Goal: Task Accomplishment & Management: Manage account settings

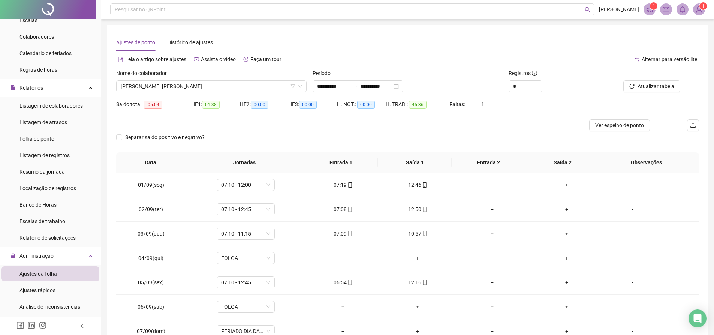
click at [366, 80] on div "Período" at bounding box center [407, 74] width 190 height 11
click at [357, 84] on icon "swap-right" at bounding box center [354, 86] width 6 height 6
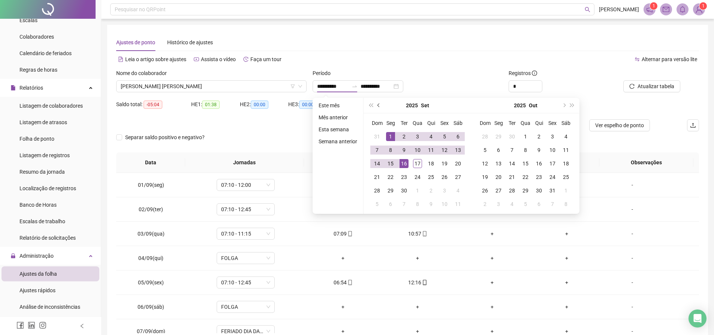
click at [378, 103] on button "prev-year" at bounding box center [379, 105] width 8 height 15
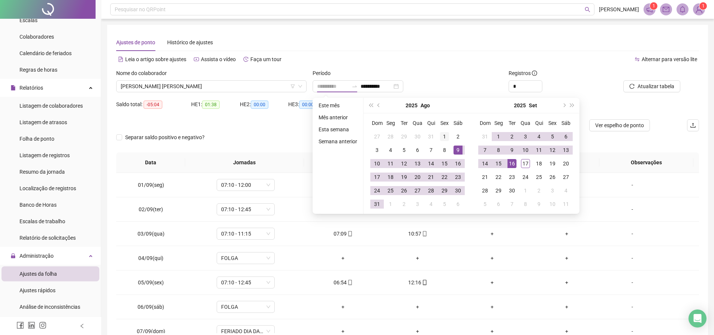
type input "**********"
click at [446, 139] on div "1" at bounding box center [444, 136] width 9 height 9
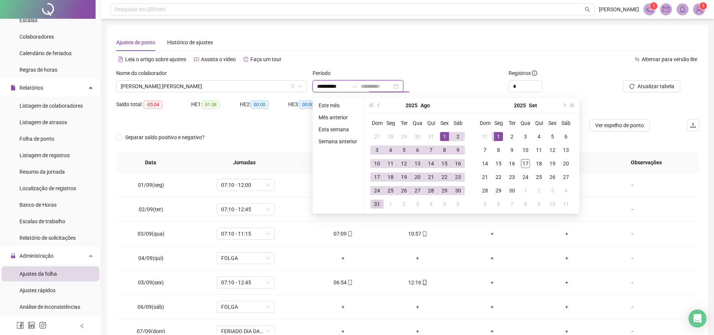
type input "**********"
click at [378, 203] on div "31" at bounding box center [376, 203] width 9 height 9
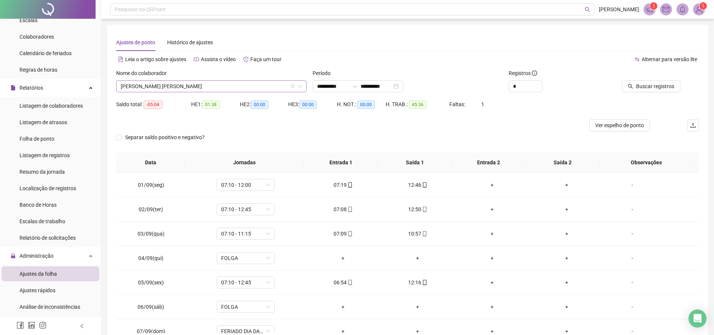
scroll to position [1007, 0]
click at [241, 85] on span "[PERSON_NAME] [PERSON_NAME]" at bounding box center [211, 86] width 181 height 11
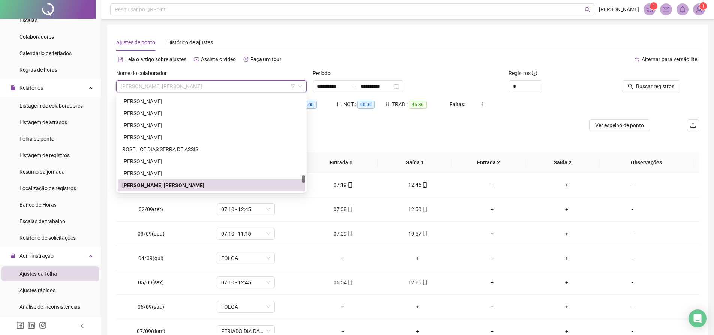
paste input "**********"
type input "**********"
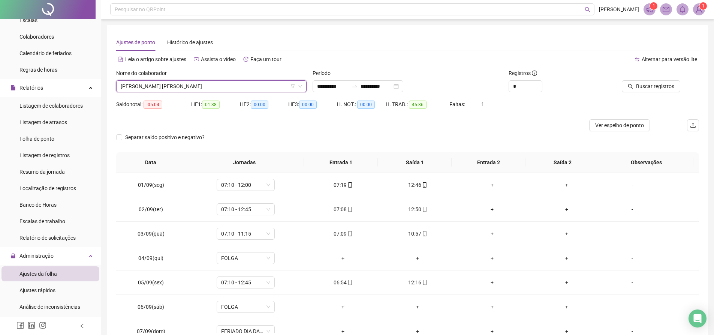
click at [211, 89] on span "[PERSON_NAME] [PERSON_NAME]" at bounding box center [211, 86] width 181 height 11
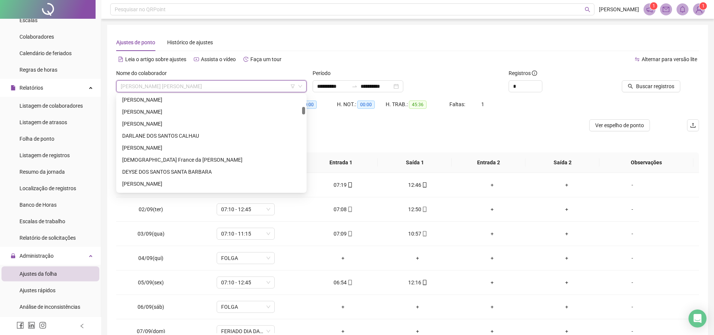
scroll to position [0, 0]
click at [168, 102] on div "[PERSON_NAME]" at bounding box center [211, 101] width 178 height 8
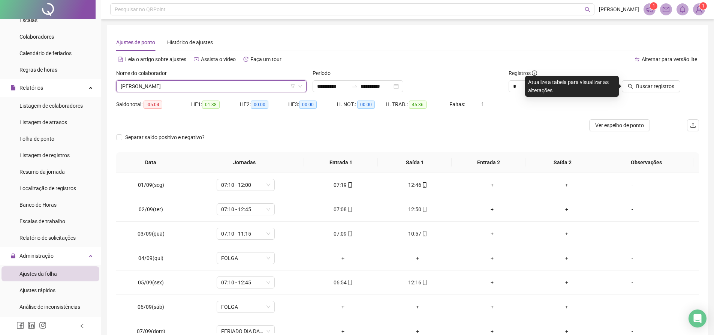
drag, startPoint x: 630, startPoint y: 85, endPoint x: 617, endPoint y: 90, distance: 14.2
click at [630, 85] on icon "search" at bounding box center [629, 86] width 5 height 5
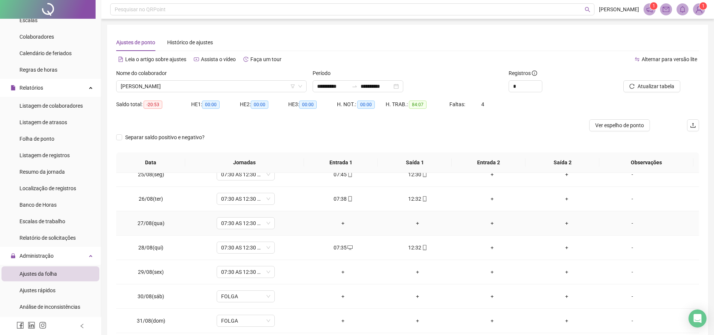
scroll to position [520, 0]
click at [252, 81] on span "[PERSON_NAME]" at bounding box center [211, 86] width 181 height 11
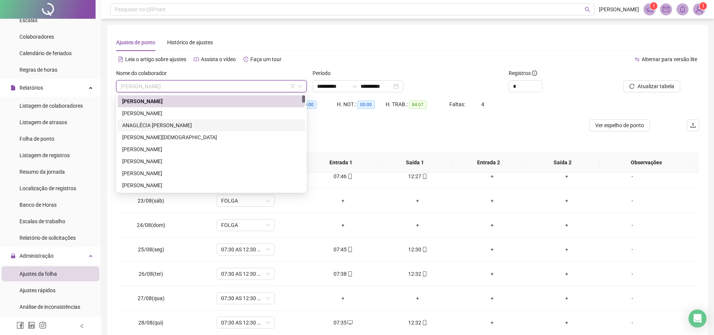
click at [196, 126] on div "ANAGLÉCIA [PERSON_NAME]" at bounding box center [211, 125] width 178 height 8
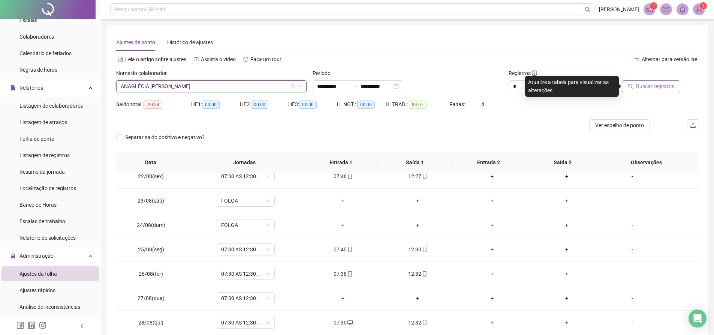
click at [635, 87] on button "Buscar registros" at bounding box center [650, 86] width 58 height 12
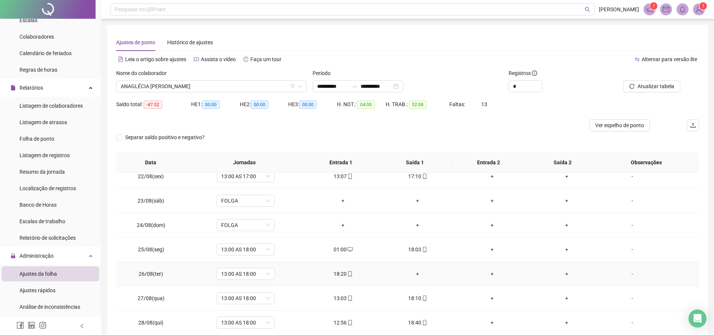
scroll to position [595, 0]
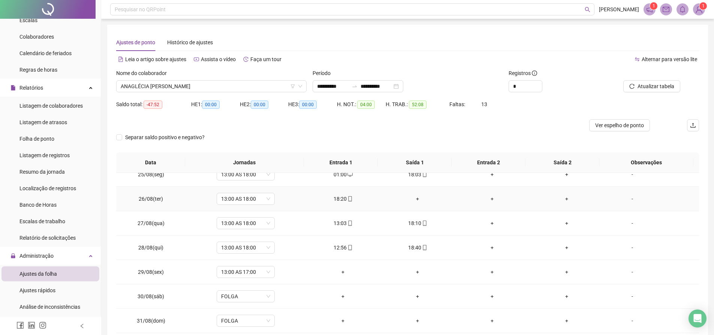
click at [414, 196] on div "+" at bounding box center [417, 198] width 63 height 8
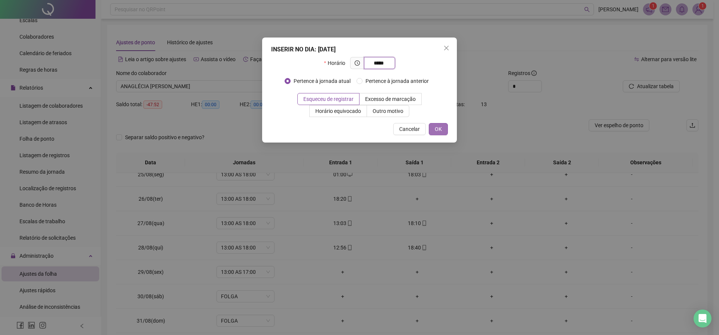
type input "*****"
click at [445, 125] on button "OK" at bounding box center [438, 129] width 19 height 12
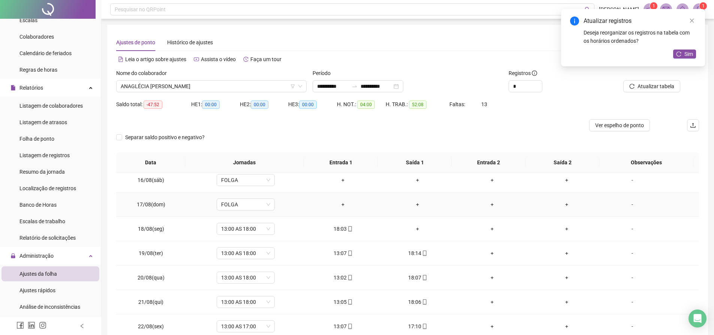
scroll to position [333, 0]
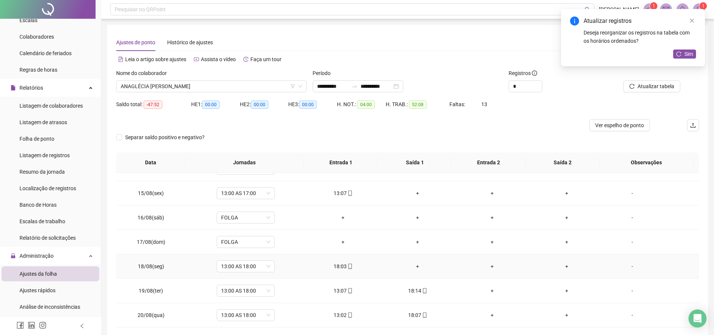
click at [412, 266] on div "+" at bounding box center [417, 266] width 63 height 8
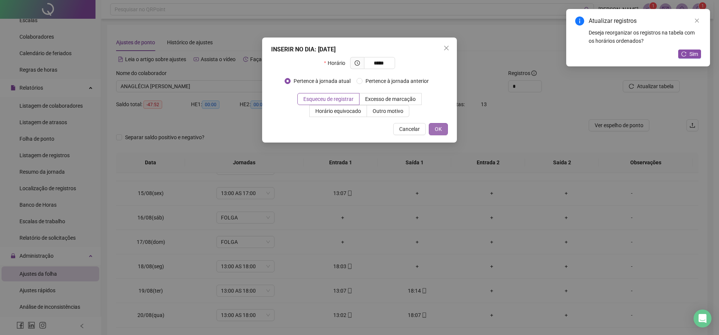
type input "*****"
click at [440, 133] on span "OK" at bounding box center [438, 129] width 7 height 8
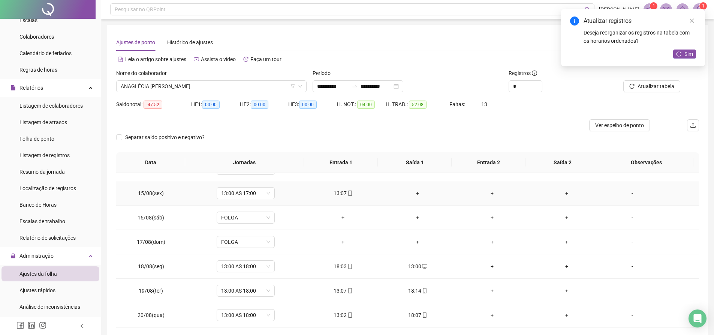
click at [412, 193] on div "+" at bounding box center [417, 193] width 63 height 8
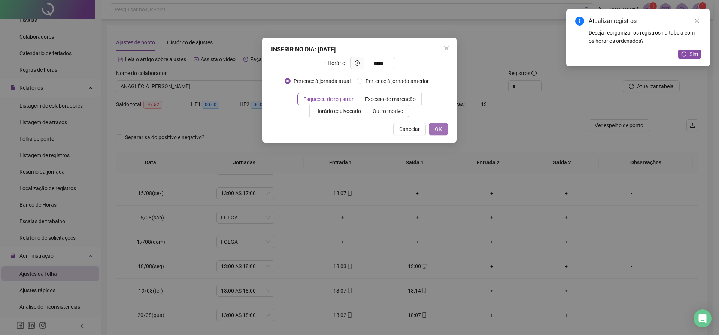
type input "*****"
click at [439, 125] on span "OK" at bounding box center [438, 129] width 7 height 8
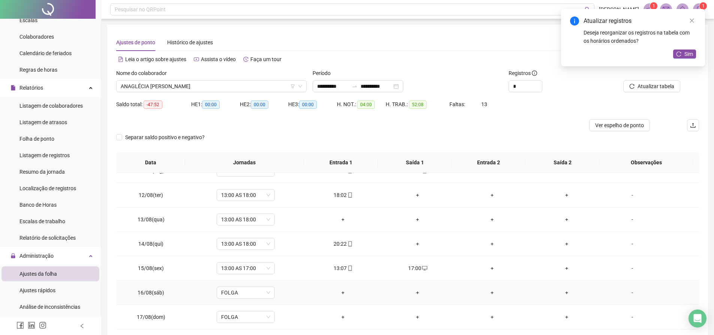
scroll to position [220, 0]
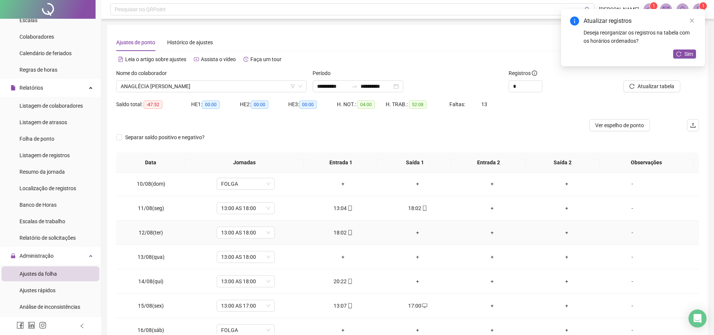
click at [409, 232] on div "+" at bounding box center [417, 232] width 63 height 8
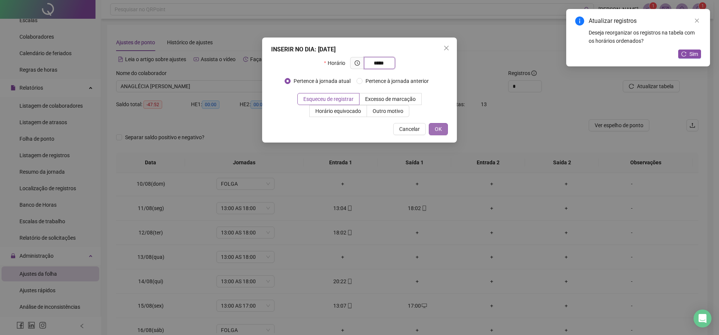
type input "*****"
click at [439, 131] on span "OK" at bounding box center [438, 129] width 7 height 8
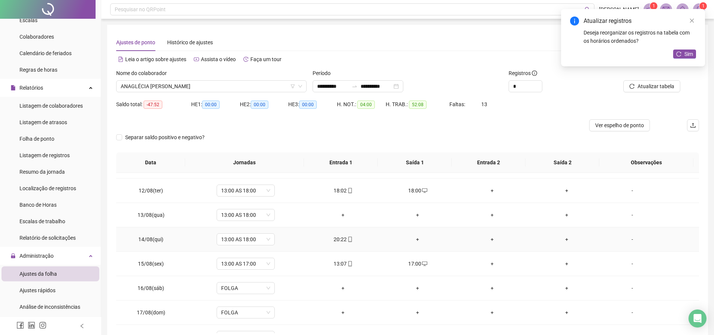
scroll to position [300, 0]
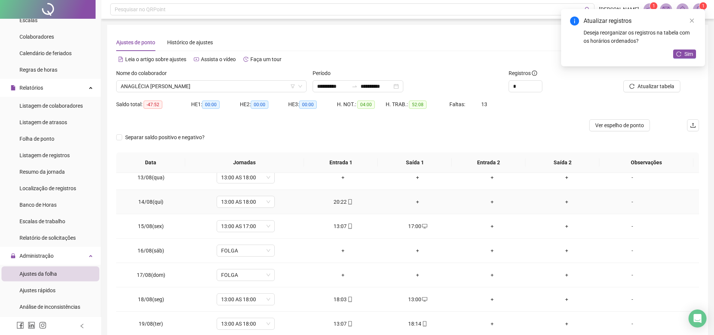
click at [412, 201] on div "+" at bounding box center [417, 201] width 63 height 8
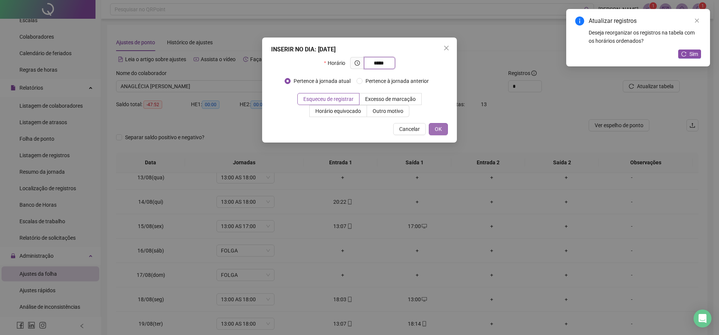
type input "*****"
click at [438, 132] on span "OK" at bounding box center [438, 129] width 7 height 8
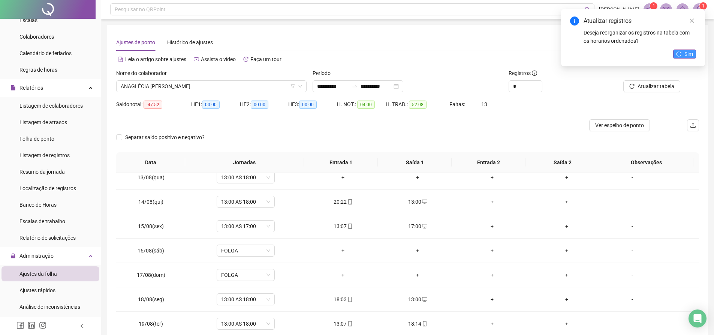
click at [690, 52] on span "Sim" at bounding box center [688, 54] width 9 height 8
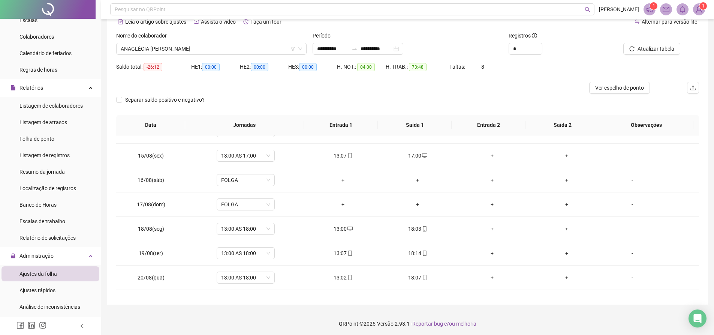
scroll to position [295, 0]
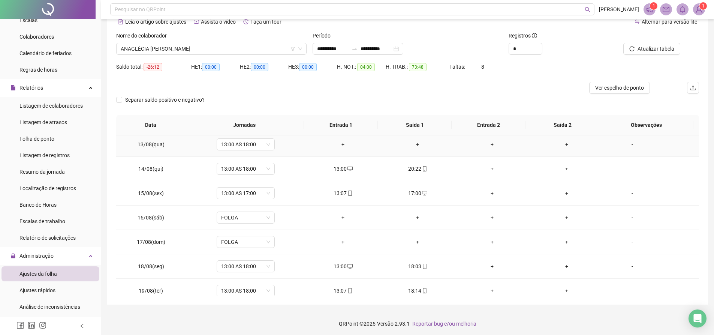
click at [336, 147] on div "+" at bounding box center [343, 144] width 63 height 8
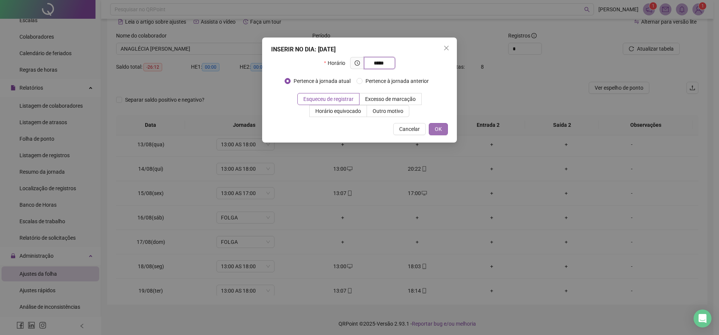
type input "*****"
click at [437, 130] on span "OK" at bounding box center [438, 129] width 7 height 8
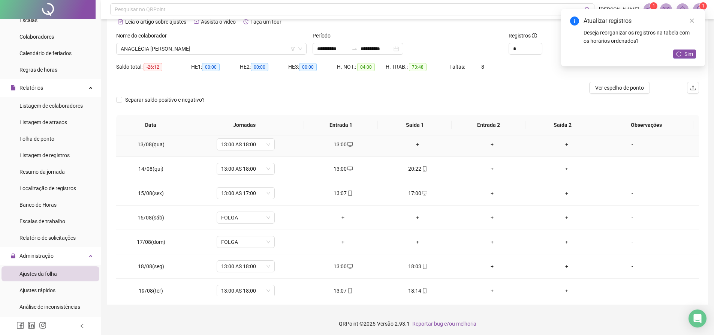
click at [416, 143] on div "+" at bounding box center [417, 144] width 63 height 8
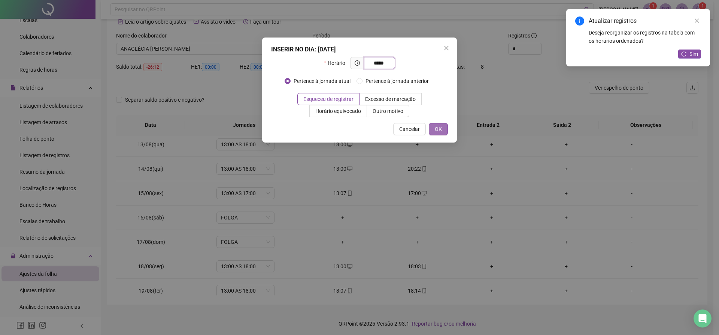
type input "*****"
click at [437, 128] on span "OK" at bounding box center [438, 129] width 7 height 8
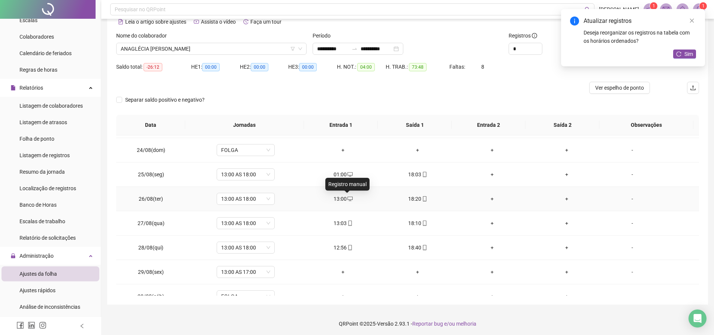
scroll to position [595, 0]
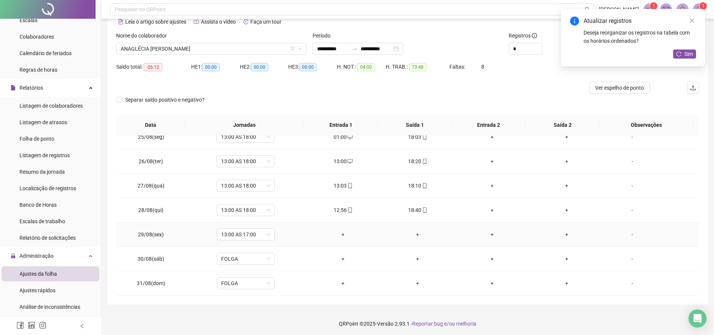
click at [342, 236] on div "+" at bounding box center [343, 234] width 63 height 8
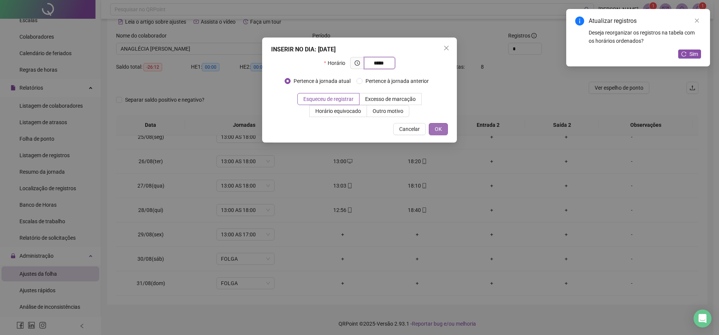
type input "*****"
click at [438, 126] on span "OK" at bounding box center [438, 129] width 7 height 8
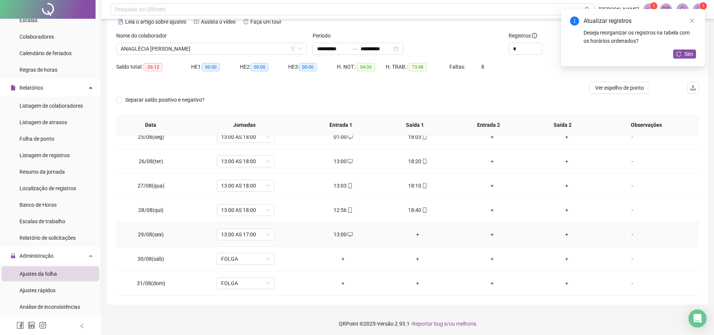
click at [414, 234] on div "+" at bounding box center [417, 234] width 63 height 8
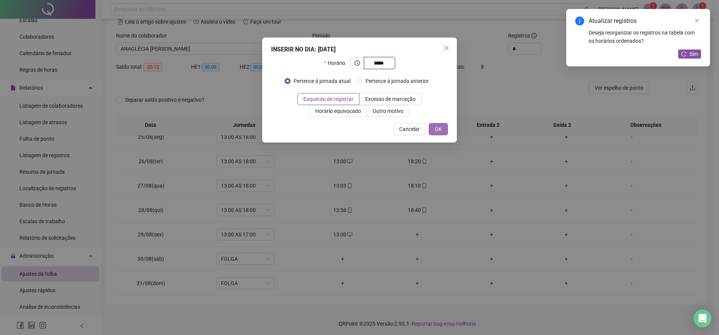
type input "*****"
click at [437, 129] on span "OK" at bounding box center [438, 129] width 7 height 8
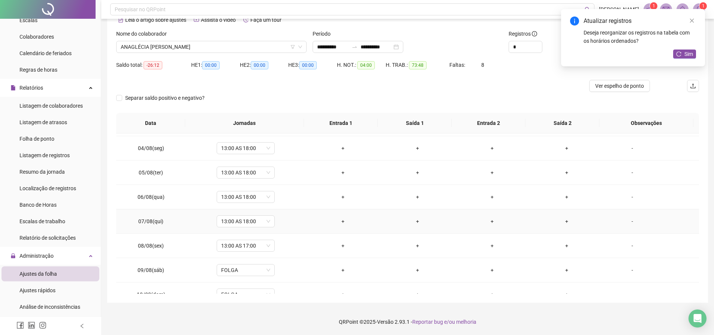
scroll to position [0, 0]
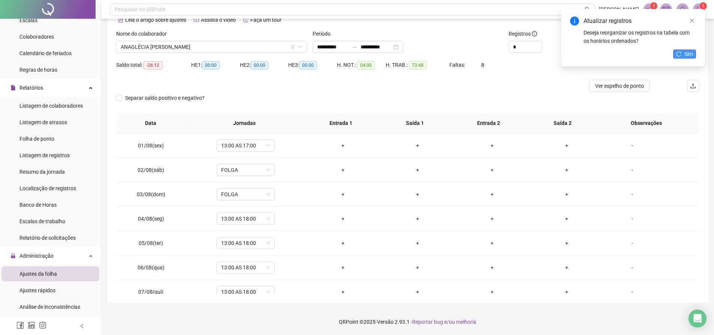
click at [676, 55] on icon "reload" at bounding box center [678, 53] width 5 height 5
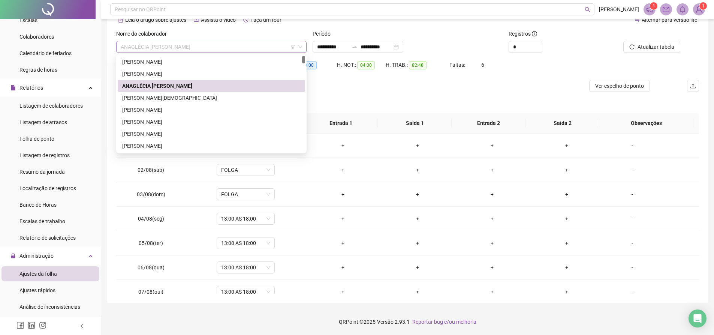
click at [257, 42] on span "ANAGLÉCIA [PERSON_NAME]" at bounding box center [211, 46] width 181 height 11
paste input "**********"
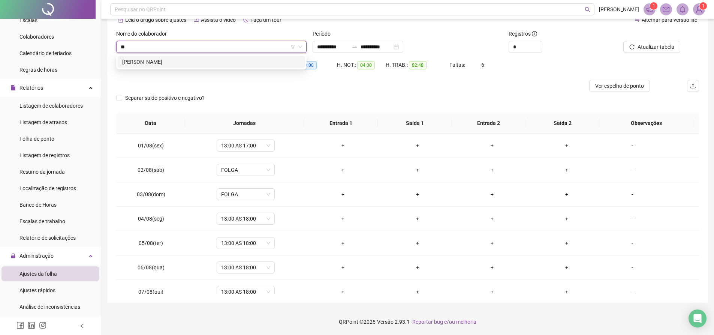
type input "*"
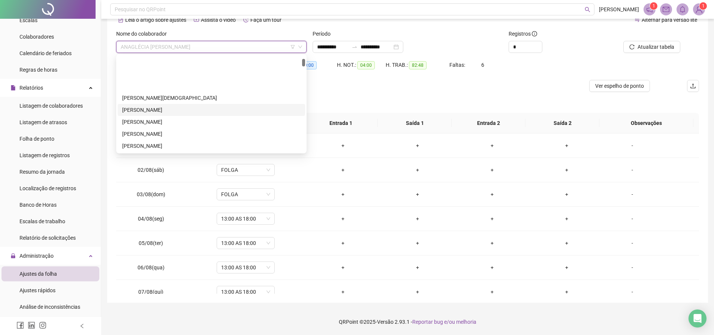
scroll to position [37, 0]
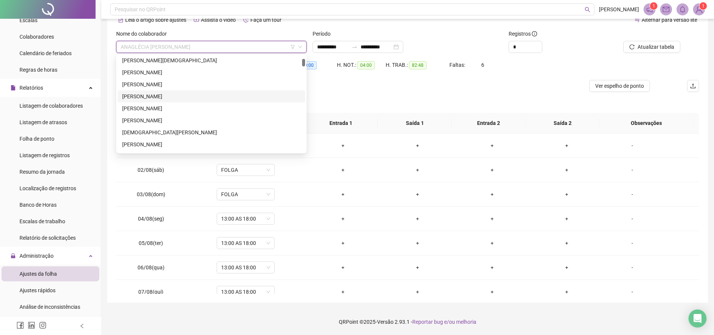
click at [160, 94] on div "[PERSON_NAME]" at bounding box center [211, 96] width 178 height 8
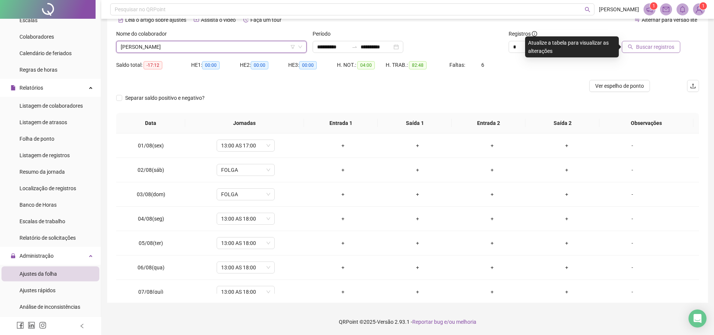
click at [647, 43] on span "Buscar registros" at bounding box center [655, 47] width 38 height 8
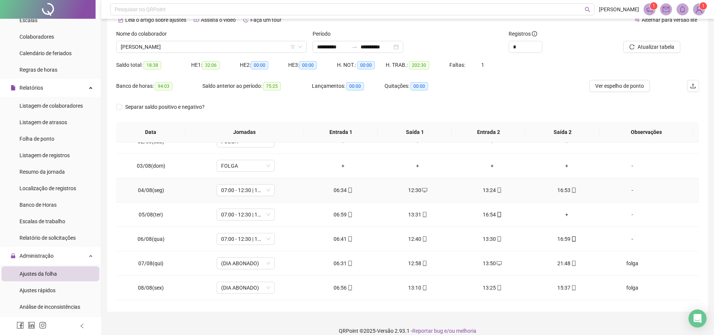
scroll to position [75, 0]
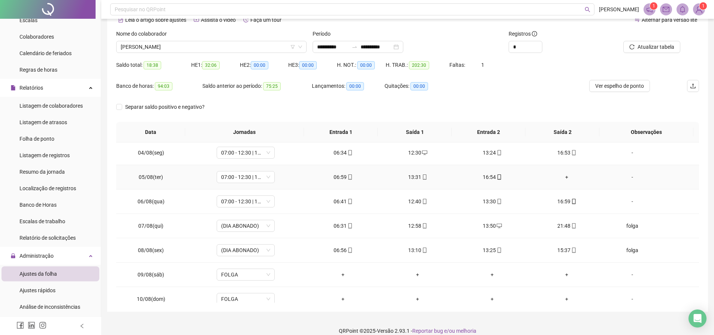
click at [563, 177] on div "+" at bounding box center [566, 177] width 63 height 8
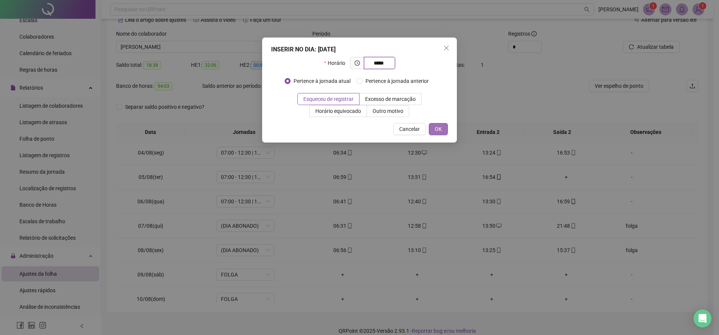
type input "*****"
click at [441, 133] on button "OK" at bounding box center [438, 129] width 19 height 12
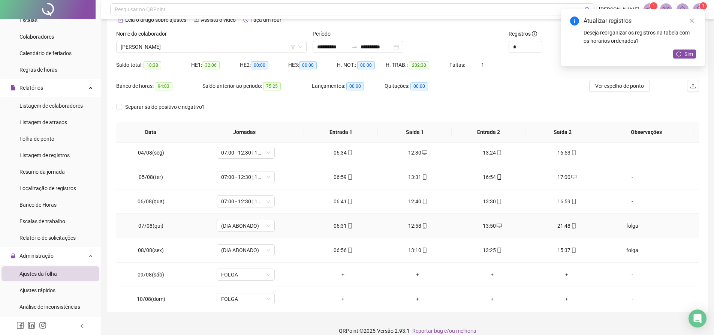
click at [629, 226] on div "folga" at bounding box center [632, 225] width 44 height 8
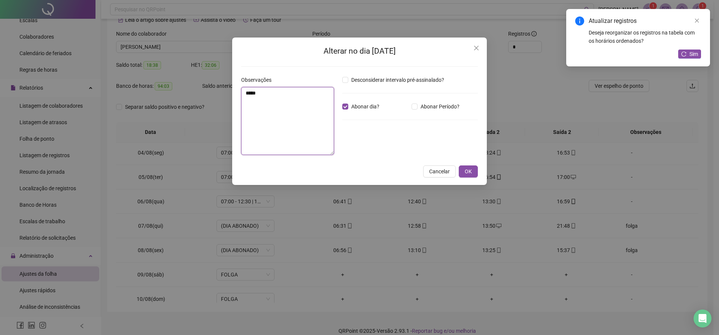
click at [272, 103] on textarea "*****" at bounding box center [287, 121] width 93 height 68
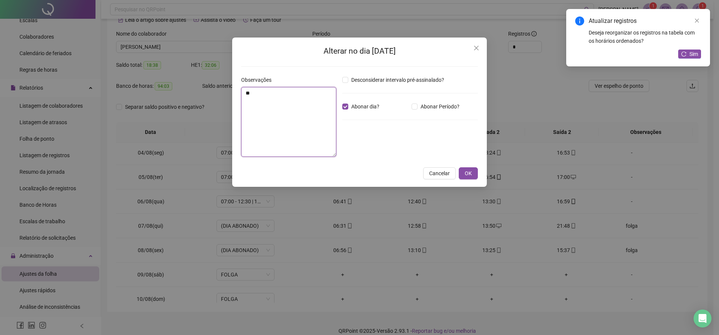
type textarea "*"
click at [469, 171] on span "OK" at bounding box center [468, 173] width 7 height 8
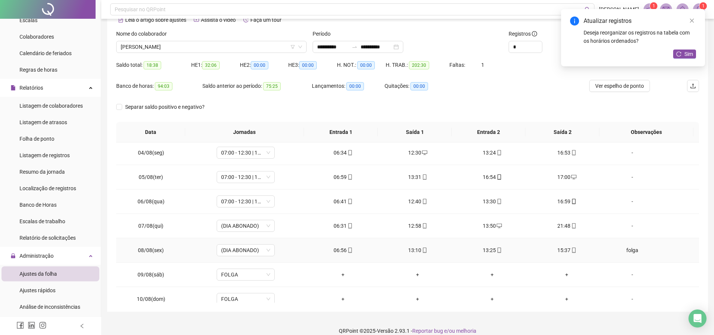
click at [629, 251] on div "folga" at bounding box center [632, 250] width 44 height 8
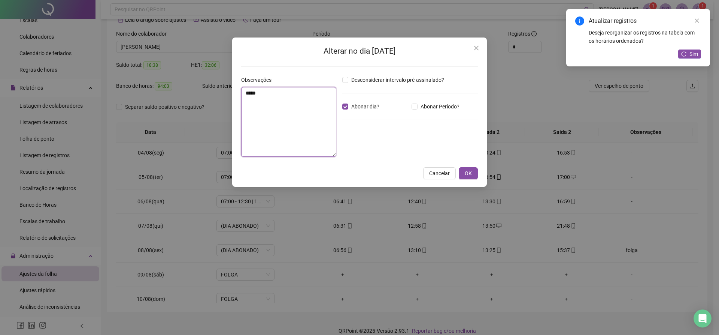
click at [285, 107] on textarea "*****" at bounding box center [288, 122] width 95 height 70
type textarea "*"
click at [469, 172] on span "OK" at bounding box center [468, 173] width 7 height 8
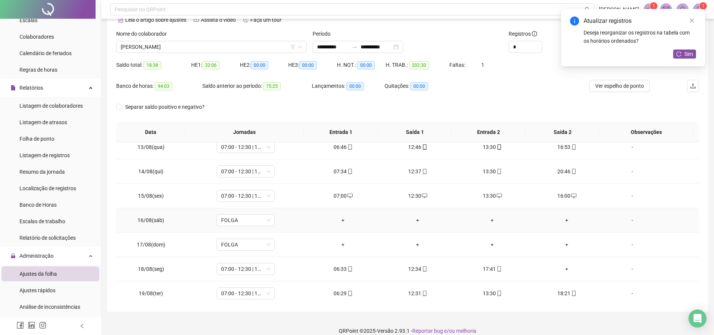
scroll to position [337, 0]
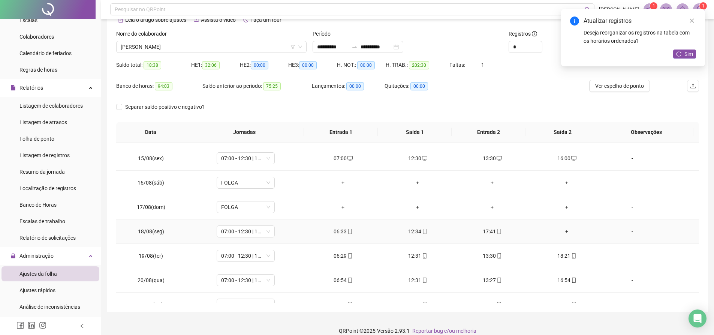
click at [560, 231] on div "+" at bounding box center [566, 231] width 63 height 8
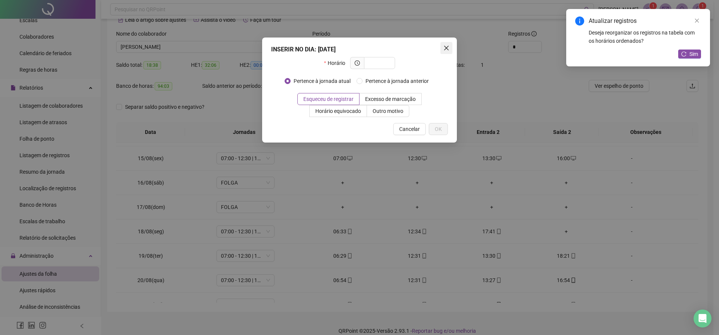
click at [444, 48] on icon "close" at bounding box center [447, 48] width 6 height 6
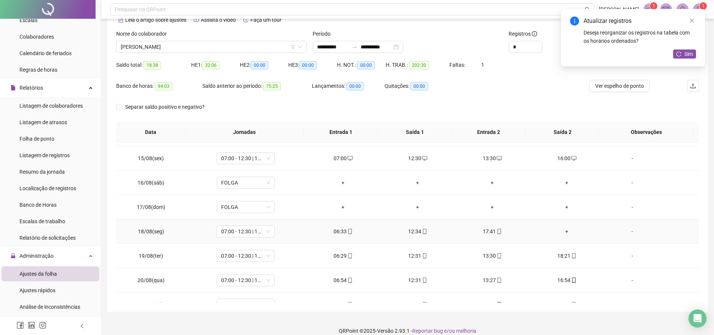
click at [561, 232] on div "+" at bounding box center [566, 231] width 63 height 8
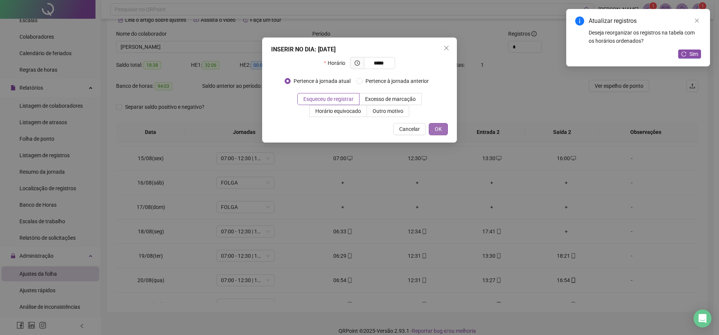
type input "*****"
click at [444, 129] on button "OK" at bounding box center [438, 129] width 19 height 12
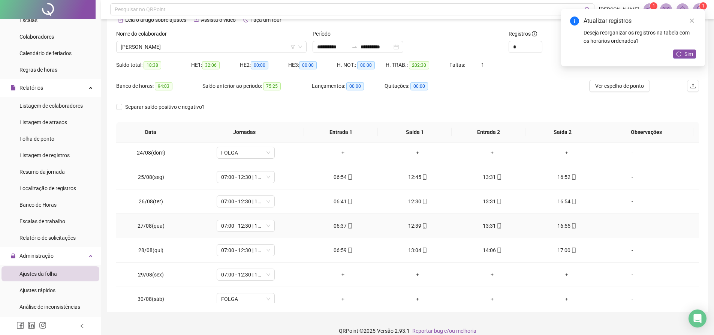
scroll to position [595, 0]
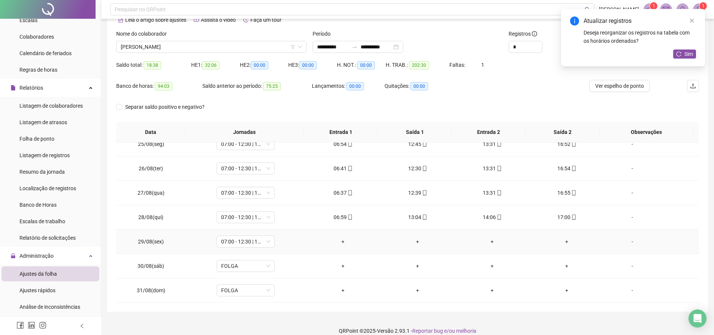
click at [630, 241] on div "-" at bounding box center [632, 241] width 44 height 8
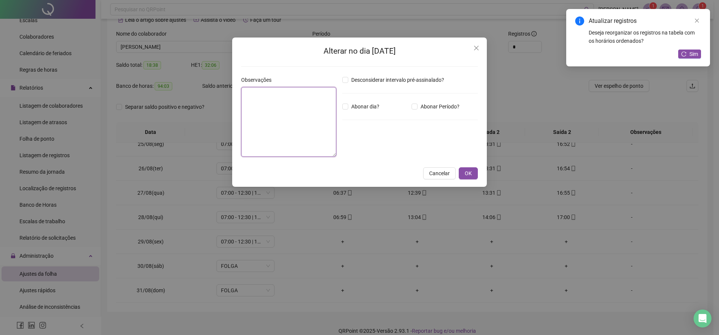
click at [320, 140] on textarea at bounding box center [288, 122] width 95 height 70
type textarea "*****"
click at [467, 171] on span "OK" at bounding box center [468, 173] width 7 height 8
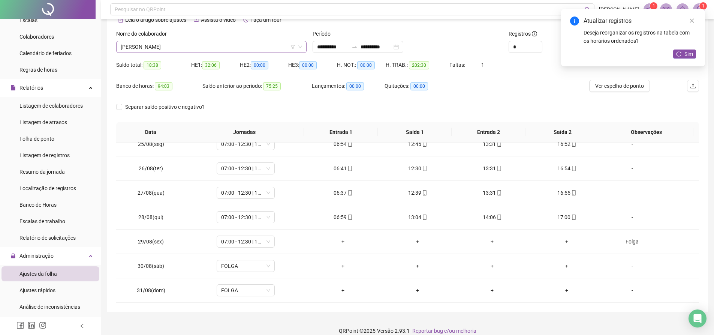
click at [218, 49] on span "[PERSON_NAME]" at bounding box center [211, 46] width 181 height 11
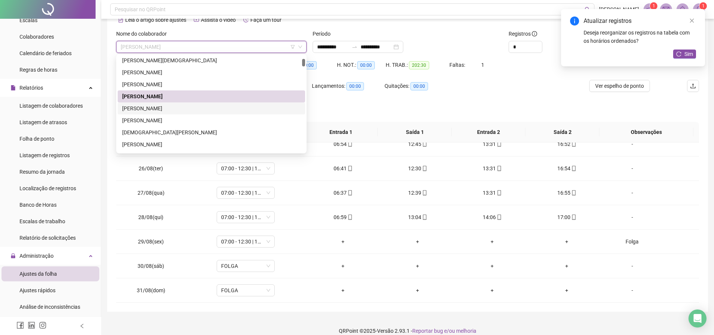
click at [162, 105] on div "[PERSON_NAME]" at bounding box center [211, 108] width 178 height 8
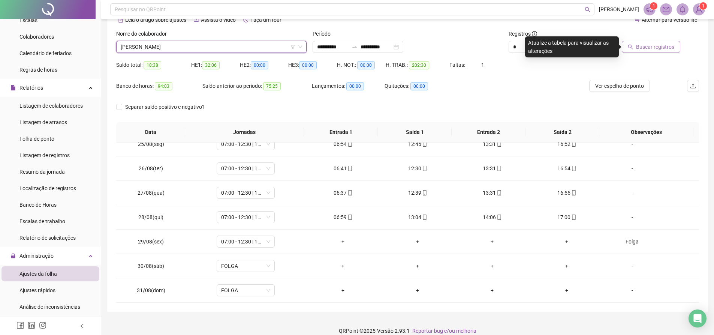
click at [666, 48] on span "Buscar registros" at bounding box center [655, 47] width 38 height 8
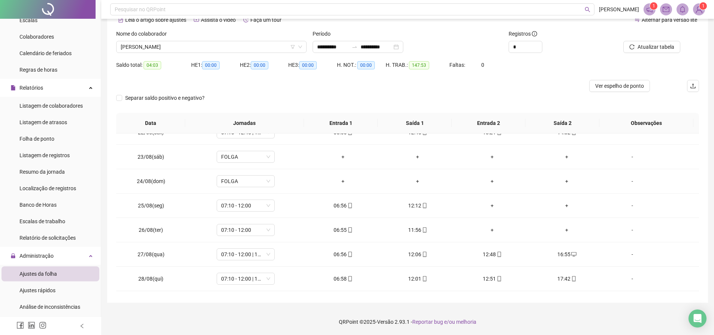
scroll to position [562, 0]
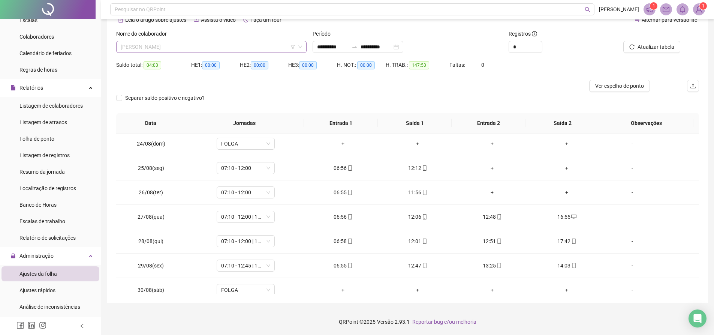
click at [254, 48] on span "[PERSON_NAME]" at bounding box center [211, 46] width 181 height 11
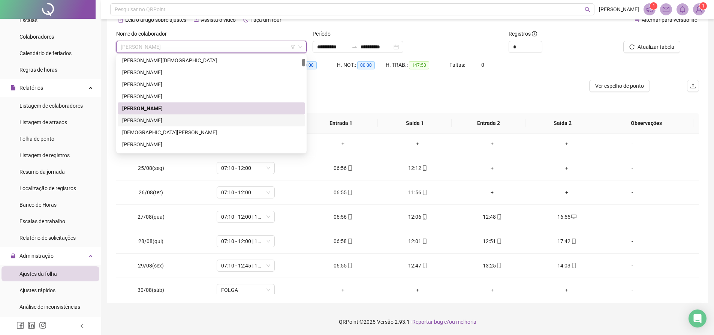
click at [206, 120] on div "[PERSON_NAME]" at bounding box center [211, 120] width 178 height 8
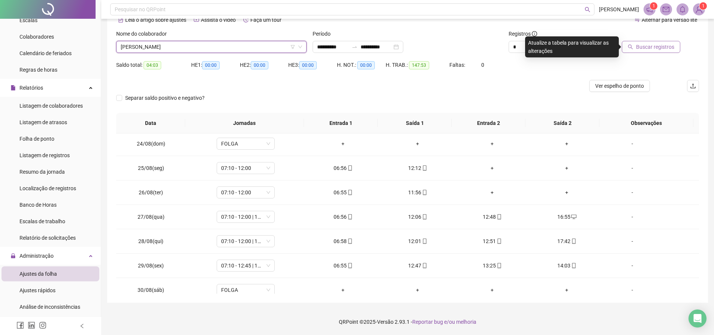
click at [637, 46] on span "Buscar registros" at bounding box center [655, 47] width 38 height 8
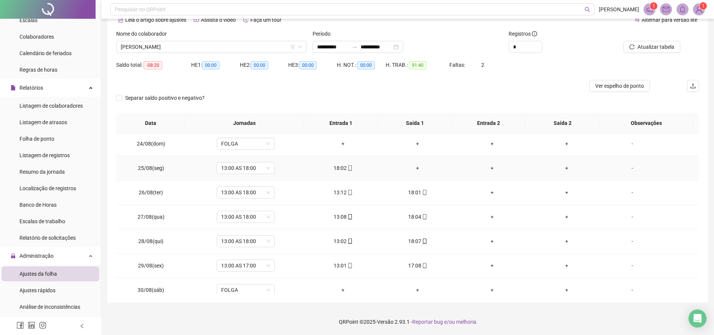
click at [421, 169] on div "+" at bounding box center [417, 168] width 63 height 8
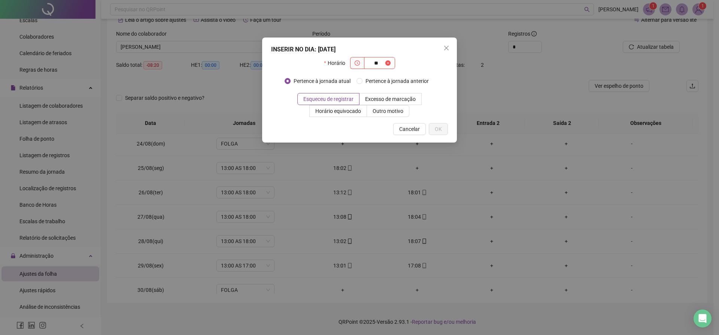
type input "*"
type input "*****"
click at [440, 127] on span "OK" at bounding box center [438, 129] width 7 height 8
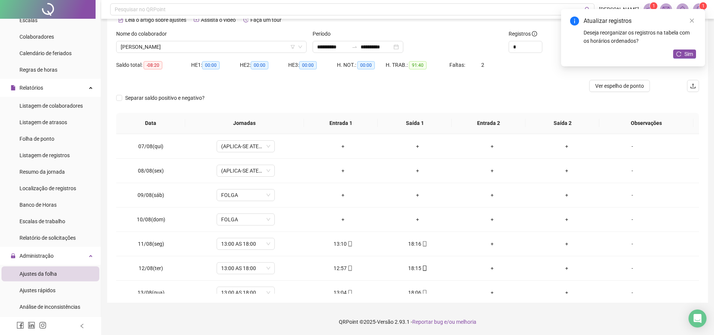
scroll to position [0, 0]
click at [693, 20] on icon "close" at bounding box center [691, 20] width 5 height 5
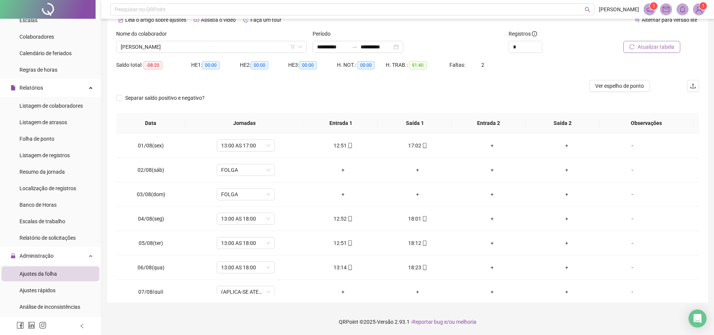
click at [644, 48] on span "Atualizar tabela" at bounding box center [655, 47] width 37 height 8
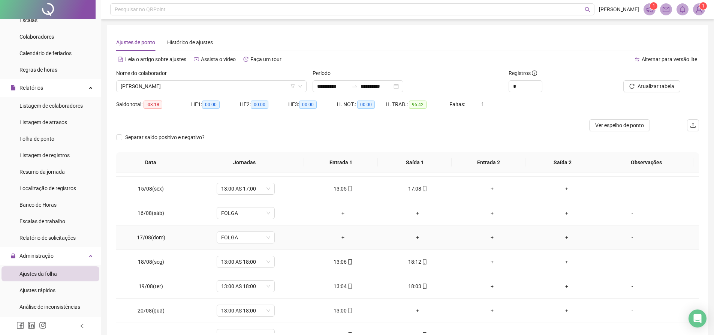
scroll to position [375, 0]
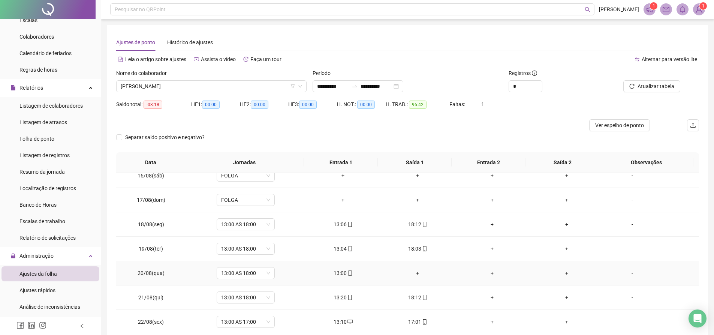
click at [413, 272] on div "+" at bounding box center [417, 273] width 63 height 8
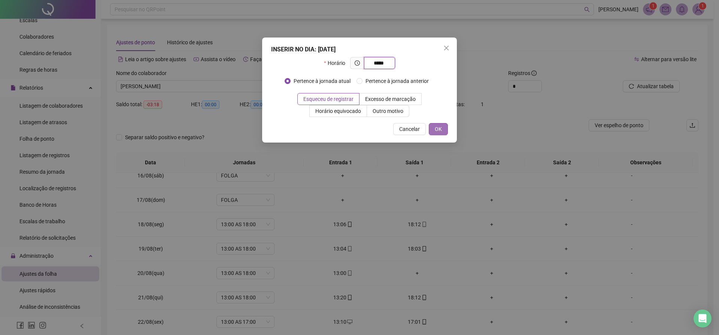
type input "*****"
click at [441, 129] on span "OK" at bounding box center [438, 129] width 7 height 8
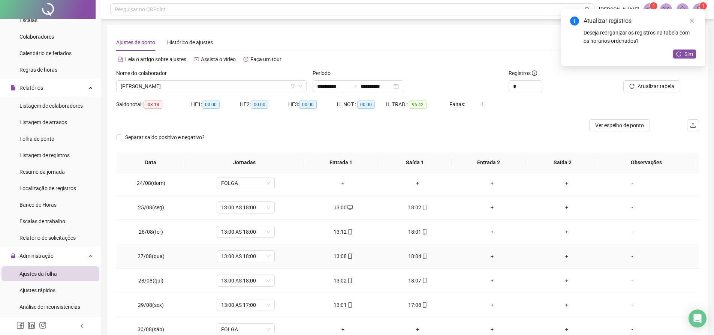
scroll to position [595, 0]
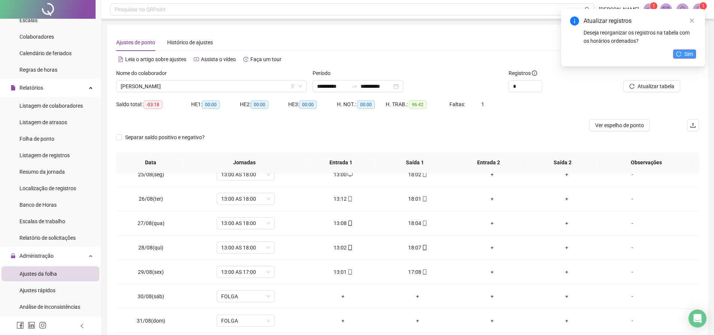
click at [682, 51] on button "Sim" at bounding box center [684, 53] width 23 height 9
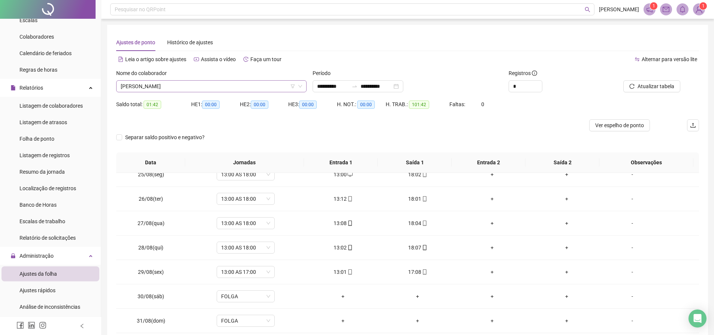
click at [239, 84] on span "[PERSON_NAME]" at bounding box center [211, 86] width 181 height 11
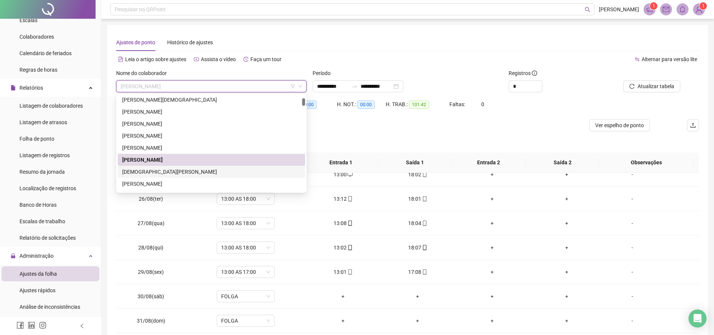
click at [188, 168] on div "[DEMOGRAPHIC_DATA][PERSON_NAME]" at bounding box center [211, 171] width 178 height 8
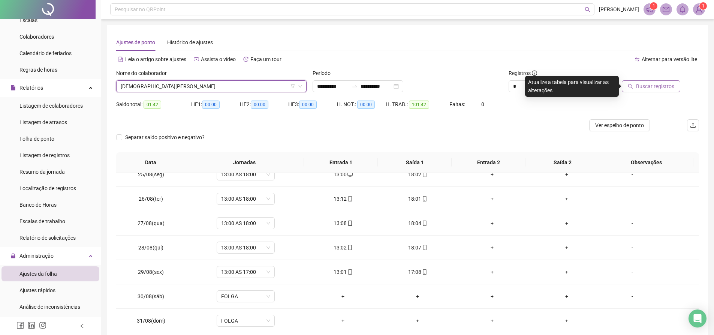
click at [635, 84] on button "Buscar registros" at bounding box center [650, 86] width 58 height 12
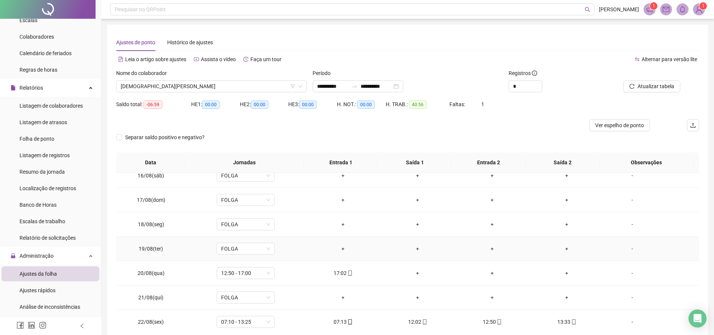
scroll to position [412, 0]
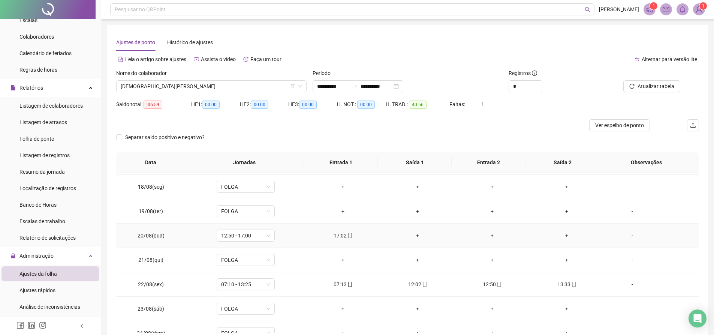
click at [418, 234] on div "+" at bounding box center [417, 235] width 63 height 8
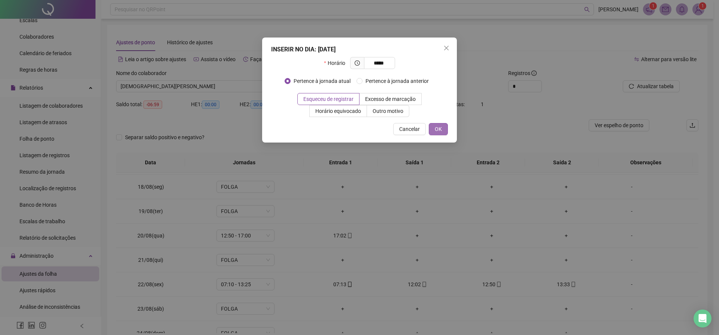
type input "*****"
click at [436, 129] on span "OK" at bounding box center [438, 129] width 7 height 8
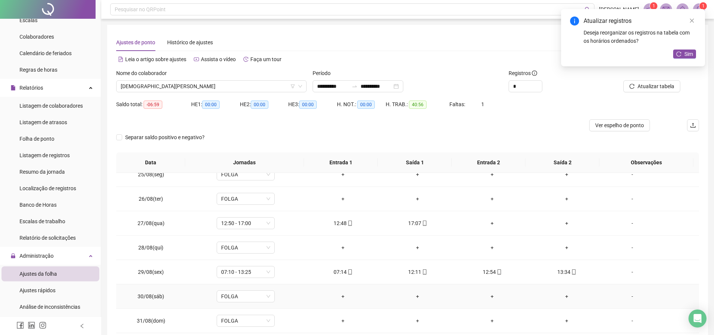
scroll to position [37, 0]
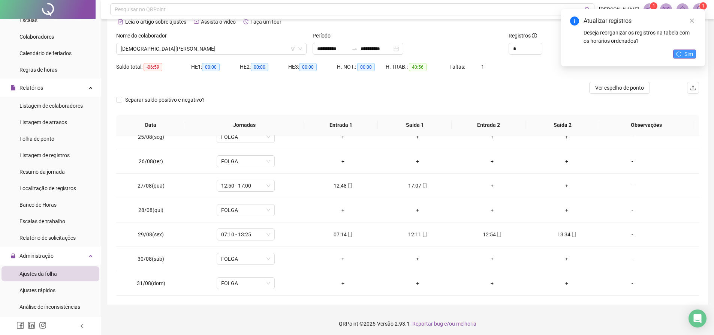
click at [676, 49] on button "Sim" at bounding box center [684, 53] width 23 height 9
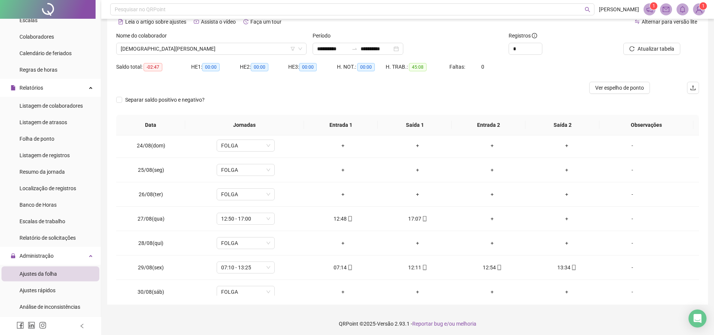
scroll to position [595, 0]
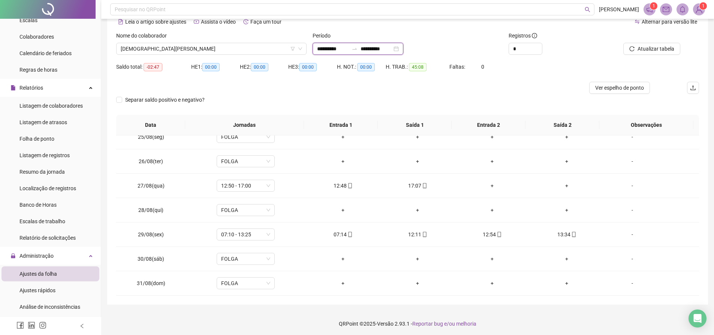
click at [348, 48] on input "**********" at bounding box center [332, 49] width 31 height 8
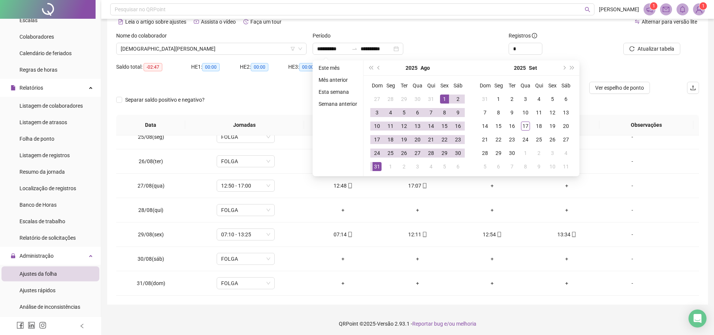
click at [474, 45] on div "**********" at bounding box center [407, 49] width 190 height 12
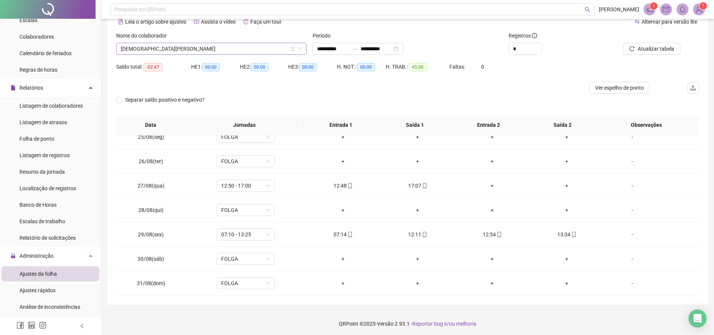
click at [226, 43] on div "[DEMOGRAPHIC_DATA][PERSON_NAME]" at bounding box center [211, 49] width 190 height 12
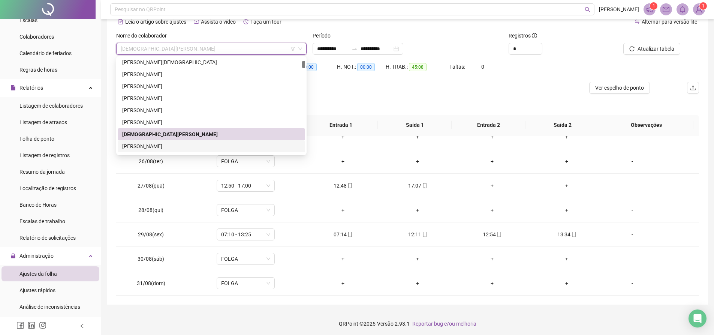
click at [157, 144] on div "[PERSON_NAME]" at bounding box center [211, 146] width 178 height 8
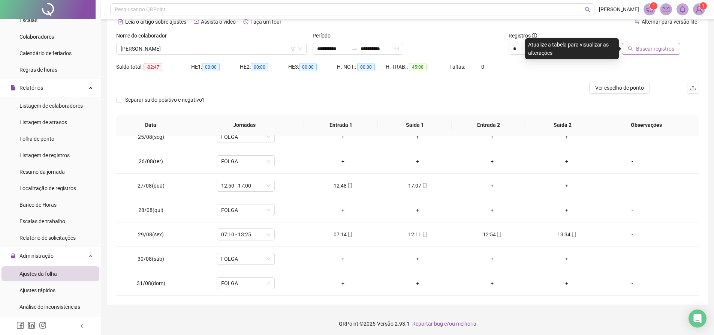
click at [653, 49] on span "Buscar registros" at bounding box center [655, 49] width 38 height 8
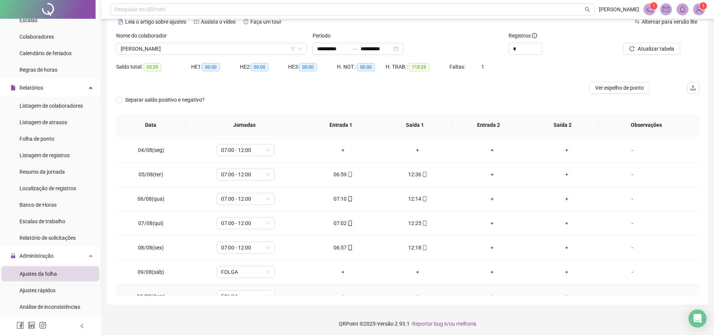
scroll to position [0, 0]
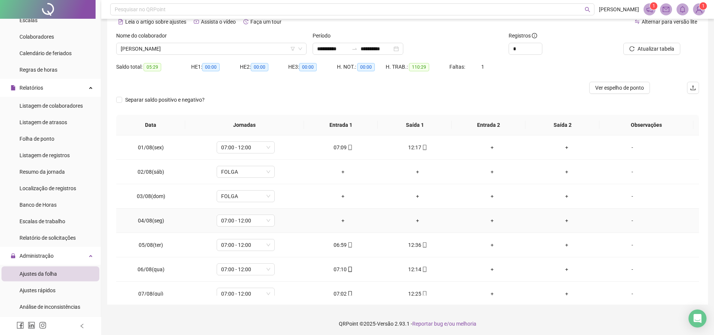
click at [337, 220] on div "+" at bounding box center [343, 220] width 63 height 8
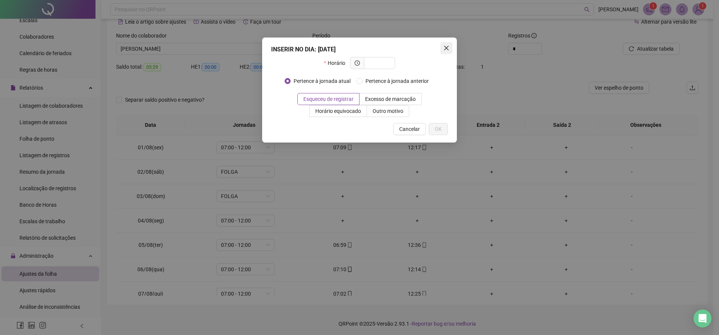
click at [445, 51] on button "Close" at bounding box center [447, 48] width 12 height 12
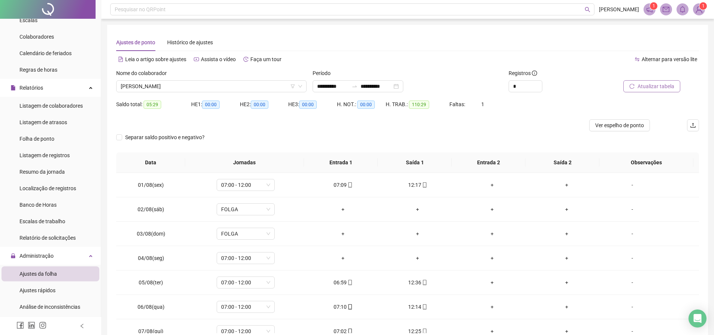
click at [647, 80] on button "Atualizar tabela" at bounding box center [651, 86] width 57 height 12
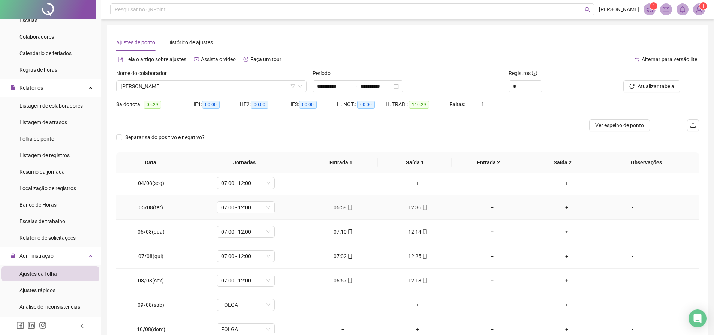
scroll to position [37, 0]
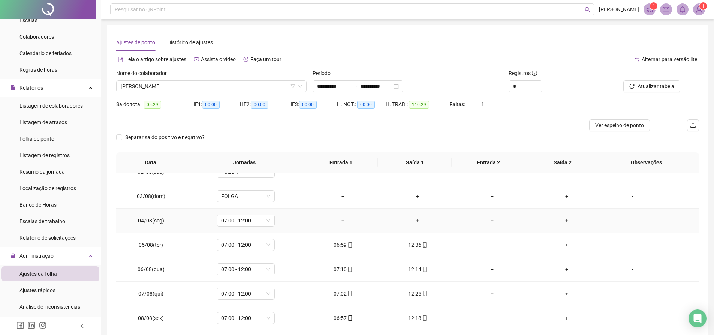
click at [340, 218] on div "+" at bounding box center [343, 220] width 63 height 8
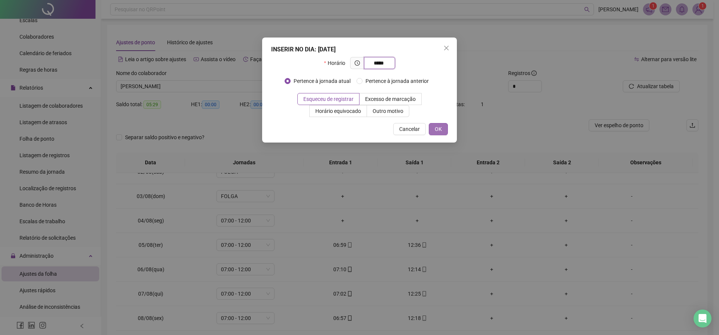
type input "*****"
click at [435, 130] on span "OK" at bounding box center [438, 129] width 7 height 8
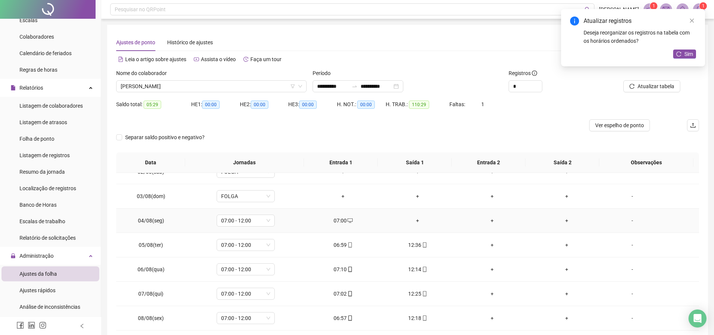
click at [418, 215] on td "+" at bounding box center [417, 220] width 75 height 24
click at [410, 221] on div "+" at bounding box center [417, 220] width 63 height 8
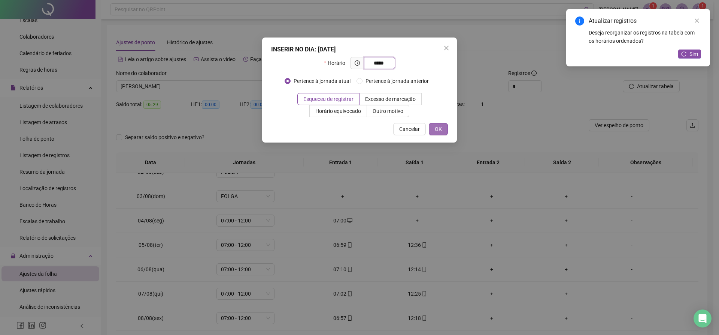
type input "*****"
click at [436, 131] on span "OK" at bounding box center [438, 129] width 7 height 8
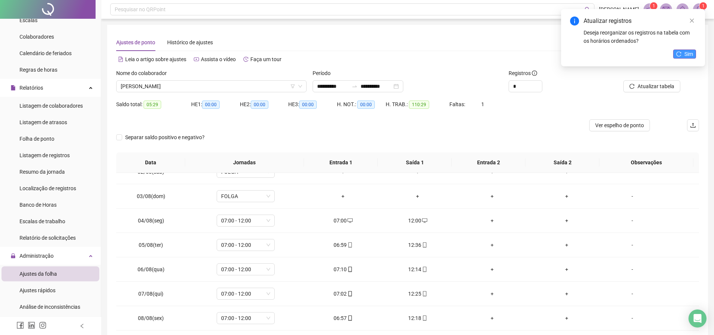
click at [688, 52] on span "Sim" at bounding box center [688, 54] width 9 height 8
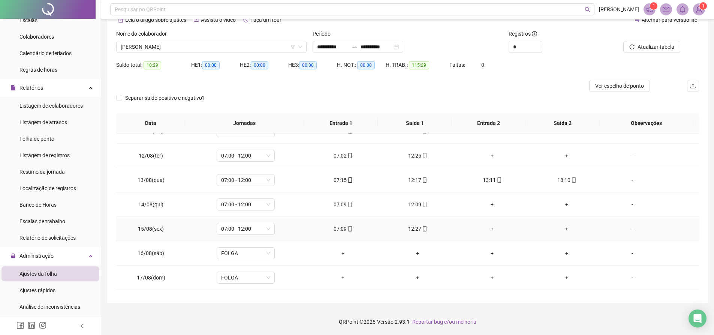
scroll to position [145, 0]
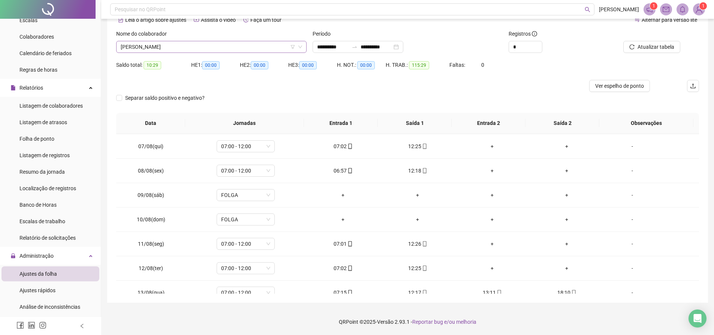
click at [213, 52] on span "[PERSON_NAME]" at bounding box center [211, 46] width 181 height 11
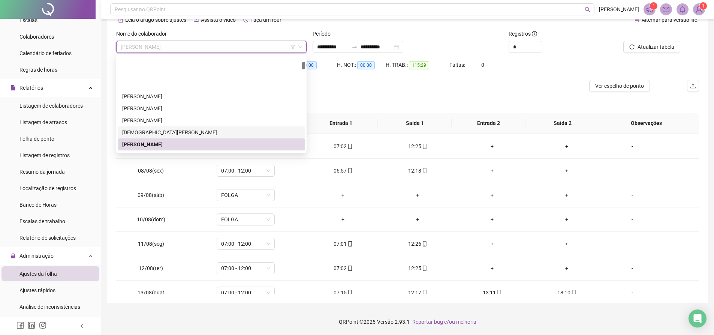
scroll to position [75, 0]
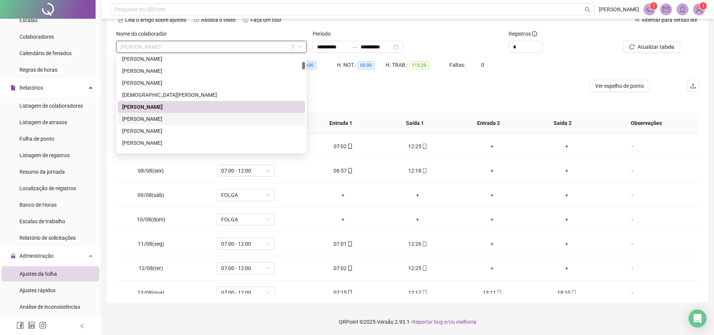
click at [145, 119] on div "[PERSON_NAME]" at bounding box center [211, 119] width 178 height 8
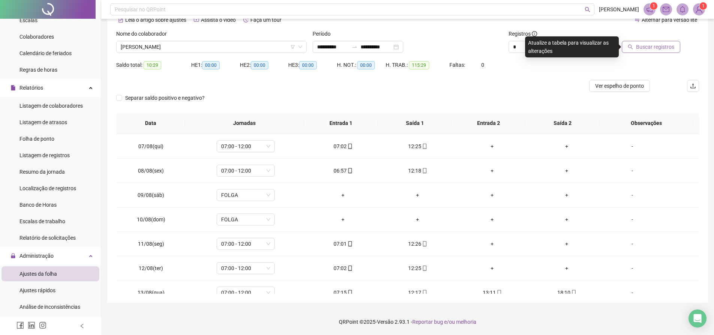
click at [653, 44] on span "Buscar registros" at bounding box center [655, 47] width 38 height 8
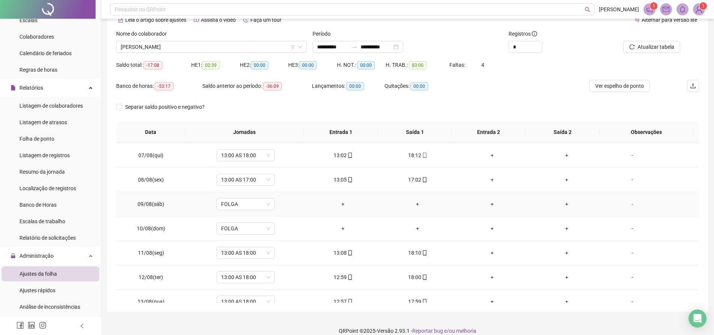
scroll to position [0, 0]
click at [415, 154] on div "+" at bounding box center [417, 154] width 63 height 8
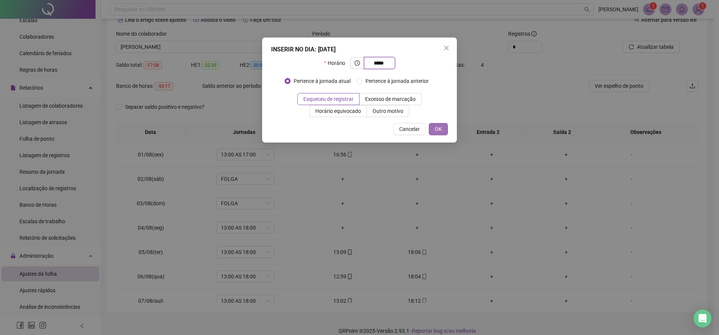
type input "*****"
click at [431, 128] on button "OK" at bounding box center [438, 129] width 19 height 12
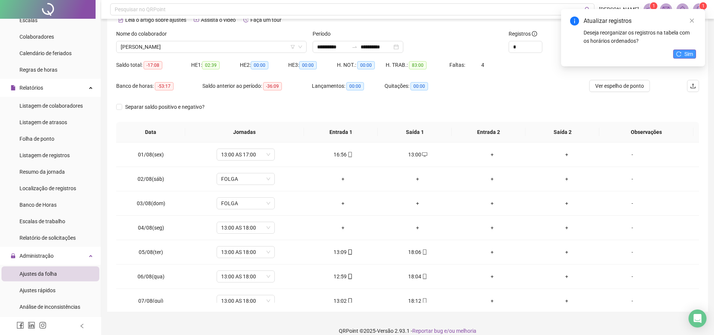
click at [676, 57] on button "Sim" at bounding box center [684, 53] width 23 height 9
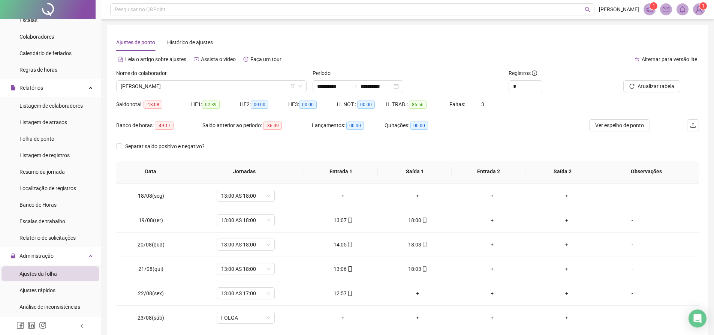
scroll to position [450, 0]
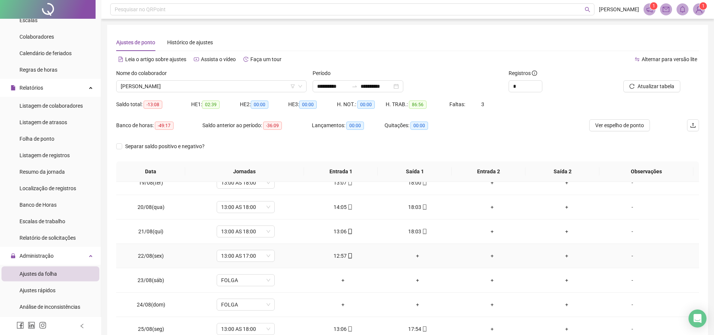
click at [417, 255] on div "+" at bounding box center [417, 255] width 63 height 8
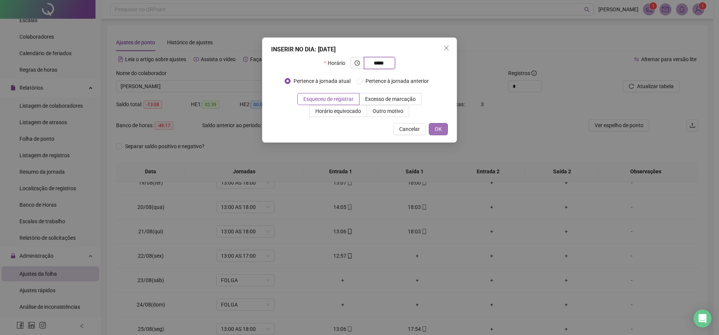
type input "*****"
click at [442, 133] on button "OK" at bounding box center [438, 129] width 19 height 12
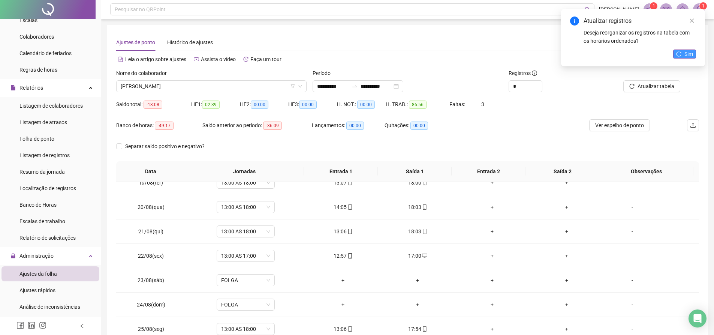
click at [681, 52] on icon "reload" at bounding box center [678, 53] width 5 height 5
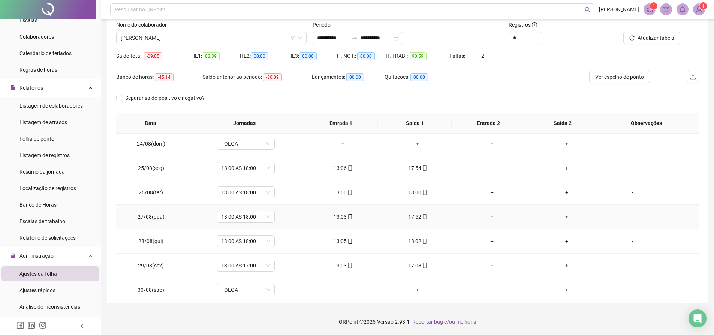
scroll to position [595, 0]
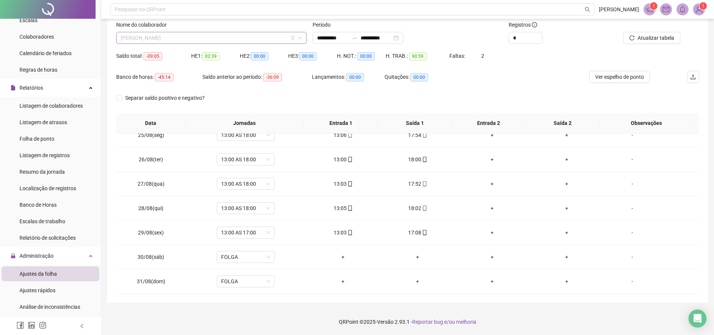
click at [242, 34] on span "[PERSON_NAME]" at bounding box center [211, 37] width 181 height 11
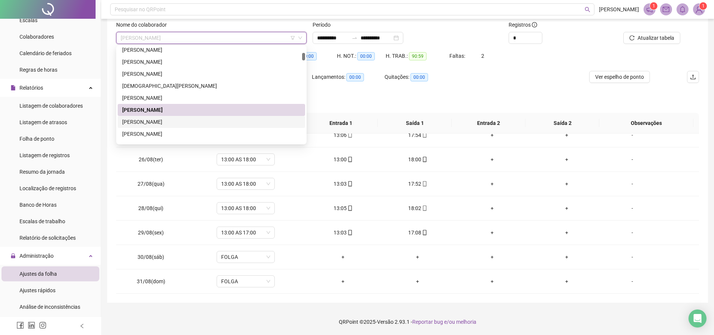
click at [169, 119] on div "[PERSON_NAME]" at bounding box center [211, 122] width 178 height 8
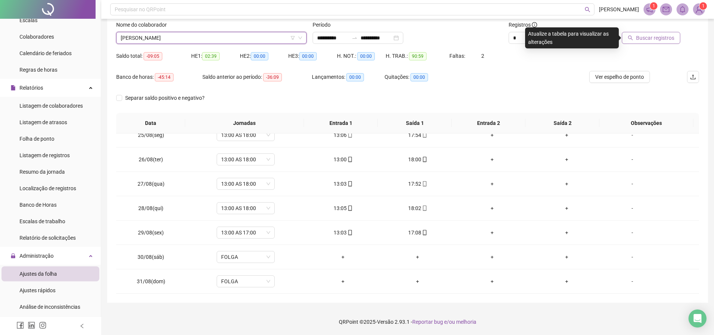
click at [650, 40] on span "Buscar registros" at bounding box center [655, 38] width 38 height 8
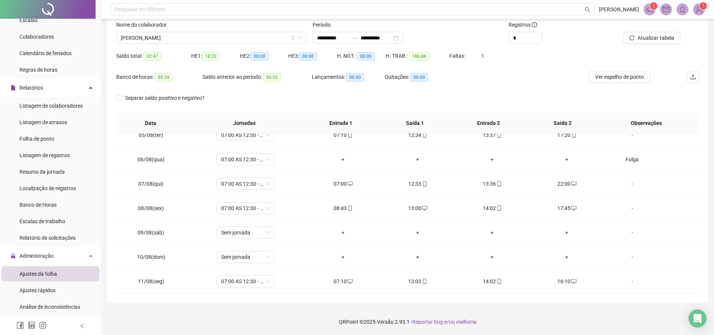
scroll to position [0, 0]
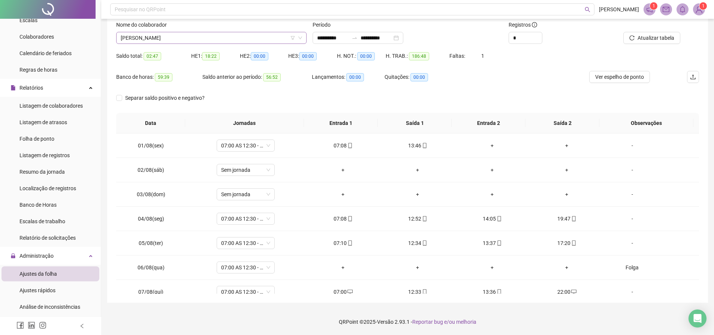
click at [228, 38] on span "[PERSON_NAME]" at bounding box center [211, 37] width 181 height 11
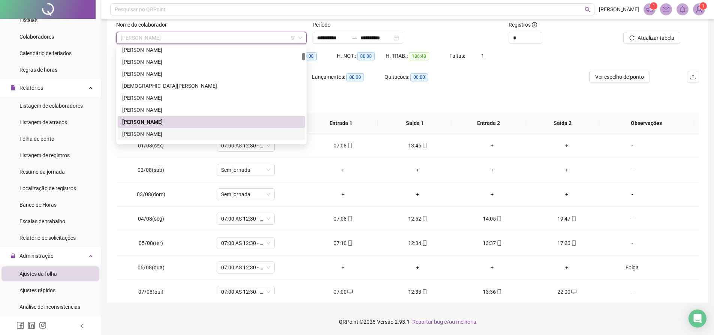
click at [187, 133] on div "[PERSON_NAME]" at bounding box center [211, 134] width 178 height 8
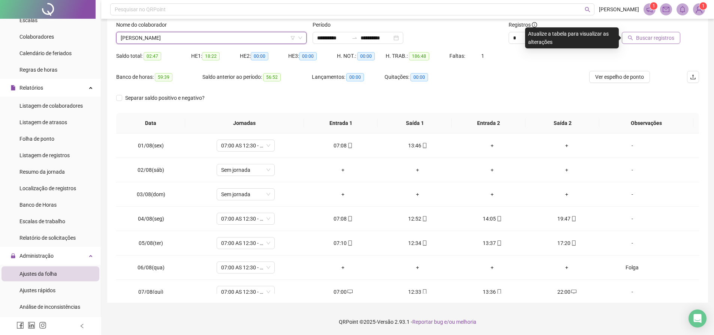
click at [632, 40] on button "Buscar registros" at bounding box center [650, 38] width 58 height 12
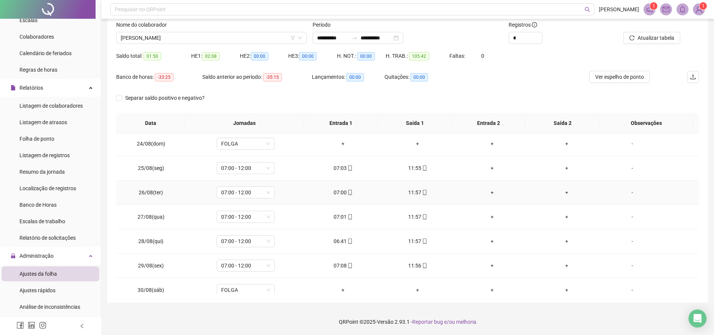
scroll to position [595, 0]
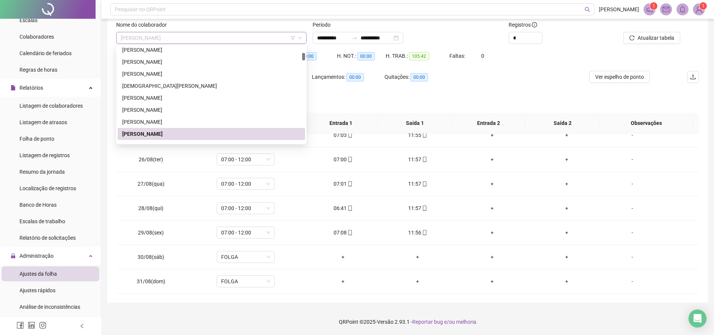
click at [232, 38] on span "[PERSON_NAME]" at bounding box center [211, 37] width 181 height 11
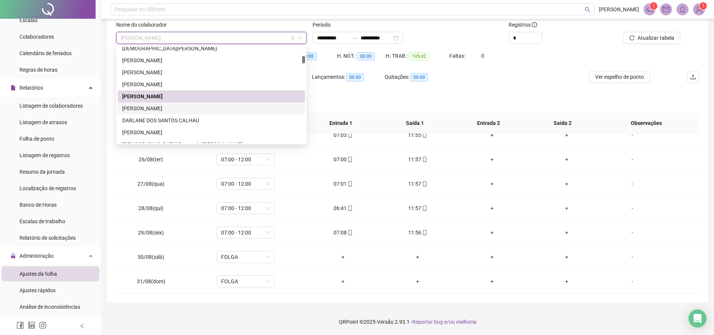
click at [174, 110] on div "[PERSON_NAME]" at bounding box center [211, 108] width 178 height 8
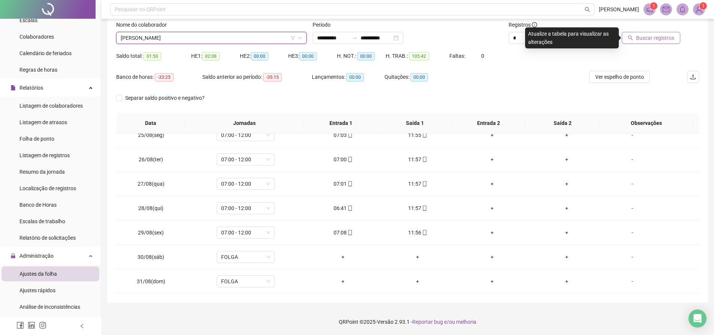
click at [650, 40] on span "Buscar registros" at bounding box center [655, 38] width 38 height 8
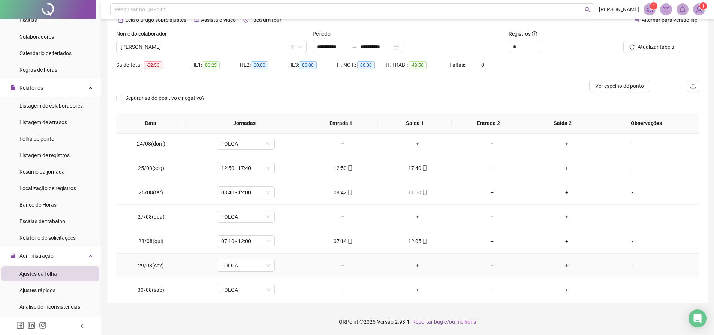
scroll to position [595, 0]
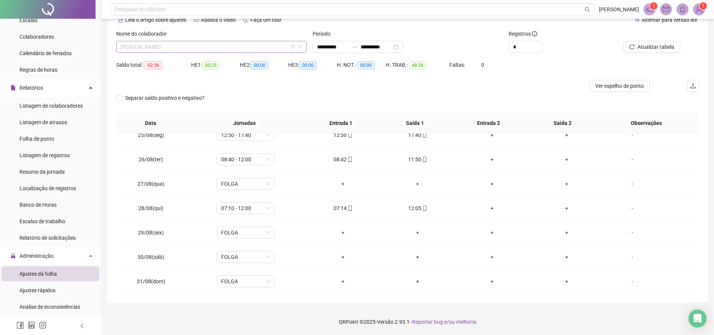
click at [185, 50] on span "[PERSON_NAME]" at bounding box center [211, 46] width 181 height 11
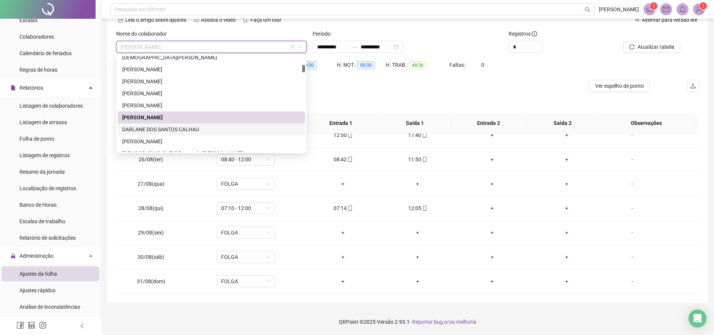
click at [166, 128] on div "DARLANE DOS SANTOS CALHAU" at bounding box center [211, 129] width 178 height 8
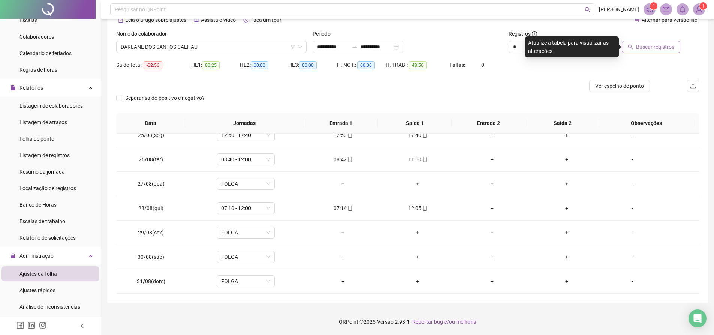
click at [640, 46] on span "Buscar registros" at bounding box center [655, 47] width 38 height 8
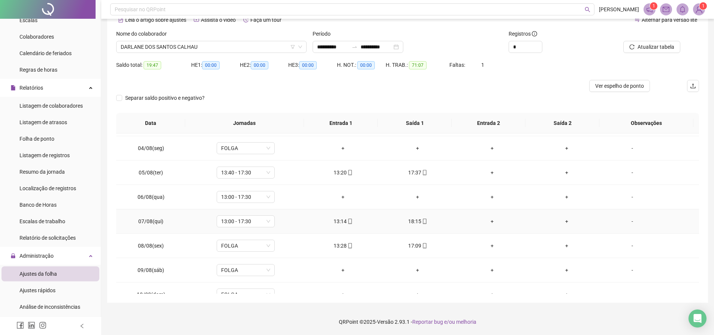
scroll to position [0, 0]
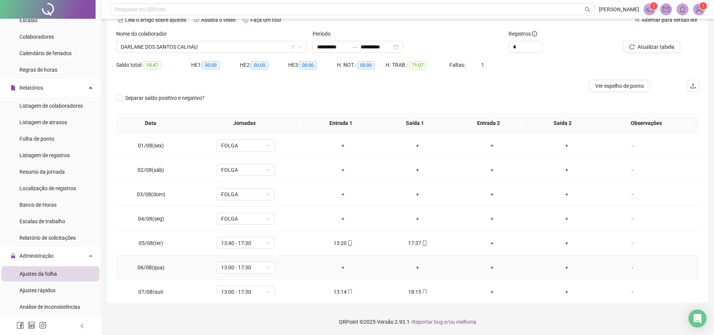
click at [340, 266] on div "+" at bounding box center [343, 267] width 63 height 8
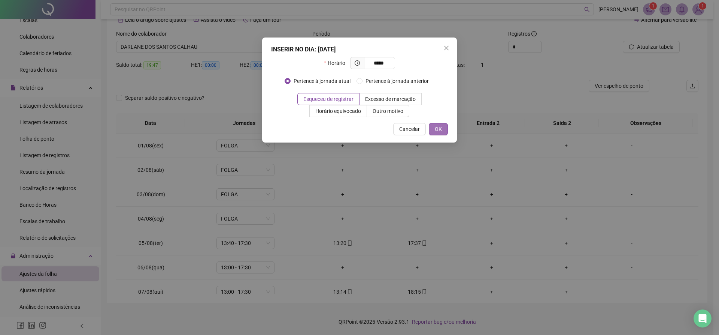
type input "*****"
click at [440, 131] on span "OK" at bounding box center [438, 129] width 7 height 8
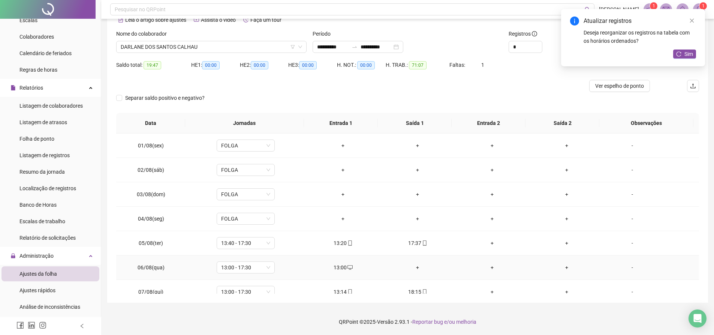
click at [414, 267] on div "+" at bounding box center [417, 267] width 63 height 8
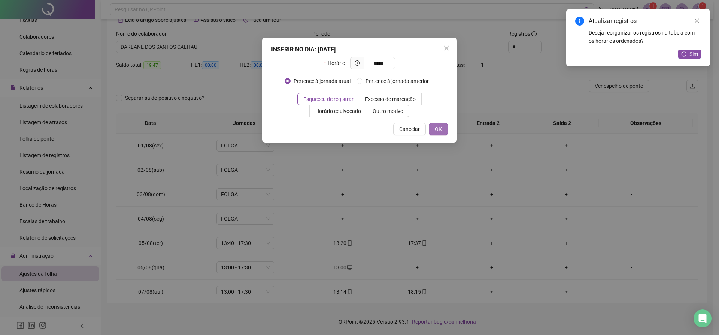
type input "*****"
click at [434, 128] on button "OK" at bounding box center [438, 129] width 19 height 12
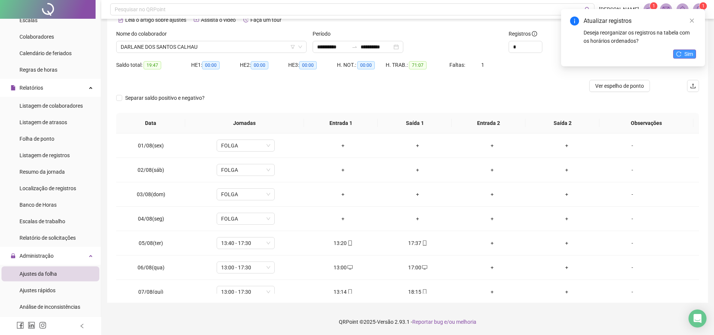
click at [676, 55] on icon "reload" at bounding box center [678, 53] width 5 height 5
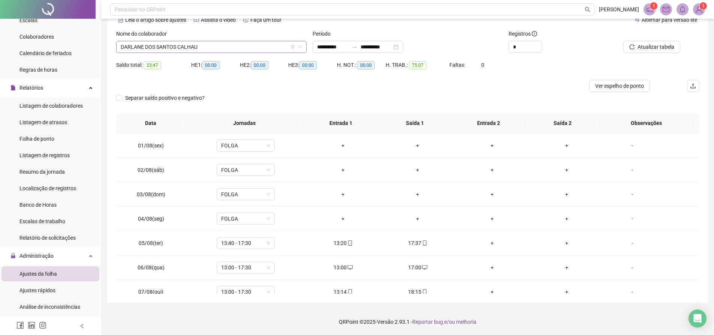
click at [265, 49] on span "DARLANE DOS SANTOS CALHAU" at bounding box center [211, 46] width 181 height 11
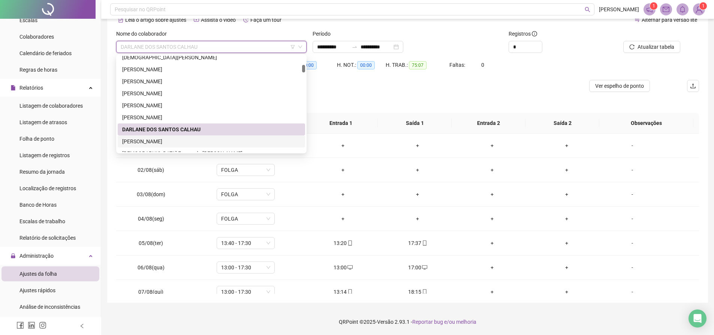
click at [177, 139] on div "[PERSON_NAME]" at bounding box center [211, 141] width 178 height 8
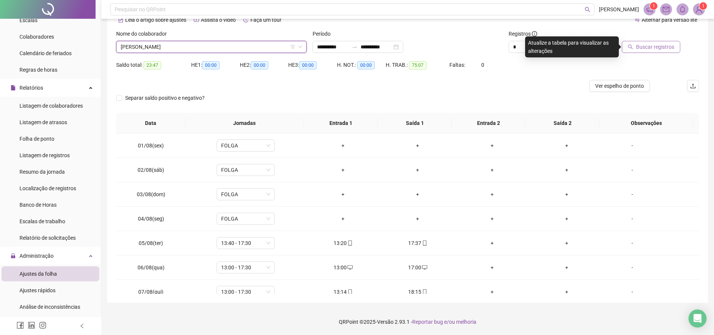
click at [665, 48] on span "Buscar registros" at bounding box center [655, 47] width 38 height 8
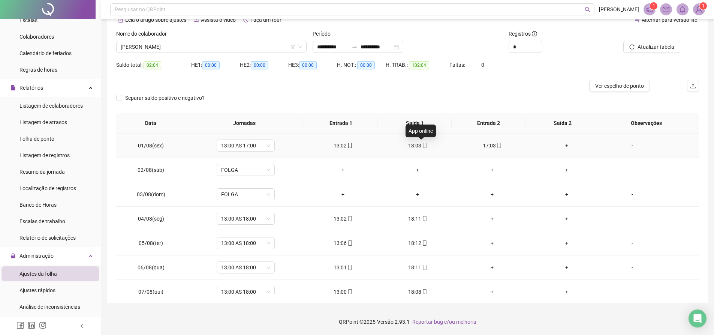
click at [422, 145] on icon "mobile" at bounding box center [424, 145] width 5 height 5
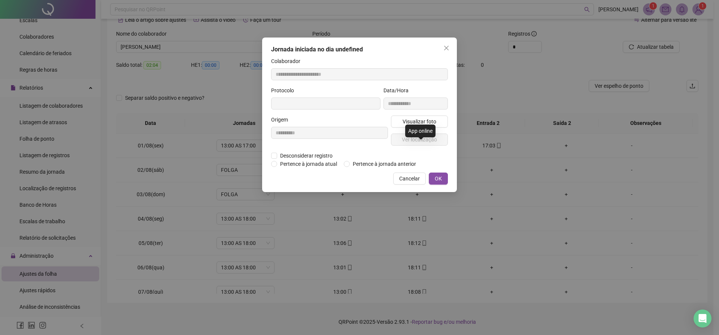
type input "**********"
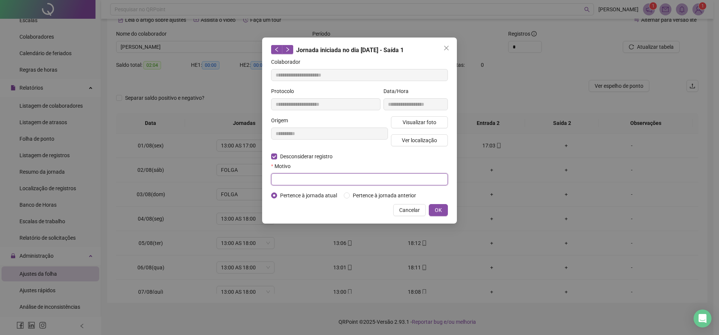
click at [294, 175] on input "text" at bounding box center [359, 179] width 177 height 12
type input "****"
click at [446, 210] on button "OK" at bounding box center [438, 210] width 19 height 12
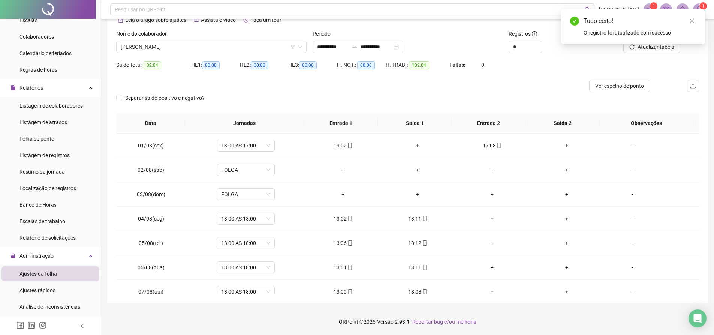
click at [644, 44] on div "Tudo certo! O registro foi atualizado com sucesso" at bounding box center [633, 26] width 144 height 35
click at [636, 44] on div "Tudo certo! O registro foi atualizado com sucesso" at bounding box center [633, 26] width 144 height 35
click at [635, 44] on div "Tudo certo! O registro foi atualizado com sucesso" at bounding box center [633, 26] width 144 height 35
click at [689, 22] on icon "close" at bounding box center [691, 20] width 5 height 5
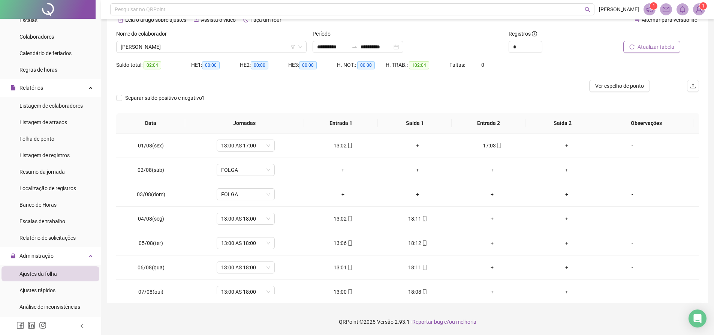
click at [644, 46] on span "Atualizar tabela" at bounding box center [655, 47] width 37 height 8
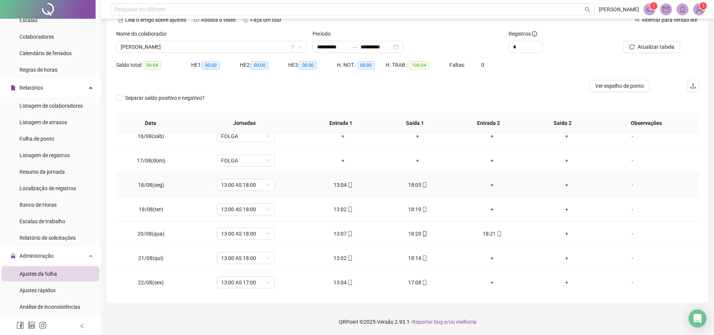
scroll to position [412, 0]
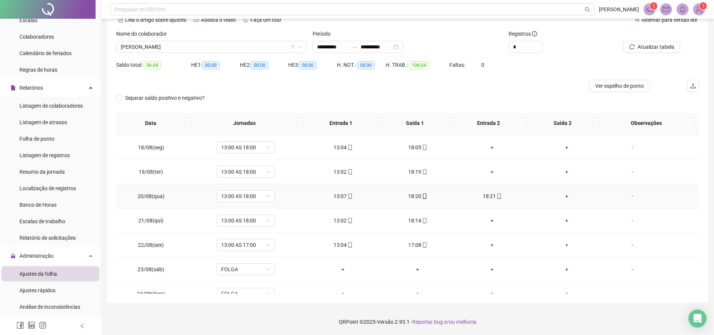
click at [486, 196] on div "18:21" at bounding box center [492, 196] width 63 height 8
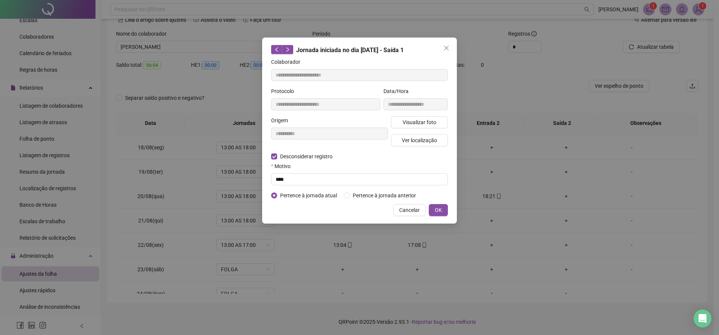
type input "**********"
click at [293, 178] on input "text" at bounding box center [359, 179] width 177 height 12
type input "*********"
click at [433, 213] on button "OK" at bounding box center [438, 210] width 19 height 12
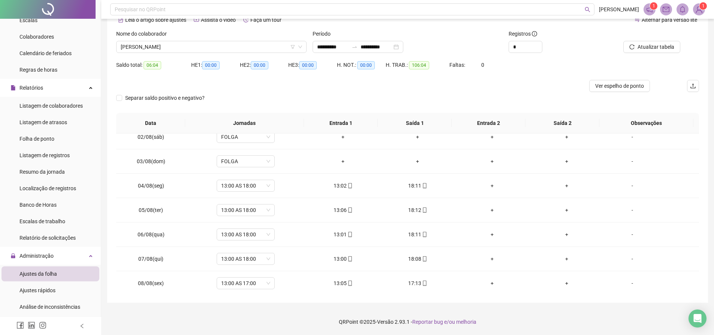
scroll to position [0, 0]
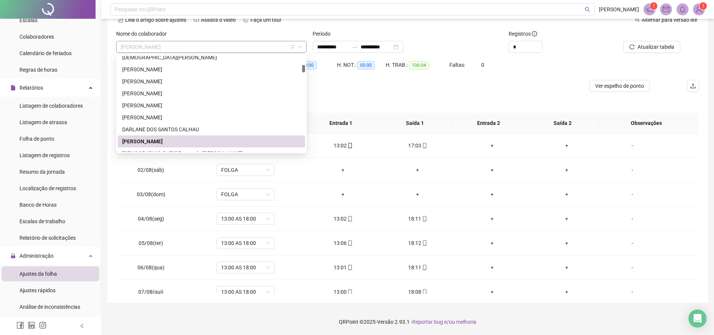
click at [232, 49] on span "[PERSON_NAME]" at bounding box center [211, 46] width 181 height 11
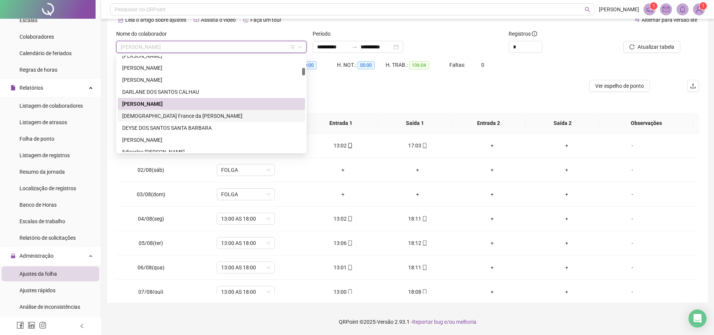
click at [167, 115] on div "[DEMOGRAPHIC_DATA] France da [PERSON_NAME]" at bounding box center [211, 116] width 178 height 8
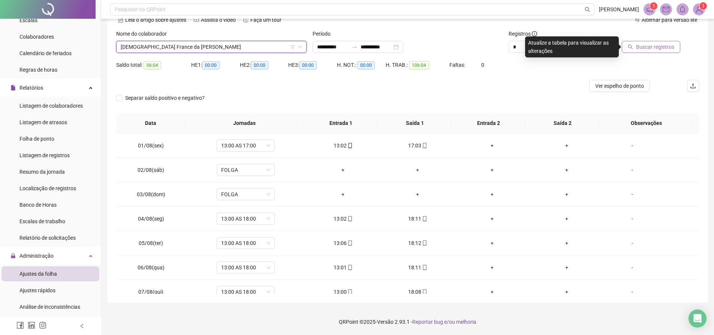
click at [635, 43] on button "Buscar registros" at bounding box center [650, 47] width 58 height 12
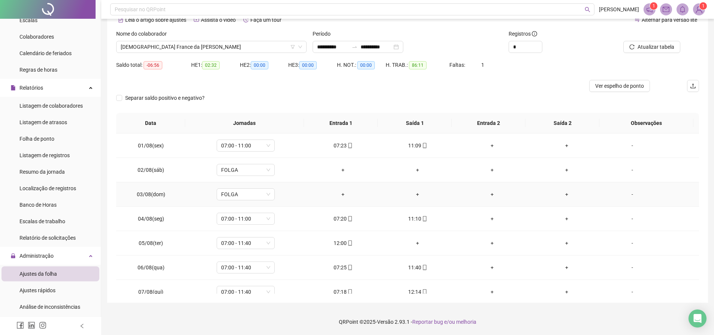
scroll to position [37, 0]
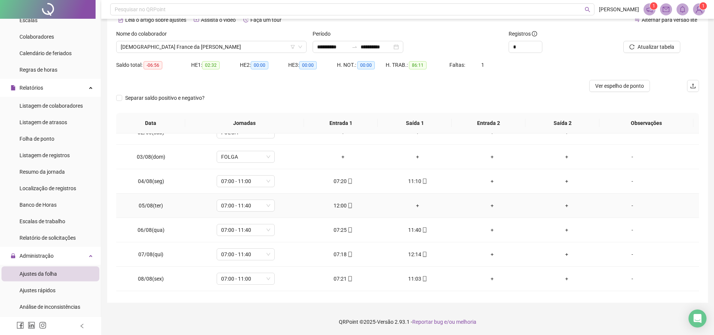
click at [415, 205] on div "+" at bounding box center [417, 205] width 63 height 8
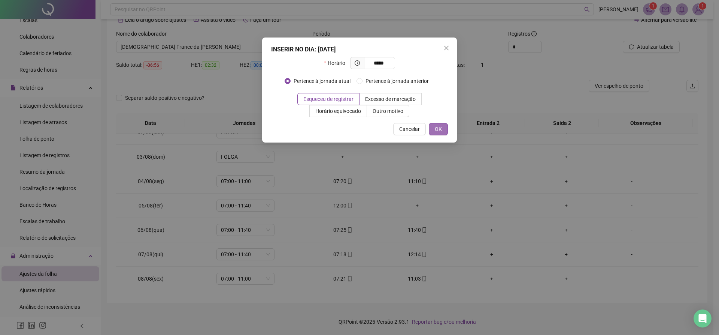
type input "*****"
click at [444, 127] on button "OK" at bounding box center [438, 129] width 19 height 12
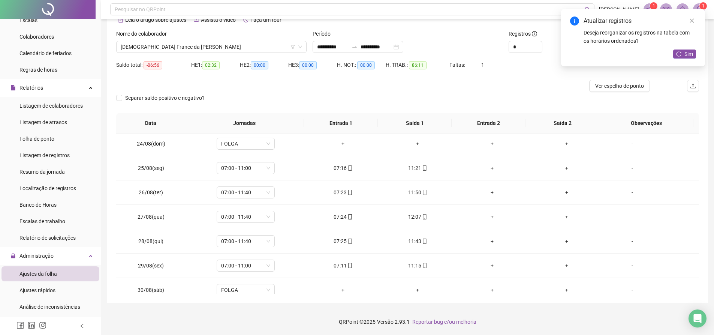
scroll to position [595, 0]
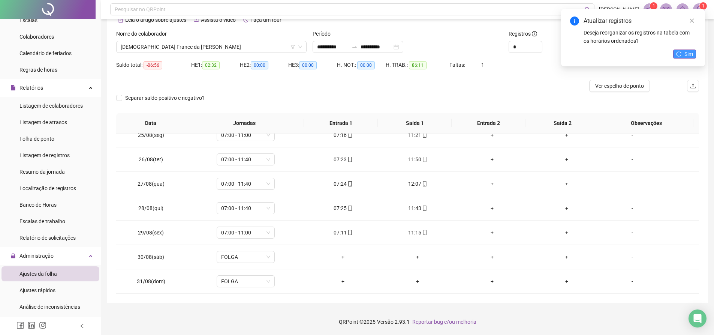
click at [685, 54] on span "Sim" at bounding box center [688, 54] width 9 height 8
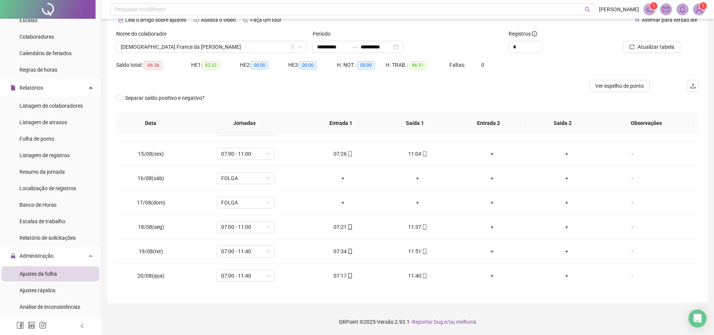
scroll to position [295, 0]
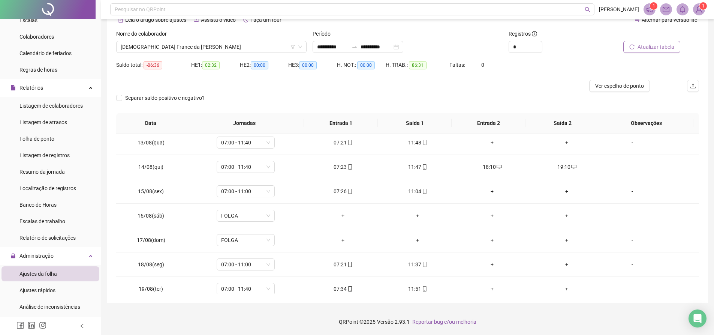
click at [633, 42] on button "Atualizar tabela" at bounding box center [651, 47] width 57 height 12
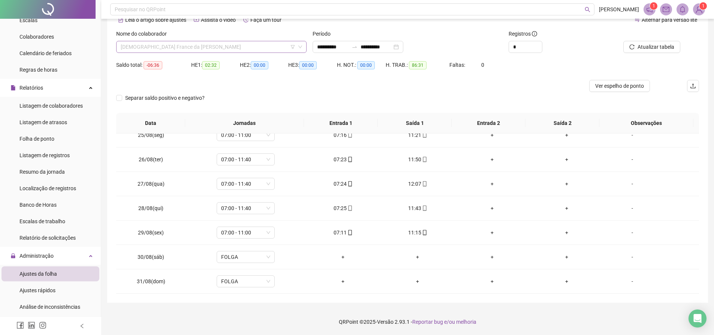
click at [212, 51] on span "[DEMOGRAPHIC_DATA] France da [PERSON_NAME]" at bounding box center [211, 46] width 181 height 11
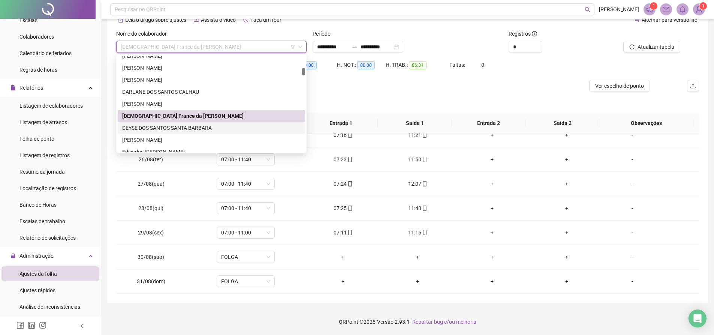
click at [176, 124] on div "DEYSE DOS SANTOS SANTA BARBARA" at bounding box center [211, 128] width 178 height 8
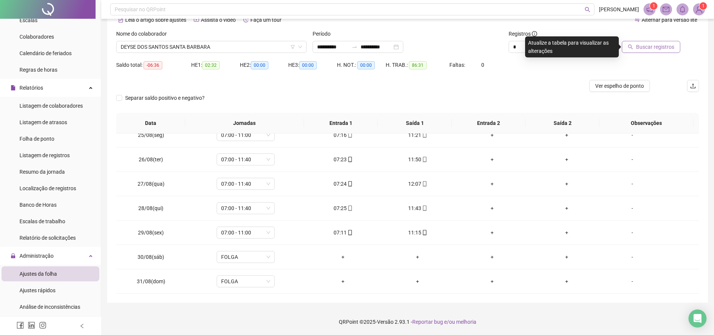
click at [656, 44] on span "Buscar registros" at bounding box center [655, 47] width 38 height 8
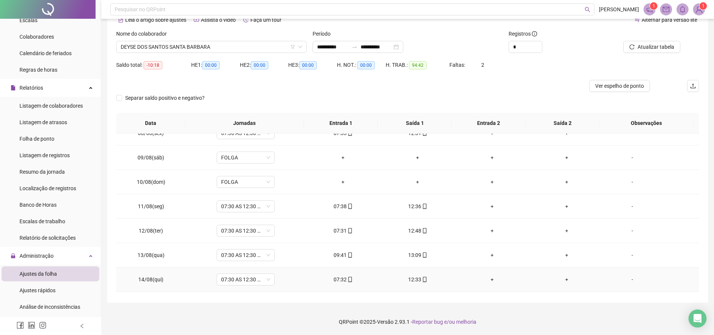
scroll to position [0, 0]
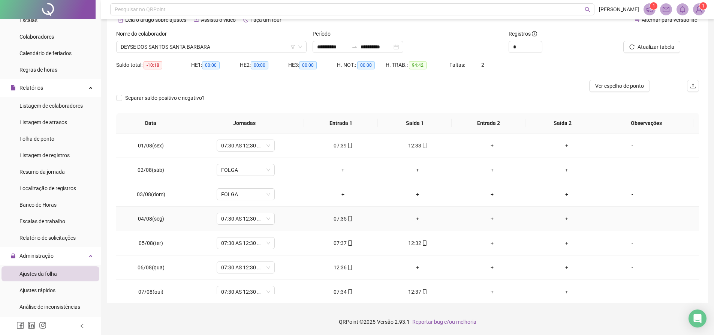
click at [414, 219] on div "+" at bounding box center [417, 218] width 63 height 8
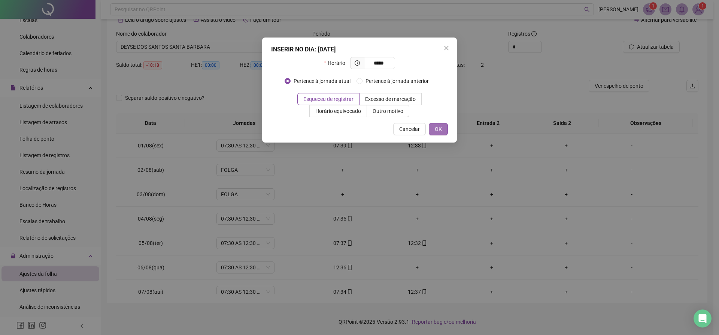
type input "*****"
click at [445, 128] on button "OK" at bounding box center [438, 129] width 19 height 12
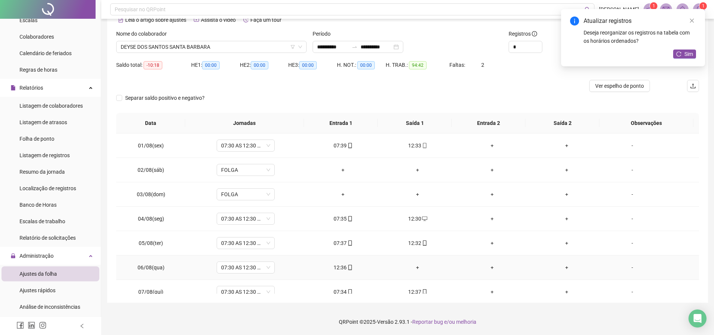
click at [414, 269] on div "+" at bounding box center [417, 267] width 63 height 8
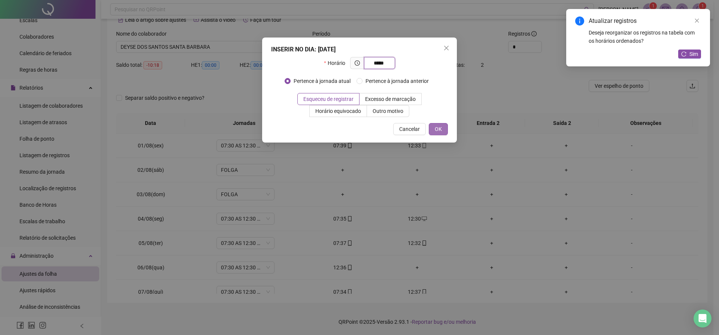
type input "*****"
click at [439, 129] on span "OK" at bounding box center [438, 129] width 7 height 8
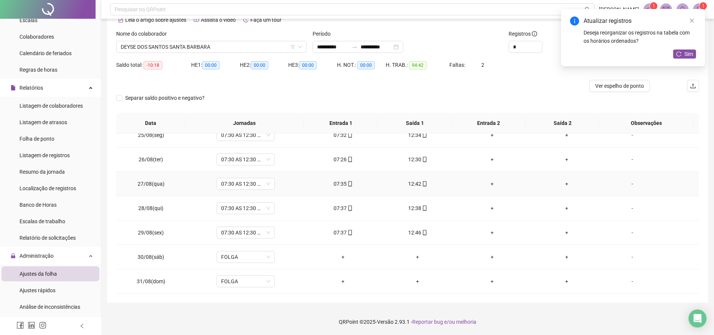
scroll to position [557, 0]
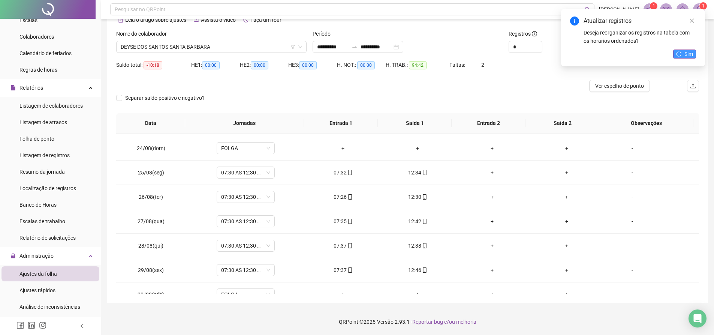
click at [694, 57] on button "Sim" at bounding box center [684, 53] width 23 height 9
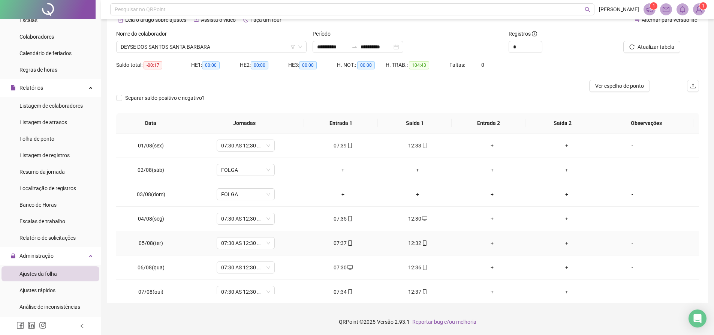
scroll to position [0, 0]
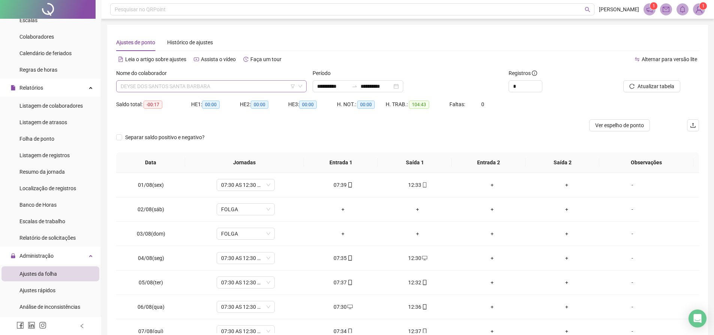
click at [223, 86] on span "DEYSE DOS SANTOS SANTA BARBARA" at bounding box center [211, 86] width 181 height 11
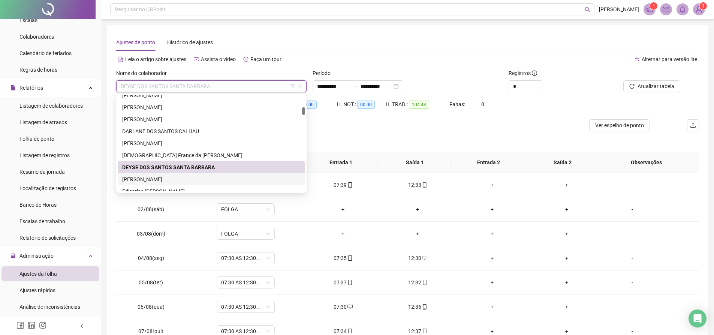
click at [171, 176] on div "[PERSON_NAME]" at bounding box center [211, 179] width 178 height 8
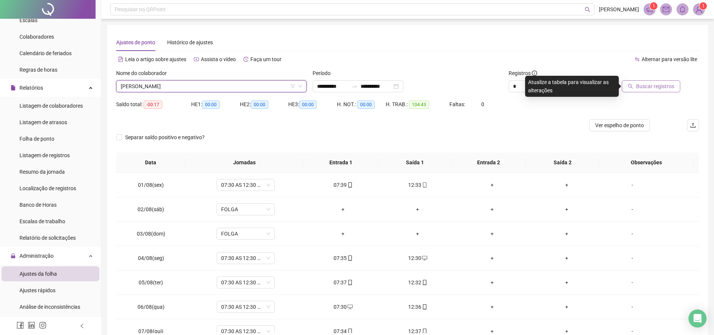
click at [663, 92] on button "Buscar registros" at bounding box center [650, 86] width 58 height 12
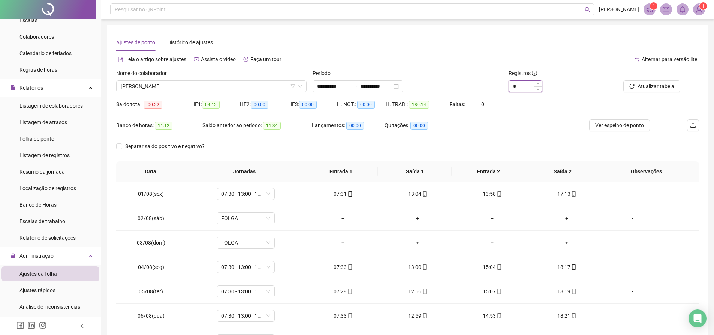
click at [530, 87] on input "*" at bounding box center [525, 86] width 33 height 11
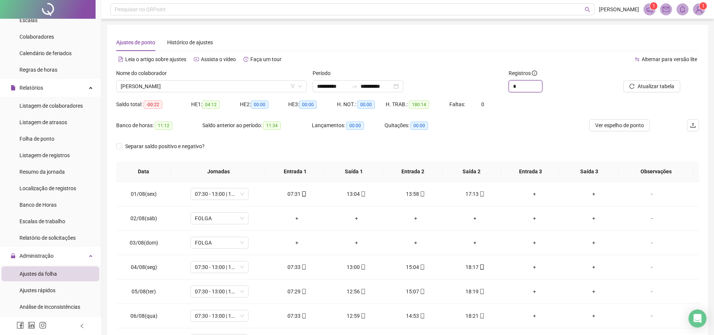
type input "*"
click at [561, 134] on div "Banco de horas: 11:12 Saldo anterior ao período: 11:34 Lançamentos: 00:00 Quita…" at bounding box center [407, 129] width 583 height 21
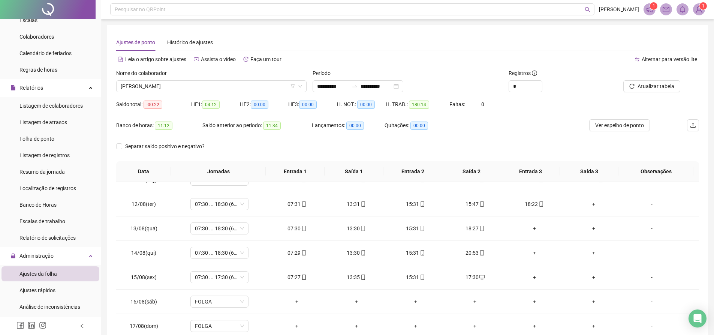
scroll to position [220, 0]
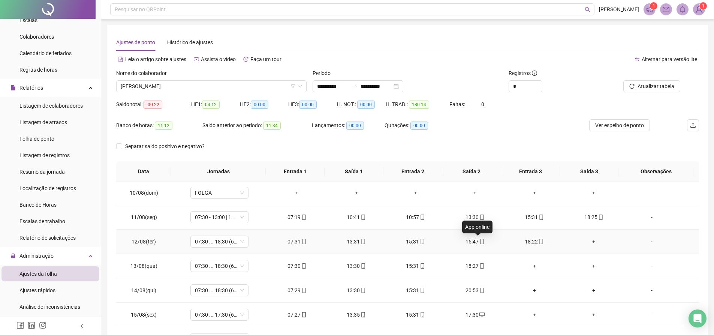
click at [480, 242] on icon "mobile" at bounding box center [481, 241] width 3 height 5
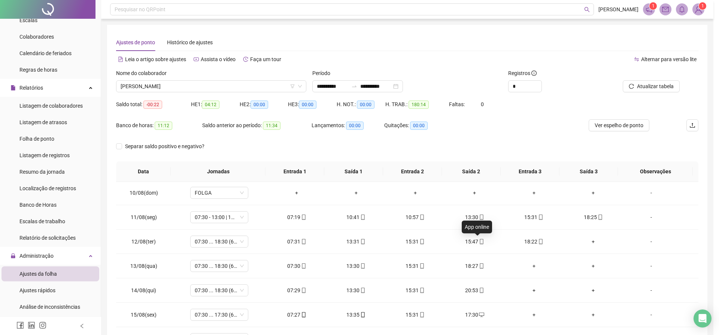
type input "**********"
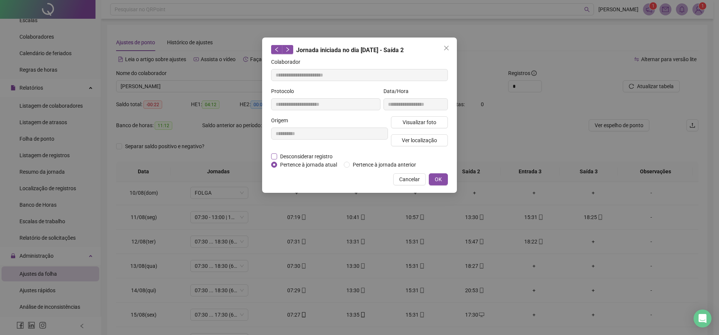
click at [278, 153] on span "Desconsiderar registro" at bounding box center [306, 156] width 58 height 8
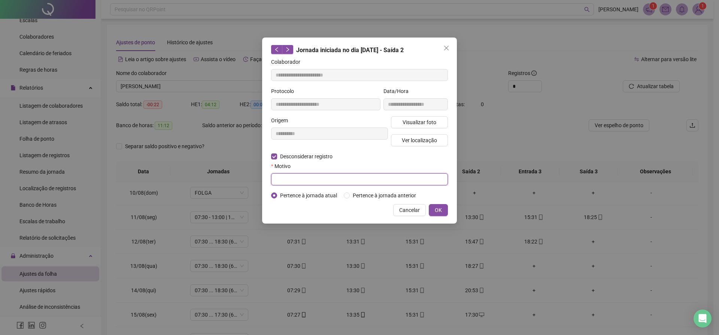
click at [295, 178] on input "text" at bounding box center [359, 179] width 177 height 12
type input "*********"
click at [435, 207] on span "OK" at bounding box center [438, 210] width 7 height 8
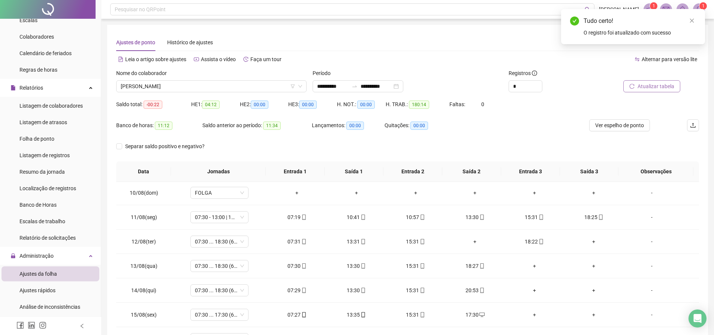
click at [644, 89] on span "Atualizar tabela" at bounding box center [655, 86] width 37 height 8
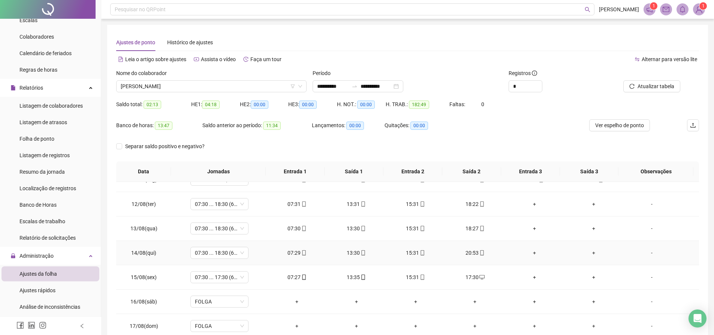
scroll to position [108, 0]
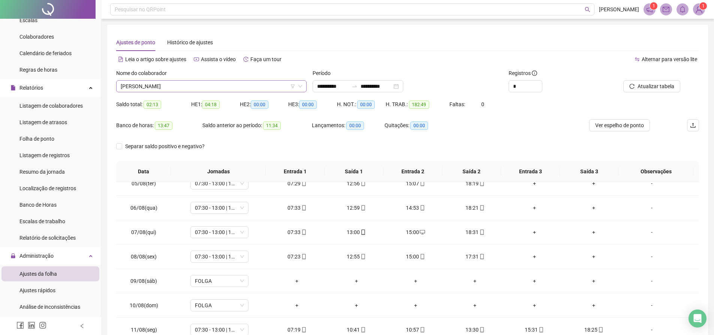
click at [253, 87] on span "[PERSON_NAME]" at bounding box center [211, 86] width 181 height 11
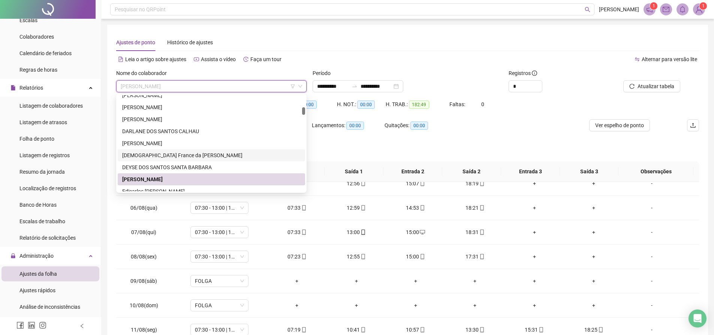
scroll to position [187, 0]
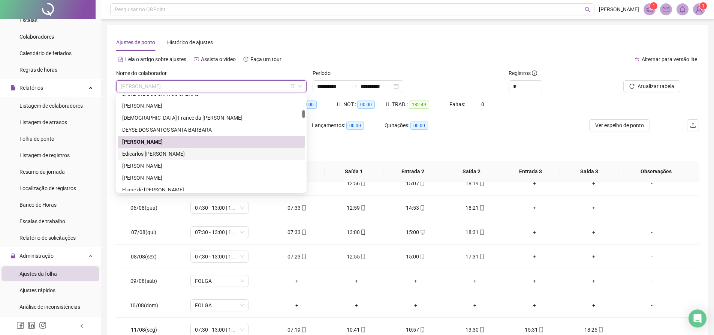
click at [159, 154] on div "Edicarlos [PERSON_NAME]" at bounding box center [211, 153] width 178 height 8
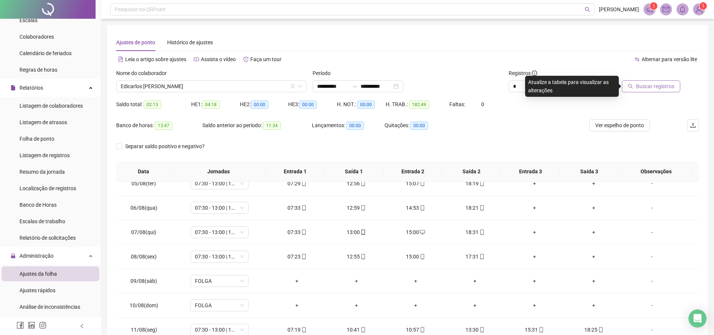
click at [632, 86] on icon "search" at bounding box center [630, 86] width 5 height 5
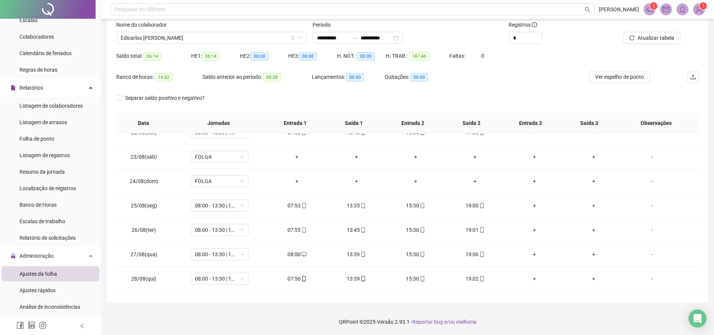
scroll to position [595, 0]
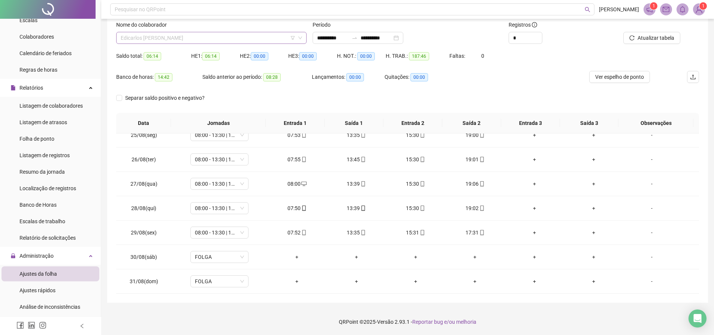
click at [202, 37] on span "Edicarlos [PERSON_NAME]" at bounding box center [211, 37] width 181 height 11
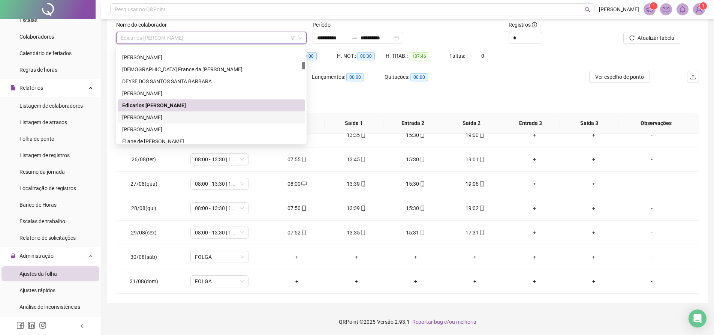
click at [181, 118] on div "[PERSON_NAME]" at bounding box center [211, 117] width 178 height 8
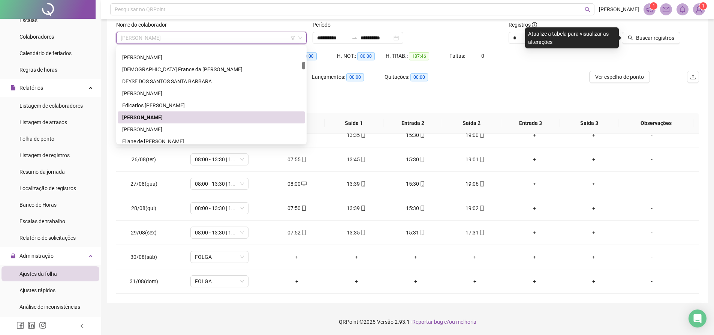
click at [233, 40] on span "[PERSON_NAME]" at bounding box center [211, 37] width 181 height 11
click at [180, 125] on div "[PERSON_NAME]" at bounding box center [211, 129] width 178 height 8
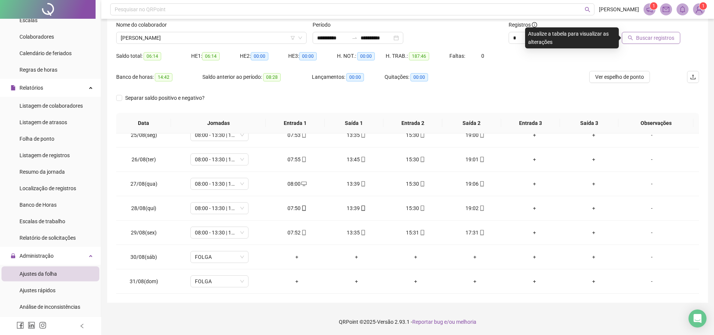
click at [652, 35] on span "Buscar registros" at bounding box center [655, 38] width 38 height 8
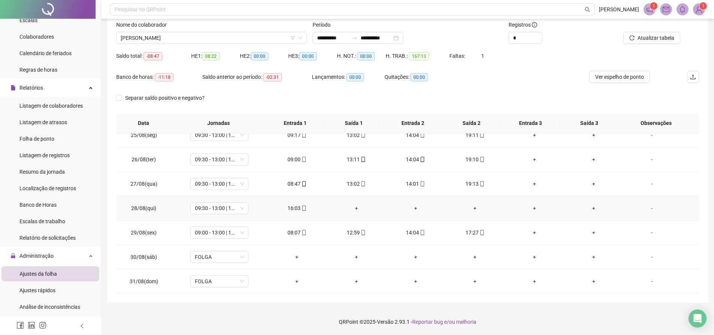
click at [352, 206] on div "+" at bounding box center [355, 208] width 47 height 8
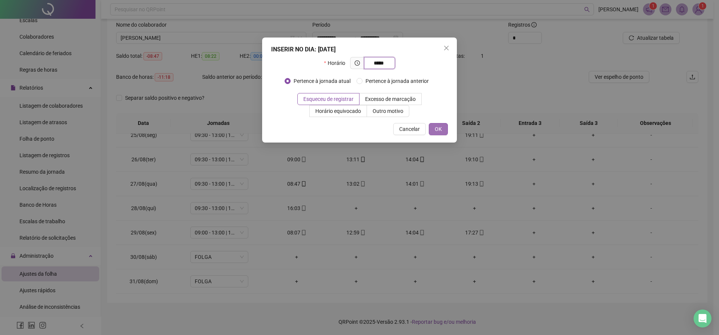
type input "*****"
click at [438, 126] on span "OK" at bounding box center [438, 129] width 7 height 8
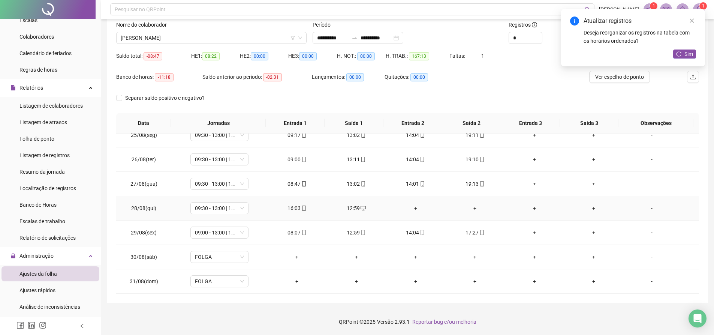
click at [411, 208] on div "+" at bounding box center [415, 208] width 47 height 8
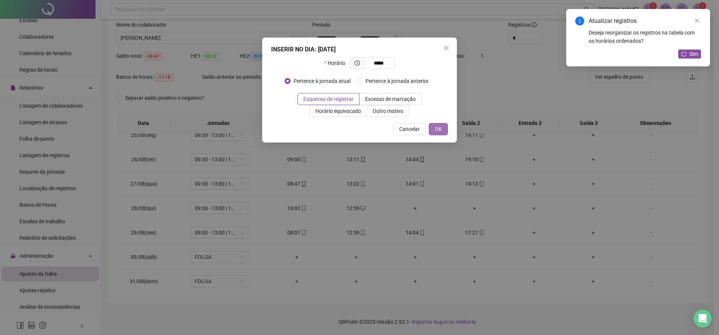
type input "*****"
click at [442, 134] on button "OK" at bounding box center [438, 129] width 19 height 12
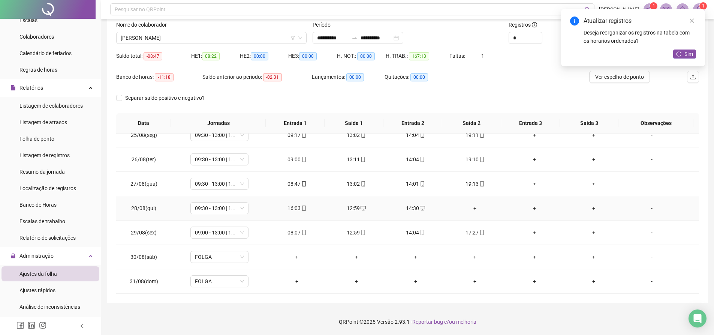
click at [471, 209] on div "+" at bounding box center [474, 208] width 47 height 8
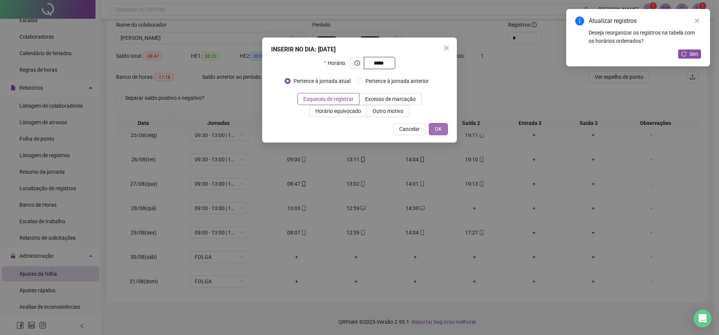
type input "*****"
click at [445, 129] on button "OK" at bounding box center [438, 129] width 19 height 12
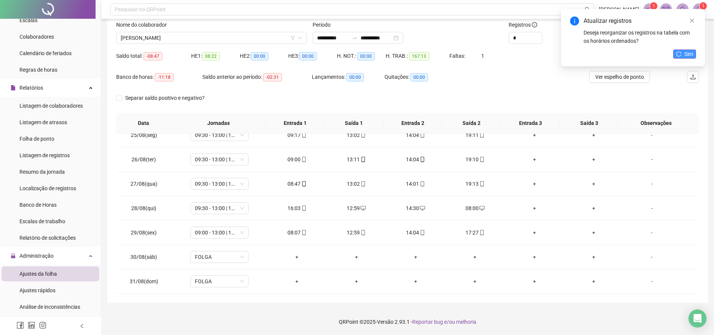
click at [687, 51] on span "Sim" at bounding box center [688, 54] width 9 height 8
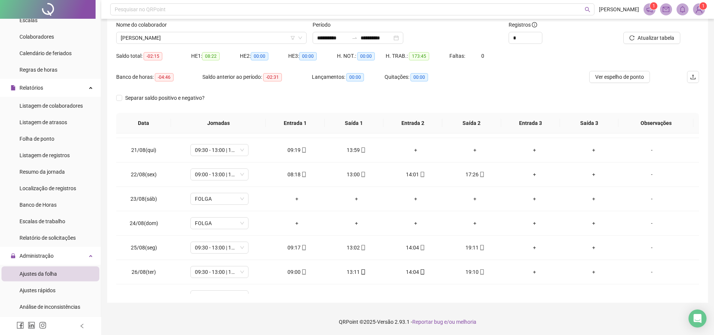
scroll to position [445, 0]
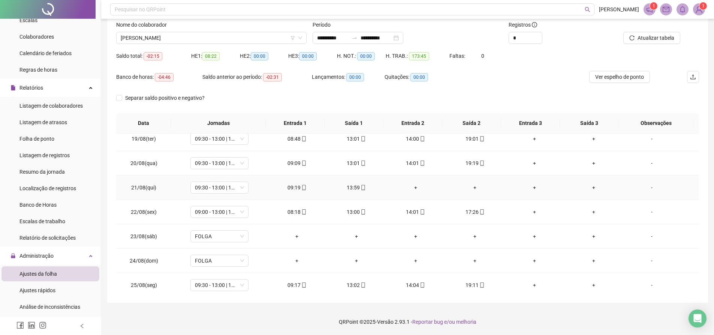
click at [412, 190] on div "+" at bounding box center [415, 187] width 47 height 8
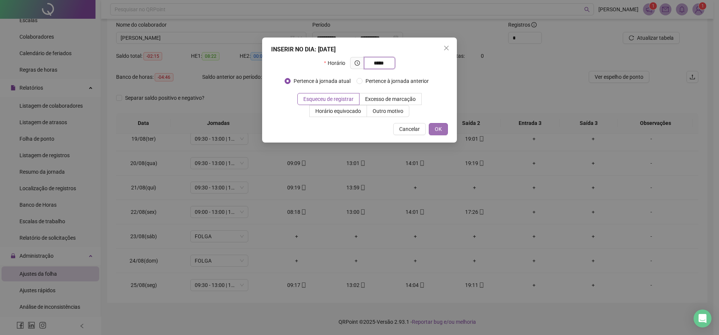
type input "*****"
click at [431, 129] on button "OK" at bounding box center [438, 129] width 19 height 12
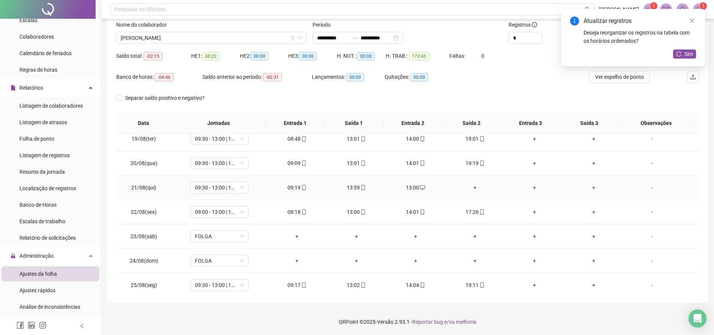
click at [469, 187] on div "+" at bounding box center [474, 187] width 47 height 8
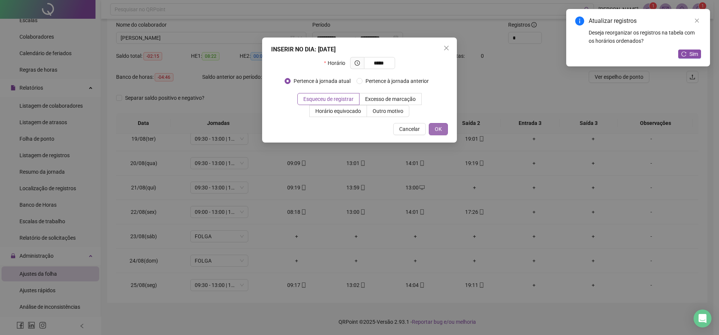
type input "*****"
click at [440, 131] on span "OK" at bounding box center [438, 129] width 7 height 8
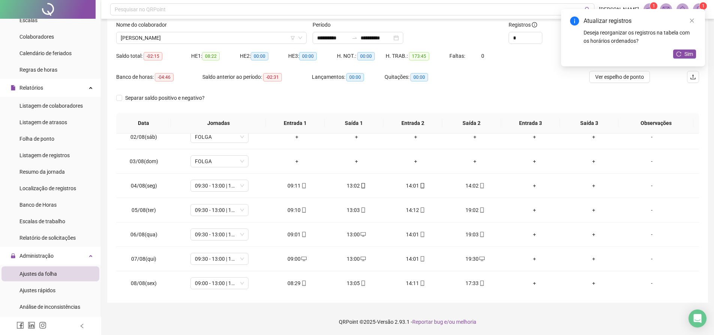
scroll to position [0, 0]
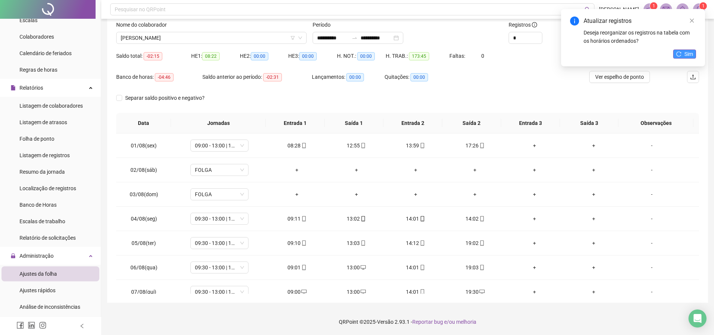
click at [676, 51] on button "Sim" at bounding box center [684, 53] width 23 height 9
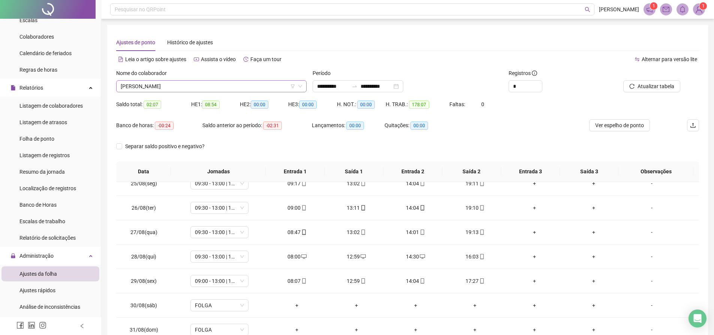
click at [277, 88] on span "[PERSON_NAME]" at bounding box center [211, 86] width 181 height 11
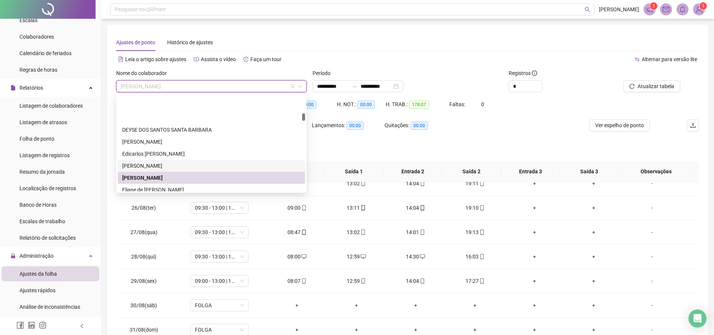
scroll to position [225, 0]
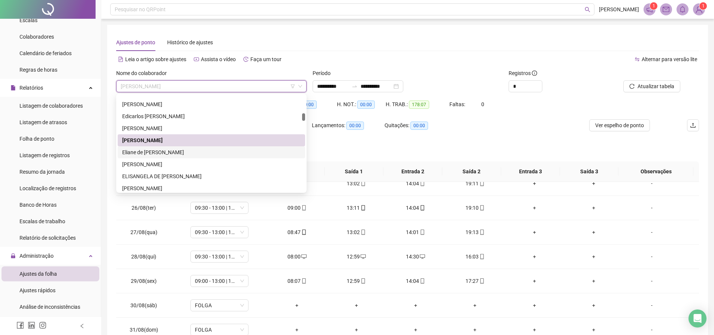
click at [157, 154] on div "Eliane de [PERSON_NAME]" at bounding box center [211, 152] width 178 height 8
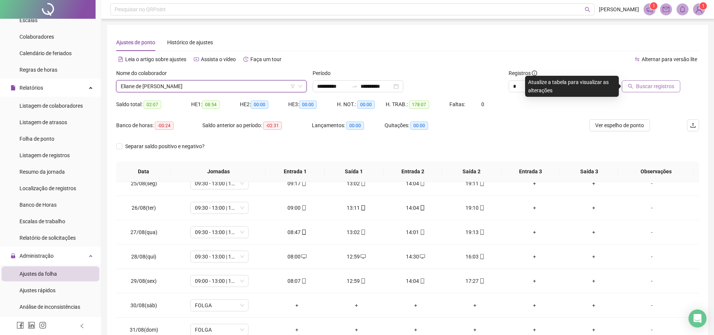
click at [648, 87] on span "Buscar registros" at bounding box center [655, 86] width 38 height 8
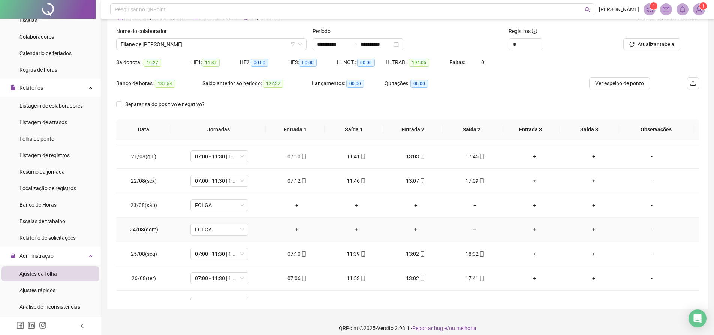
scroll to position [333, 0]
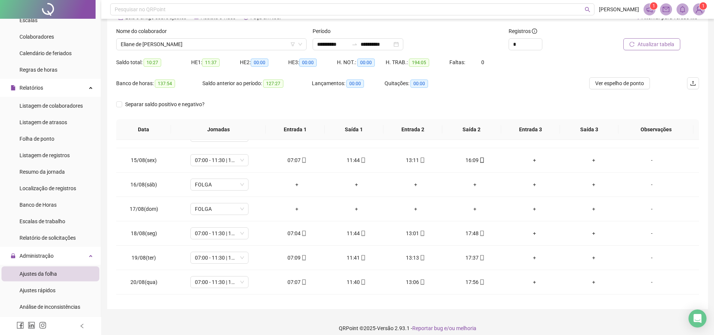
click at [646, 45] on span "Atualizar tabela" at bounding box center [655, 44] width 37 height 8
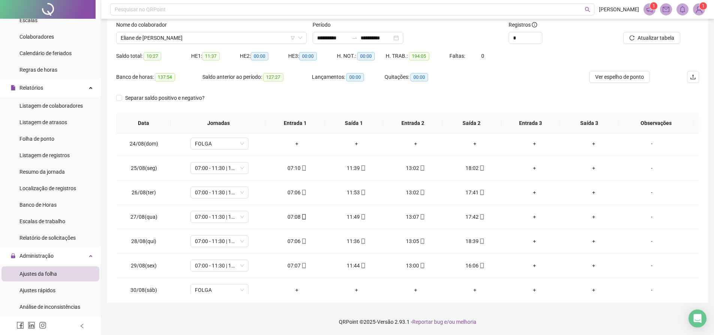
scroll to position [595, 0]
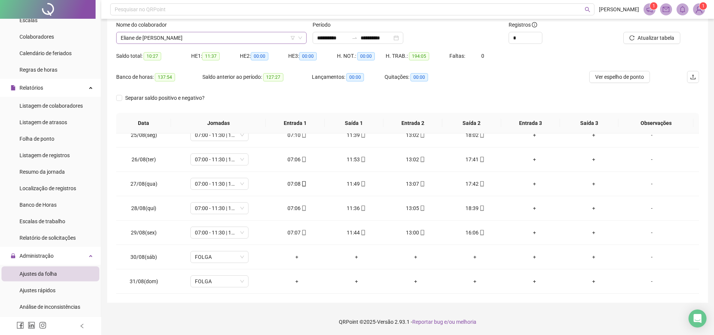
click at [224, 38] on span "Eliane de [PERSON_NAME]" at bounding box center [211, 37] width 181 height 11
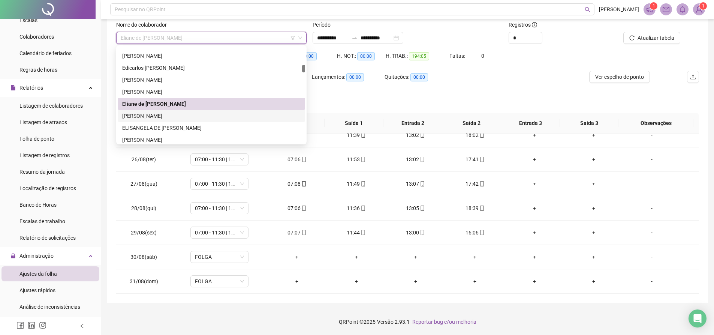
click at [169, 114] on div "[PERSON_NAME]" at bounding box center [211, 116] width 178 height 8
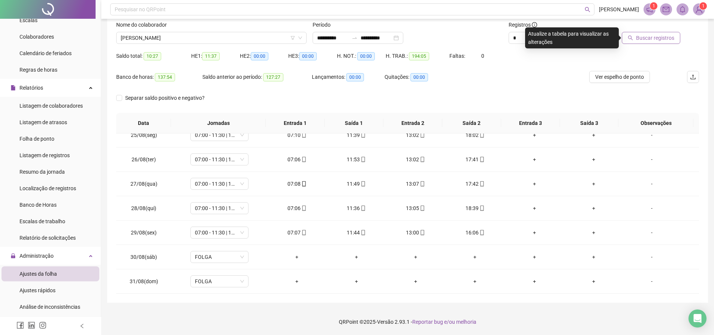
click at [647, 37] on span "Buscar registros" at bounding box center [655, 38] width 38 height 8
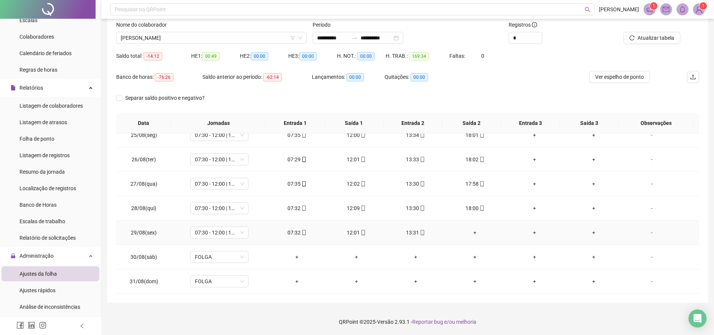
click at [470, 233] on div "+" at bounding box center [474, 232] width 47 height 8
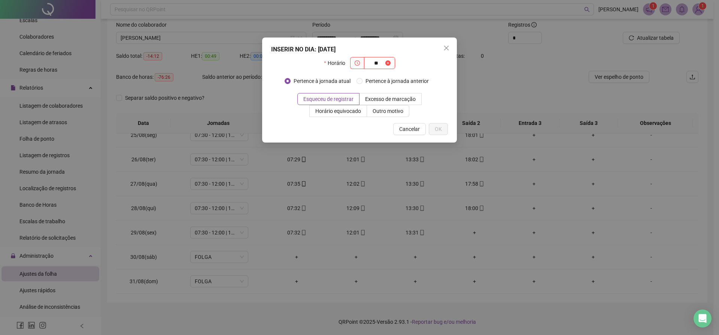
type input "*"
type input "*****"
click at [441, 131] on span "OK" at bounding box center [438, 129] width 7 height 8
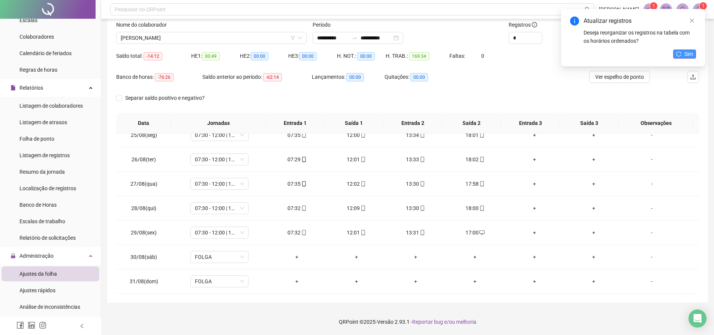
click at [685, 56] on span "Sim" at bounding box center [688, 54] width 9 height 8
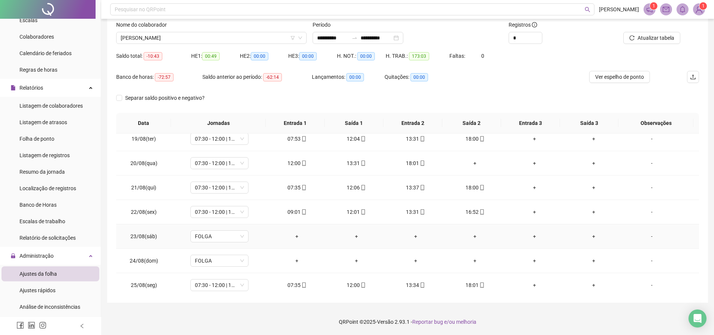
scroll to position [258, 0]
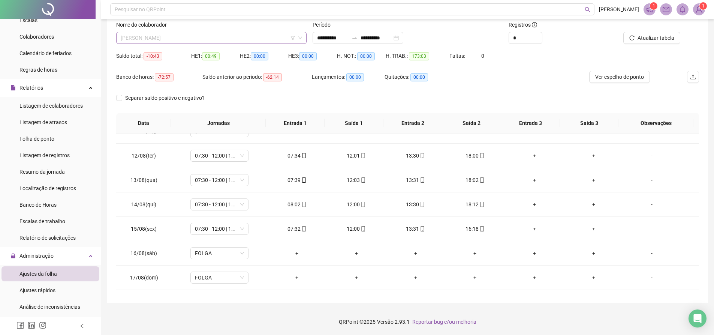
click at [215, 42] on span "[PERSON_NAME]" at bounding box center [211, 37] width 181 height 11
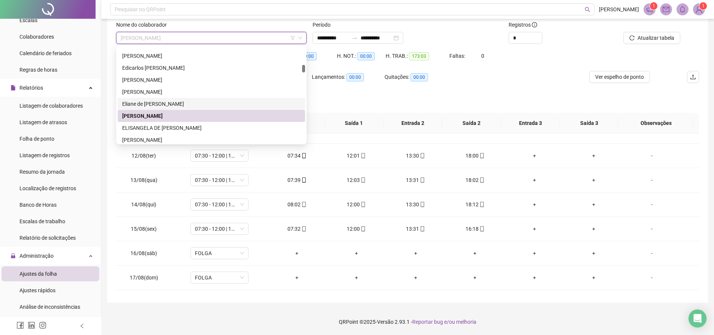
click at [151, 101] on div "Eliane de [PERSON_NAME]" at bounding box center [211, 104] width 178 height 8
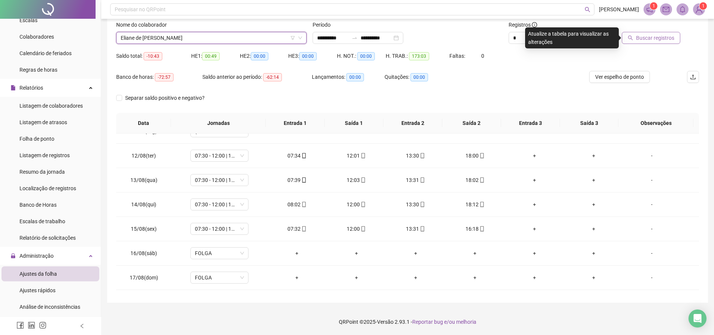
click at [656, 34] on span "Buscar registros" at bounding box center [655, 38] width 38 height 8
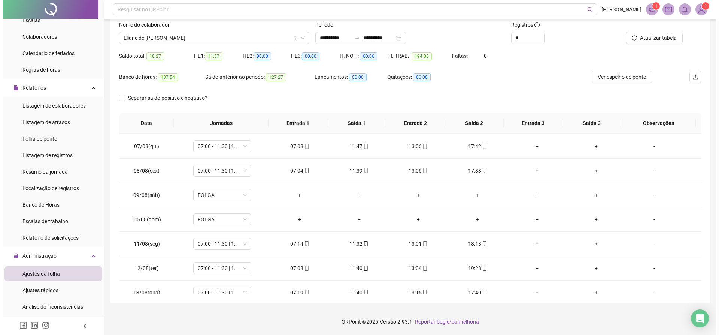
scroll to position [0, 0]
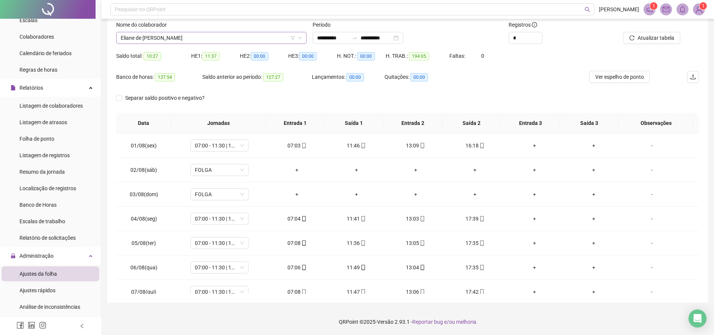
click at [196, 37] on span "Eliane de [PERSON_NAME]" at bounding box center [211, 37] width 181 height 11
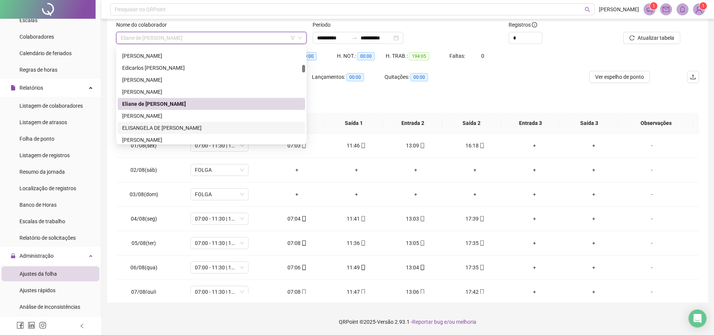
click at [159, 126] on div "ELISANGELA DE [PERSON_NAME]" at bounding box center [211, 128] width 178 height 8
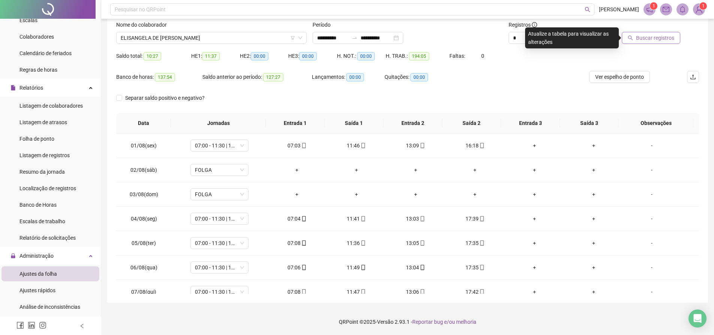
click at [664, 40] on span "Buscar registros" at bounding box center [655, 38] width 38 height 8
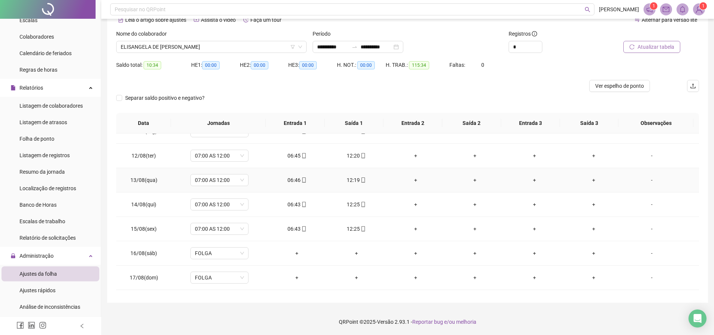
scroll to position [145, 0]
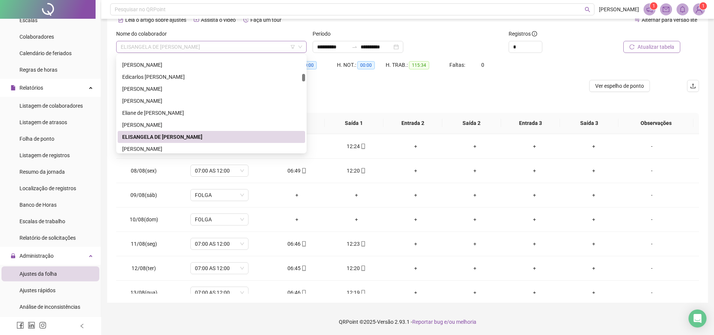
click at [245, 45] on span "ELISANGELA DE [PERSON_NAME]" at bounding box center [211, 46] width 181 height 11
click at [178, 148] on div "[PERSON_NAME]" at bounding box center [211, 149] width 178 height 8
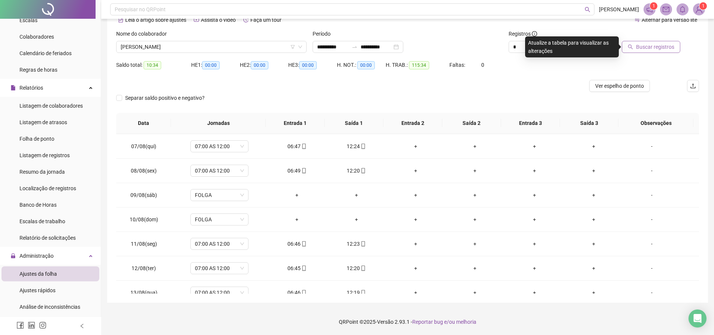
click at [656, 45] on span "Buscar registros" at bounding box center [655, 47] width 38 height 8
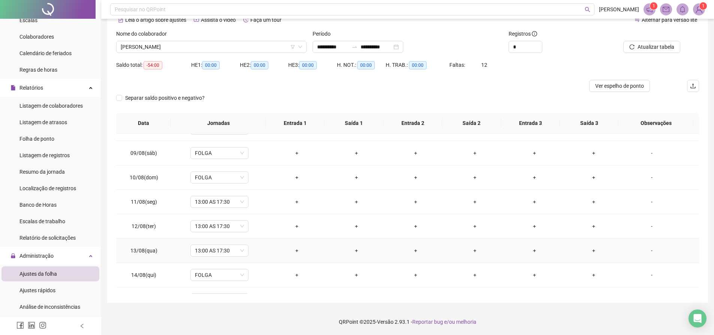
scroll to position [225, 0]
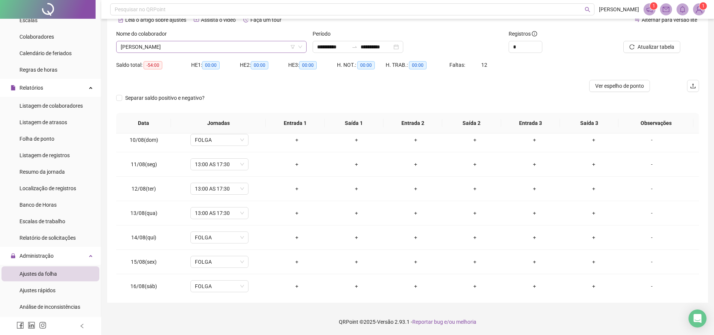
click at [211, 48] on span "[PERSON_NAME]" at bounding box center [211, 46] width 181 height 11
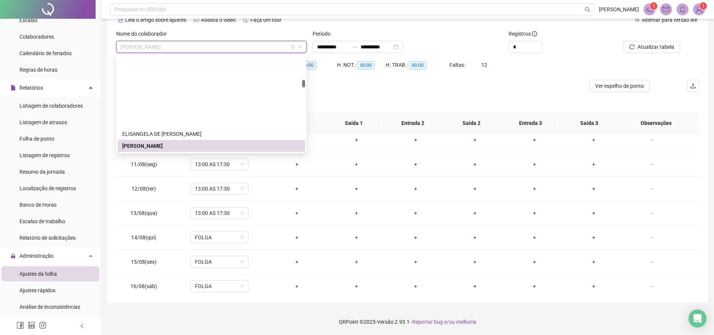
scroll to position [303, 0]
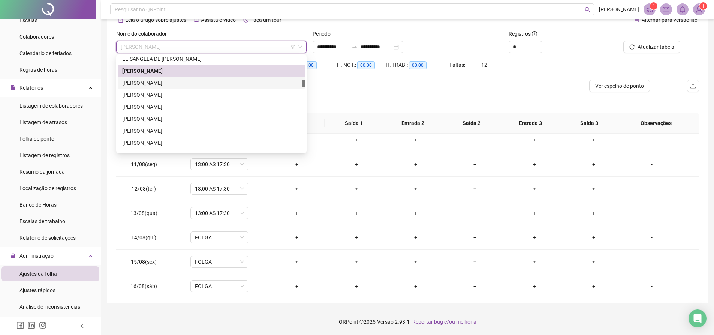
click at [148, 81] on div "[PERSON_NAME]" at bounding box center [211, 83] width 178 height 8
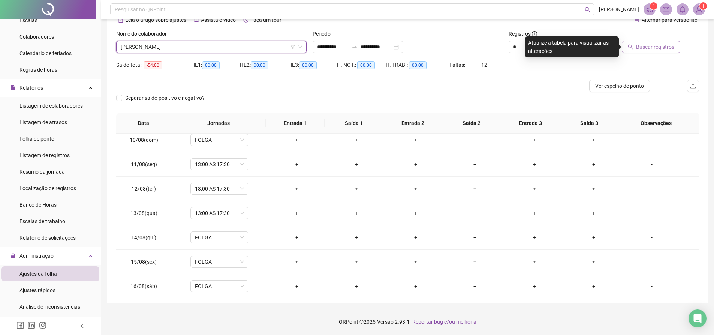
click at [638, 45] on span "Buscar registros" at bounding box center [655, 47] width 38 height 8
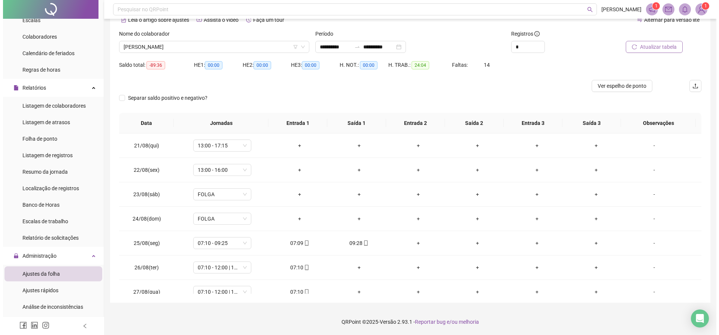
scroll to position [595, 0]
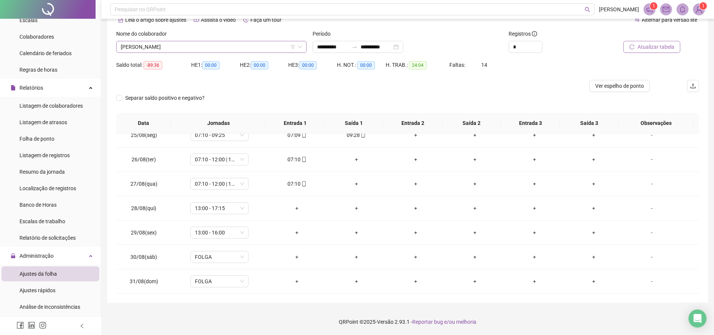
click at [258, 43] on span "[PERSON_NAME]" at bounding box center [211, 46] width 181 height 11
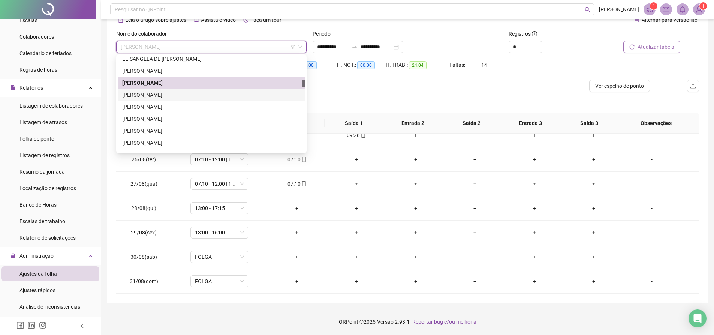
click at [179, 91] on div "[PERSON_NAME]" at bounding box center [211, 95] width 178 height 8
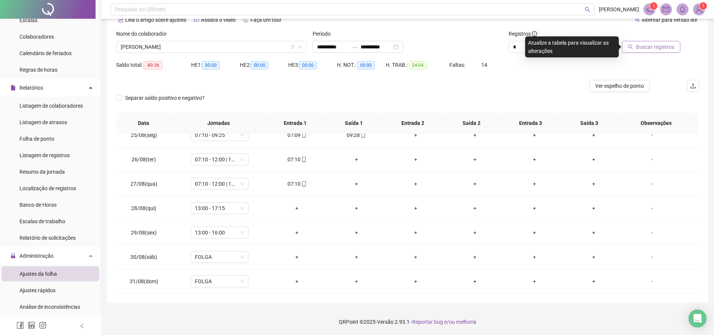
click at [637, 46] on button "Buscar registros" at bounding box center [650, 47] width 58 height 12
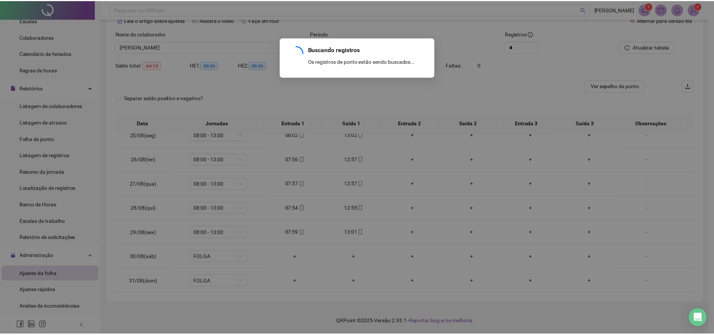
scroll to position [449, 0]
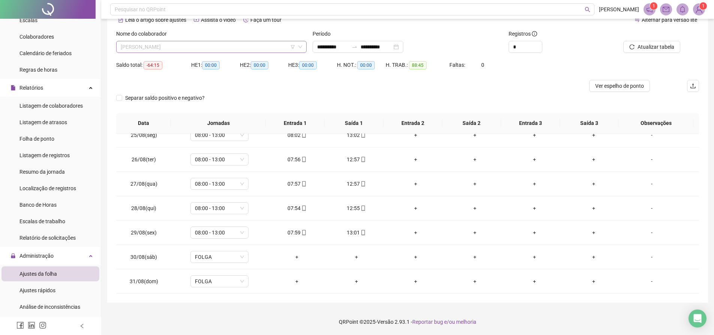
click at [230, 48] on span "[PERSON_NAME]" at bounding box center [211, 46] width 181 height 11
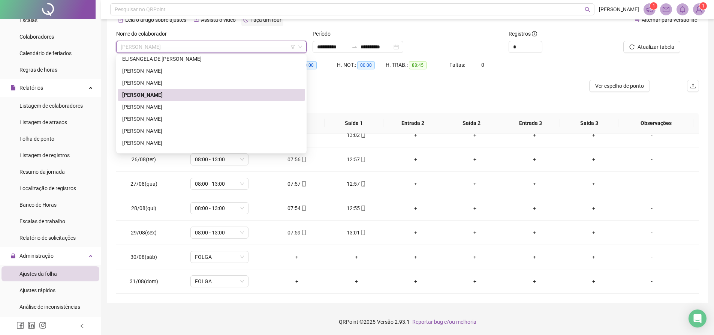
click at [243, 25] on div "Faça um tour" at bounding box center [262, 20] width 42 height 12
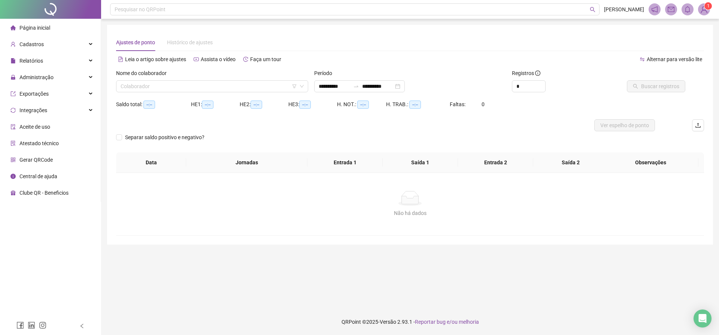
type input "**********"
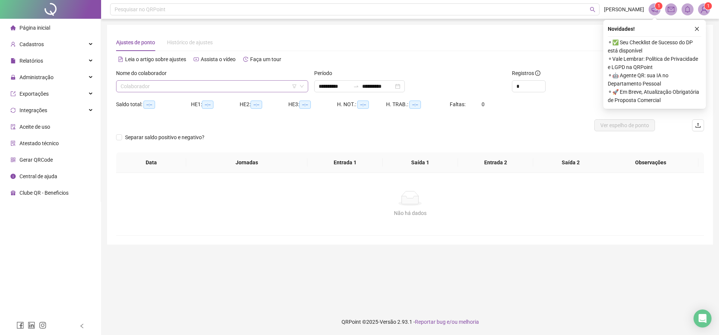
click at [159, 83] on input "search" at bounding box center [209, 86] width 176 height 11
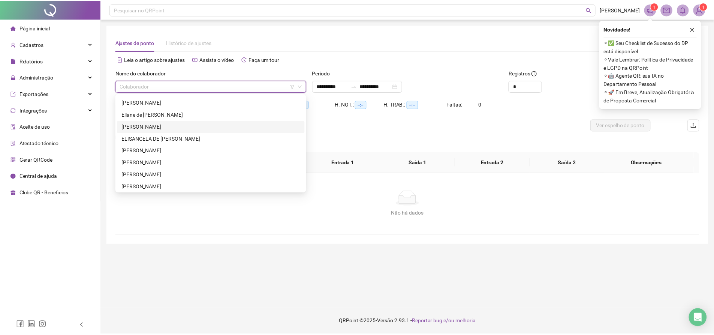
scroll to position [300, 0]
click at [167, 126] on div "[PERSON_NAME]" at bounding box center [212, 125] width 180 height 8
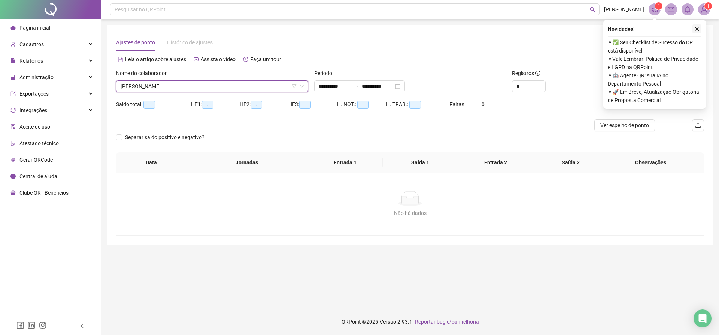
click at [700, 29] on button "button" at bounding box center [697, 28] width 9 height 9
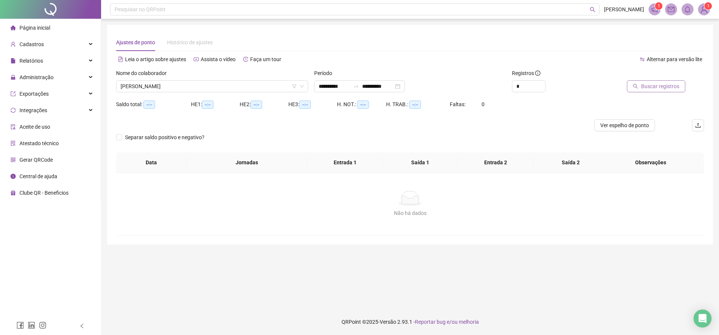
click at [671, 91] on button "Buscar registros" at bounding box center [656, 86] width 58 height 12
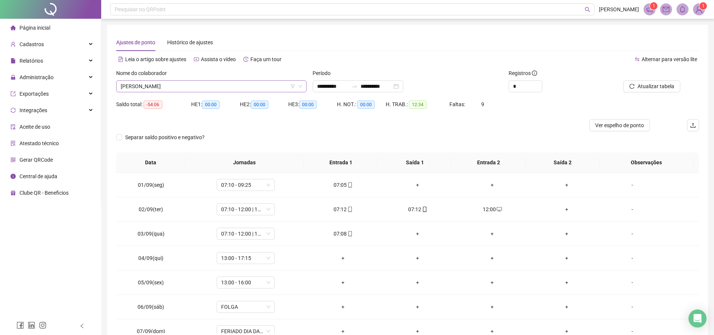
click at [237, 87] on span "[PERSON_NAME]" at bounding box center [211, 86] width 181 height 11
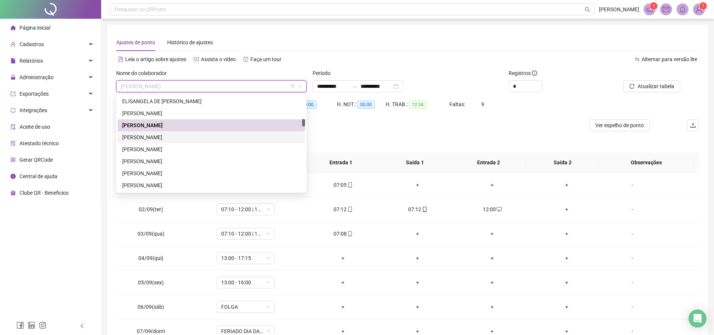
click at [169, 139] on div "[PERSON_NAME]" at bounding box center [211, 137] width 178 height 8
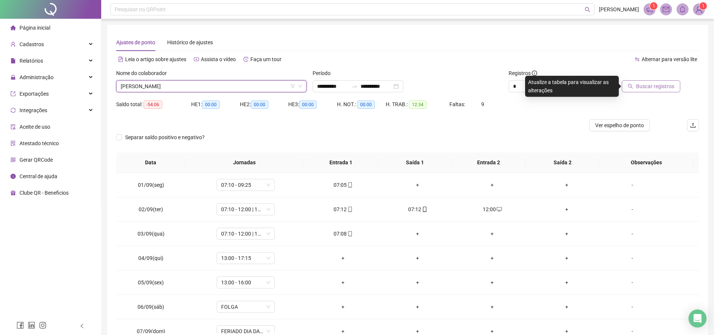
click at [650, 88] on span "Buscar registros" at bounding box center [655, 86] width 38 height 8
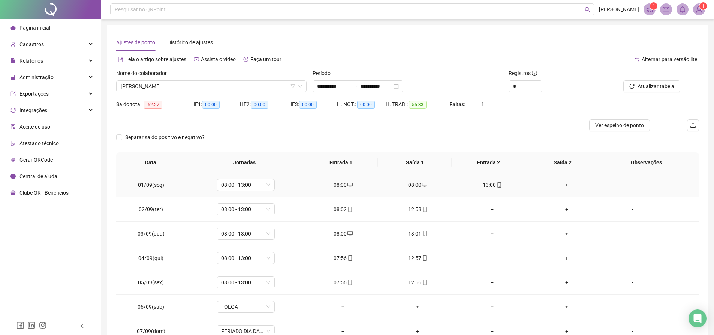
click at [561, 189] on td "+" at bounding box center [566, 185] width 75 height 24
click at [563, 184] on div "+" at bounding box center [566, 185] width 63 height 8
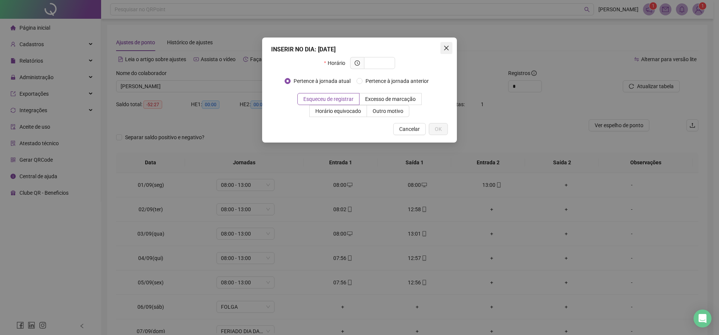
click at [447, 49] on icon "close" at bounding box center [447, 48] width 6 height 6
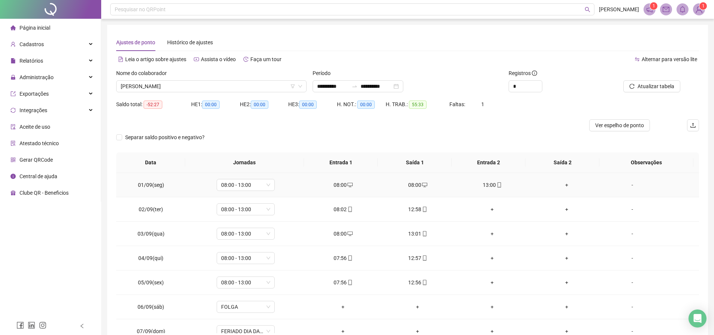
click at [562, 182] on div "+" at bounding box center [566, 185] width 63 height 8
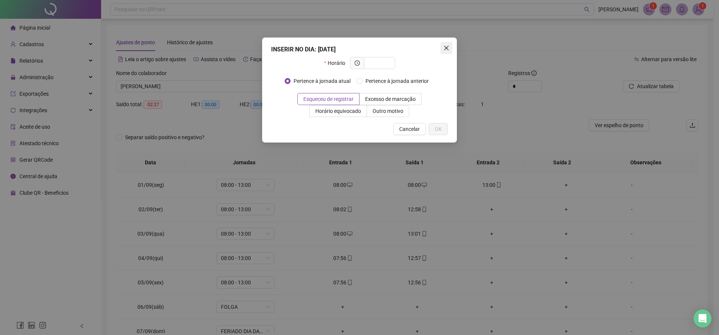
click at [445, 48] on icon "close" at bounding box center [447, 48] width 6 height 6
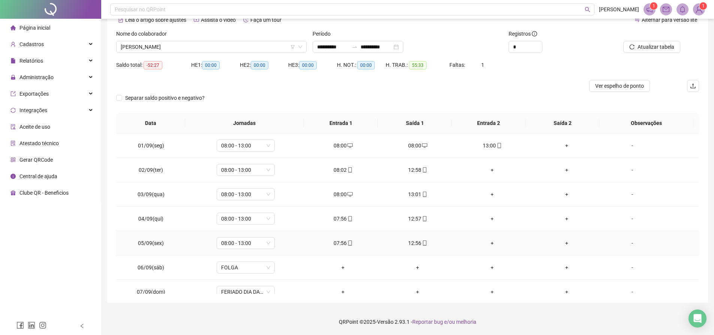
scroll to position [0, 0]
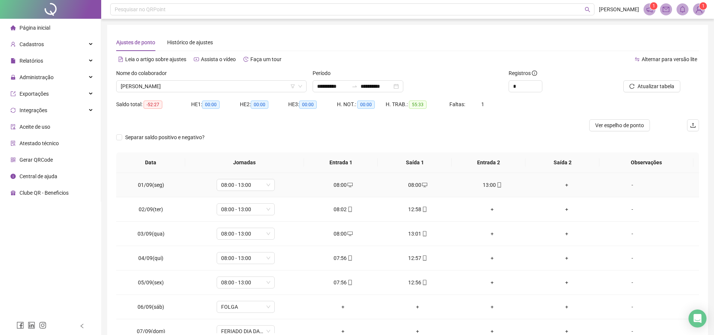
click at [424, 185] on div "08:00" at bounding box center [417, 185] width 63 height 8
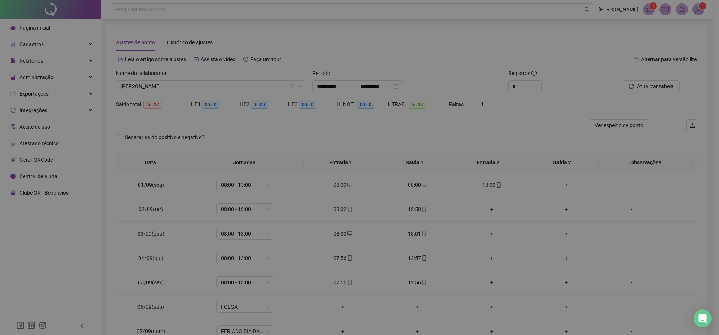
type input "**********"
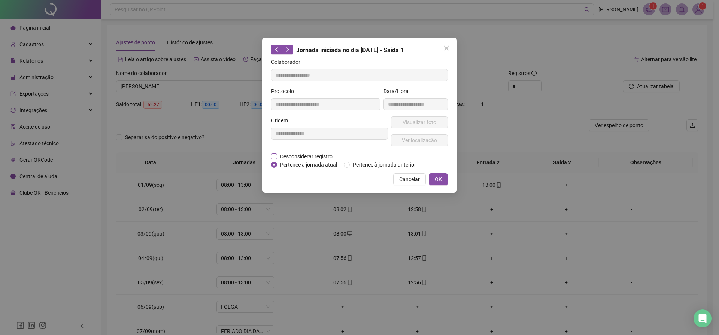
click at [278, 153] on span "Desconsiderar registro" at bounding box center [306, 156] width 58 height 8
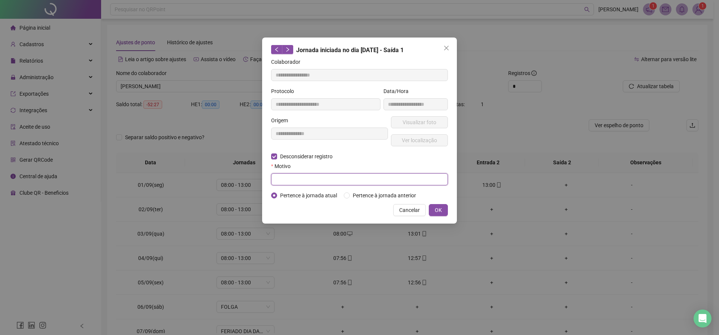
click at [289, 176] on input "text" at bounding box center [359, 179] width 177 height 12
type input "*********"
click at [447, 206] on button "OK" at bounding box center [438, 210] width 19 height 12
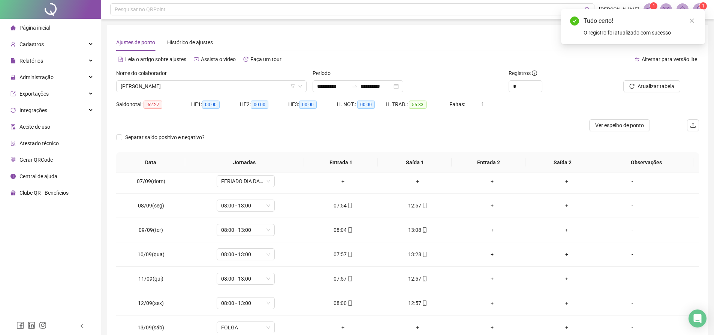
scroll to position [230, 0]
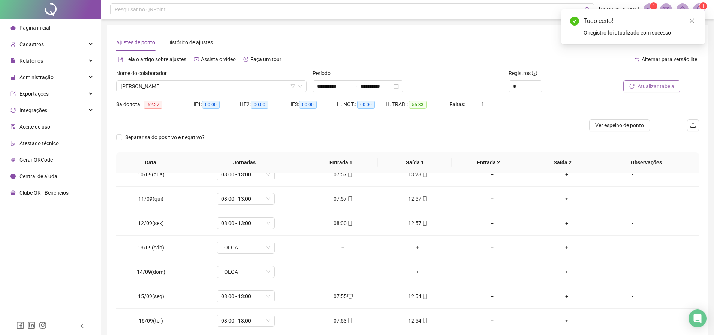
click at [632, 87] on icon "reload" at bounding box center [631, 86] width 5 height 5
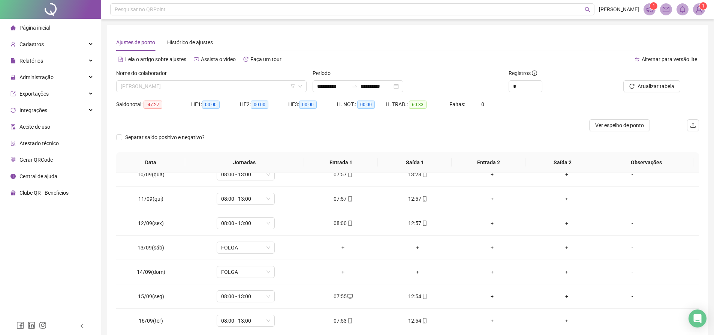
click at [220, 88] on span "[PERSON_NAME]" at bounding box center [211, 86] width 181 height 11
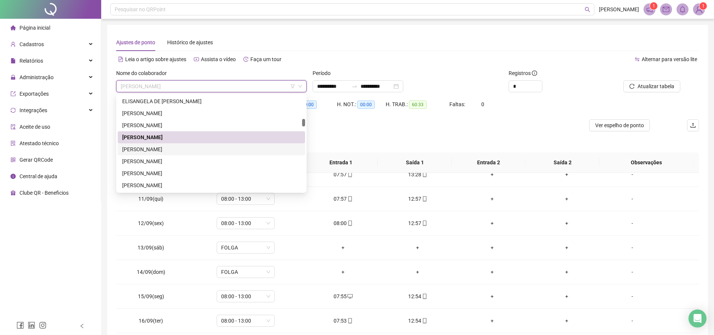
click at [169, 149] on div "[PERSON_NAME]" at bounding box center [211, 149] width 178 height 8
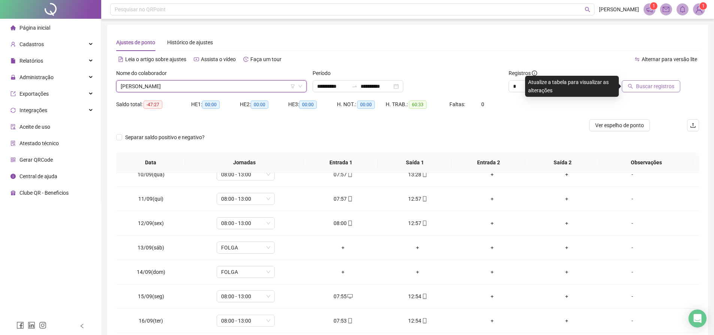
click at [636, 86] on button "Buscar registros" at bounding box center [650, 86] width 58 height 12
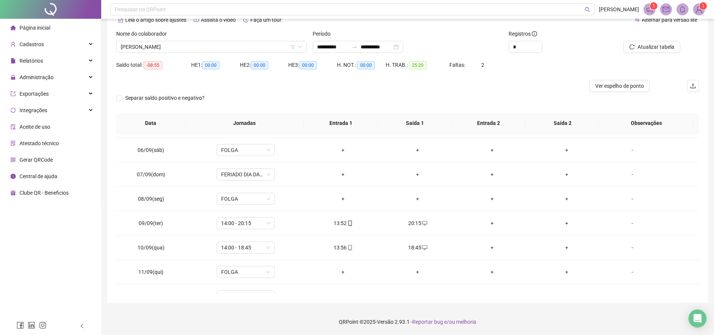
scroll to position [80, 0]
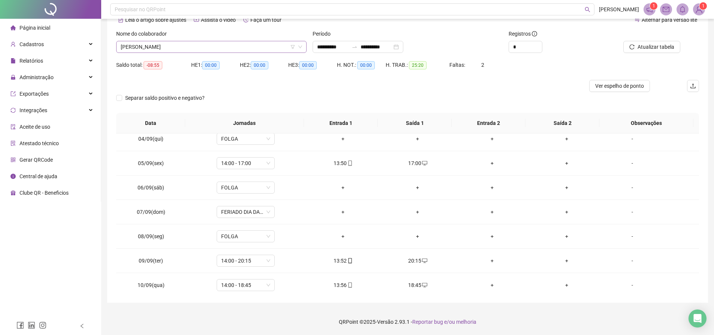
click at [199, 45] on span "[PERSON_NAME]" at bounding box center [211, 46] width 181 height 11
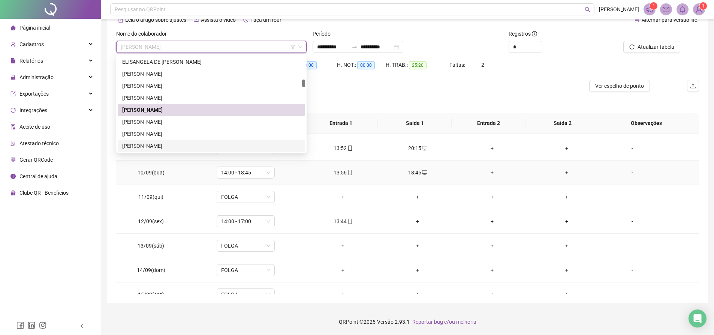
scroll to position [230, 0]
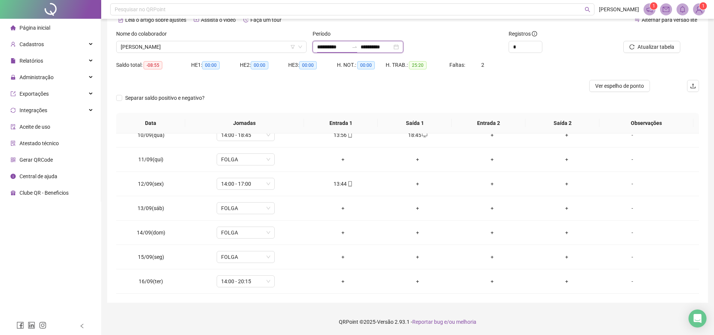
click at [346, 49] on input "**********" at bounding box center [332, 47] width 31 height 8
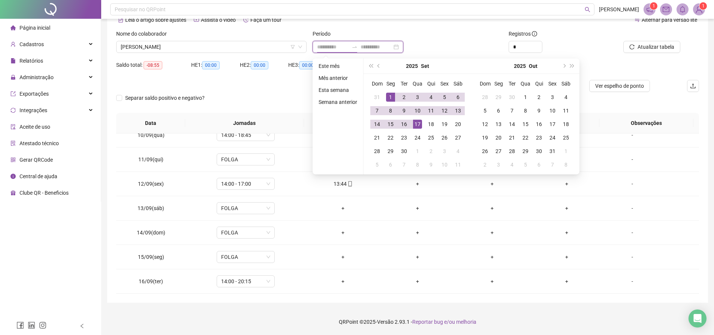
type input "**********"
click at [379, 67] on button "prev-year" at bounding box center [379, 65] width 8 height 15
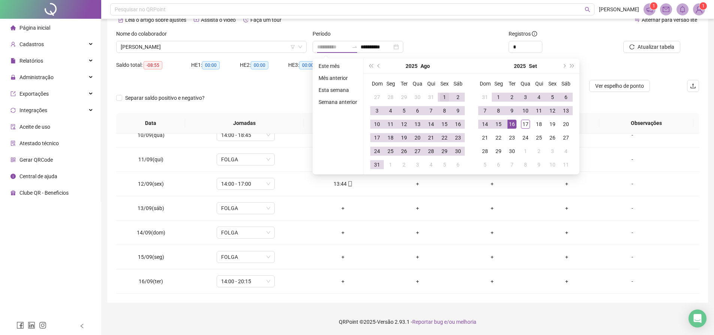
type input "**********"
click at [438, 96] on td "1" at bounding box center [444, 96] width 13 height 13
type input "**********"
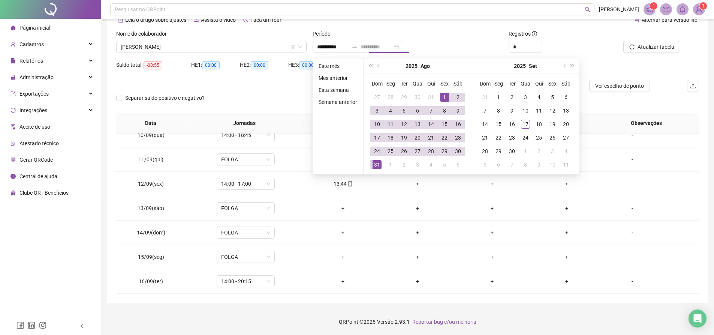
click at [370, 164] on td "31" at bounding box center [376, 164] width 13 height 13
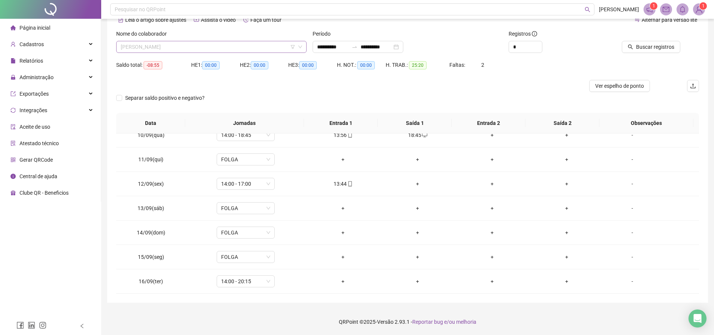
click at [227, 48] on span "[PERSON_NAME]" at bounding box center [211, 46] width 181 height 11
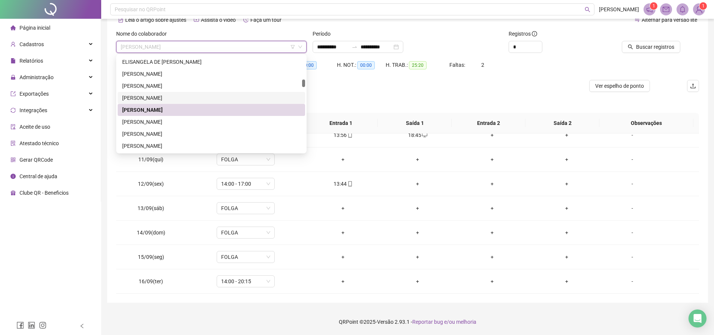
click at [158, 95] on div "[PERSON_NAME]" at bounding box center [211, 98] width 178 height 8
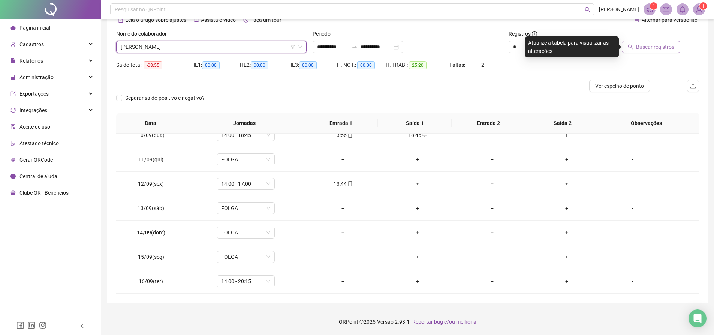
click at [630, 44] on icon "search" at bounding box center [629, 46] width 5 height 5
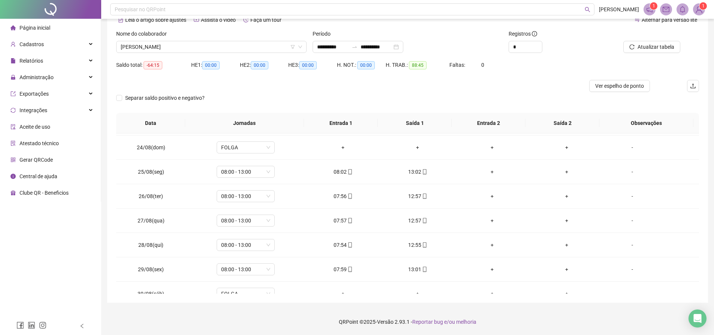
scroll to position [449, 0]
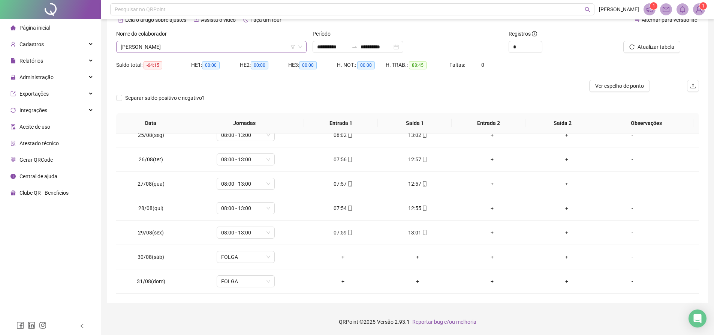
click at [188, 45] on span "[PERSON_NAME]" at bounding box center [211, 46] width 181 height 11
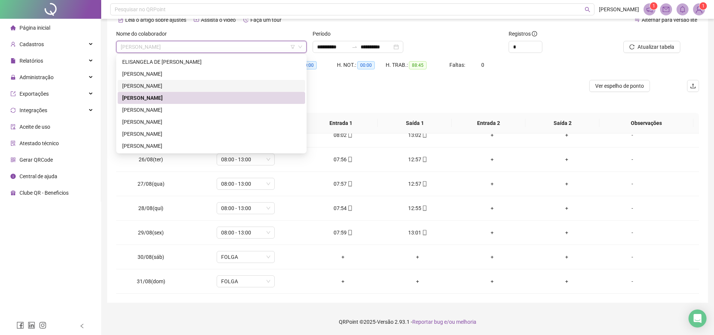
click at [141, 85] on div "[PERSON_NAME]" at bounding box center [211, 86] width 178 height 8
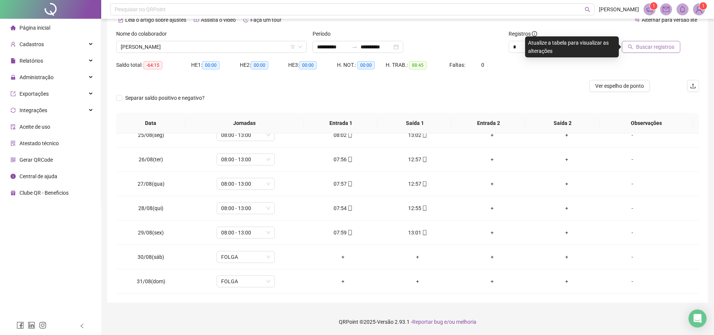
click at [661, 45] on span "Buscar registros" at bounding box center [655, 47] width 38 height 8
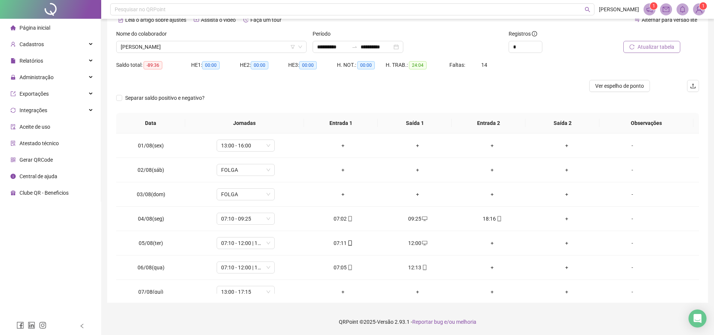
scroll to position [2, 0]
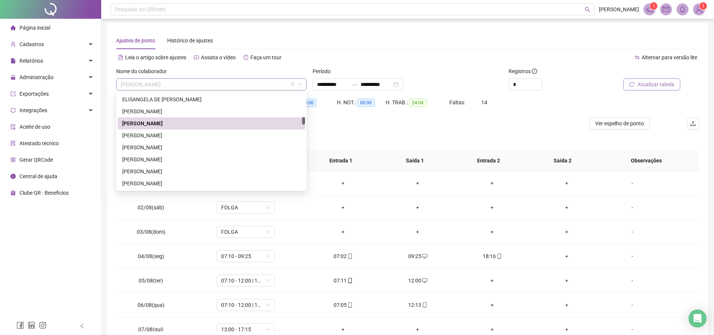
click at [241, 87] on span "[PERSON_NAME]" at bounding box center [211, 84] width 181 height 11
click at [163, 133] on div "[PERSON_NAME]" at bounding box center [211, 135] width 178 height 8
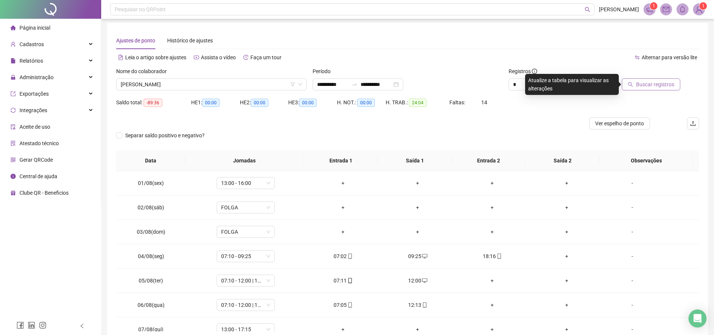
click at [647, 80] on span "Buscar registros" at bounding box center [655, 84] width 38 height 8
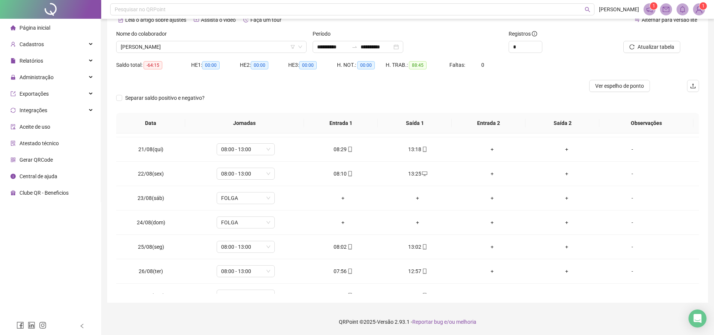
scroll to position [449, 0]
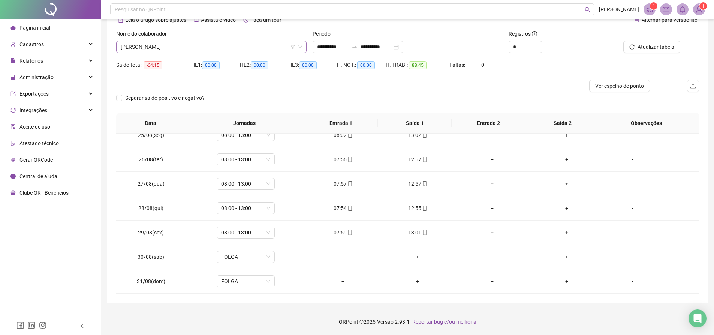
click at [200, 49] on span "[PERSON_NAME]" at bounding box center [211, 46] width 181 height 11
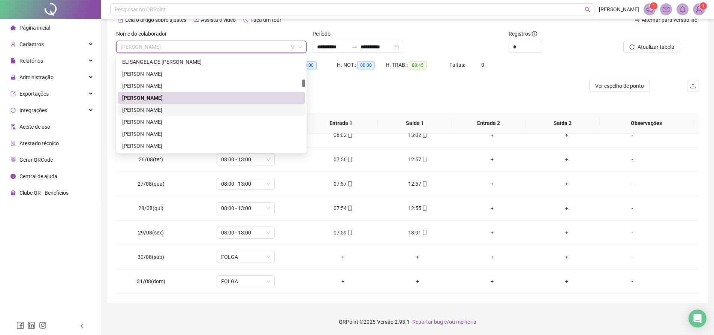
click at [178, 110] on div "[PERSON_NAME]" at bounding box center [211, 110] width 178 height 8
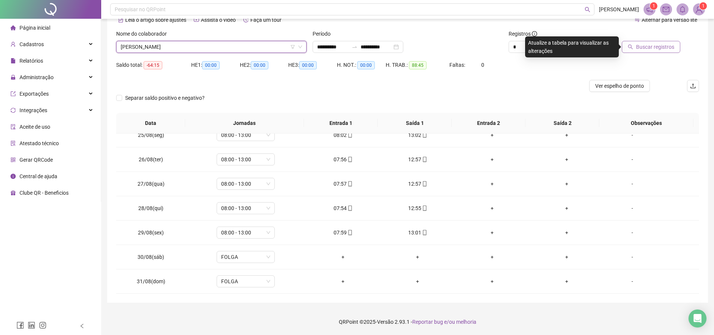
click at [649, 47] on span "Buscar registros" at bounding box center [655, 47] width 38 height 8
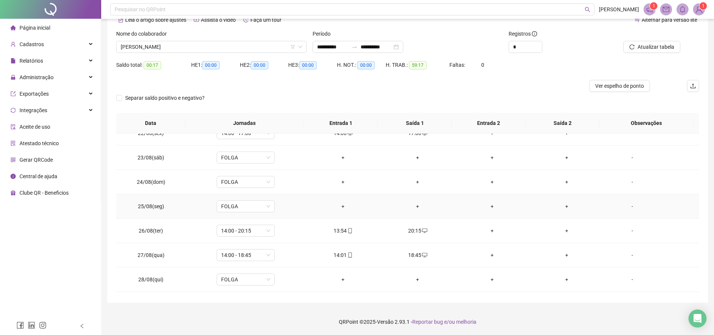
scroll to position [595, 0]
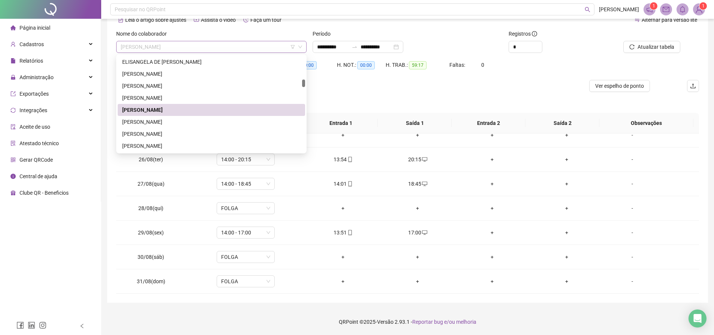
click at [212, 48] on span "[PERSON_NAME]" at bounding box center [211, 46] width 181 height 11
click at [182, 120] on div "[PERSON_NAME]" at bounding box center [211, 122] width 178 height 8
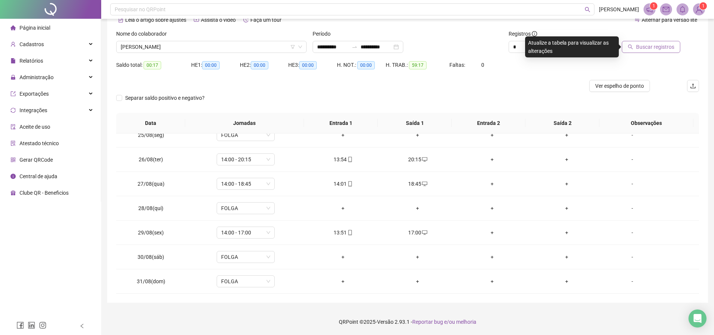
click at [631, 45] on icon "search" at bounding box center [629, 46] width 5 height 5
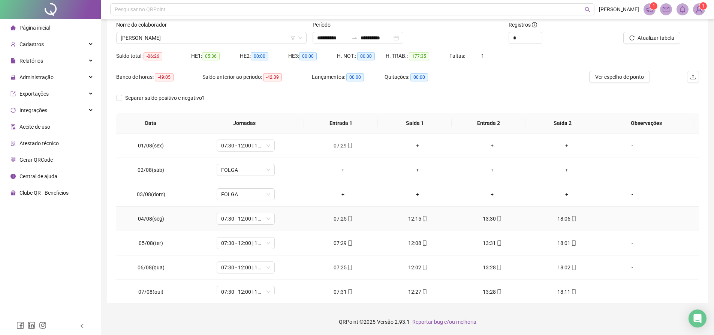
scroll to position [0, 0]
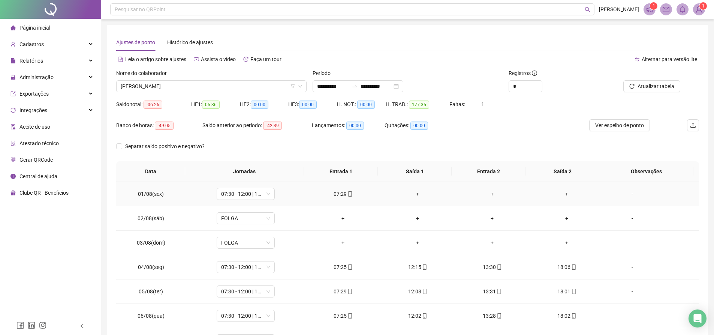
click at [410, 193] on div "+" at bounding box center [417, 194] width 63 height 8
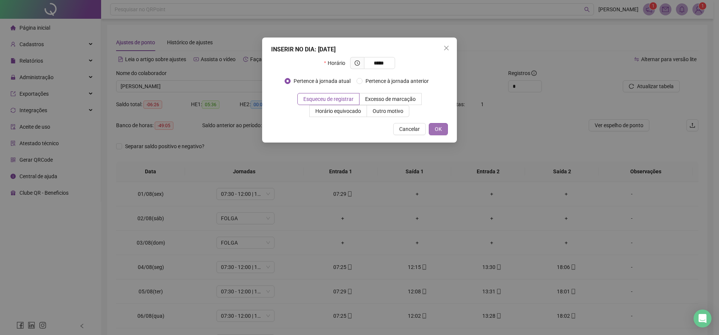
type input "*****"
click at [438, 134] on button "OK" at bounding box center [438, 129] width 19 height 12
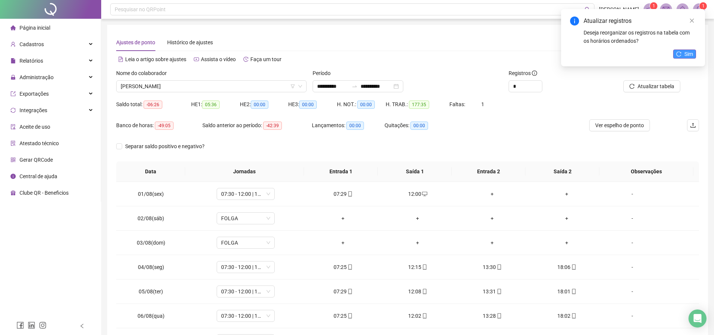
click at [676, 55] on icon "reload" at bounding box center [678, 53] width 5 height 5
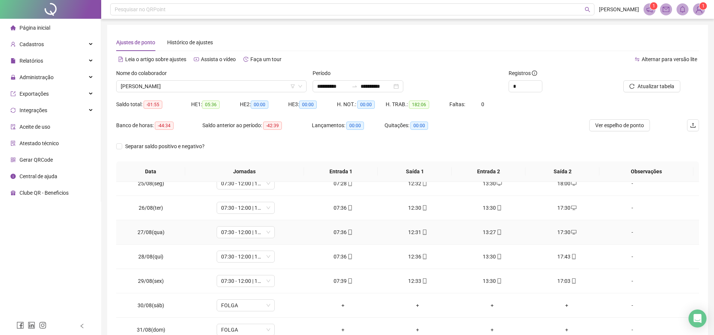
scroll to position [48, 0]
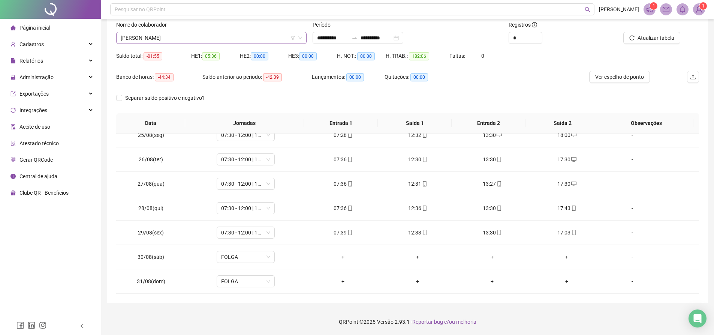
click at [238, 39] on span "[PERSON_NAME]" at bounding box center [211, 37] width 181 height 11
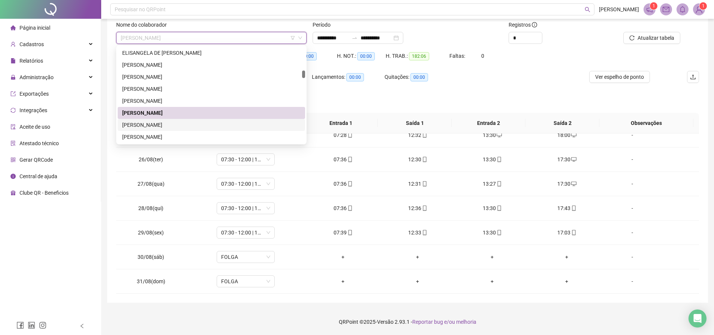
click at [193, 122] on div "[PERSON_NAME]" at bounding box center [211, 125] width 178 height 8
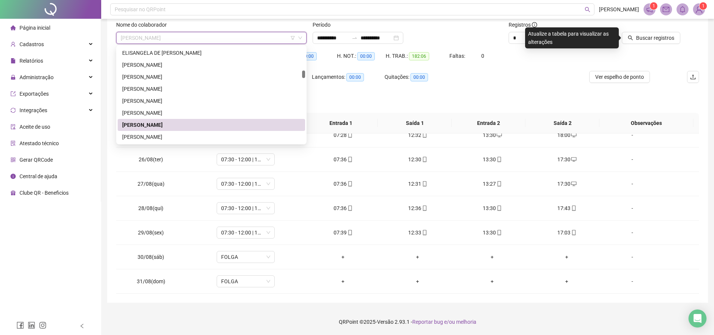
click at [233, 37] on span "[PERSON_NAME]" at bounding box center [211, 37] width 181 height 11
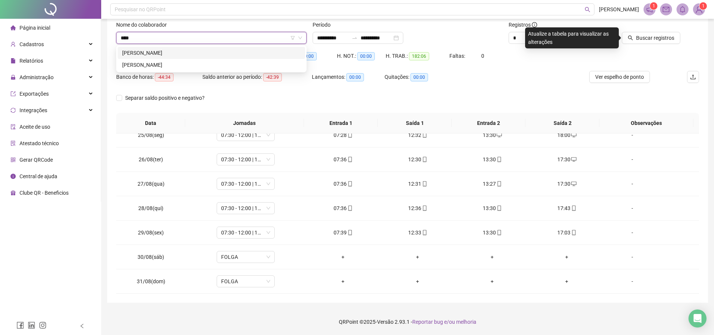
type input "*****"
click at [227, 53] on div "[PERSON_NAME]" at bounding box center [211, 53] width 178 height 8
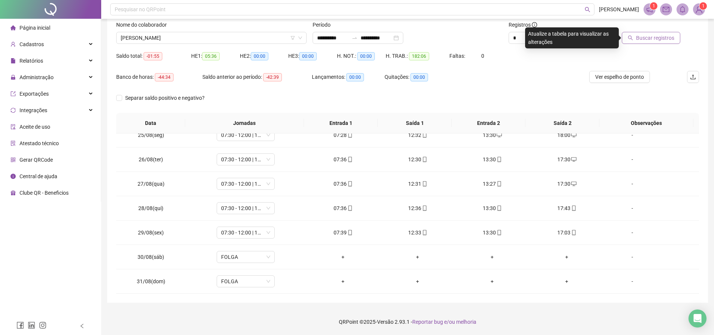
click at [647, 37] on span "Buscar registros" at bounding box center [655, 38] width 38 height 8
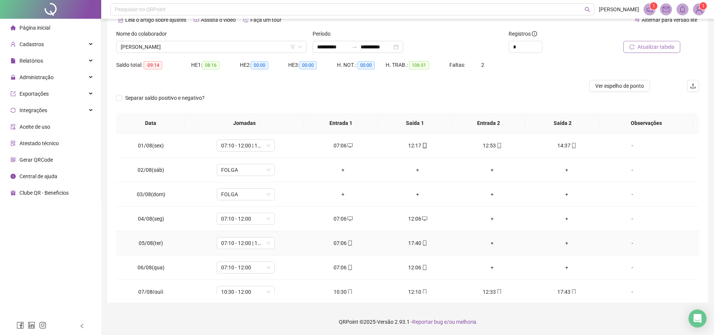
click at [489, 242] on div "+" at bounding box center [492, 243] width 63 height 8
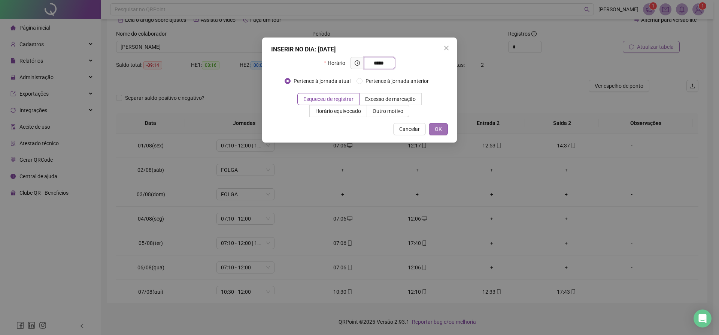
type input "*****"
click at [438, 126] on span "OK" at bounding box center [438, 129] width 7 height 8
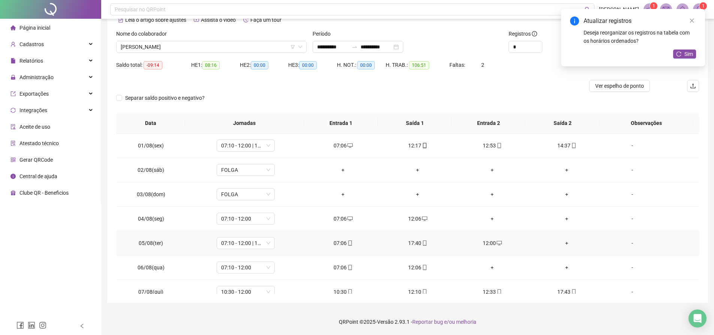
click at [566, 245] on div "+" at bounding box center [566, 243] width 63 height 8
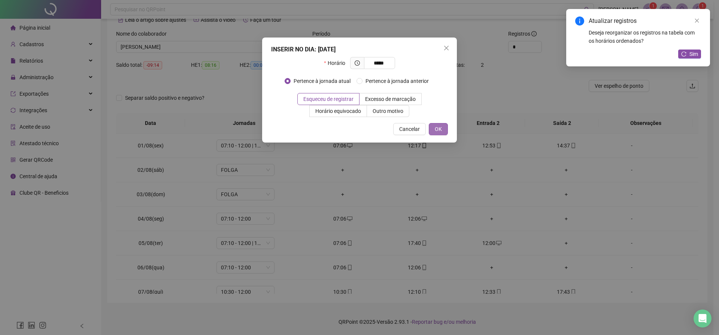
type input "*****"
click at [438, 130] on span "OK" at bounding box center [438, 129] width 7 height 8
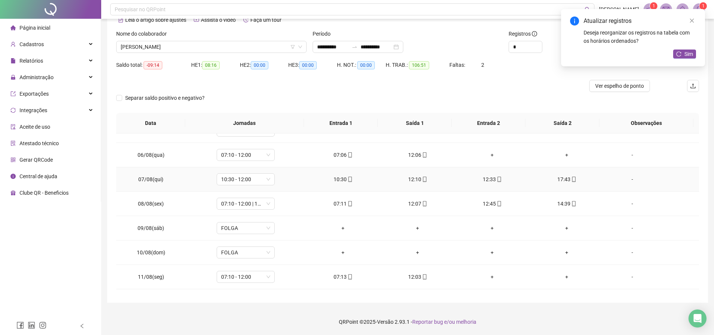
scroll to position [75, 0]
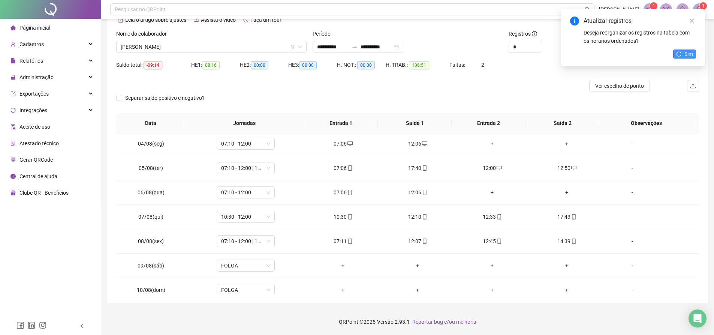
click at [677, 55] on icon "reload" at bounding box center [678, 53] width 5 height 5
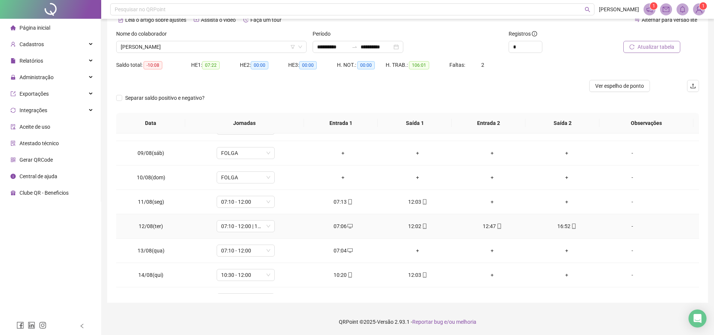
scroll to position [225, 0]
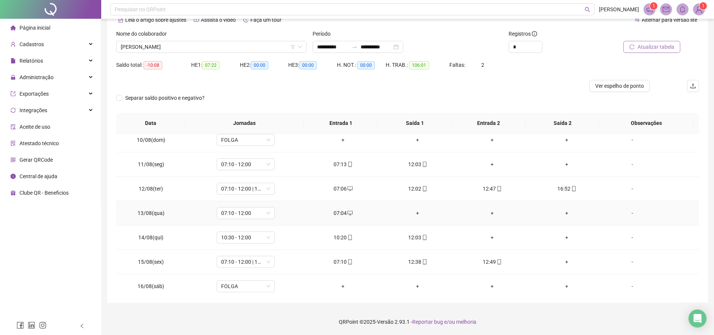
click at [409, 209] on div "+" at bounding box center [417, 213] width 63 height 8
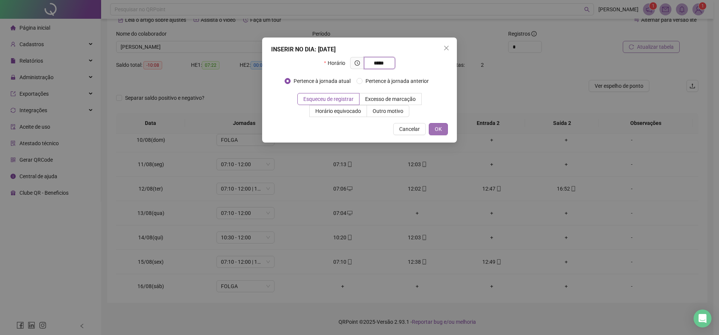
type input "*****"
click at [444, 123] on button "OK" at bounding box center [438, 129] width 19 height 12
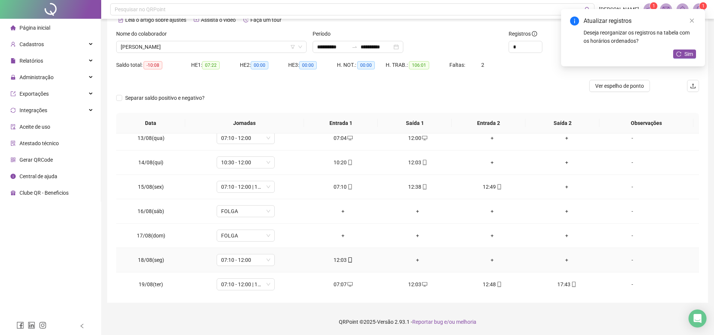
scroll to position [337, 0]
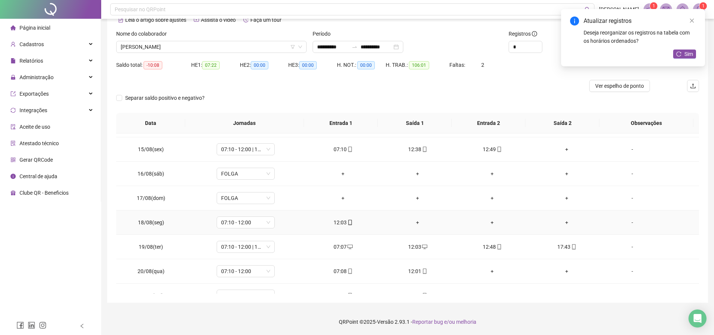
click at [416, 223] on div "+" at bounding box center [417, 222] width 63 height 8
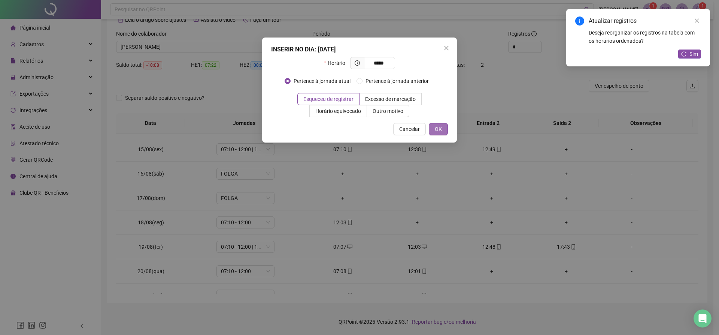
type input "*****"
click at [435, 127] on span "OK" at bounding box center [438, 129] width 7 height 8
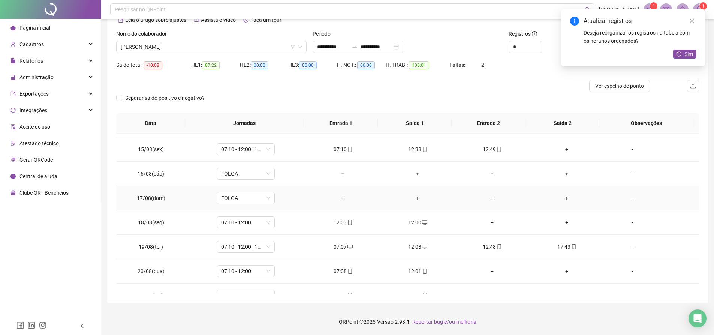
scroll to position [300, 0]
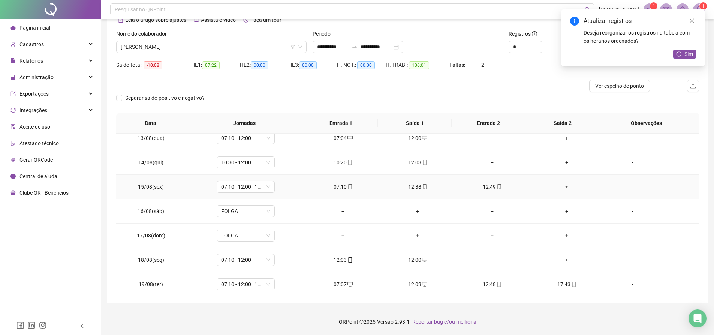
click at [563, 185] on div "+" at bounding box center [566, 186] width 63 height 8
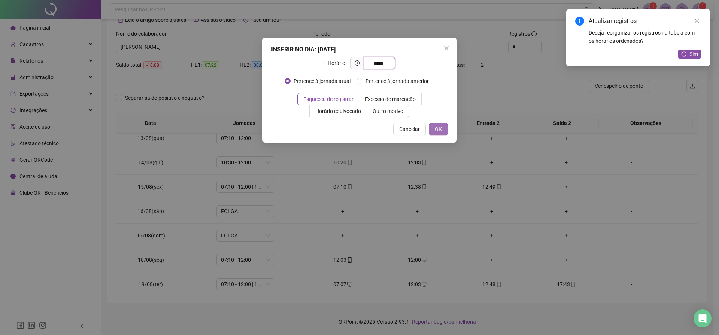
type input "*****"
click at [443, 130] on button "OK" at bounding box center [438, 129] width 19 height 12
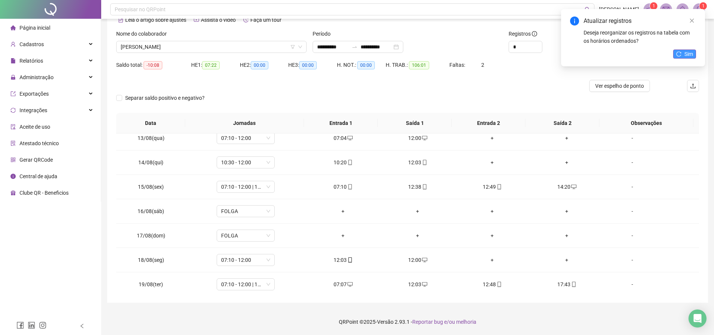
click at [677, 55] on icon "reload" at bounding box center [678, 53] width 5 height 5
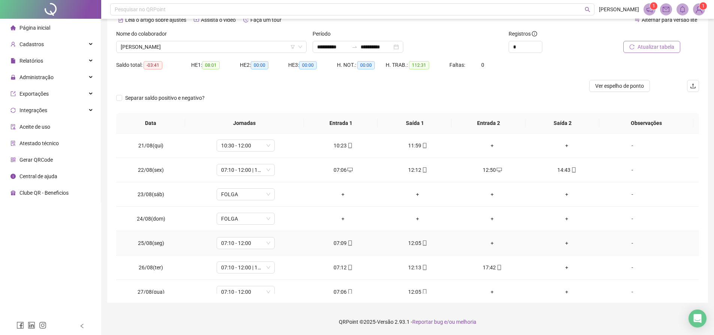
scroll to position [524, 0]
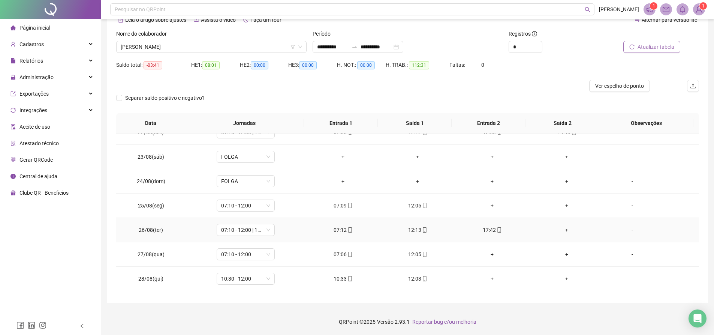
click at [565, 228] on div "+" at bounding box center [566, 230] width 63 height 8
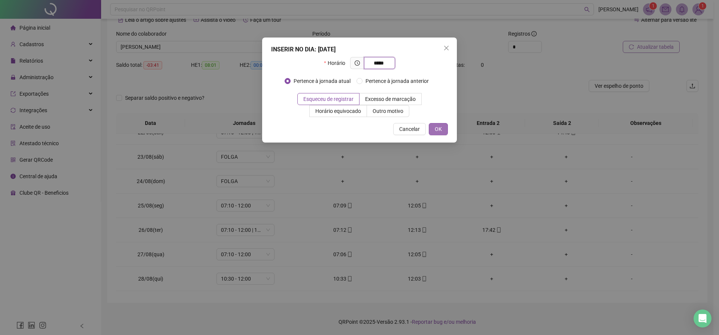
type input "*****"
click at [444, 130] on button "OK" at bounding box center [438, 129] width 19 height 12
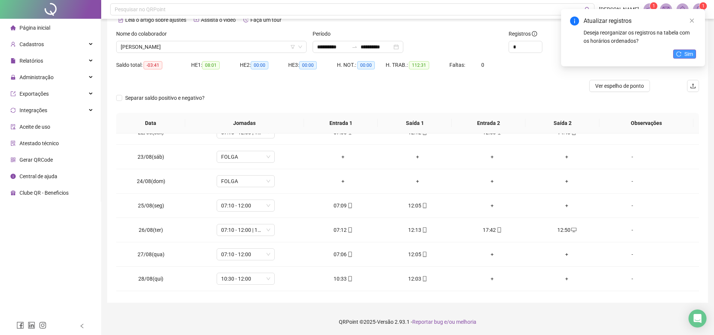
click at [686, 52] on span "Sim" at bounding box center [688, 54] width 9 height 8
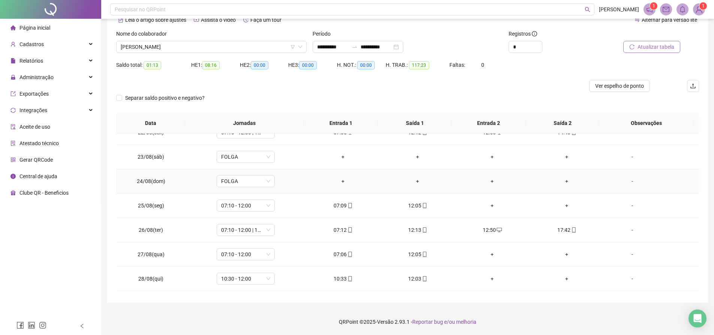
scroll to position [595, 0]
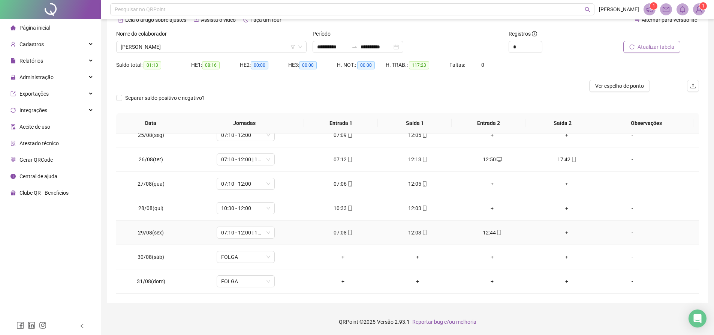
click at [558, 230] on div "+" at bounding box center [566, 232] width 63 height 8
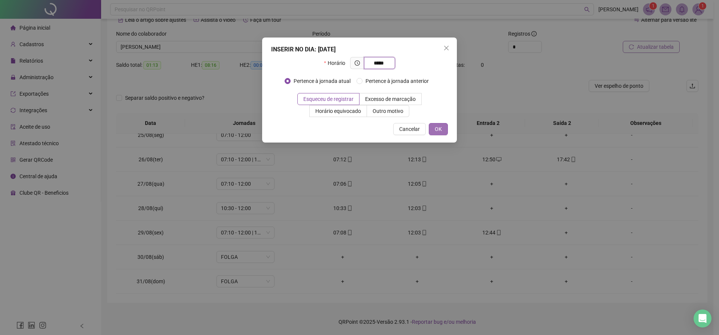
type input "*****"
click at [441, 126] on span "OK" at bounding box center [438, 129] width 7 height 8
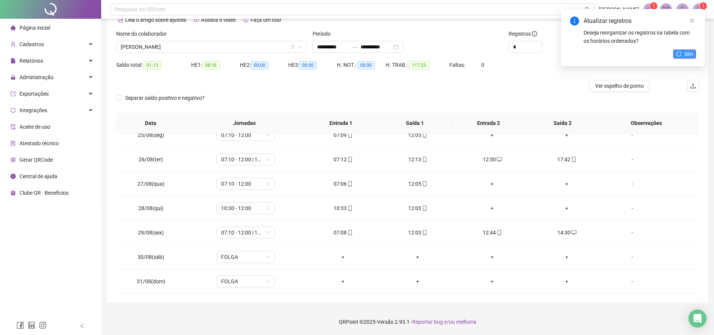
click at [682, 51] on button "Sim" at bounding box center [684, 53] width 23 height 9
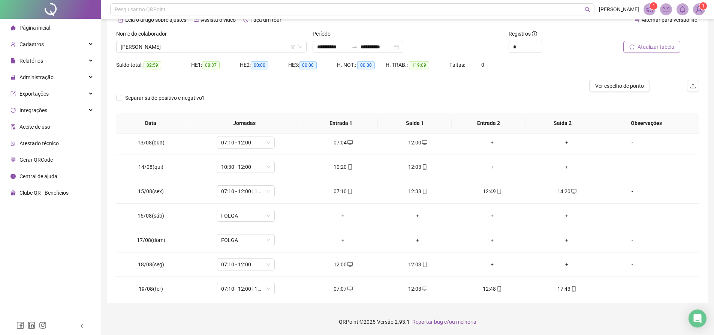
scroll to position [0, 0]
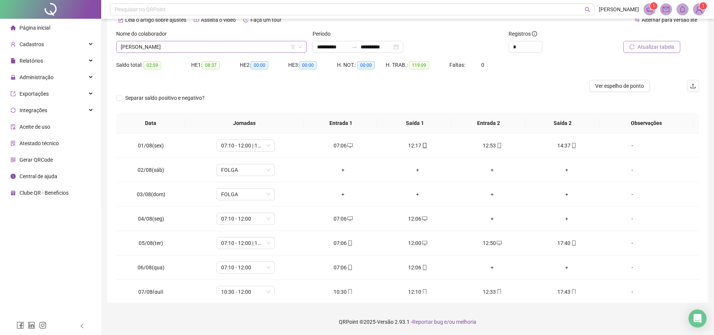
click at [234, 49] on span "[PERSON_NAME]" at bounding box center [211, 46] width 181 height 11
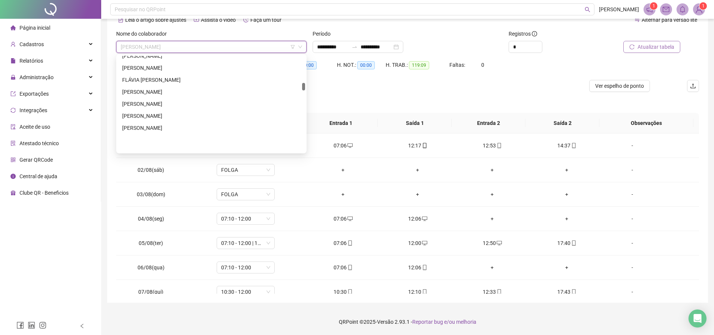
scroll to position [303, 0]
click at [201, 108] on div "[PERSON_NAME]" at bounding box center [211, 107] width 178 height 8
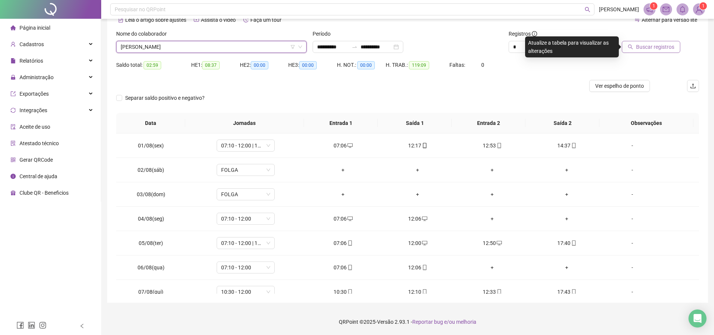
click at [643, 48] on span "Buscar registros" at bounding box center [655, 47] width 38 height 8
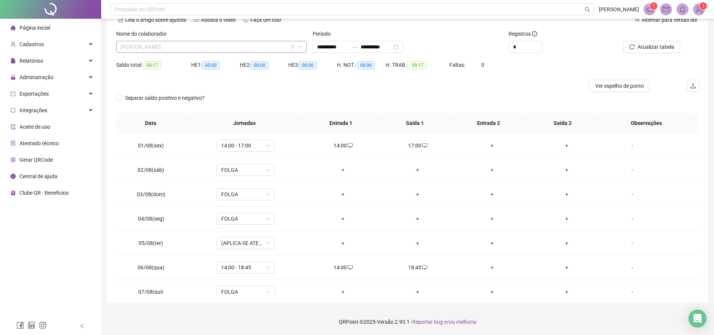
click at [244, 48] on span "[PERSON_NAME]" at bounding box center [211, 46] width 181 height 11
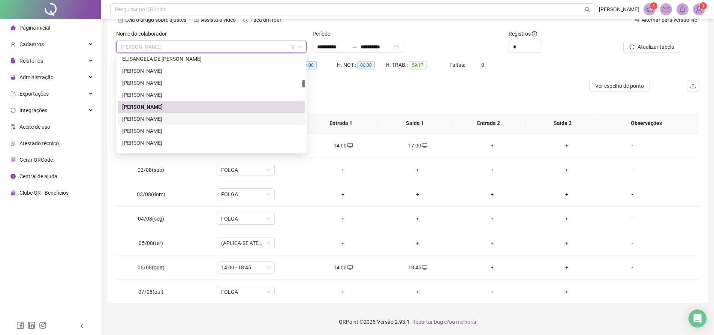
click at [168, 114] on div "[PERSON_NAME]" at bounding box center [211, 119] width 187 height 12
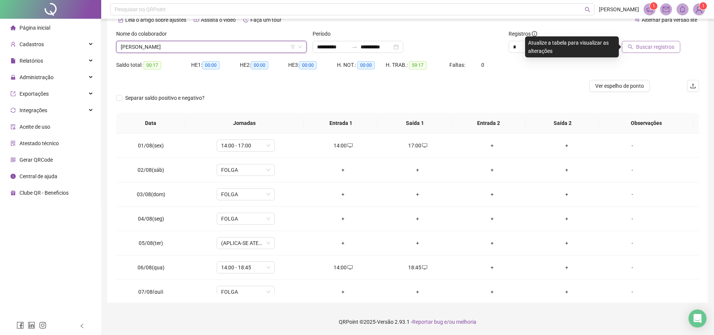
click at [639, 47] on span "Buscar registros" at bounding box center [655, 47] width 38 height 8
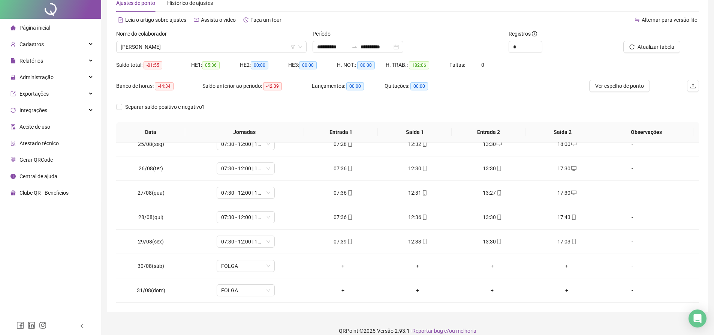
scroll to position [0, 0]
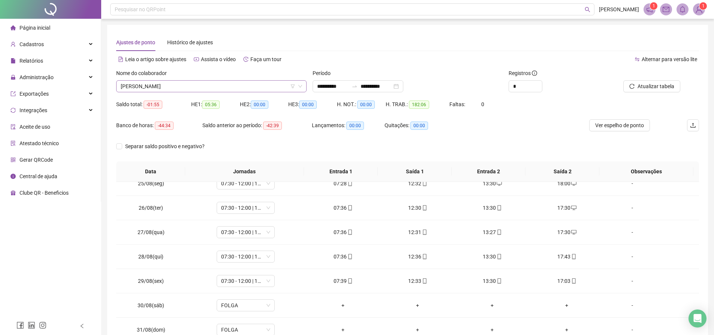
click at [271, 89] on span "[PERSON_NAME]" at bounding box center [211, 86] width 181 height 11
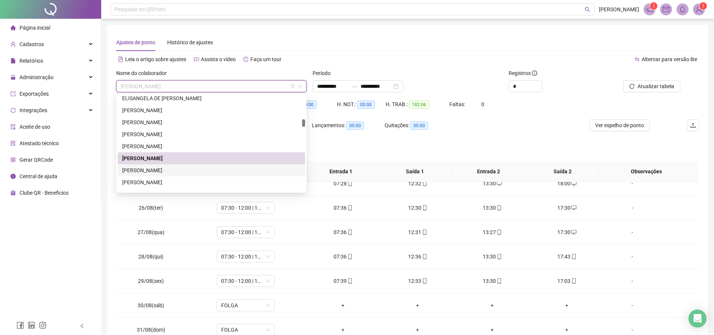
click at [191, 169] on div "[PERSON_NAME]" at bounding box center [211, 170] width 178 height 8
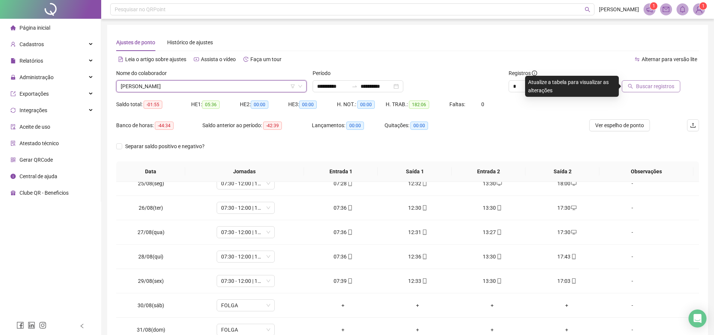
click at [642, 85] on span "Buscar registros" at bounding box center [655, 86] width 38 height 8
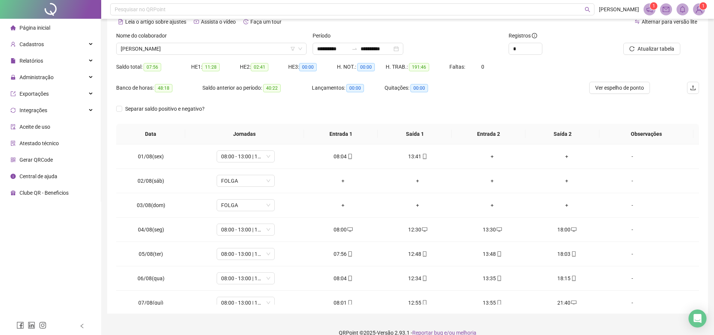
scroll to position [48, 0]
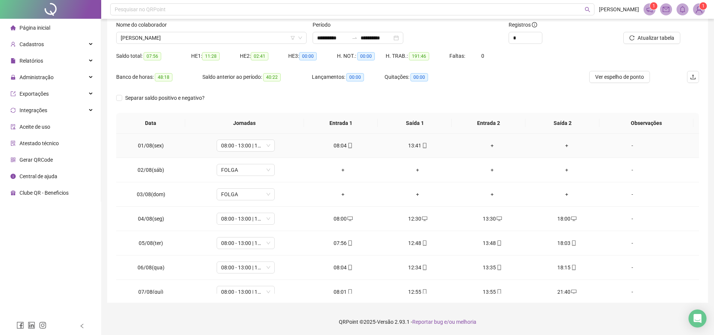
click at [487, 147] on div "+" at bounding box center [492, 145] width 63 height 8
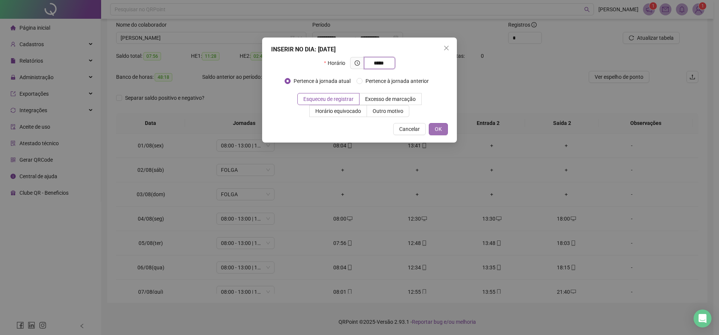
type input "*****"
click at [441, 128] on span "OK" at bounding box center [438, 129] width 7 height 8
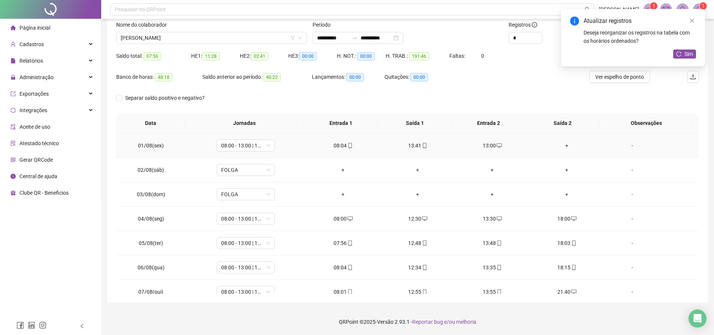
click at [561, 146] on div "+" at bounding box center [566, 145] width 63 height 8
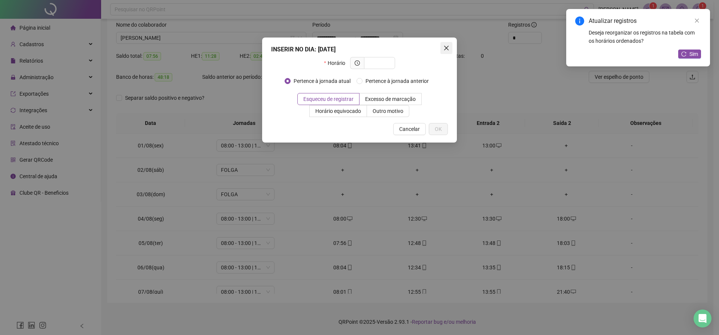
click at [444, 49] on icon "close" at bounding box center [447, 48] width 6 height 6
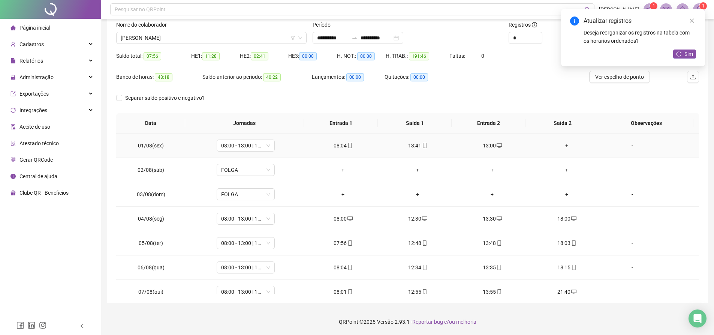
click at [559, 149] on div "+" at bounding box center [566, 145] width 63 height 8
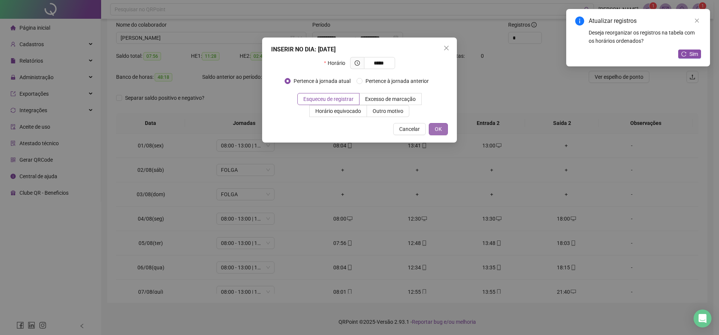
type input "*****"
click at [438, 128] on span "OK" at bounding box center [438, 129] width 7 height 8
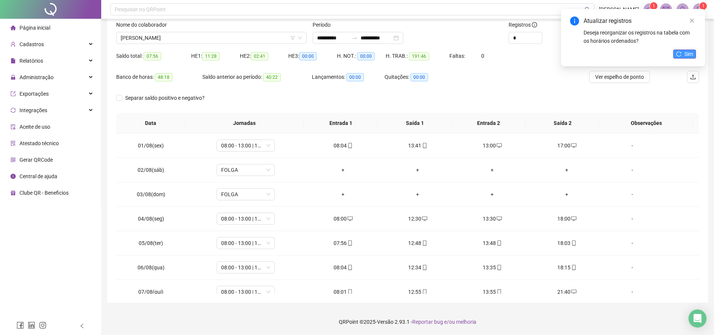
click at [675, 53] on button "Sim" at bounding box center [684, 53] width 23 height 9
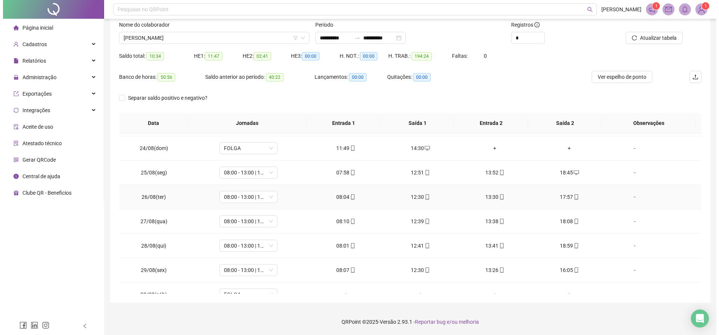
scroll to position [595, 0]
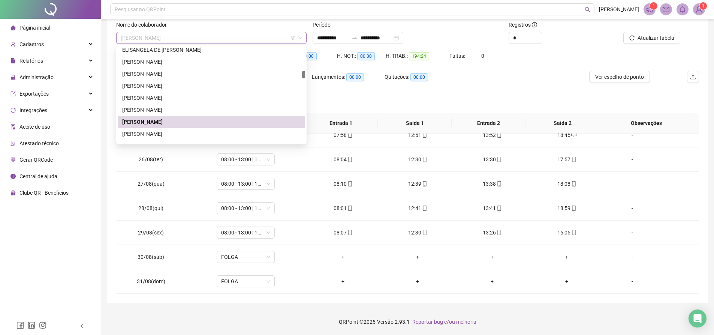
click at [236, 39] on span "[PERSON_NAME]" at bounding box center [211, 37] width 181 height 11
click at [185, 131] on div "[PERSON_NAME]" at bounding box center [211, 134] width 178 height 8
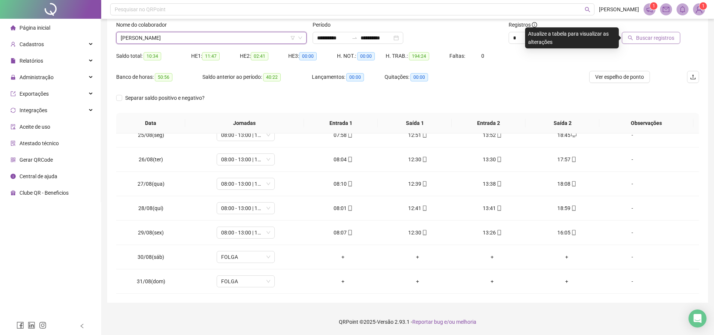
click at [667, 40] on span "Buscar registros" at bounding box center [655, 38] width 38 height 8
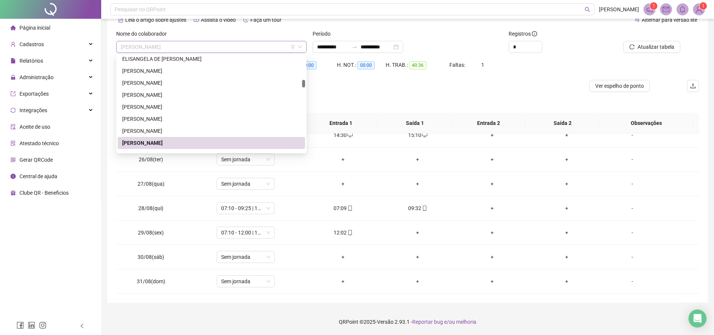
click at [196, 49] on span "[PERSON_NAME]" at bounding box center [211, 46] width 181 height 11
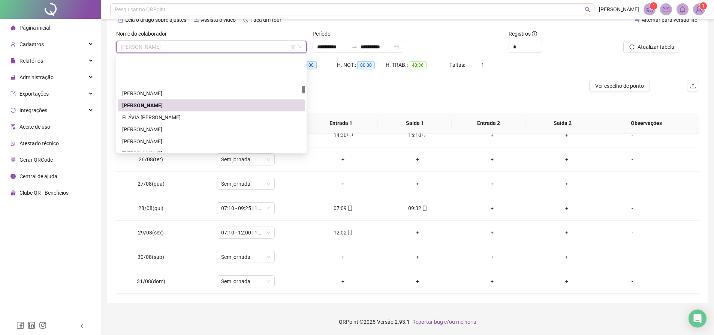
scroll to position [378, 0]
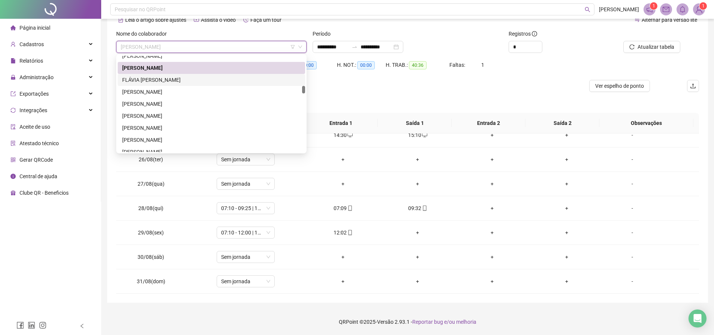
click at [163, 80] on div "FLÁVIA [PERSON_NAME]" at bounding box center [211, 80] width 178 height 8
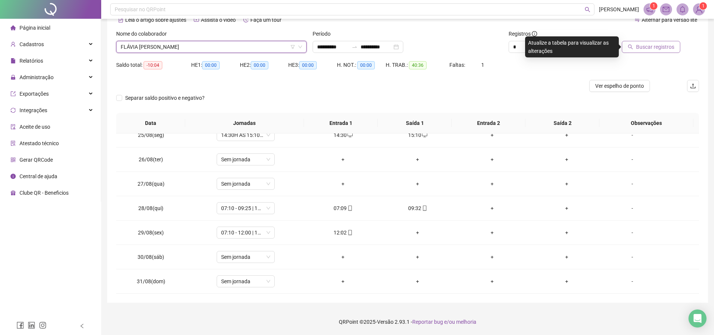
click at [650, 43] on span "Buscar registros" at bounding box center [655, 47] width 38 height 8
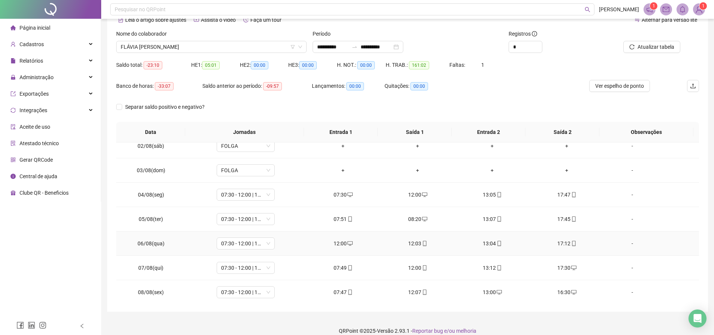
scroll to position [0, 0]
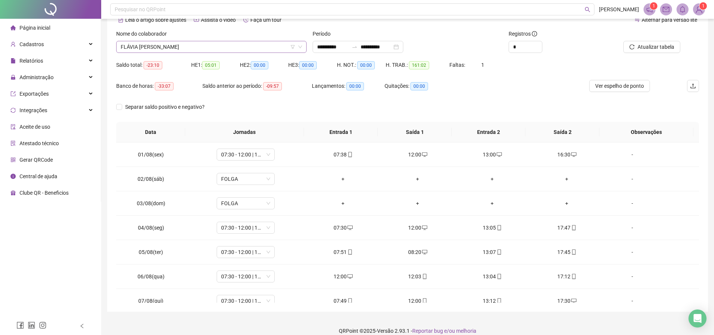
click at [235, 43] on span "FLÁVIA [PERSON_NAME]" at bounding box center [211, 46] width 181 height 11
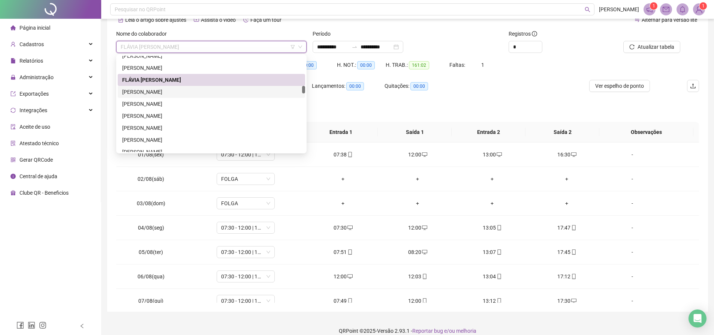
click at [140, 92] on div "[PERSON_NAME]" at bounding box center [211, 92] width 178 height 8
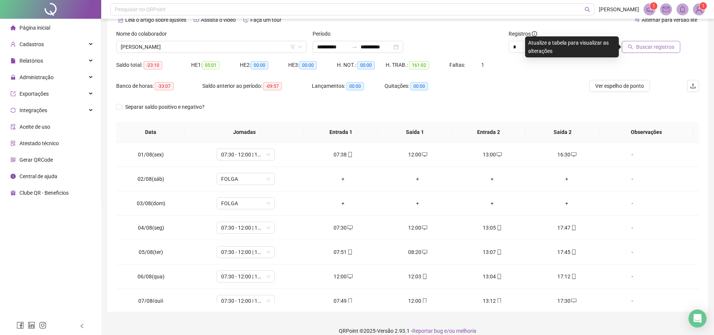
click at [653, 51] on button "Buscar registros" at bounding box center [650, 47] width 58 height 12
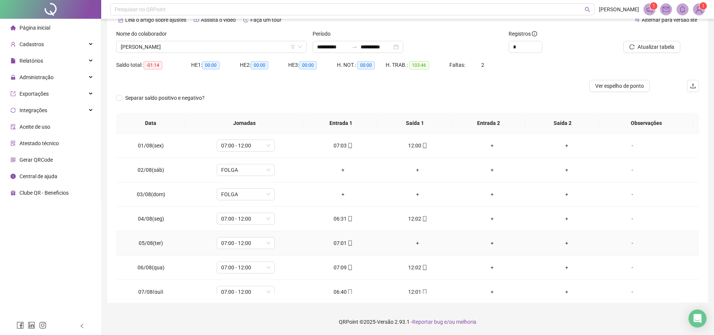
click at [412, 242] on div "+" at bounding box center [417, 243] width 63 height 8
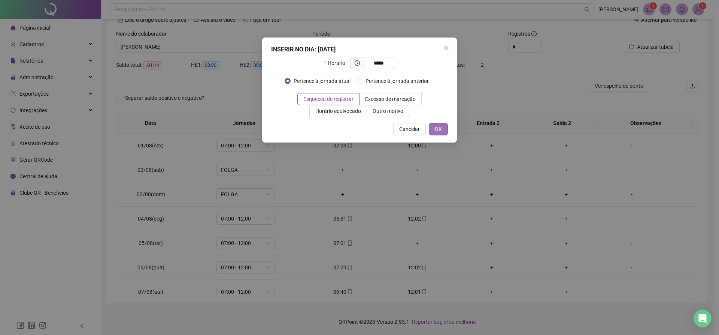
type input "*****"
click at [443, 128] on button "OK" at bounding box center [438, 129] width 19 height 12
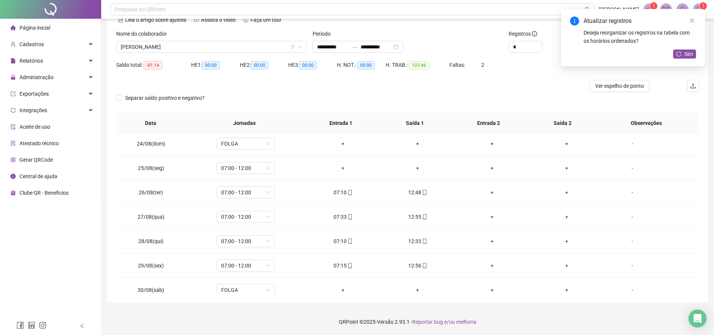
scroll to position [595, 0]
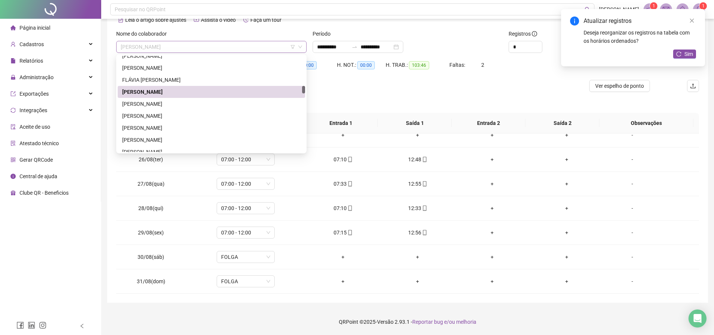
click at [209, 45] on span "[PERSON_NAME]" at bounding box center [211, 46] width 181 height 11
click at [166, 104] on div "[PERSON_NAME]" at bounding box center [211, 104] width 178 height 8
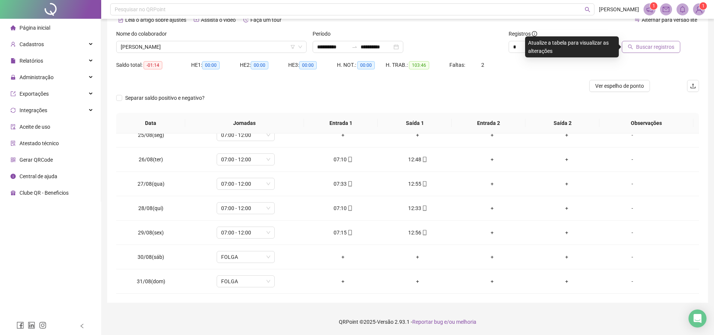
click at [638, 48] on span "Buscar registros" at bounding box center [655, 47] width 38 height 8
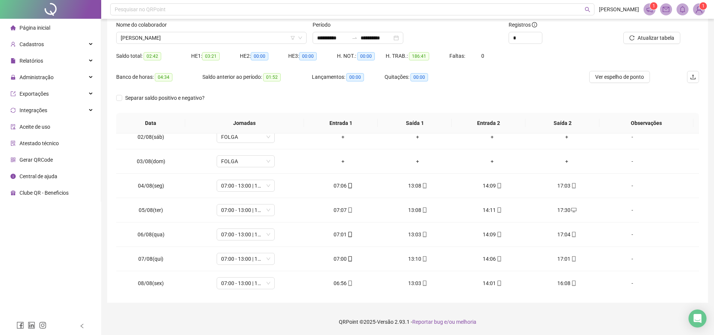
scroll to position [0, 0]
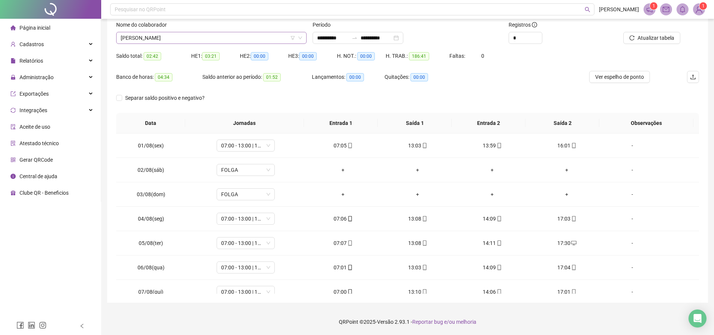
click at [211, 38] on span "[PERSON_NAME]" at bounding box center [211, 37] width 181 height 11
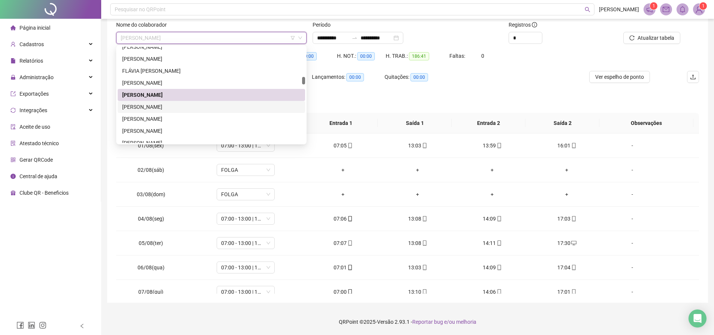
click at [170, 104] on div "[PERSON_NAME]" at bounding box center [211, 107] width 178 height 8
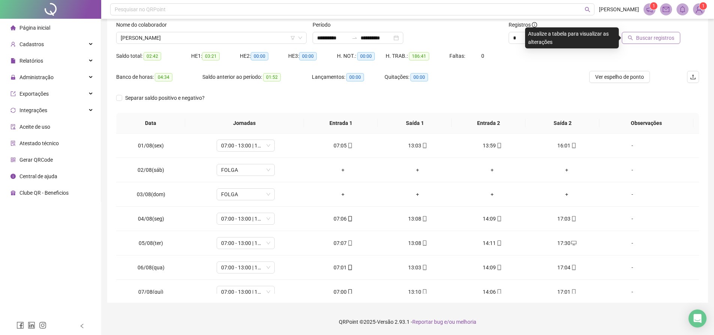
click at [638, 34] on span "Buscar registros" at bounding box center [655, 38] width 38 height 8
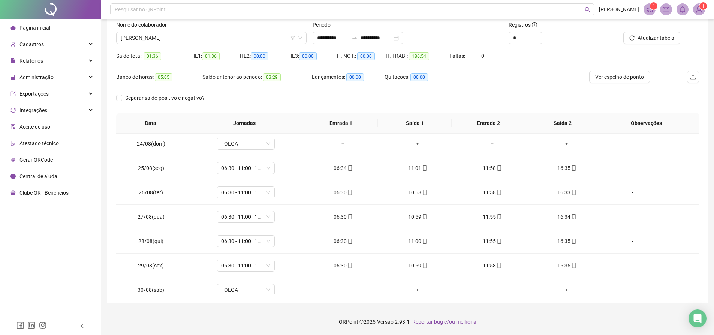
scroll to position [595, 0]
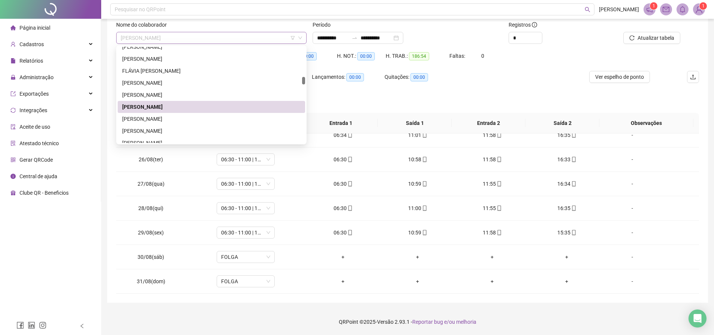
click at [199, 39] on span "[PERSON_NAME]" at bounding box center [211, 37] width 181 height 11
click at [172, 116] on div "[PERSON_NAME]" at bounding box center [211, 119] width 178 height 8
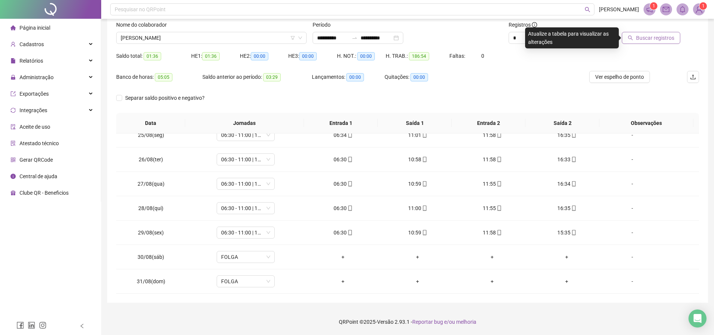
click at [655, 32] on button "Buscar registros" at bounding box center [650, 38] width 58 height 12
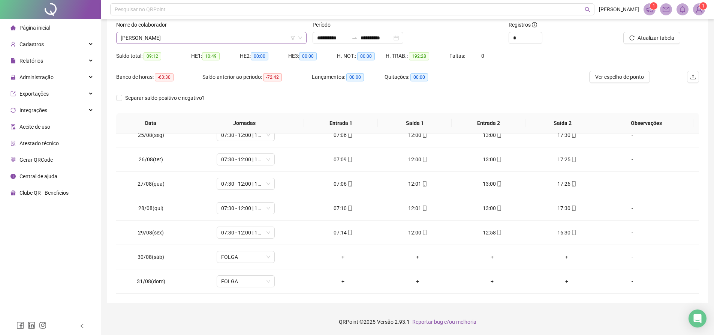
click at [200, 38] on span "[PERSON_NAME]" at bounding box center [211, 37] width 181 height 11
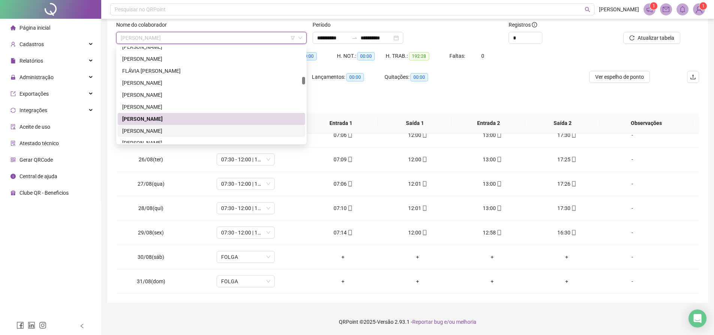
click at [154, 130] on div "[PERSON_NAME]" at bounding box center [211, 131] width 178 height 8
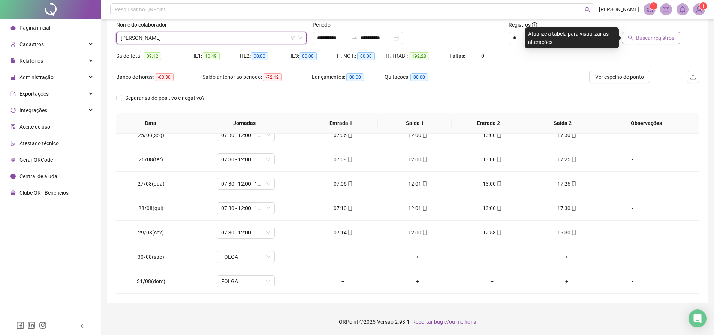
click at [640, 38] on span "Buscar registros" at bounding box center [655, 38] width 38 height 8
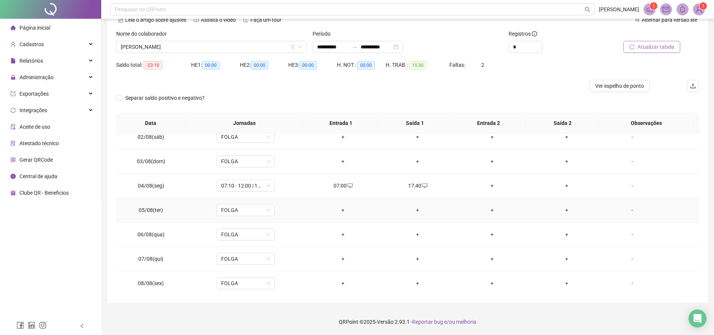
scroll to position [0, 0]
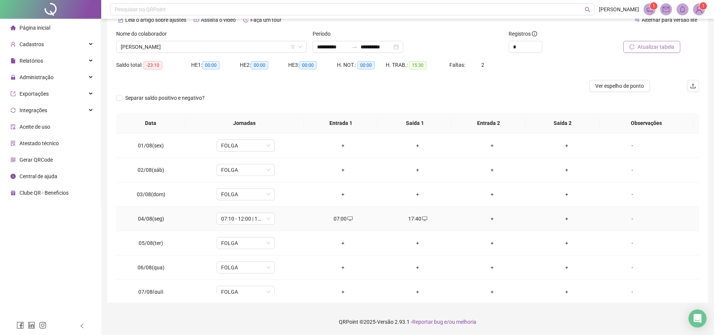
click at [490, 217] on div "+" at bounding box center [492, 218] width 63 height 8
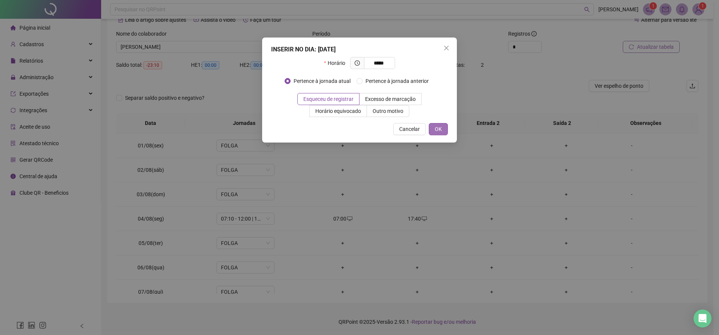
type input "*****"
click at [444, 126] on button "OK" at bounding box center [438, 129] width 19 height 12
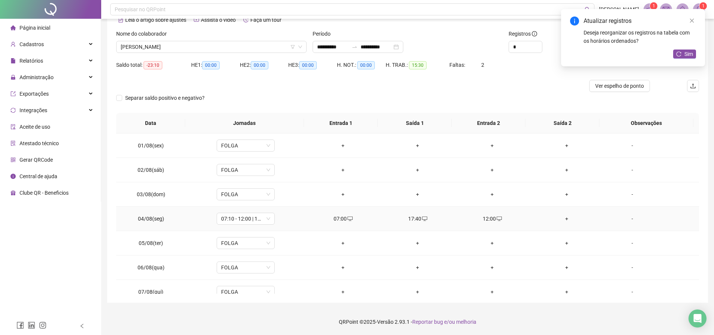
click at [565, 217] on div "+" at bounding box center [566, 218] width 63 height 8
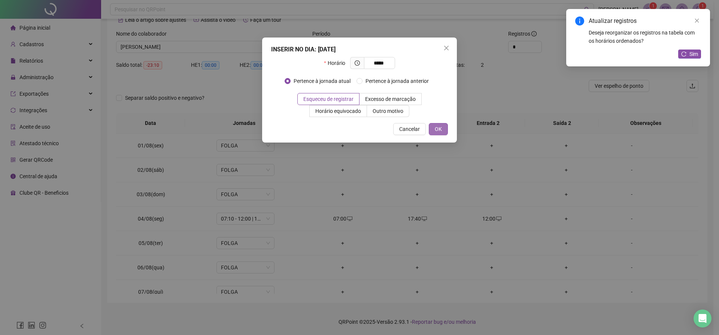
type input "*****"
click at [445, 131] on button "OK" at bounding box center [438, 129] width 19 height 12
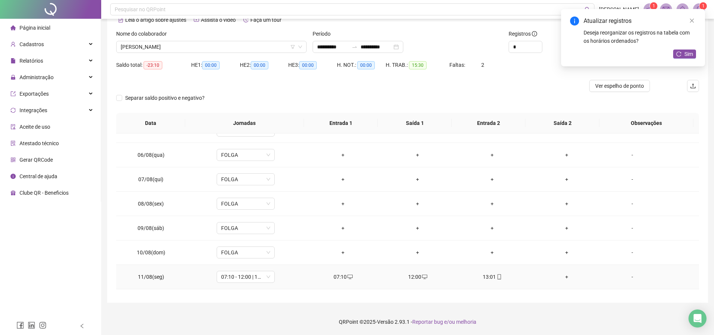
scroll to position [150, 0]
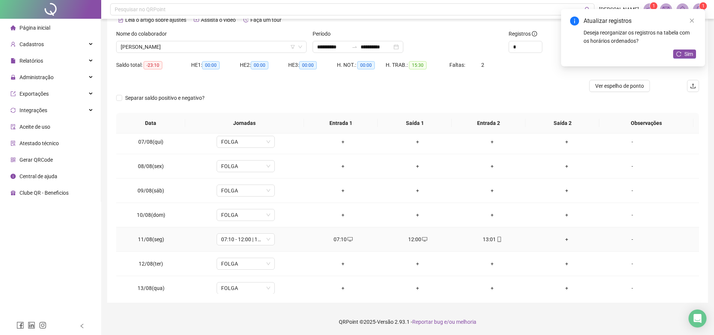
click at [557, 236] on div "+" at bounding box center [566, 239] width 63 height 8
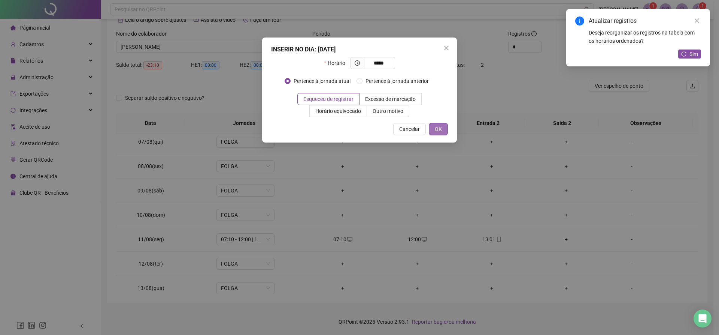
type input "*****"
click at [438, 131] on span "OK" at bounding box center [438, 129] width 7 height 8
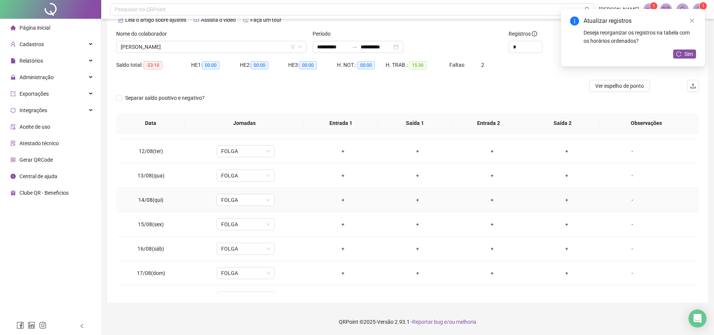
scroll to position [300, 0]
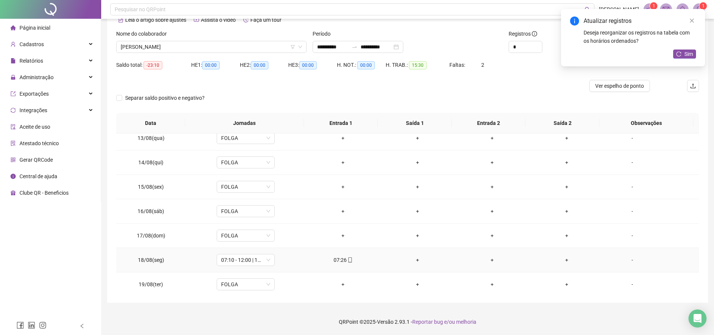
click at [418, 263] on div "+" at bounding box center [417, 259] width 63 height 8
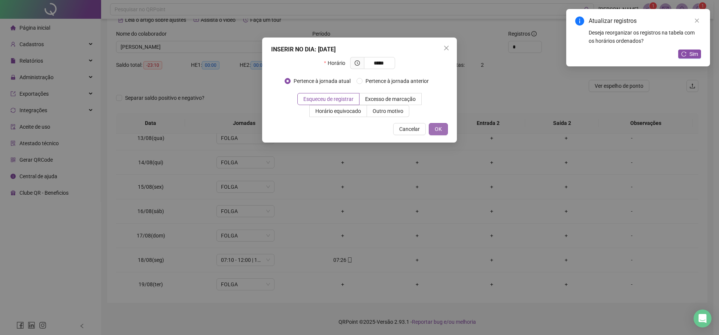
type input "*****"
click at [438, 129] on span "OK" at bounding box center [438, 129] width 7 height 8
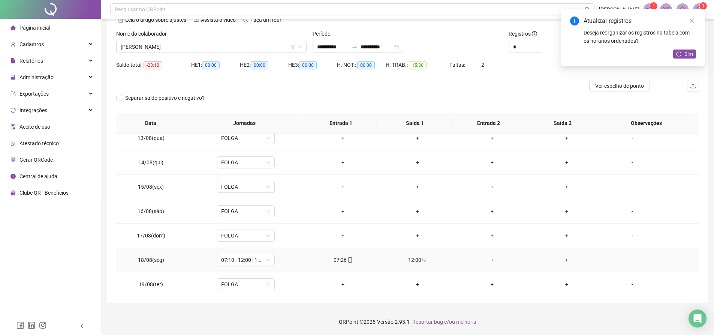
click at [489, 261] on div "+" at bounding box center [492, 259] width 63 height 8
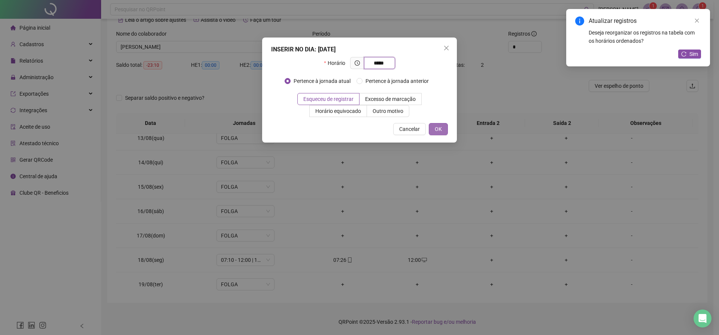
type input "*****"
click at [435, 128] on button "OK" at bounding box center [438, 129] width 19 height 12
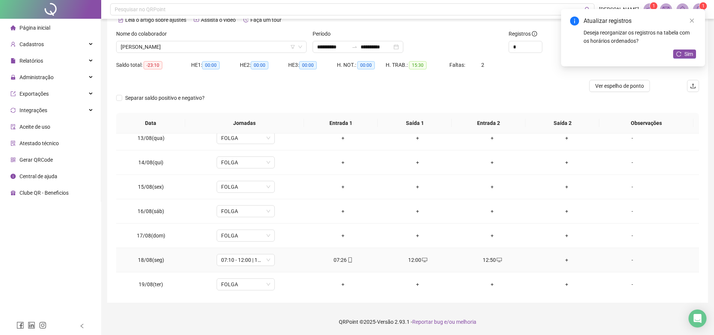
click at [561, 259] on div "+" at bounding box center [566, 259] width 63 height 8
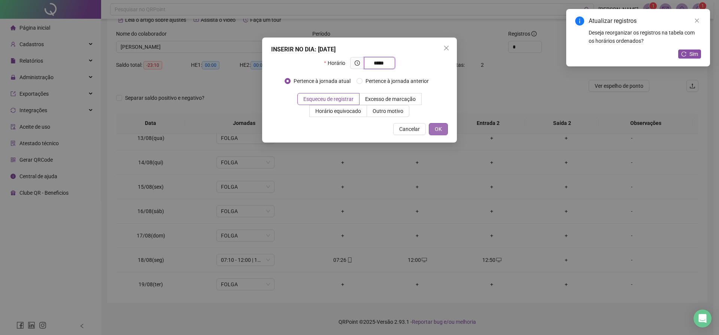
type input "*****"
click at [435, 127] on span "OK" at bounding box center [438, 129] width 7 height 8
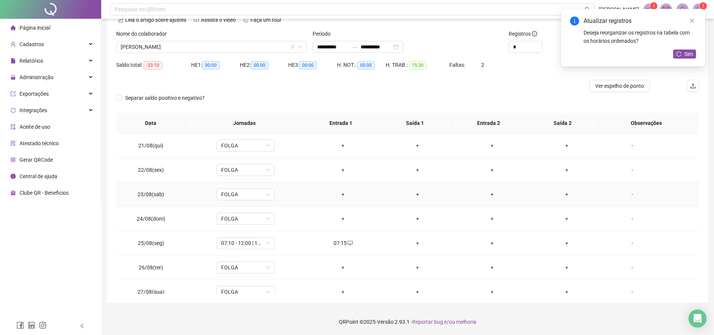
scroll to position [524, 0]
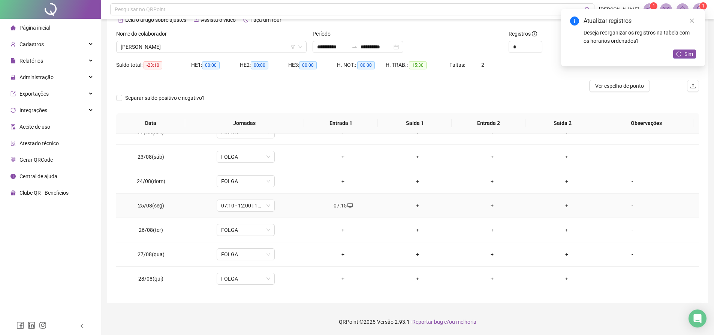
click at [418, 206] on div "+" at bounding box center [417, 205] width 63 height 8
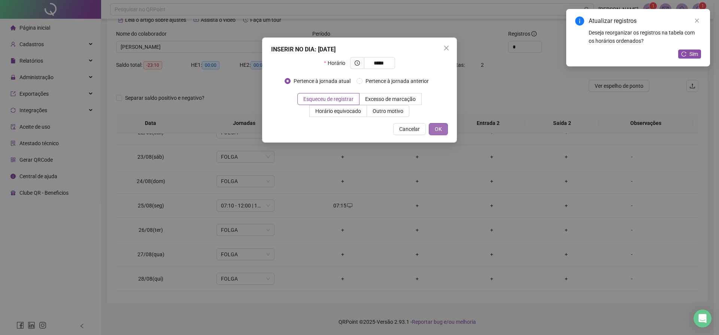
type input "*****"
click at [436, 127] on span "OK" at bounding box center [438, 129] width 7 height 8
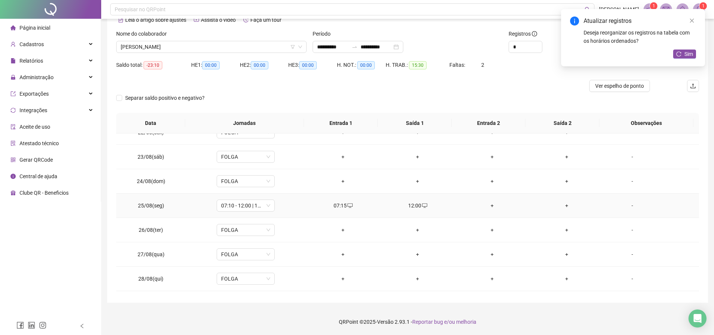
click at [488, 204] on div "+" at bounding box center [492, 205] width 63 height 8
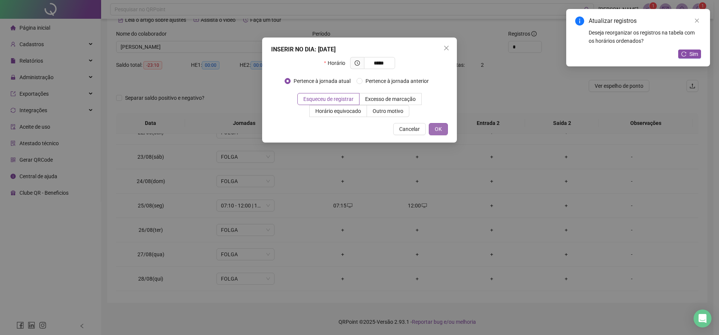
type input "*****"
click at [434, 128] on button "OK" at bounding box center [438, 129] width 19 height 12
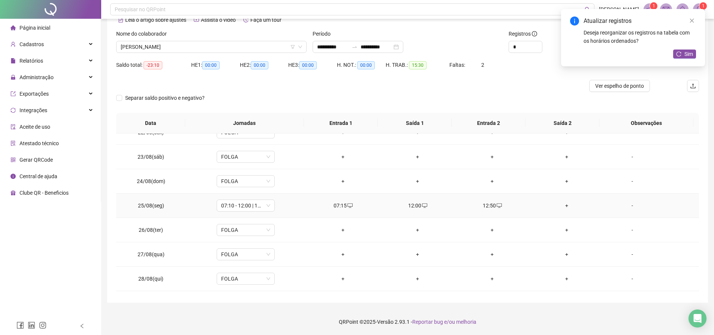
click at [560, 205] on div "+" at bounding box center [566, 205] width 63 height 8
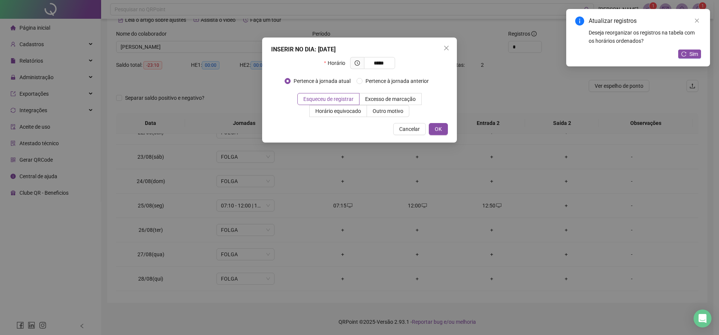
type input "*****"
click at [427, 133] on div "Cancelar OK" at bounding box center [359, 129] width 177 height 12
click at [444, 128] on button "OK" at bounding box center [438, 129] width 19 height 12
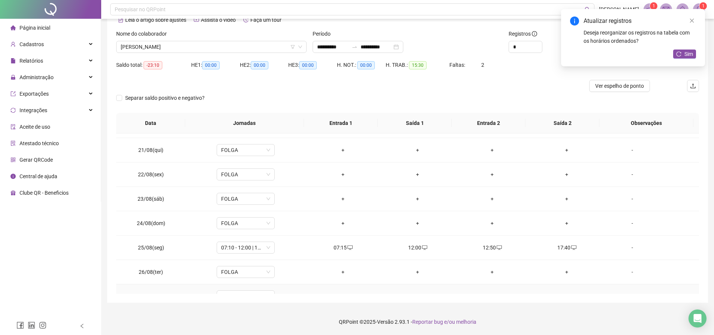
scroll to position [445, 0]
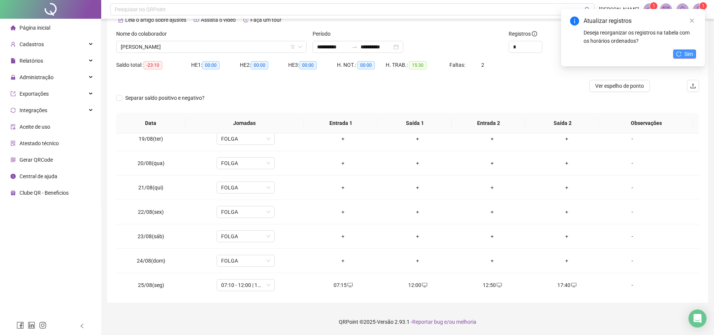
click at [680, 56] on icon "reload" at bounding box center [678, 53] width 5 height 5
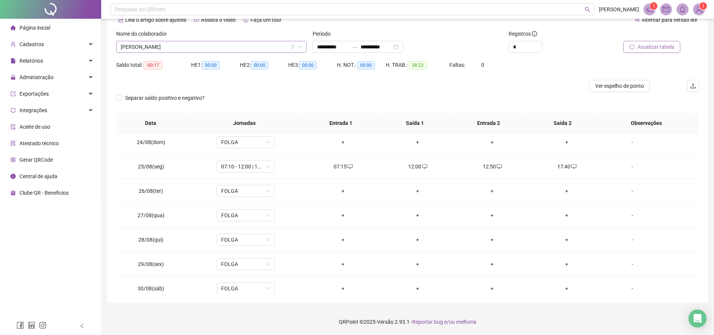
scroll to position [0, 0]
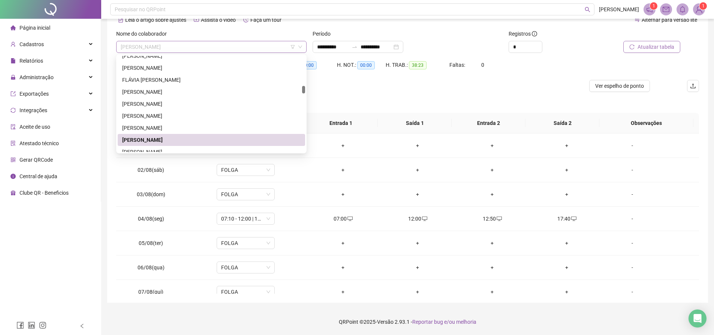
click at [254, 47] on span "[PERSON_NAME]" at bounding box center [211, 46] width 181 height 11
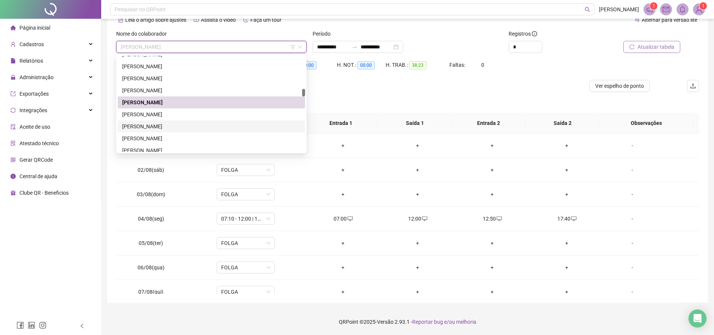
scroll to position [453, 0]
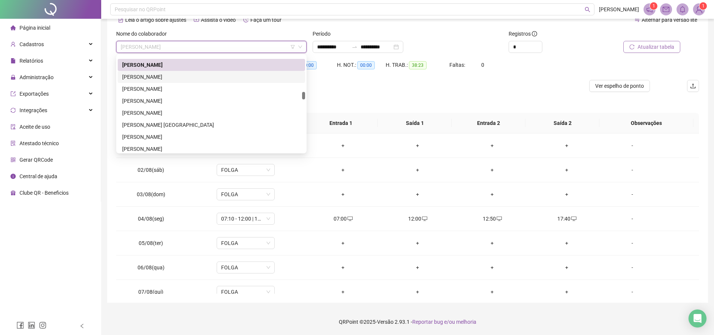
click at [134, 74] on div "[PERSON_NAME]" at bounding box center [211, 77] width 178 height 8
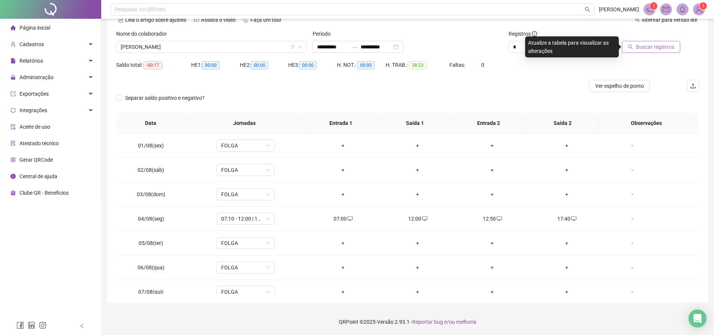
click at [662, 47] on span "Buscar registros" at bounding box center [655, 47] width 38 height 8
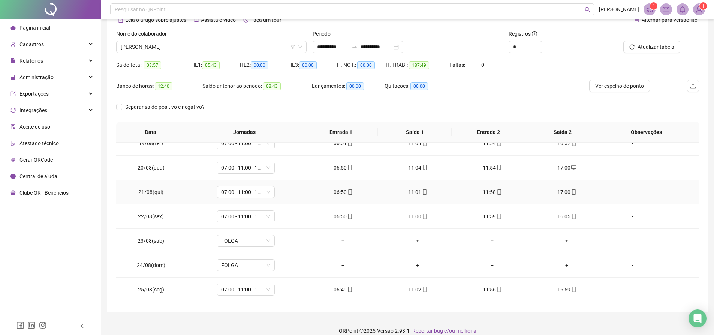
scroll to position [595, 0]
click at [190, 47] on span "[PERSON_NAME]" at bounding box center [211, 46] width 181 height 11
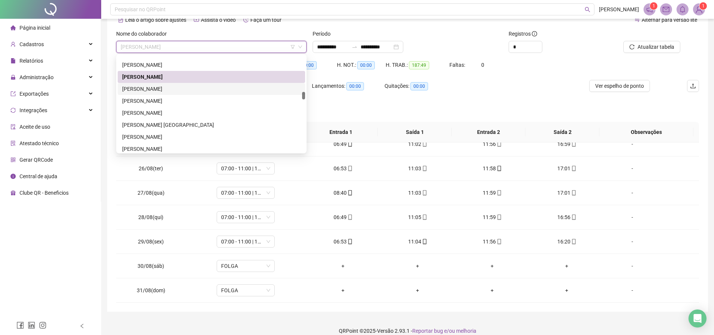
click at [161, 90] on div "IRIS CARLA ALMEIDA DOS SANTOS" at bounding box center [211, 89] width 178 height 8
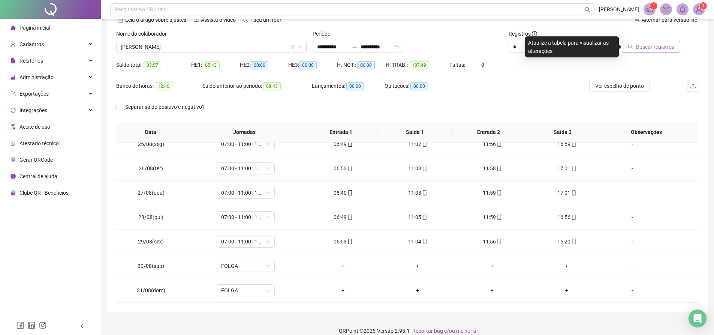
click at [657, 49] on span "Buscar registros" at bounding box center [655, 47] width 38 height 8
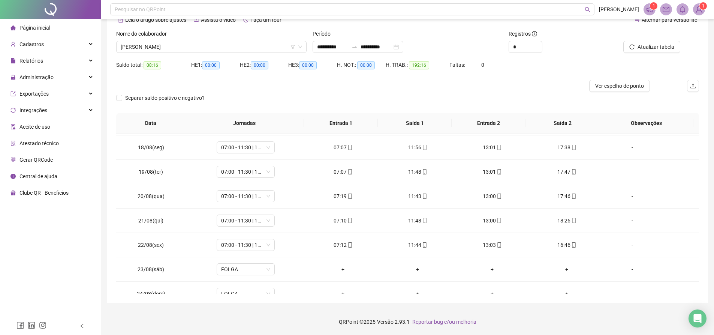
scroll to position [562, 0]
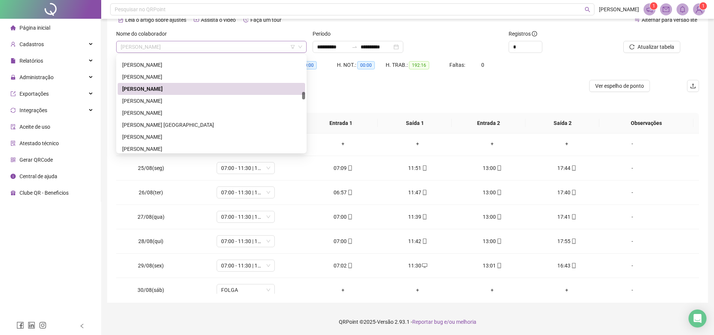
click at [230, 49] on span "IRIS CARLA ALMEIDA DOS SANTOS" at bounding box center [211, 46] width 181 height 11
click at [187, 100] on div "ISABELLE SILVA BANDEIRA" at bounding box center [211, 101] width 178 height 8
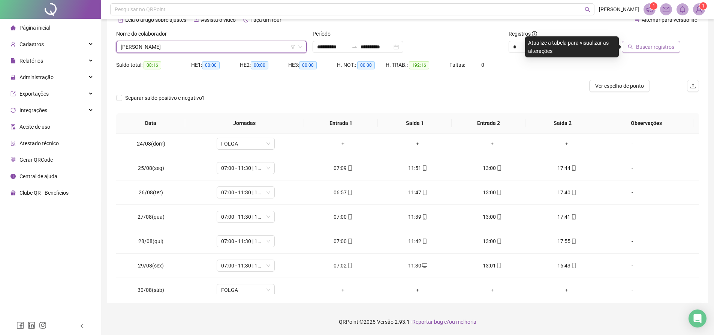
click at [658, 45] on span "Buscar registros" at bounding box center [655, 47] width 38 height 8
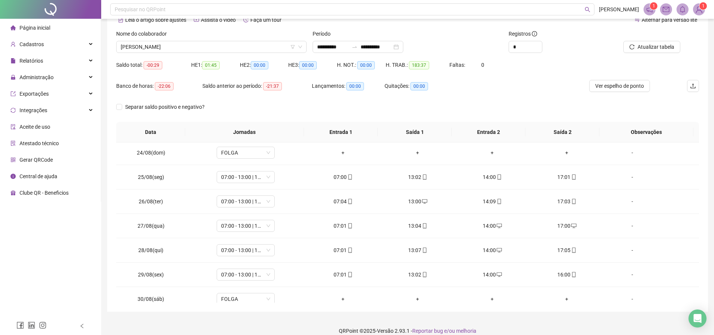
scroll to position [595, 0]
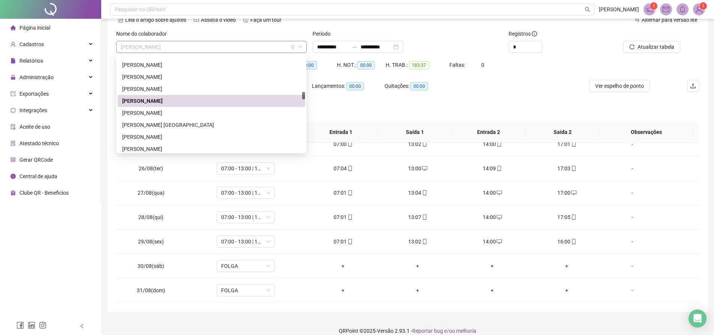
click at [231, 48] on span "ISABELLE SILVA BANDEIRA" at bounding box center [211, 46] width 181 height 11
click at [145, 112] on div "Ivanice Felix Sales de Almeida" at bounding box center [211, 113] width 178 height 8
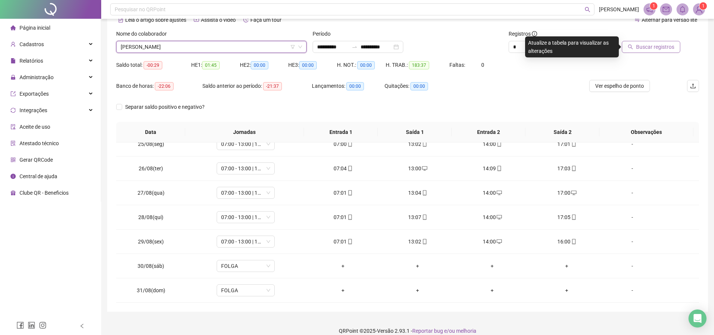
click at [638, 44] on span "Buscar registros" at bounding box center [655, 47] width 38 height 8
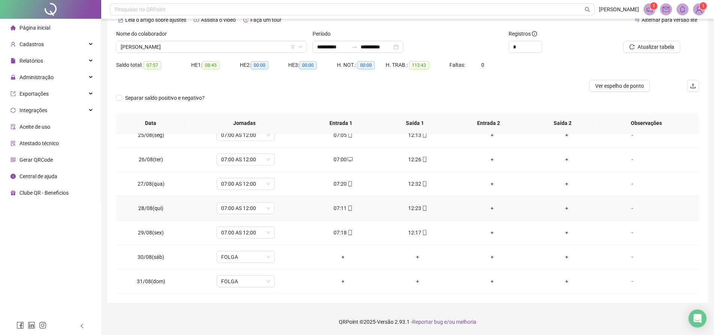
scroll to position [520, 0]
click at [206, 45] on span "Ivanice Felix Sales de Almeida" at bounding box center [211, 46] width 181 height 11
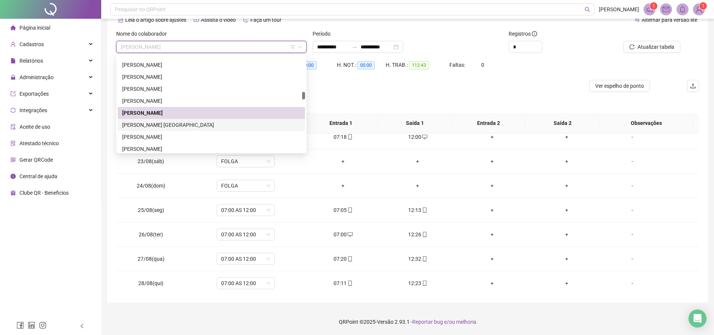
click at [158, 124] on div "Jackeline Ribeiro Santos Sacramento" at bounding box center [211, 125] width 178 height 8
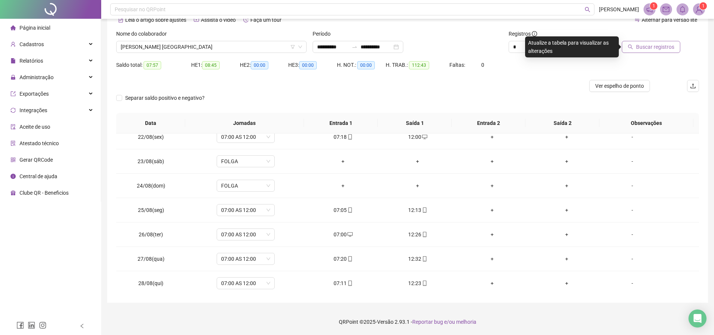
click at [666, 43] on span "Buscar registros" at bounding box center [655, 47] width 38 height 8
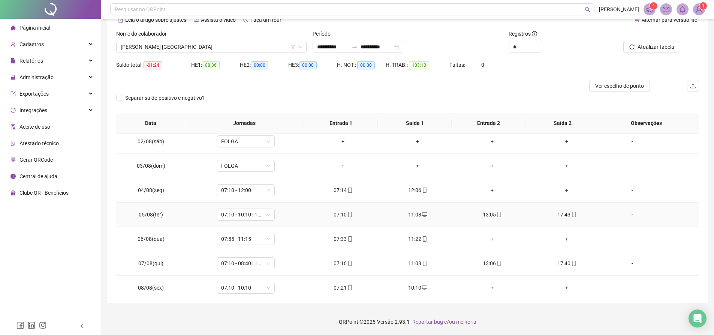
scroll to position [0, 0]
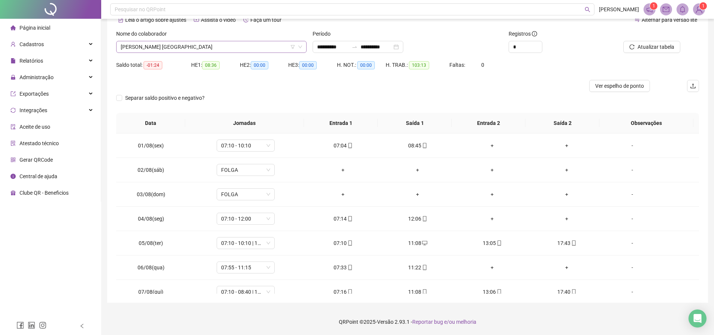
click at [225, 44] on span "Jackeline Ribeiro Santos Sacramento" at bounding box center [211, 46] width 181 height 11
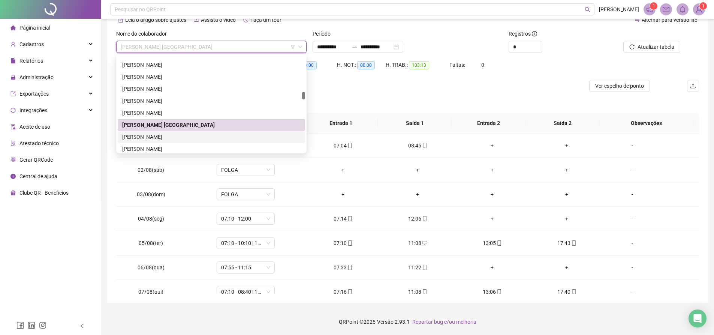
click at [158, 134] on div "JIMARLLE ASSUNCAO ALVES" at bounding box center [211, 137] width 178 height 8
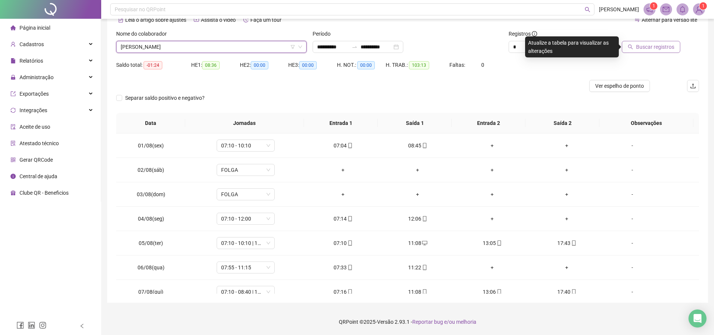
click at [657, 49] on span "Buscar registros" at bounding box center [655, 47] width 38 height 8
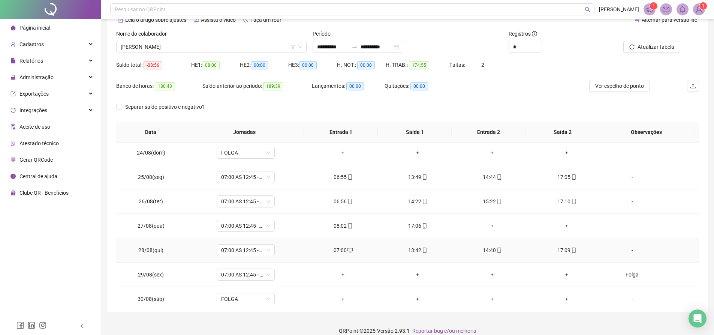
scroll to position [595, 0]
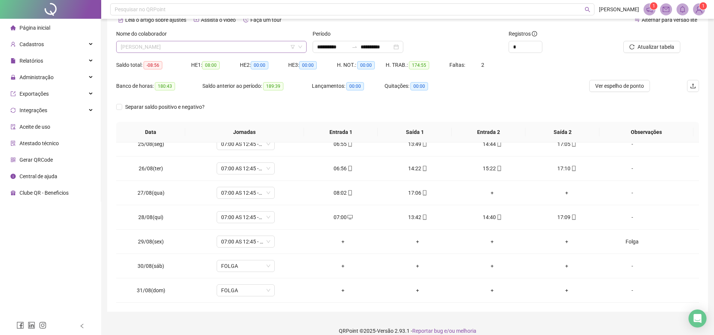
click at [233, 50] on span "JIMARLLE ASSUNCAO ALVES" at bounding box center [211, 46] width 181 height 11
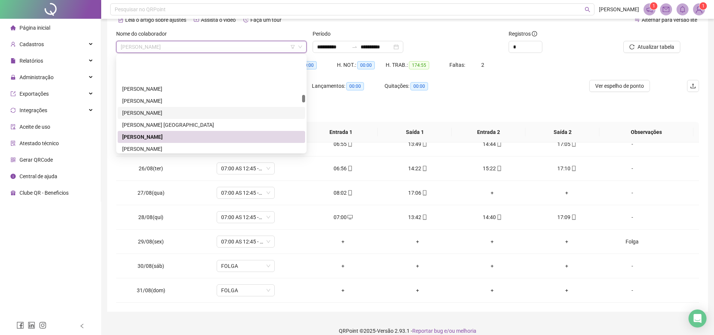
scroll to position [490, 0]
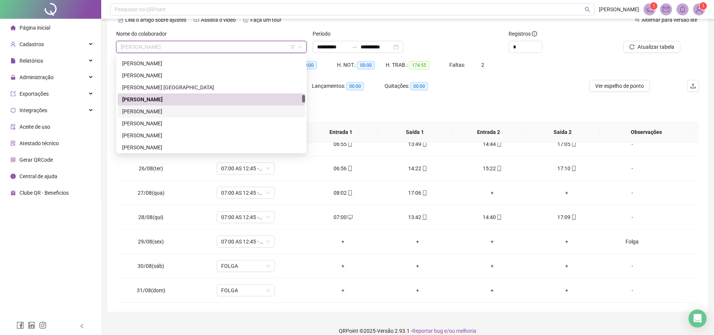
click at [168, 111] on div "JIRLEIDE SILVA DE OLIVEIRA" at bounding box center [211, 111] width 178 height 8
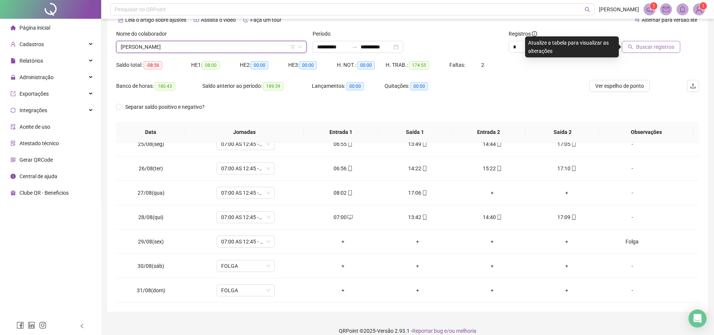
click at [628, 47] on button "Buscar registros" at bounding box center [650, 47] width 58 height 12
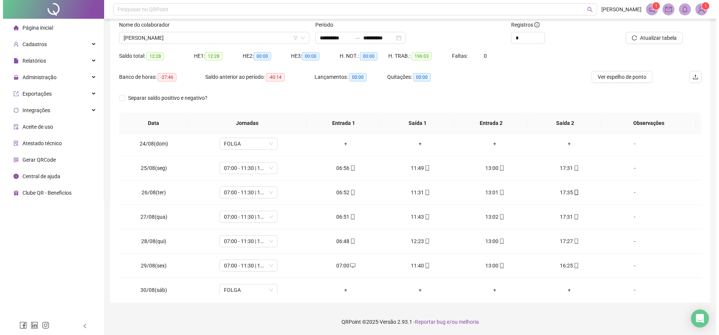
scroll to position [595, 0]
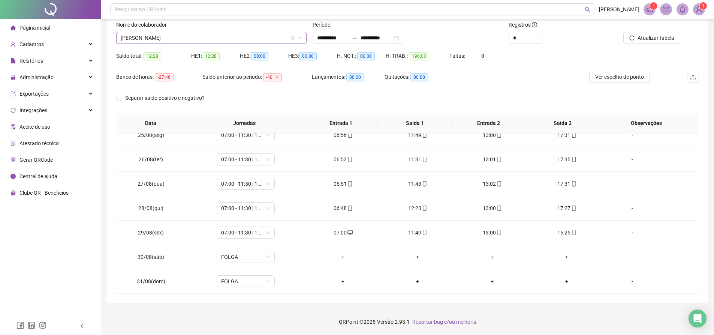
click at [205, 39] on span "JIRLEIDE SILVA DE OLIVEIRA" at bounding box center [211, 37] width 181 height 11
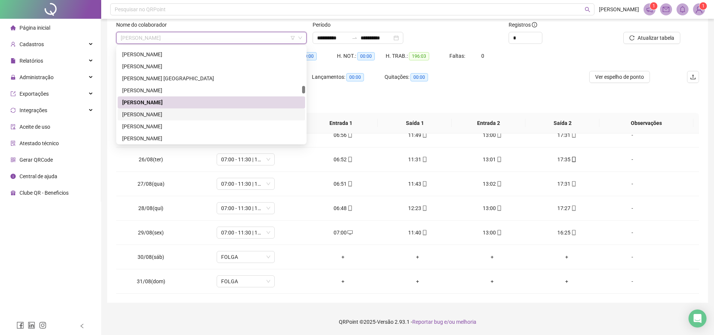
click at [156, 114] on div "[PERSON_NAME]" at bounding box center [211, 114] width 178 height 8
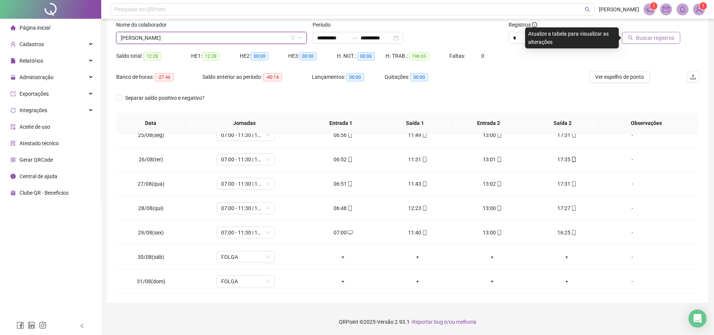
click at [632, 37] on icon "search" at bounding box center [629, 37] width 5 height 5
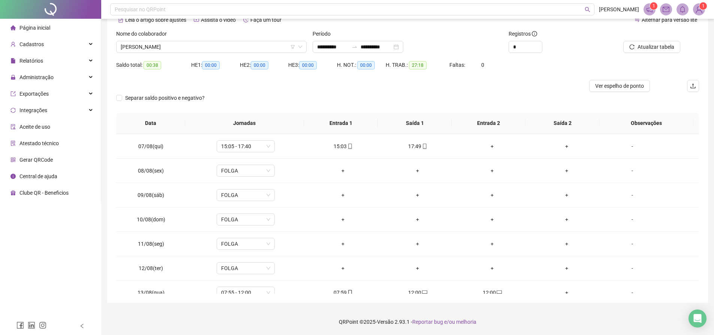
scroll to position [220, 0]
click at [422, 217] on icon "desktop" at bounding box center [424, 217] width 5 height 5
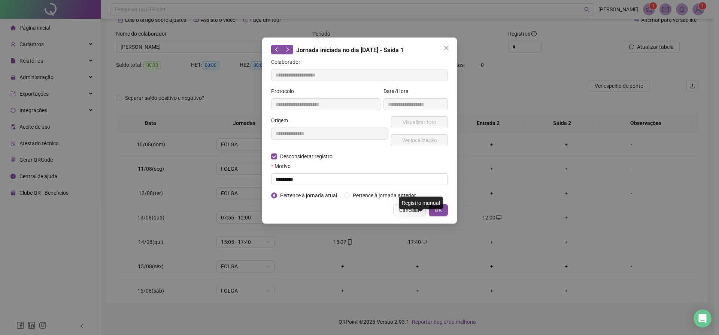
type input "**********"
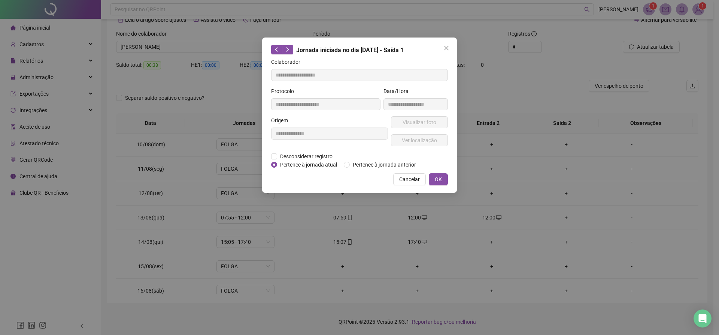
click at [273, 160] on label "Pertence à jornada atual" at bounding box center [306, 164] width 70 height 8
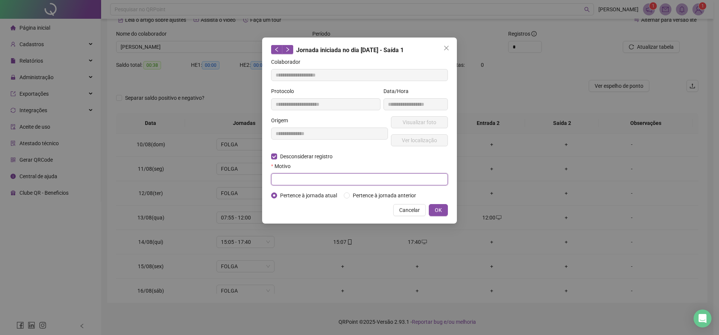
click at [281, 182] on input "text" at bounding box center [359, 179] width 177 height 12
type input "****"
click at [435, 214] on button "OK" at bounding box center [438, 210] width 19 height 12
click at [435, 209] on span "OK" at bounding box center [438, 210] width 7 height 8
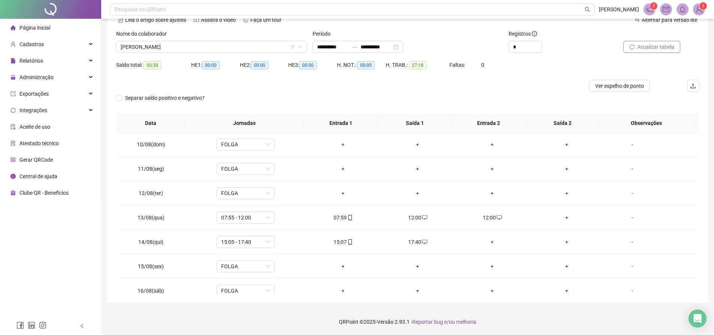
click at [650, 44] on span "Atualizar tabela" at bounding box center [655, 47] width 37 height 8
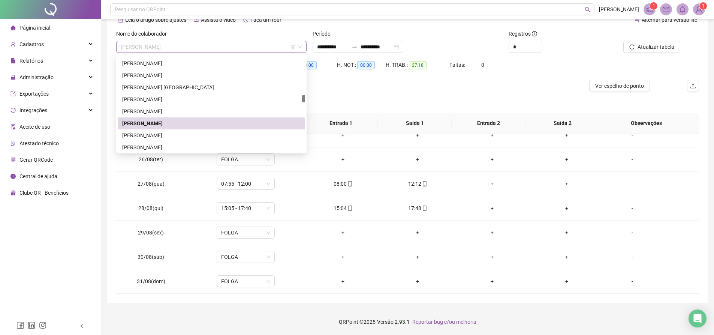
click at [254, 51] on span "[PERSON_NAME]" at bounding box center [211, 46] width 181 height 11
click at [179, 131] on div "[PERSON_NAME]" at bounding box center [211, 135] width 178 height 8
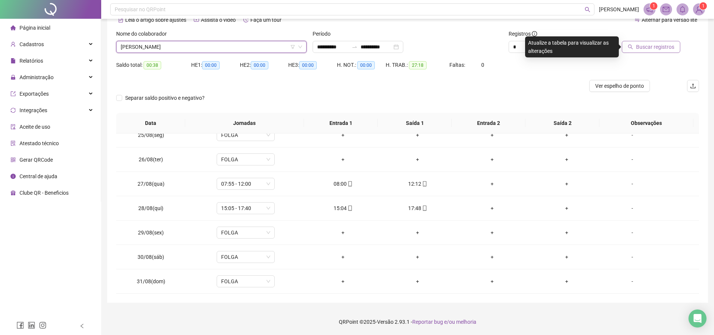
click at [650, 44] on span "Buscar registros" at bounding box center [655, 47] width 38 height 8
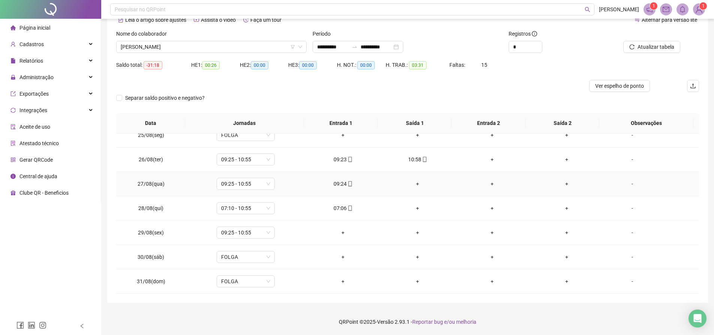
click at [417, 184] on div "+" at bounding box center [417, 183] width 63 height 8
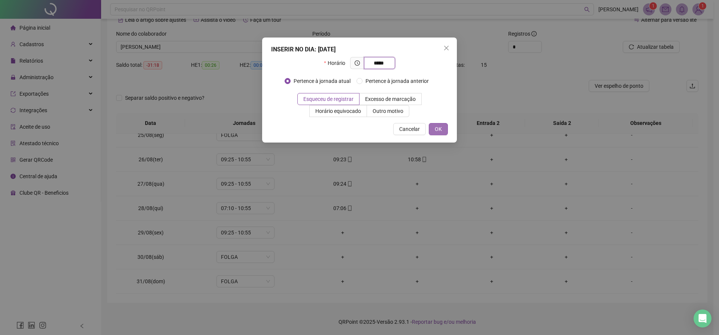
type input "*****"
click at [443, 128] on button "OK" at bounding box center [438, 129] width 19 height 12
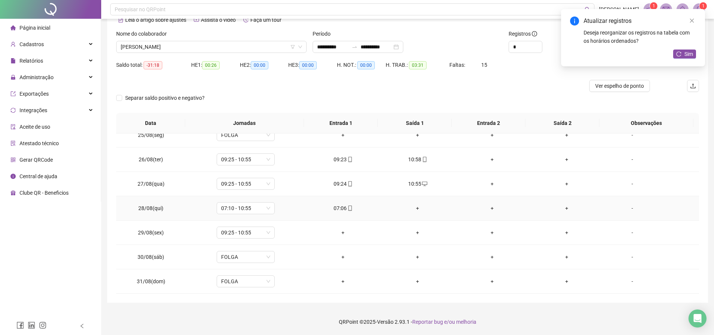
click at [414, 209] on div "+" at bounding box center [417, 208] width 63 height 8
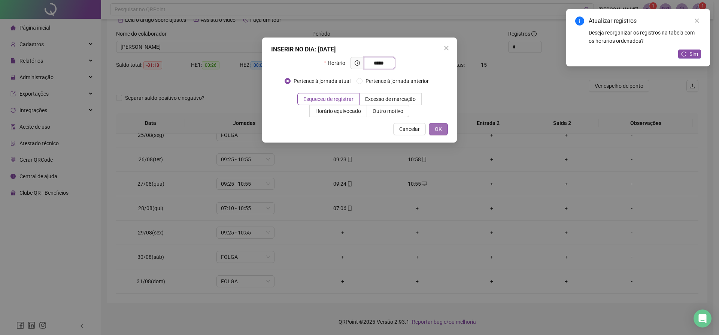
type input "*****"
click at [432, 127] on button "OK" at bounding box center [438, 129] width 19 height 12
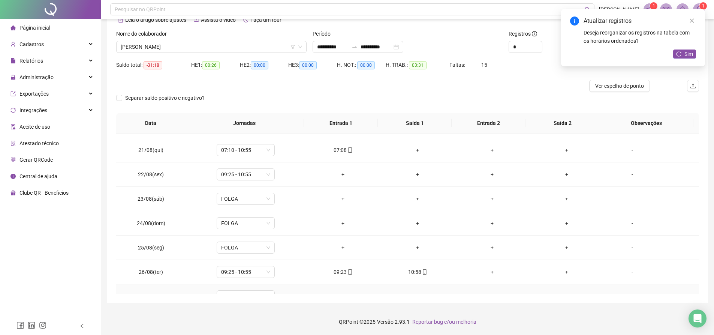
scroll to position [445, 0]
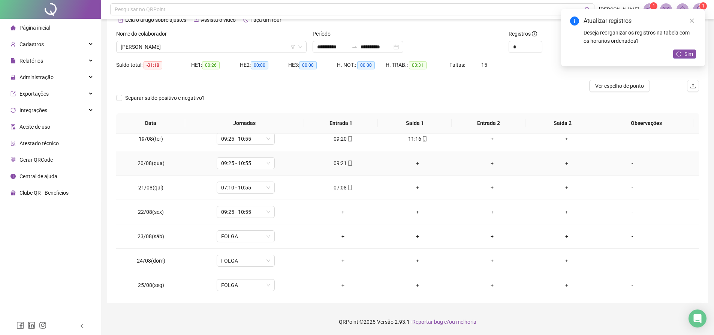
click at [416, 162] on div "+" at bounding box center [417, 163] width 63 height 8
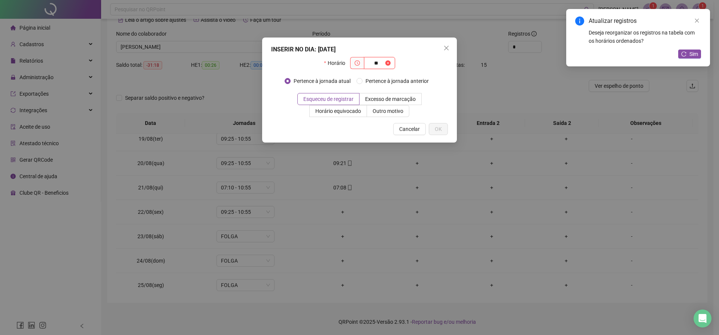
type input "*"
type input "*****"
click at [439, 131] on span "OK" at bounding box center [438, 129] width 7 height 8
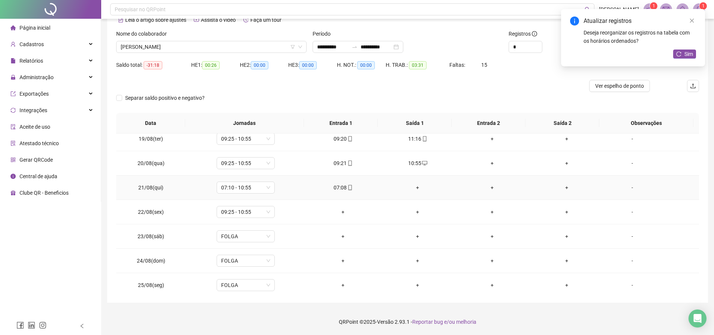
click at [412, 187] on div "+" at bounding box center [417, 187] width 63 height 8
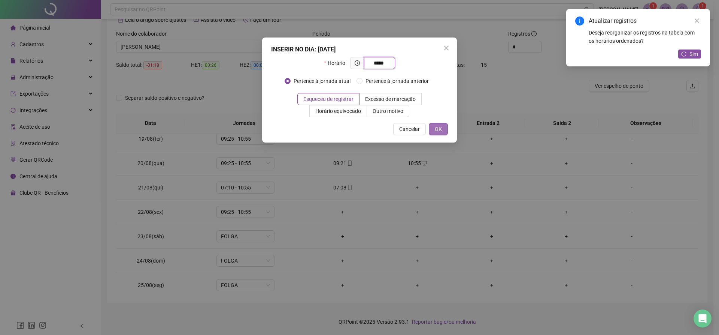
type input "*****"
click at [434, 127] on button "OK" at bounding box center [438, 129] width 19 height 12
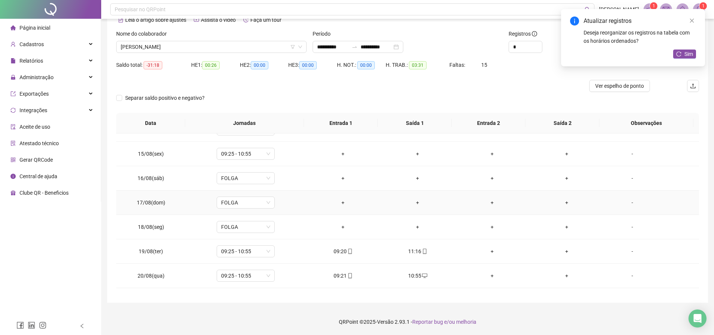
scroll to position [258, 0]
click at [414, 157] on div "+" at bounding box center [417, 155] width 63 height 8
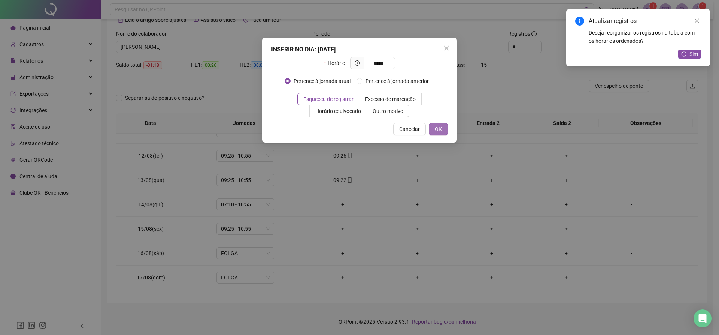
type input "*****"
click at [436, 131] on span "OK" at bounding box center [438, 129] width 7 height 8
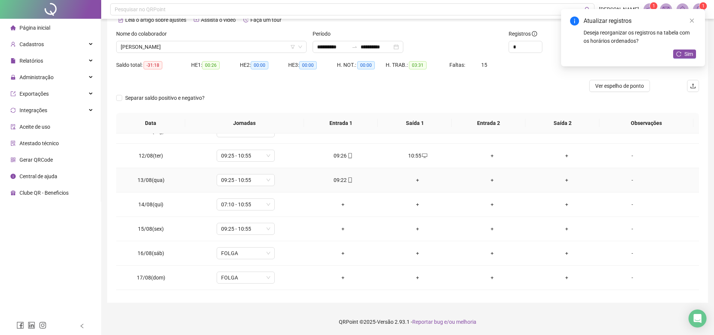
click at [414, 179] on div "+" at bounding box center [417, 180] width 63 height 8
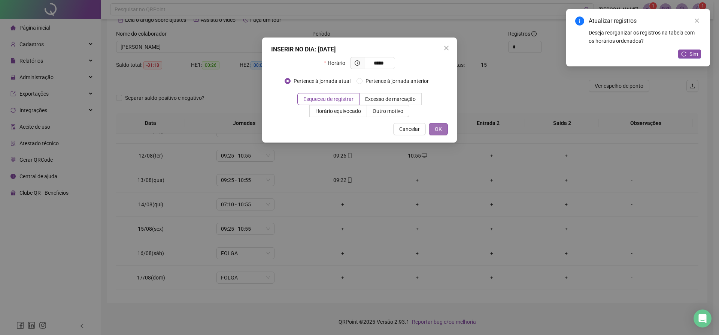
type input "*****"
click at [437, 133] on span "OK" at bounding box center [438, 129] width 7 height 8
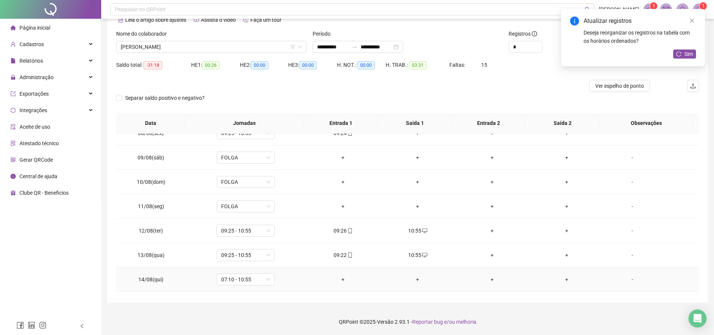
scroll to position [145, 0]
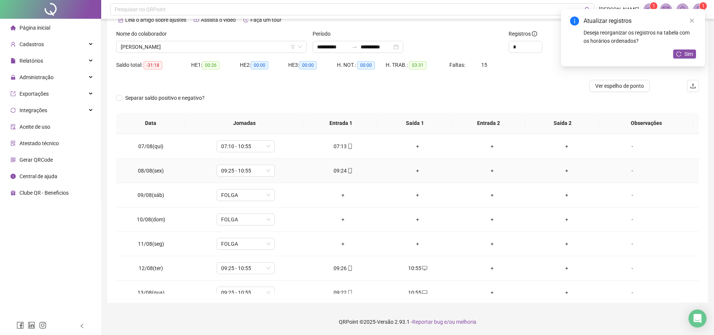
click at [414, 173] on div "+" at bounding box center [417, 170] width 63 height 8
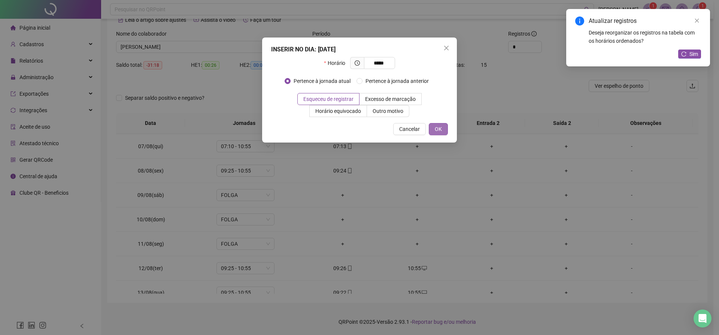
type input "*****"
click at [434, 128] on button "OK" at bounding box center [438, 129] width 19 height 12
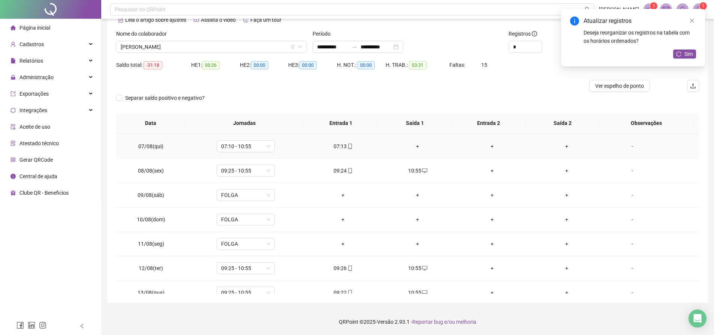
click at [417, 146] on div "+" at bounding box center [417, 146] width 63 height 8
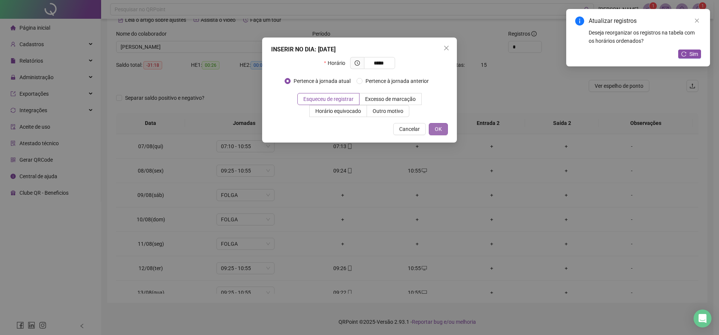
type input "*****"
click at [438, 124] on button "OK" at bounding box center [438, 129] width 19 height 12
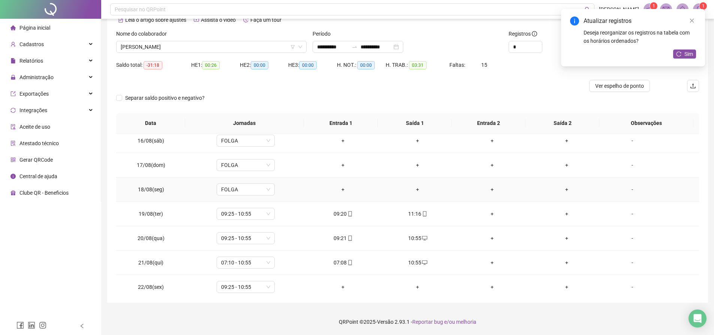
scroll to position [333, 0]
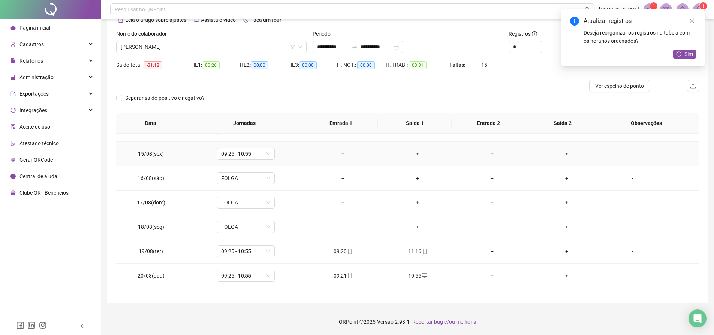
click at [344, 156] on div "+" at bounding box center [343, 153] width 63 height 8
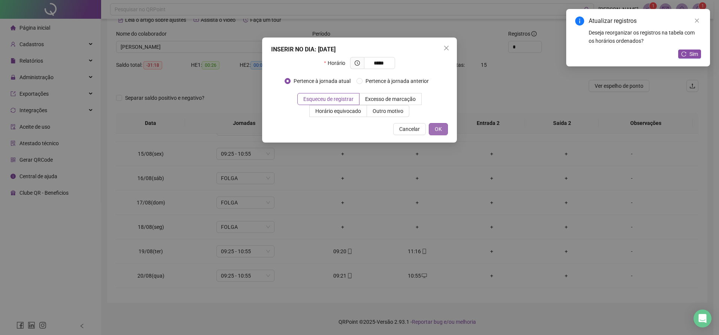
type input "*****"
click at [436, 124] on button "OK" at bounding box center [438, 129] width 19 height 12
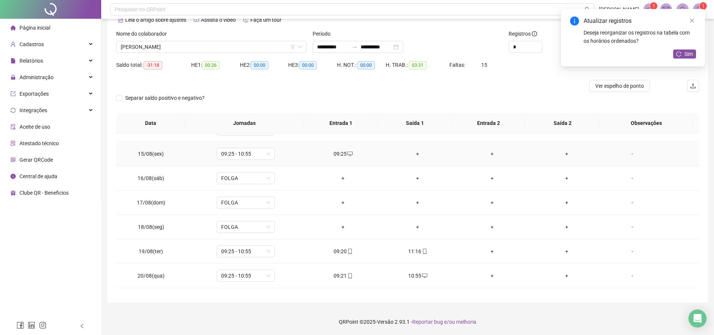
click at [413, 154] on div "+" at bounding box center [417, 153] width 63 height 8
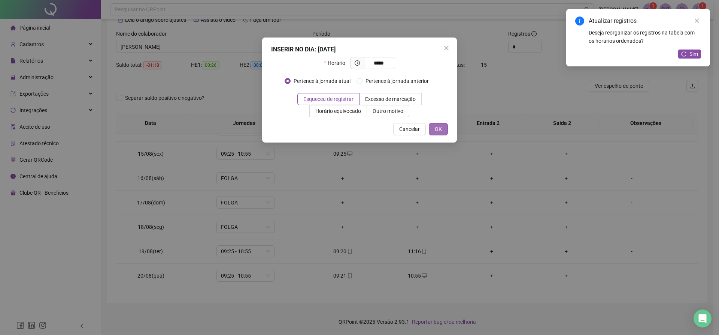
type input "*****"
click at [438, 124] on button "OK" at bounding box center [438, 129] width 19 height 12
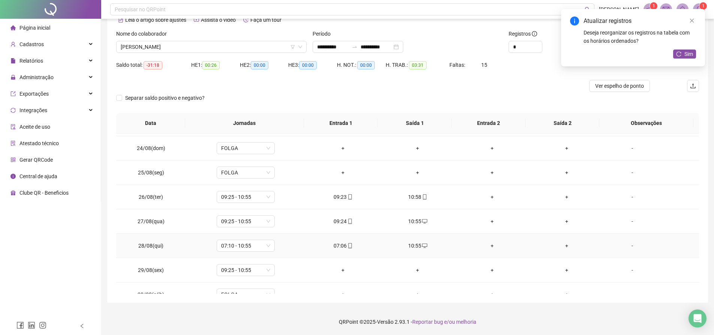
scroll to position [595, 0]
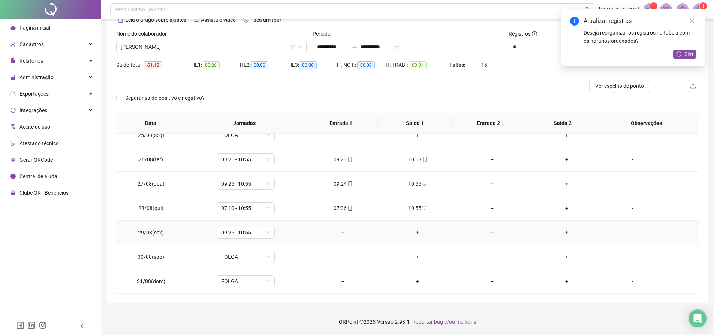
click at [339, 232] on div "+" at bounding box center [343, 232] width 63 height 8
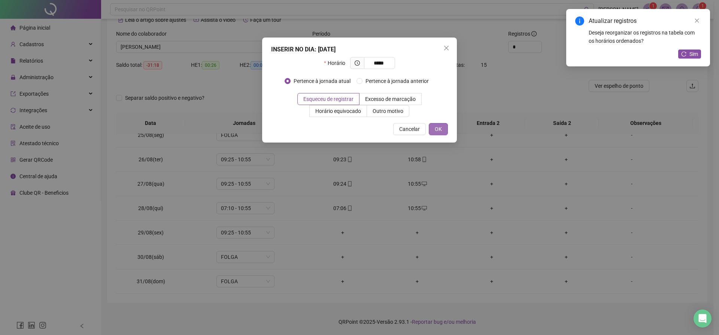
type input "*****"
click at [429, 128] on div "Cancelar OK" at bounding box center [359, 129] width 177 height 12
click at [435, 130] on button "OK" at bounding box center [438, 129] width 19 height 12
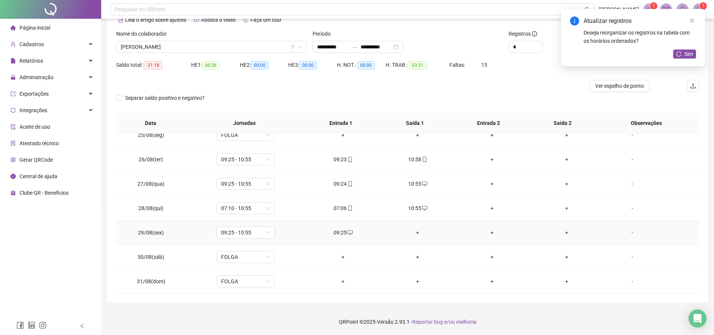
click at [415, 232] on div "+" at bounding box center [417, 232] width 63 height 8
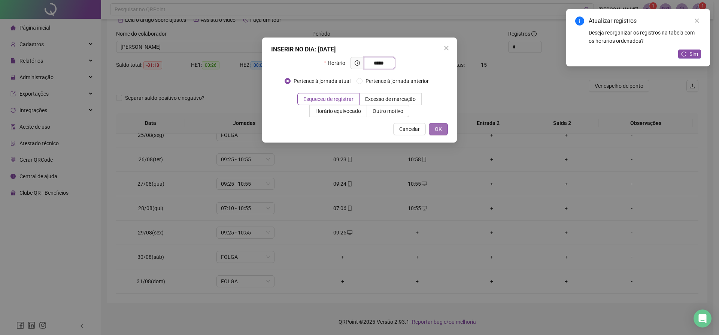
type input "*****"
click at [438, 130] on span "OK" at bounding box center [438, 129] width 7 height 8
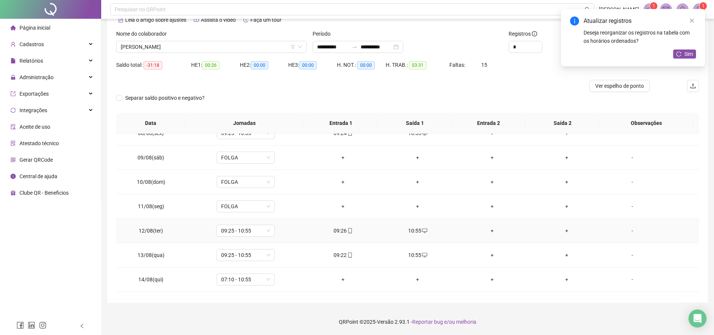
scroll to position [0, 0]
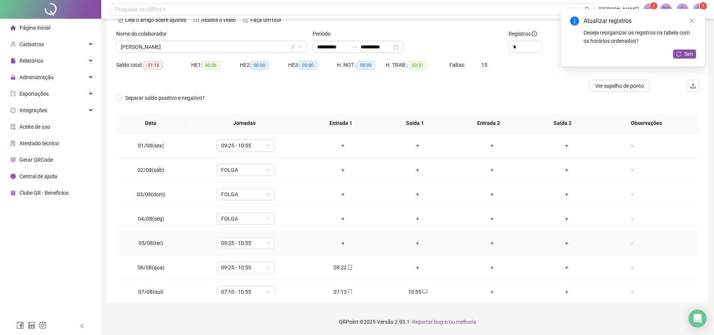
click at [342, 243] on div "+" at bounding box center [343, 243] width 63 height 8
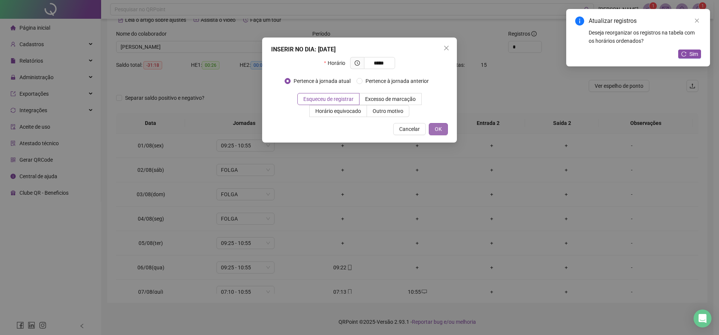
type input "*****"
click at [436, 128] on span "OK" at bounding box center [438, 129] width 7 height 8
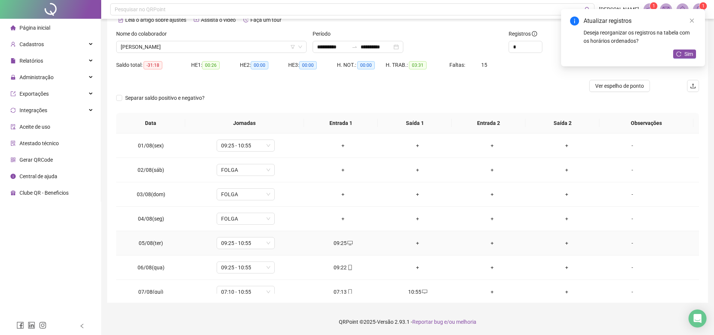
click at [414, 241] on div "+" at bounding box center [417, 243] width 63 height 8
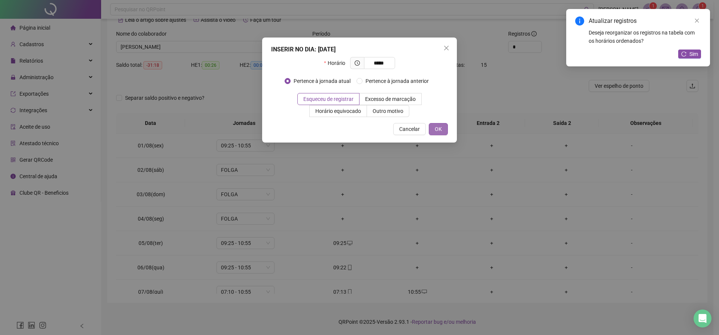
type input "*****"
click at [438, 128] on span "OK" at bounding box center [438, 129] width 7 height 8
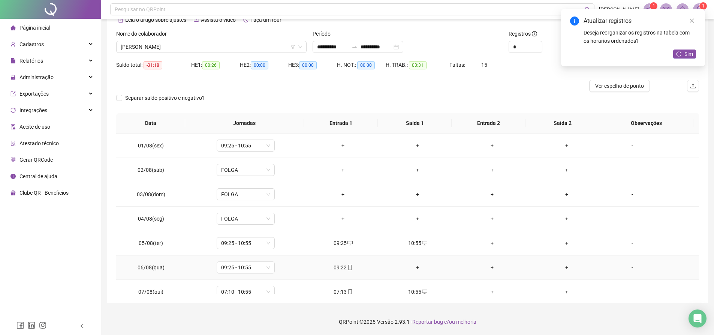
click at [414, 265] on div "+" at bounding box center [417, 267] width 63 height 8
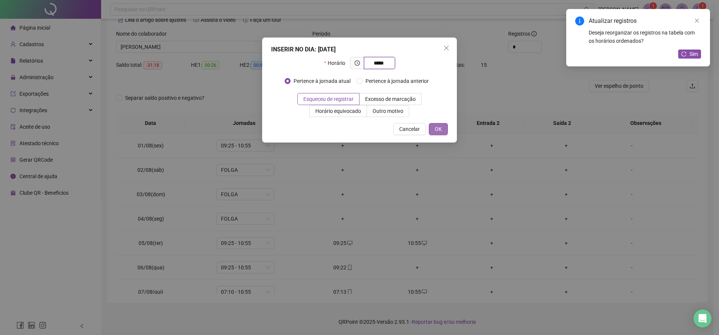
type input "*****"
click at [440, 133] on button "OK" at bounding box center [438, 129] width 19 height 12
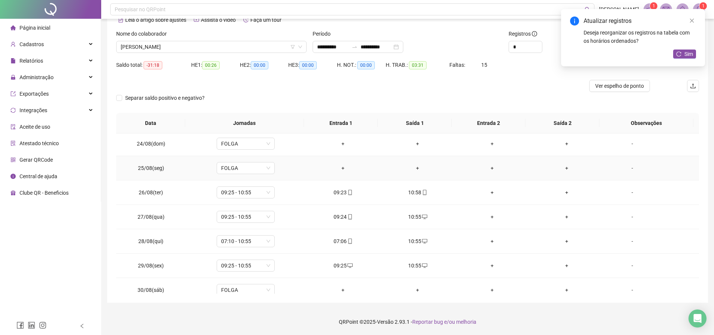
scroll to position [595, 0]
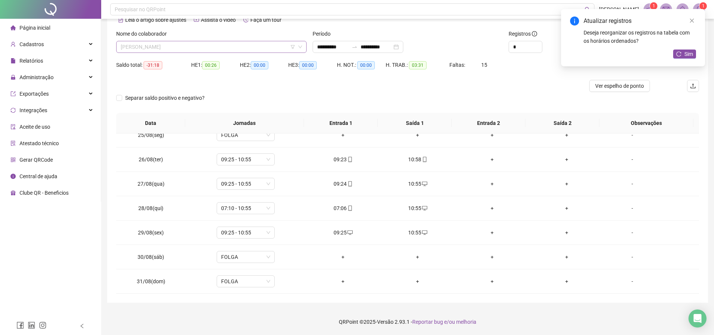
click at [246, 46] on span "[PERSON_NAME]" at bounding box center [211, 46] width 181 height 11
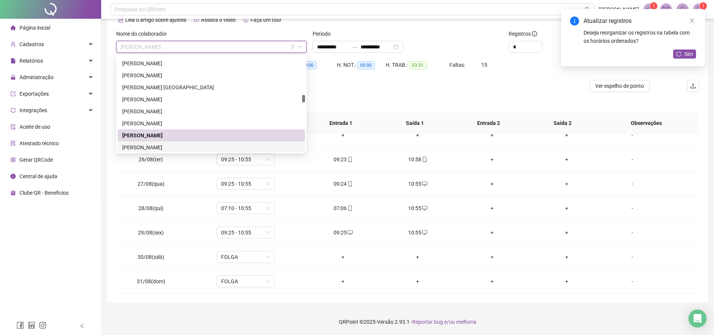
click at [164, 146] on div "[PERSON_NAME]" at bounding box center [211, 147] width 178 height 8
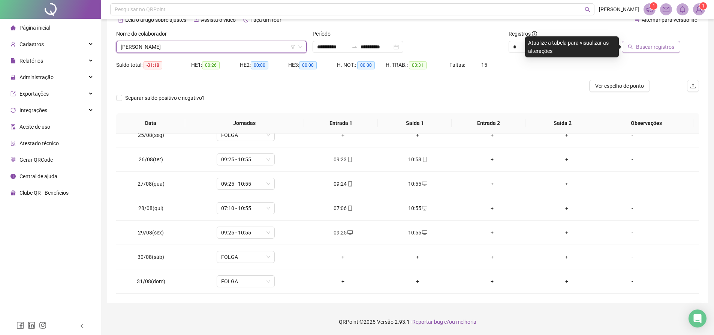
click at [637, 42] on button "Buscar registros" at bounding box center [650, 47] width 58 height 12
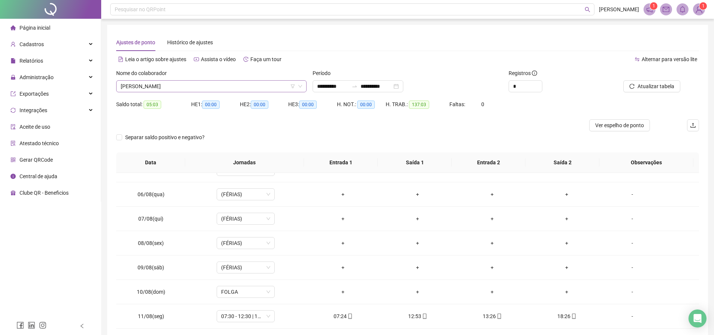
scroll to position [491, 0]
click at [219, 81] on span "[PERSON_NAME]" at bounding box center [211, 86] width 181 height 11
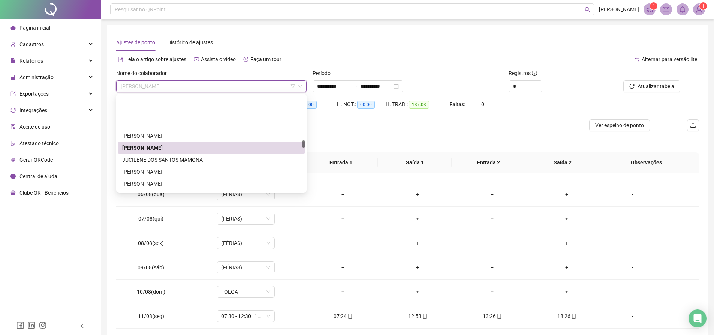
scroll to position [566, 0]
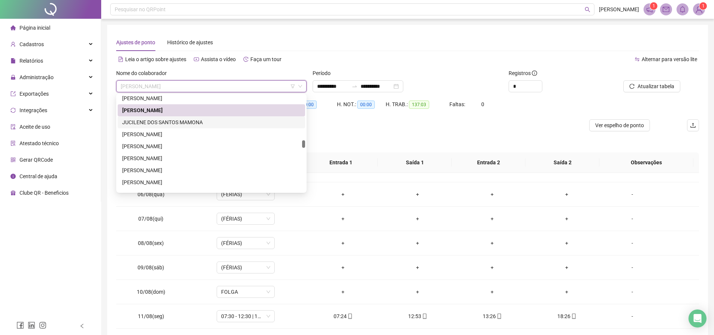
click at [151, 121] on div "JUCILENE DOS SANTOS MAMONA" at bounding box center [211, 122] width 178 height 8
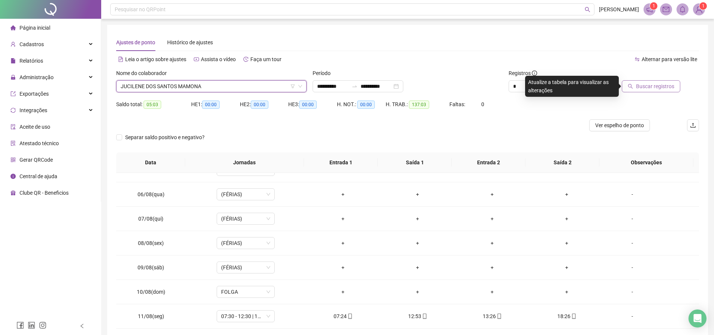
click at [635, 90] on button "Buscar registros" at bounding box center [650, 86] width 58 height 12
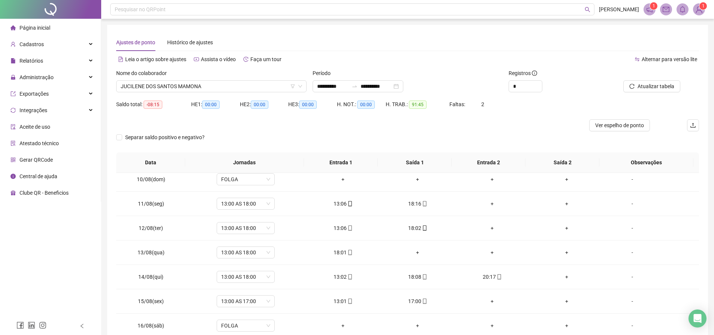
scroll to position [262, 0]
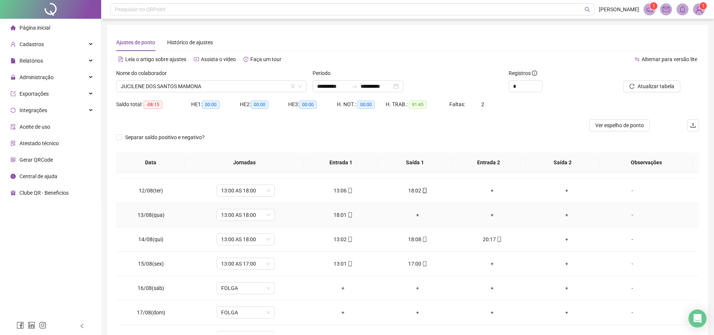
click at [412, 214] on div "+" at bounding box center [417, 215] width 63 height 8
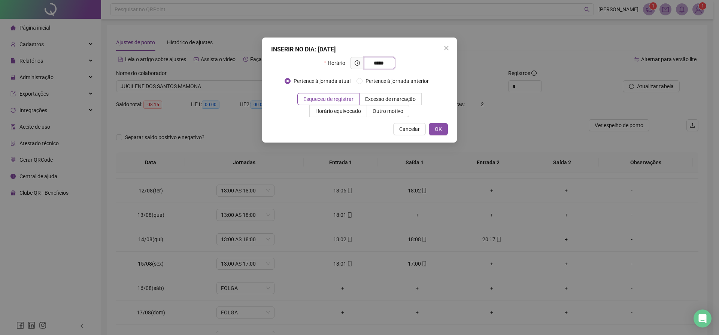
type input "*****"
click at [441, 123] on div "INSERIR NO DIA : 13/08/2025 Horário ***** Pertence à jornada atual Pertence à j…" at bounding box center [359, 89] width 195 height 105
click at [441, 127] on span "OK" at bounding box center [438, 129] width 7 height 8
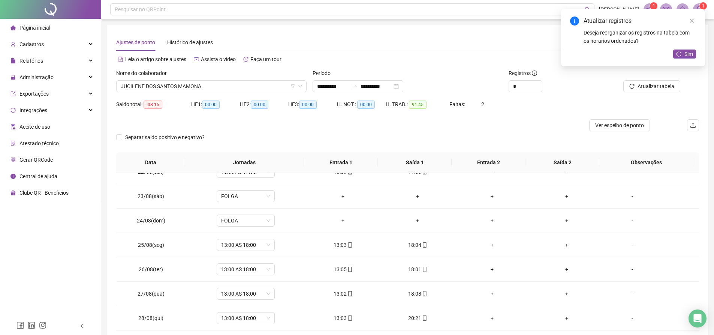
scroll to position [595, 0]
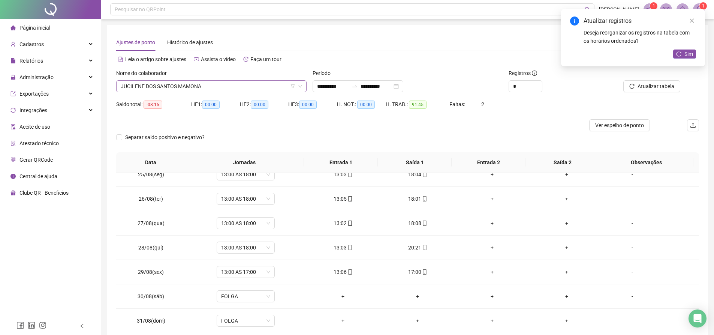
click at [224, 85] on span "JUCILENE DOS SANTOS MAMONA" at bounding box center [211, 86] width 181 height 11
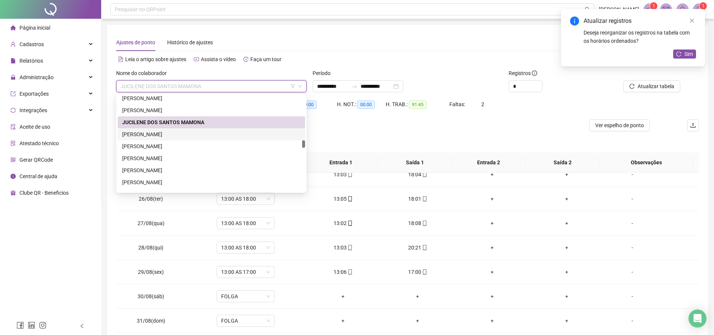
click at [172, 130] on div "[PERSON_NAME]" at bounding box center [211, 134] width 178 height 8
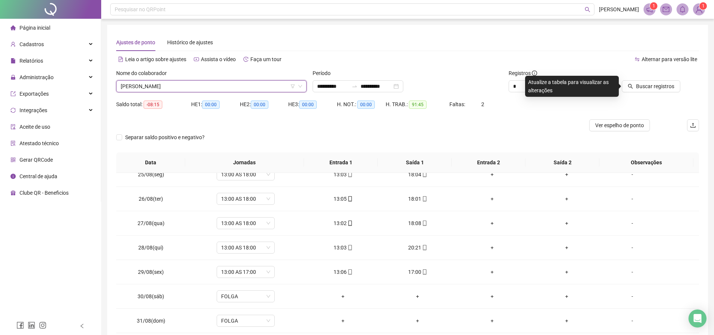
click at [652, 92] on div "Buscar registros" at bounding box center [653, 83] width 98 height 29
click at [651, 89] on span "Buscar registros" at bounding box center [655, 86] width 38 height 8
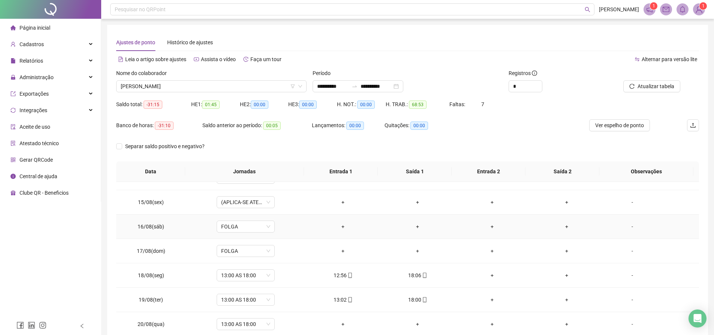
scroll to position [370, 0]
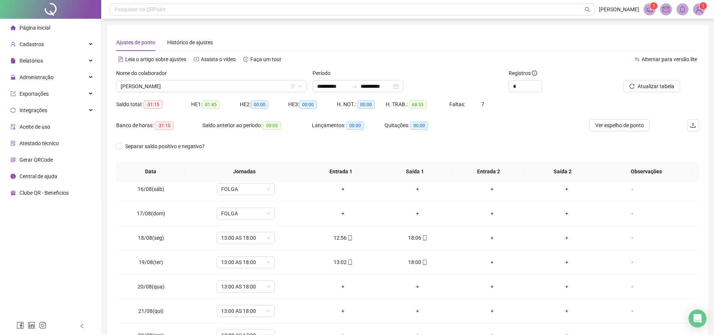
click at [244, 93] on div "Nome do colaborador JULIANY JESUS REIS CARNEIRO" at bounding box center [211, 83] width 196 height 29
click at [243, 89] on span "[PERSON_NAME]" at bounding box center [211, 86] width 181 height 11
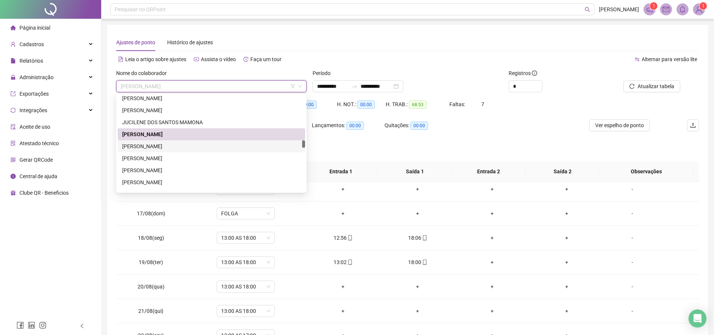
click at [197, 143] on div "[PERSON_NAME]" at bounding box center [211, 146] width 178 height 8
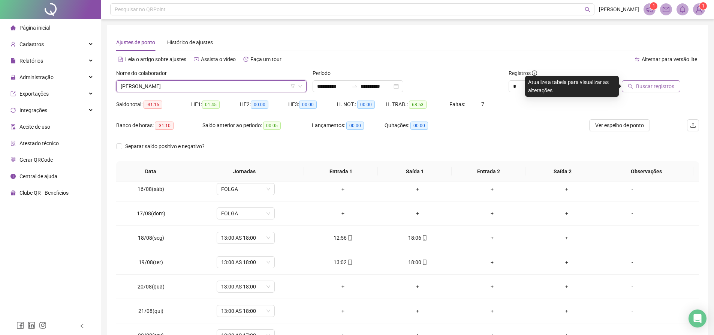
click at [640, 88] on span "Buscar registros" at bounding box center [655, 86] width 38 height 8
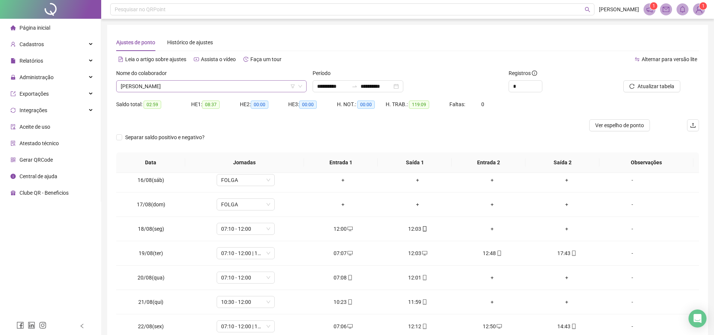
click at [266, 88] on span "[PERSON_NAME]" at bounding box center [211, 86] width 181 height 11
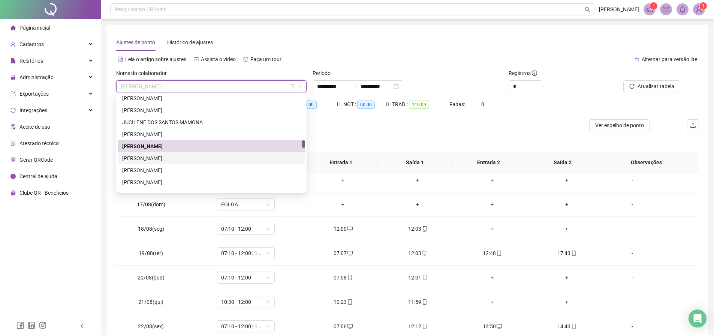
click at [187, 157] on div "[PERSON_NAME]" at bounding box center [211, 158] width 178 height 8
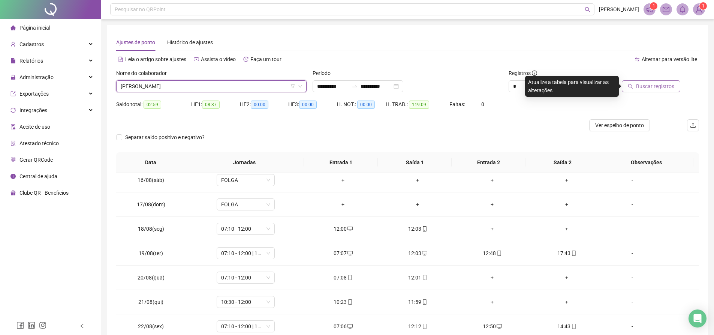
click at [650, 88] on span "Buscar registros" at bounding box center [655, 86] width 38 height 8
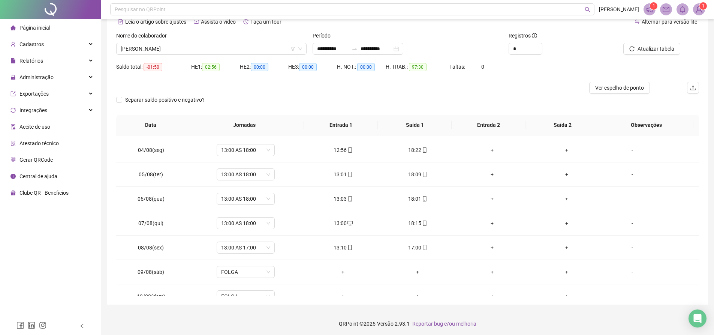
scroll to position [0, 0]
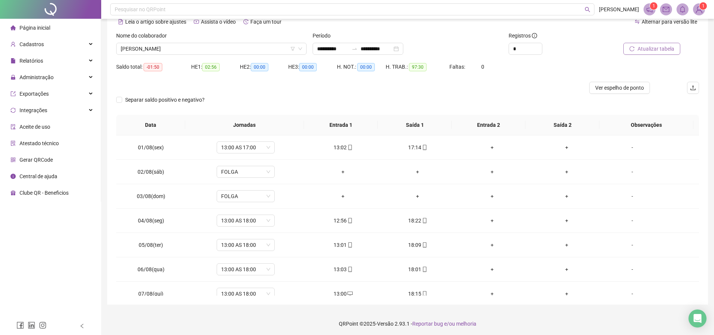
click at [661, 52] on span "Atualizar tabela" at bounding box center [655, 49] width 37 height 8
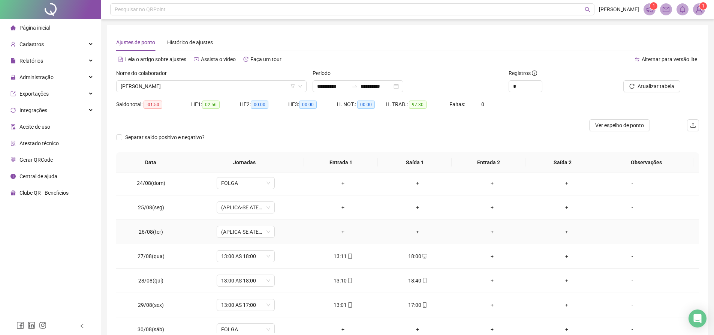
scroll to position [595, 0]
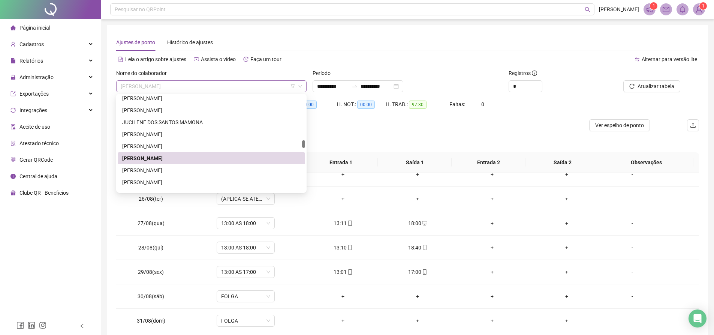
click at [212, 87] on span "[PERSON_NAME]" at bounding box center [211, 86] width 181 height 11
click at [162, 168] on div "[PERSON_NAME]" at bounding box center [211, 170] width 178 height 8
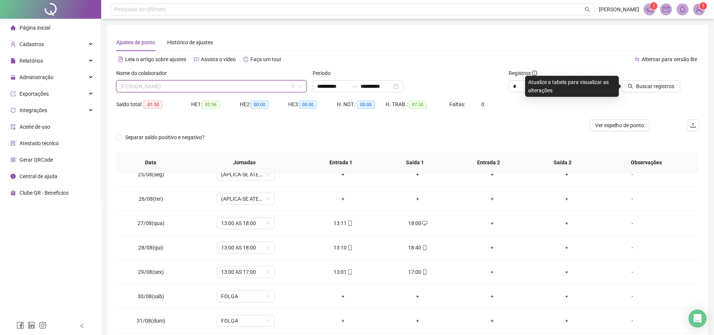
click at [240, 84] on span "[PERSON_NAME]" at bounding box center [211, 86] width 181 height 11
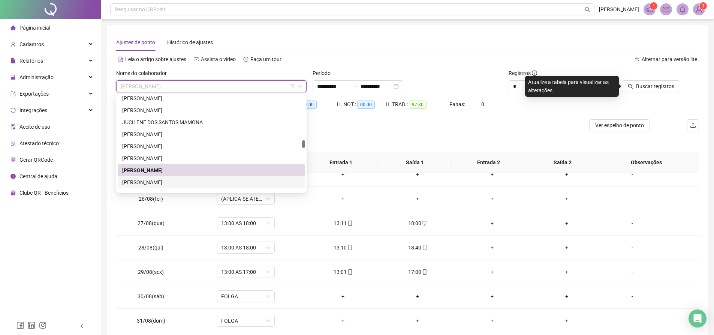
click at [173, 181] on div "[PERSON_NAME]" at bounding box center [211, 182] width 178 height 8
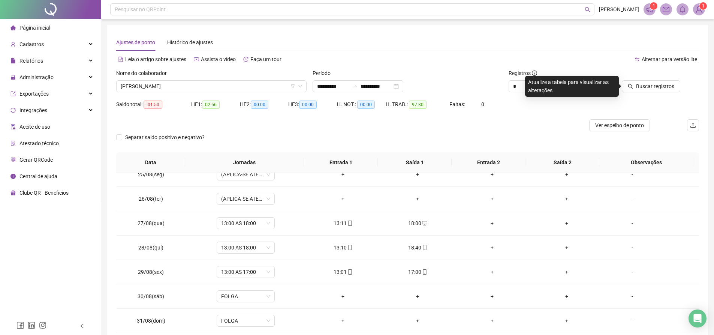
click at [654, 80] on div at bounding box center [643, 74] width 73 height 11
click at [651, 90] on span "Buscar registros" at bounding box center [655, 86] width 38 height 8
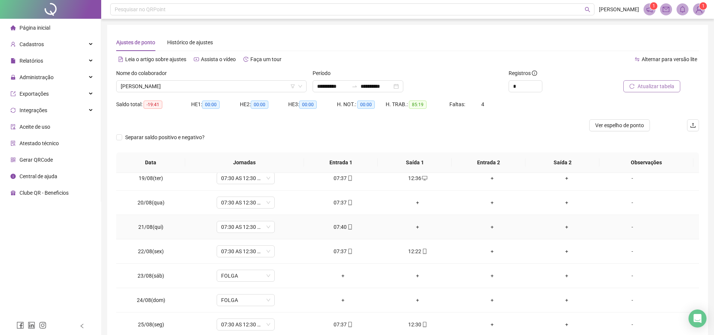
scroll to position [408, 0]
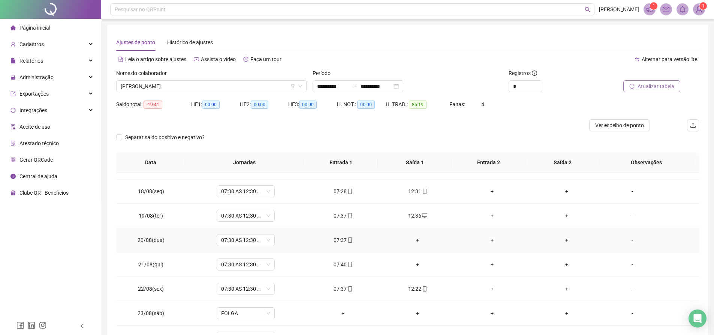
click at [418, 239] on div "+" at bounding box center [417, 240] width 63 height 8
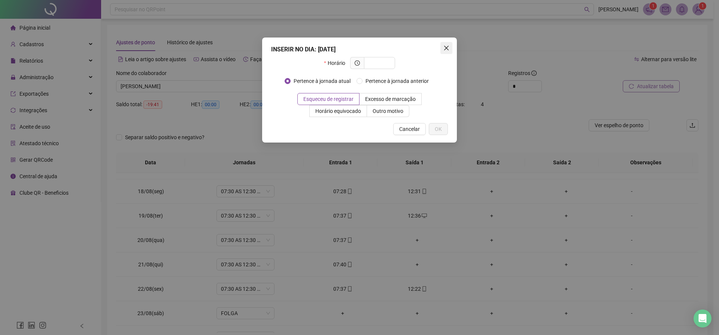
click at [445, 51] on button "Close" at bounding box center [447, 48] width 12 height 12
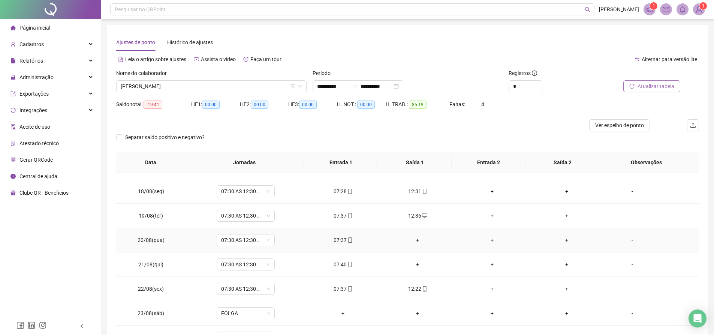
click at [420, 241] on div "+" at bounding box center [417, 240] width 63 height 8
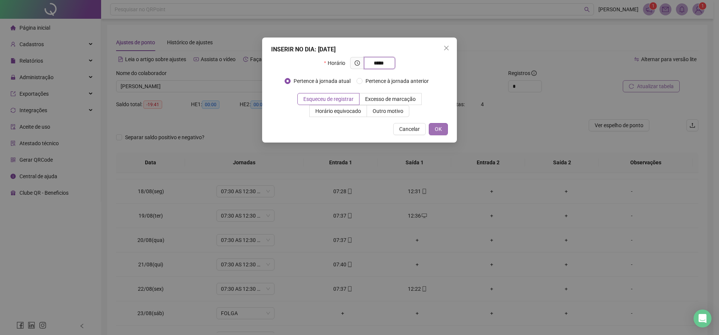
type input "*****"
click at [445, 124] on button "OK" at bounding box center [438, 129] width 19 height 12
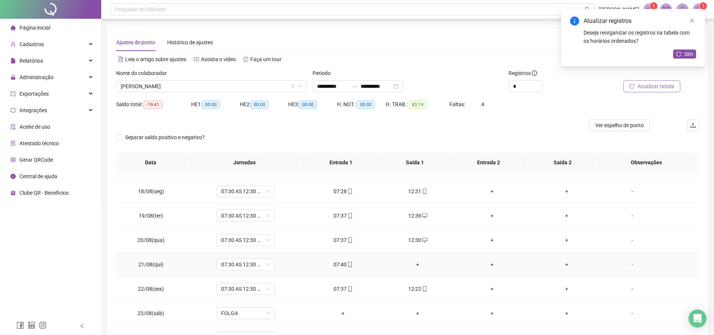
click at [419, 266] on div "+" at bounding box center [417, 264] width 63 height 8
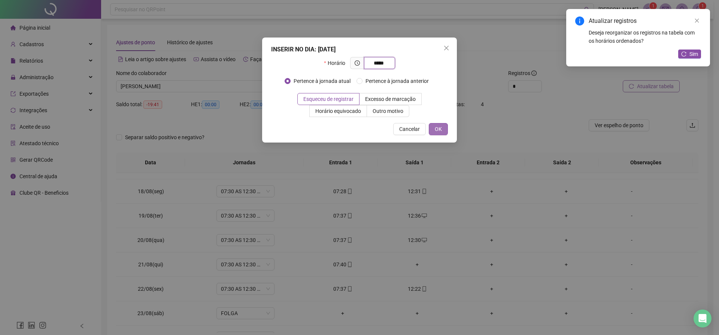
type input "*****"
click at [444, 132] on button "OK" at bounding box center [438, 129] width 19 height 12
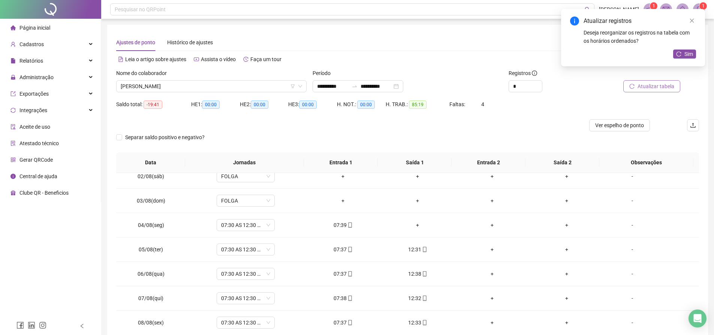
scroll to position [0, 0]
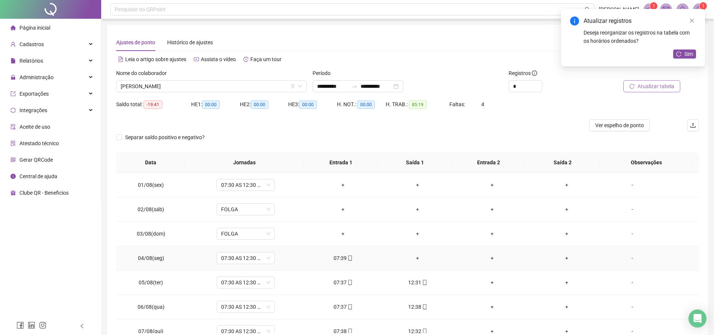
click at [414, 255] on div "+" at bounding box center [417, 258] width 63 height 8
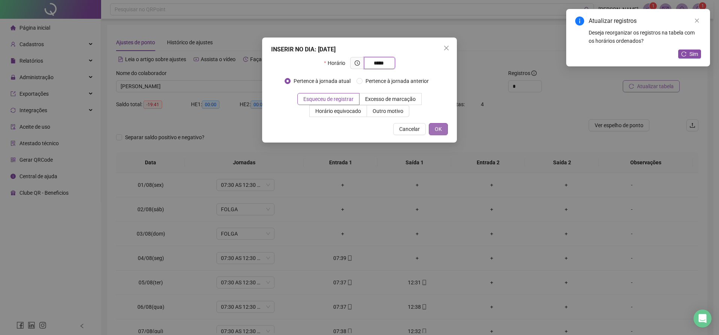
type input "*****"
click at [436, 126] on span "OK" at bounding box center [438, 129] width 7 height 8
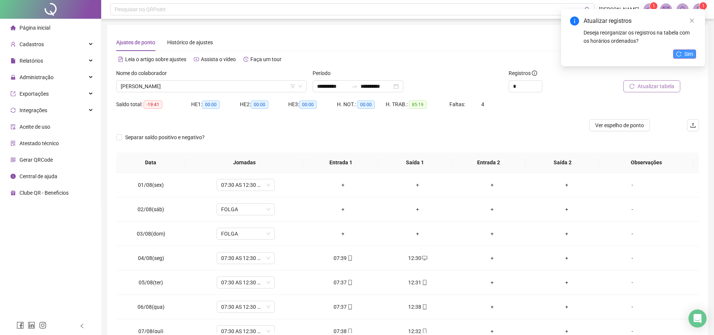
click at [687, 57] on span "Sim" at bounding box center [688, 54] width 9 height 8
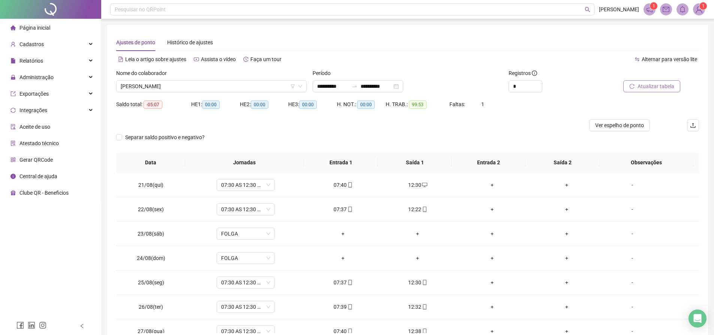
scroll to position [595, 0]
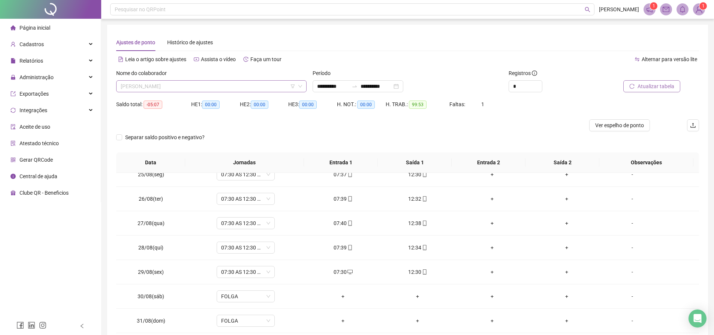
click at [224, 87] on span "[PERSON_NAME]" at bounding box center [211, 86] width 181 height 11
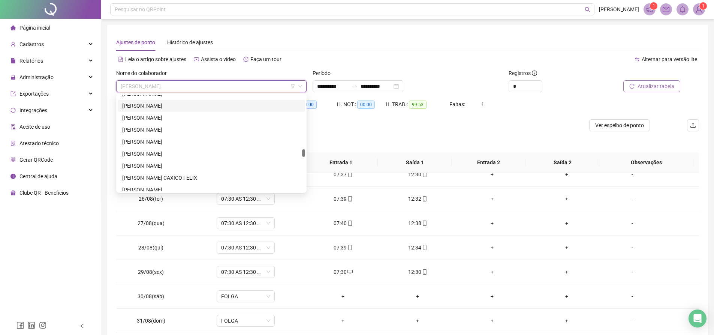
scroll to position [641, 0]
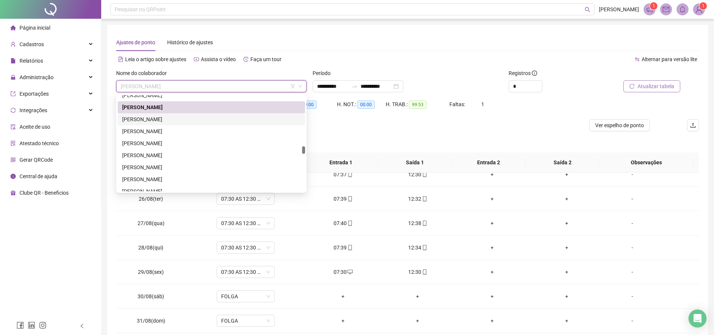
click at [156, 118] on div "[PERSON_NAME]" at bounding box center [211, 119] width 178 height 8
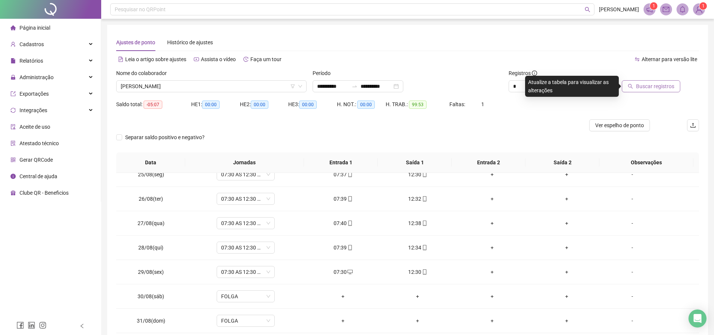
click at [671, 89] on button "Buscar registros" at bounding box center [650, 86] width 58 height 12
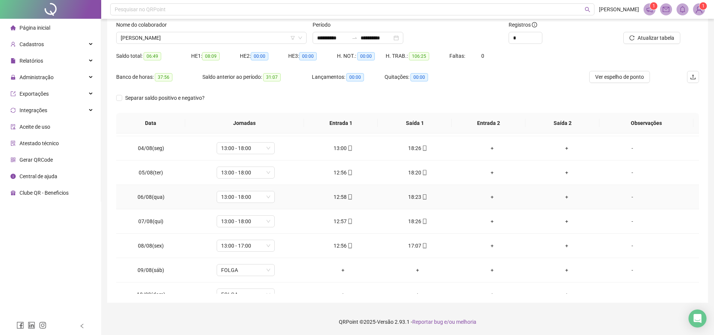
scroll to position [0, 0]
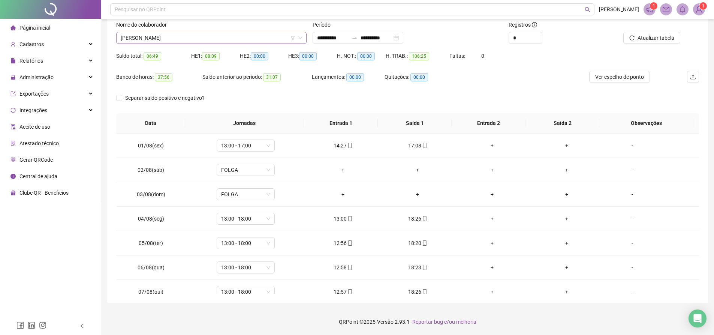
click at [197, 36] on span "[PERSON_NAME]" at bounding box center [211, 37] width 181 height 11
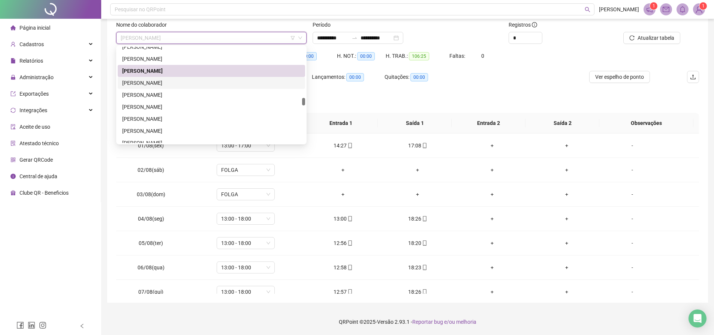
click at [150, 80] on div "LINDINALVA DA SILVA BARBOSA" at bounding box center [211, 83] width 178 height 8
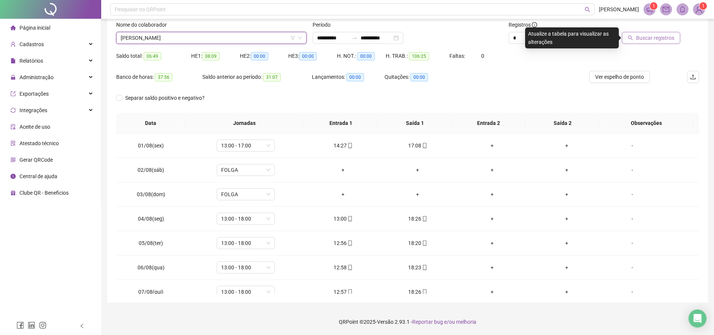
click at [633, 37] on icon "search" at bounding box center [629, 37] width 5 height 5
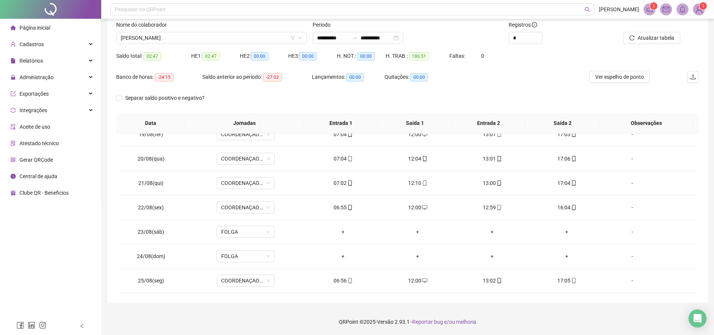
scroll to position [595, 0]
click at [198, 38] on span "LINDINALVA DA SILVA BARBOSA" at bounding box center [211, 37] width 181 height 11
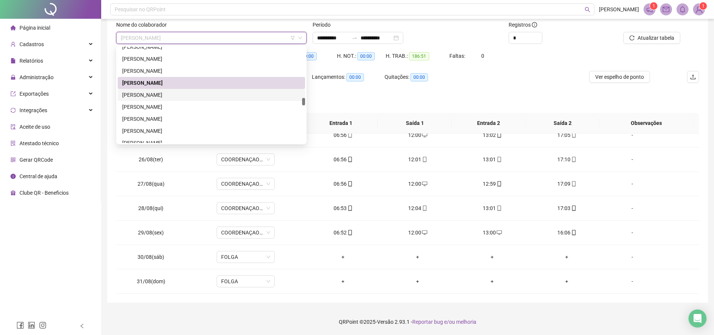
click at [163, 97] on div "LORENA PEREIRA ROCHA" at bounding box center [211, 95] width 178 height 8
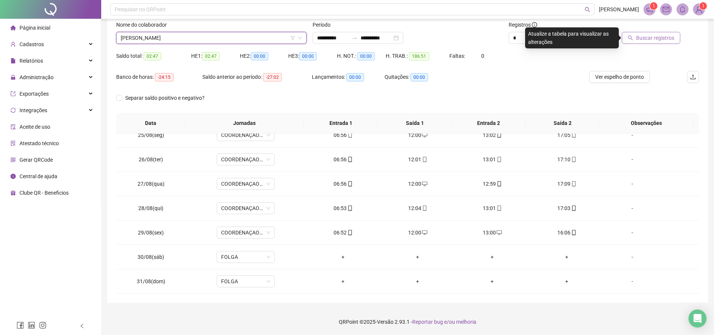
click at [642, 36] on span "Buscar registros" at bounding box center [655, 38] width 38 height 8
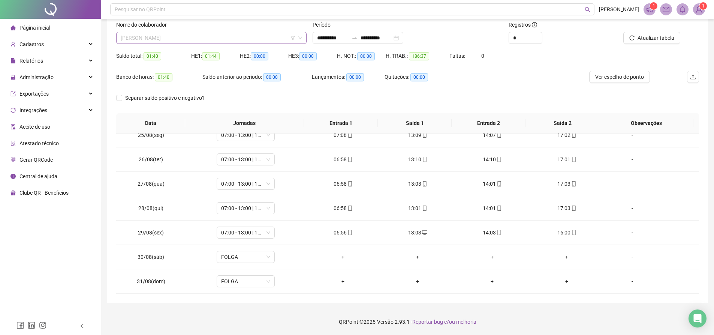
click at [208, 38] on span "LORENA PEREIRA ROCHA" at bounding box center [211, 37] width 181 height 11
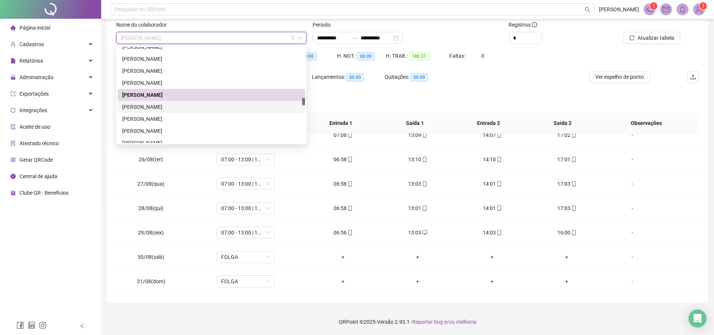
click at [155, 106] on div "[PERSON_NAME]" at bounding box center [211, 107] width 178 height 8
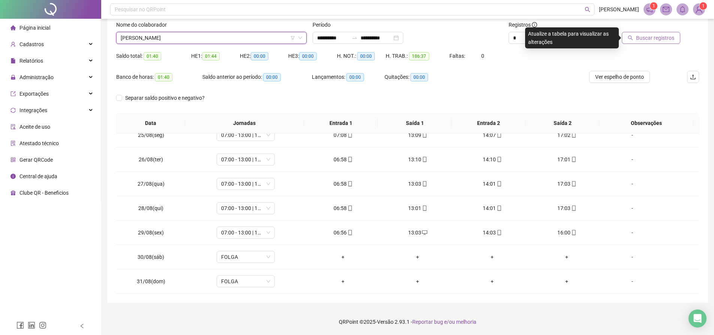
click at [641, 43] on button "Buscar registros" at bounding box center [650, 38] width 58 height 12
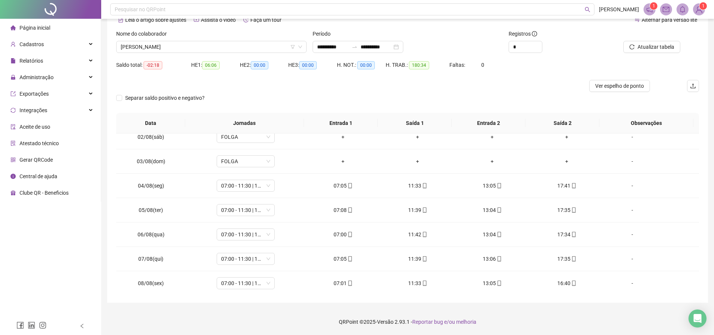
scroll to position [0, 0]
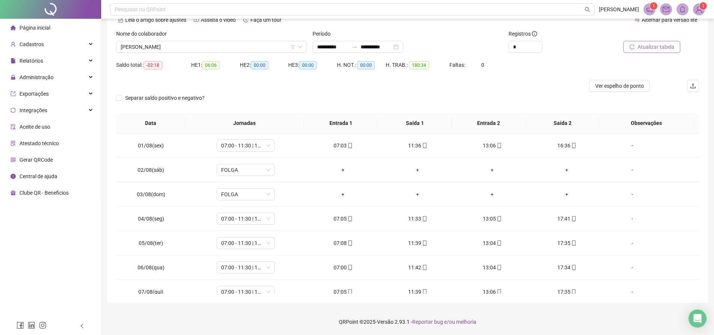
click at [625, 49] on button "Atualizar tabela" at bounding box center [651, 47] width 57 height 12
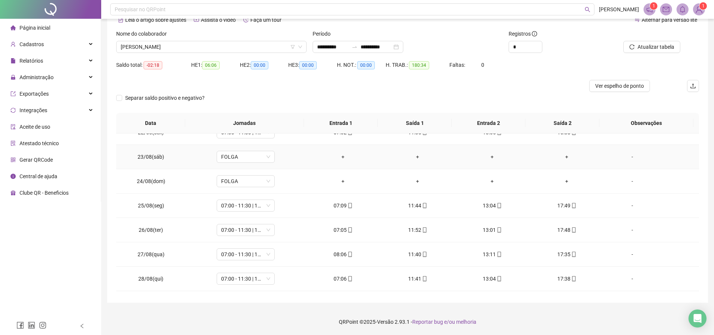
scroll to position [595, 0]
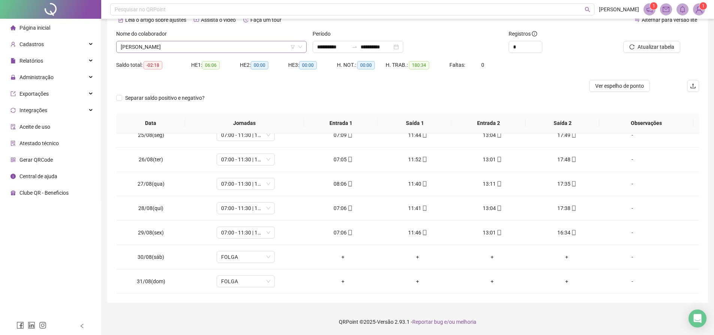
click at [234, 48] on span "[PERSON_NAME]" at bounding box center [211, 46] width 181 height 11
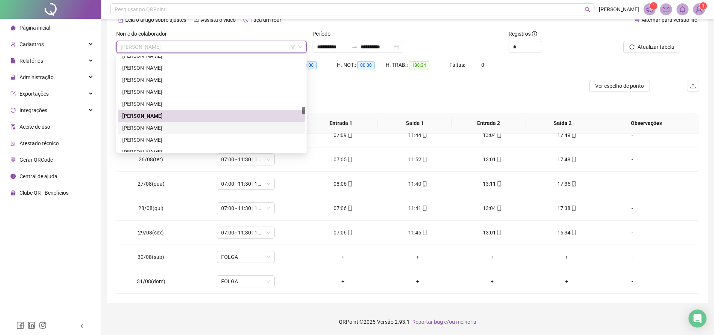
click at [189, 125] on div "[PERSON_NAME]" at bounding box center [211, 128] width 178 height 8
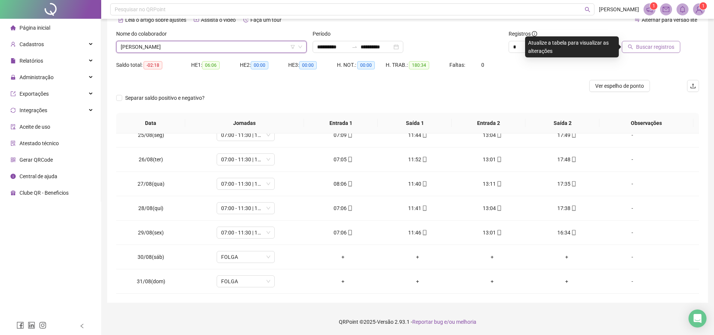
click at [638, 43] on span "Buscar registros" at bounding box center [655, 47] width 38 height 8
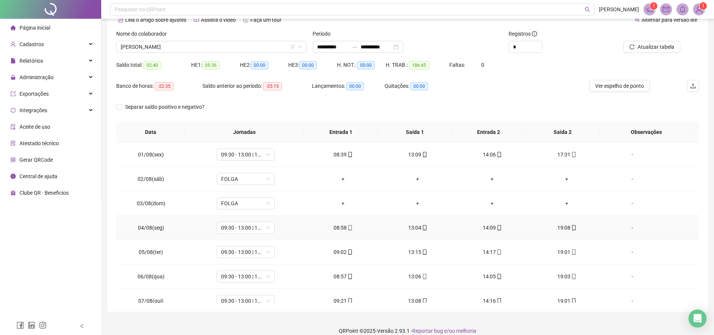
scroll to position [0, 0]
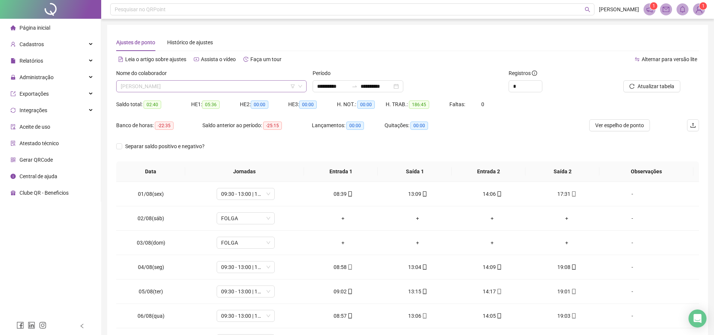
click at [261, 90] on span "[PERSON_NAME]" at bounding box center [211, 86] width 181 height 11
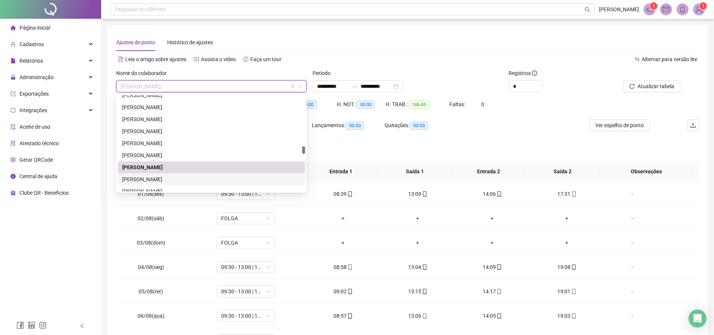
click at [173, 177] on div "[PERSON_NAME]" at bounding box center [211, 179] width 178 height 8
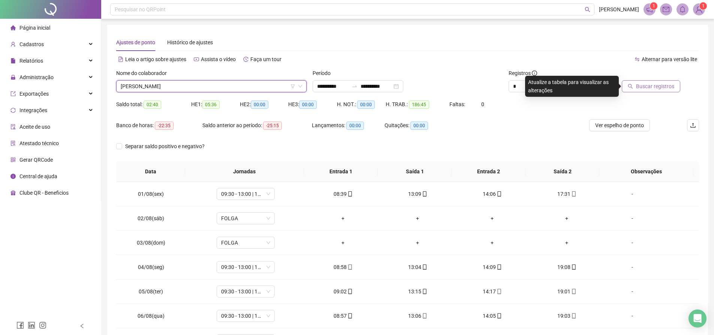
click at [637, 80] on button "Buscar registros" at bounding box center [650, 86] width 58 height 12
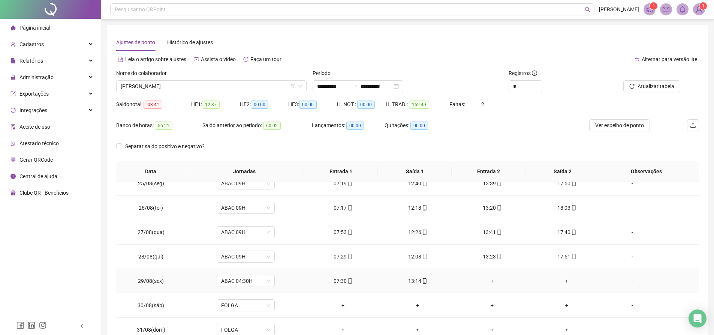
scroll to position [48, 0]
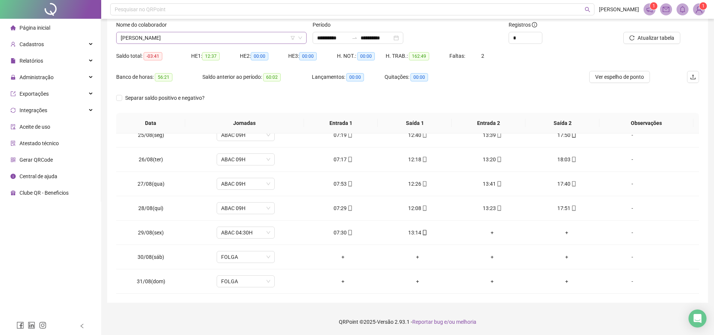
click at [202, 35] on span "[PERSON_NAME]" at bounding box center [211, 37] width 181 height 11
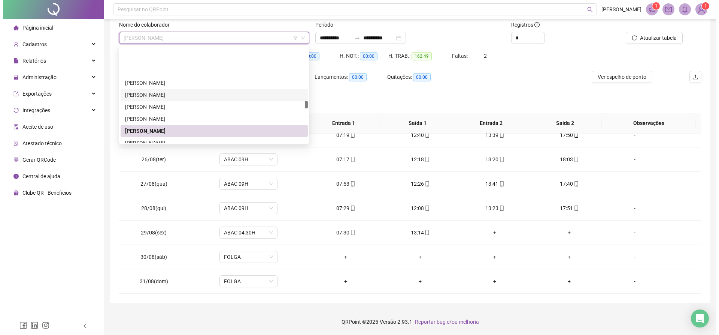
scroll to position [679, 0]
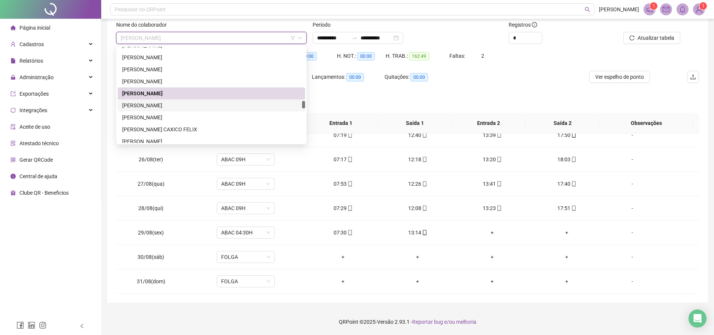
click at [175, 102] on div "[PERSON_NAME]" at bounding box center [211, 105] width 178 height 8
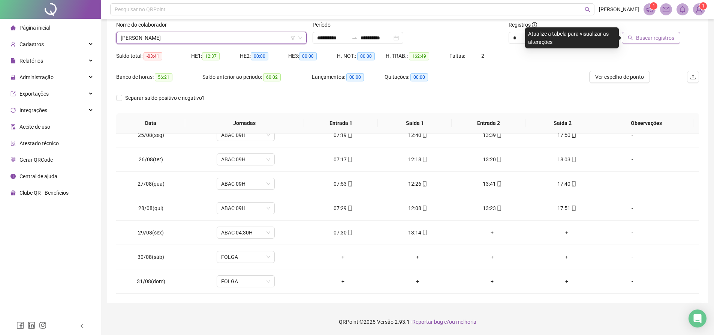
click at [641, 35] on span "Buscar registros" at bounding box center [655, 38] width 38 height 8
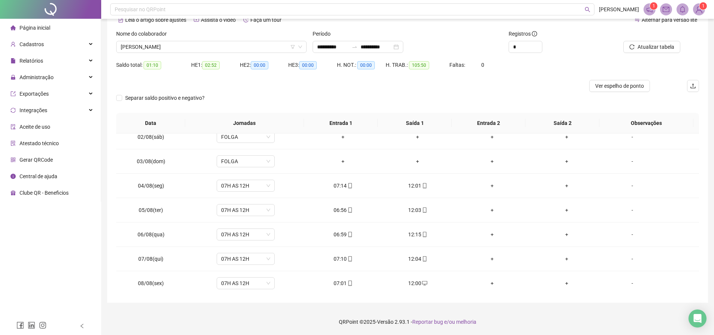
scroll to position [0, 0]
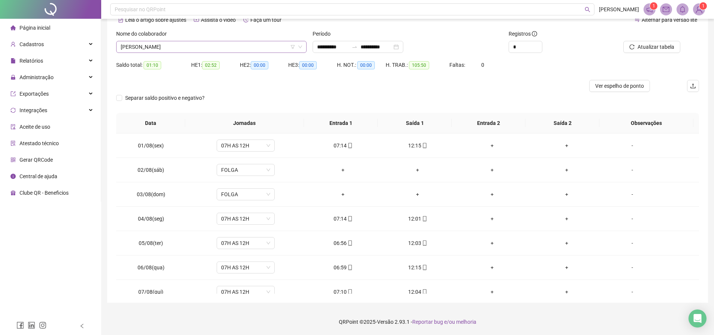
click at [207, 44] on span "[PERSON_NAME]" at bounding box center [211, 46] width 181 height 11
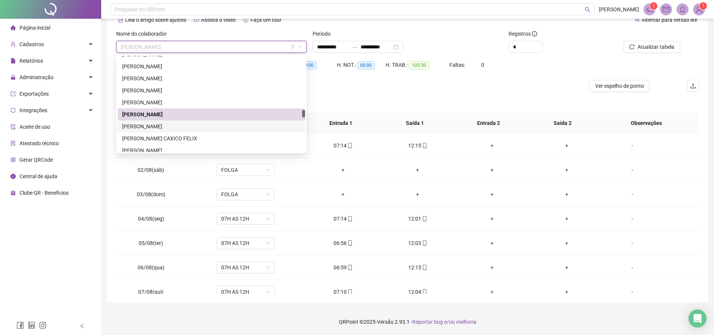
click at [183, 125] on div "[PERSON_NAME]" at bounding box center [211, 126] width 178 height 8
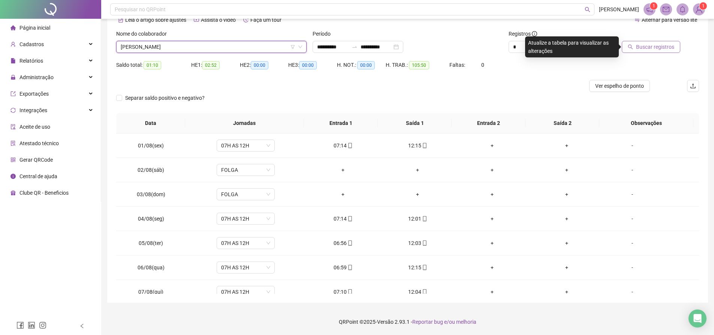
click at [629, 46] on icon "search" at bounding box center [629, 46] width 5 height 5
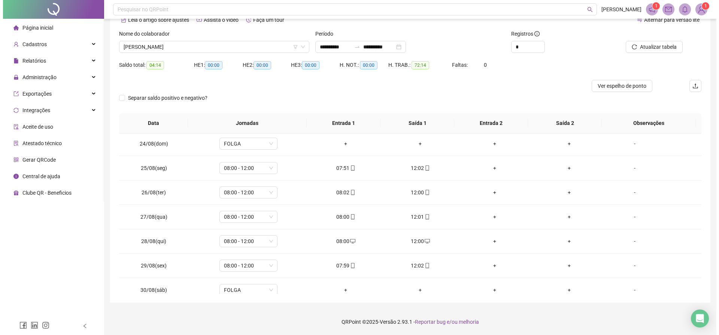
scroll to position [595, 0]
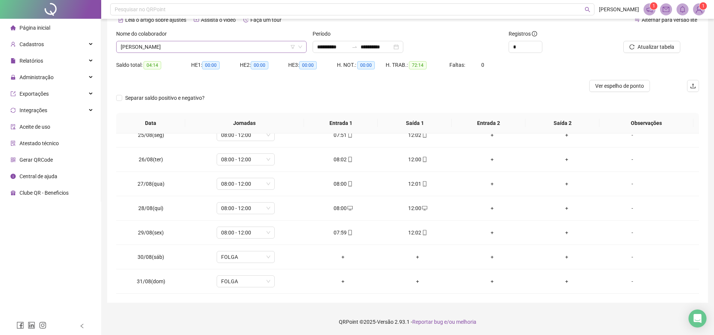
click at [229, 43] on span "[PERSON_NAME]" at bounding box center [211, 46] width 181 height 11
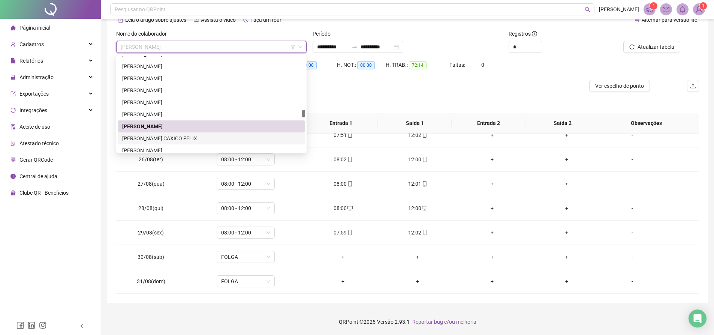
click at [184, 136] on div "[PERSON_NAME] CAXICO FELIX" at bounding box center [211, 138] width 178 height 8
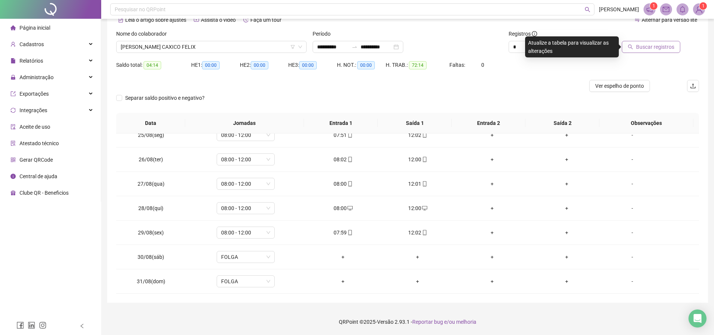
click at [638, 45] on span "Buscar registros" at bounding box center [655, 47] width 38 height 8
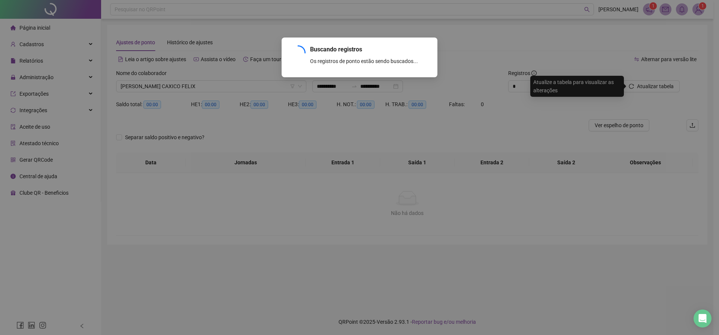
scroll to position [0, 0]
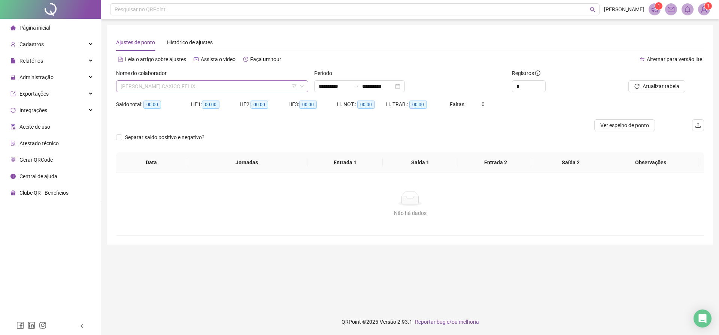
drag, startPoint x: 241, startPoint y: 86, endPoint x: 256, endPoint y: 88, distance: 15.5
click at [242, 84] on span "[PERSON_NAME] CAXICO FELIX" at bounding box center [212, 86] width 183 height 11
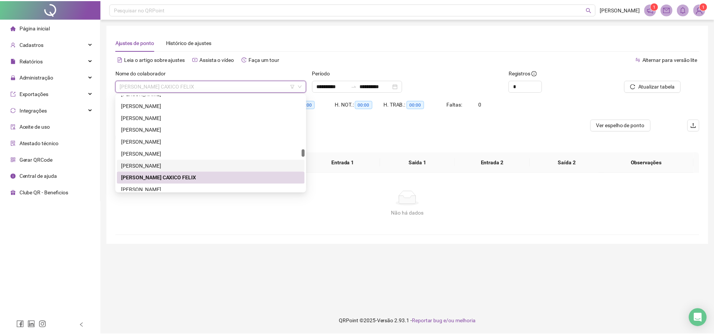
scroll to position [754, 0]
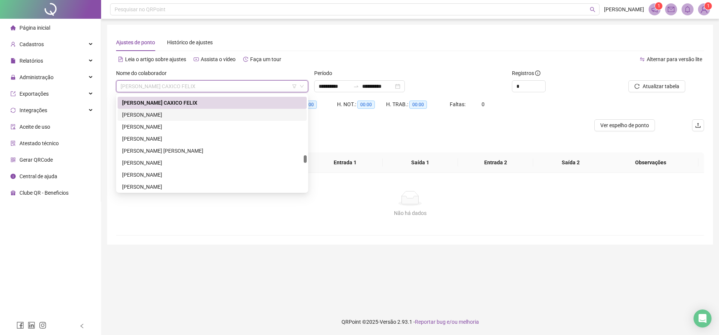
click at [161, 115] on div "[PERSON_NAME]" at bounding box center [212, 115] width 180 height 8
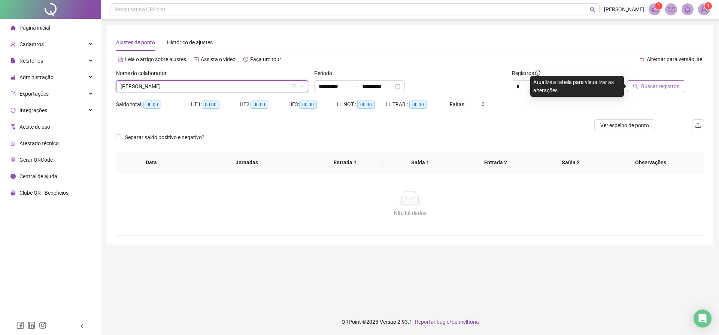
click at [646, 89] on span "Buscar registros" at bounding box center [660, 86] width 38 height 8
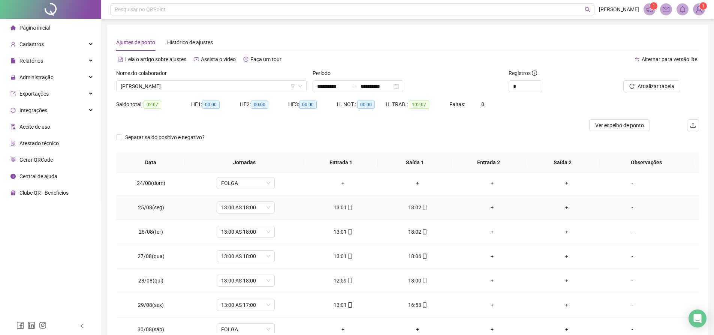
scroll to position [595, 0]
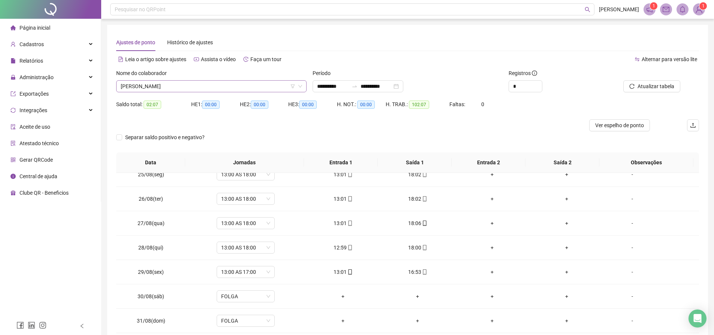
click at [233, 86] on span "[PERSON_NAME]" at bounding box center [211, 86] width 181 height 11
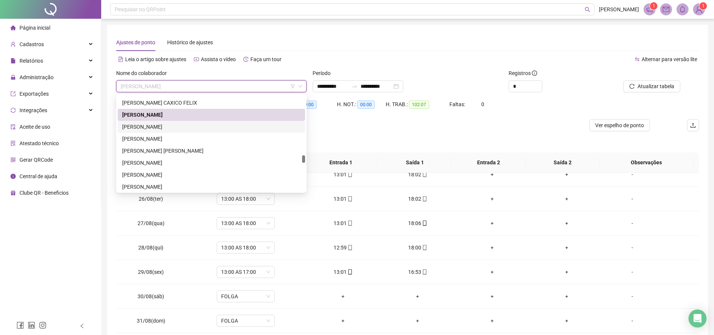
click at [164, 130] on div "[PERSON_NAME]" at bounding box center [211, 127] width 178 height 8
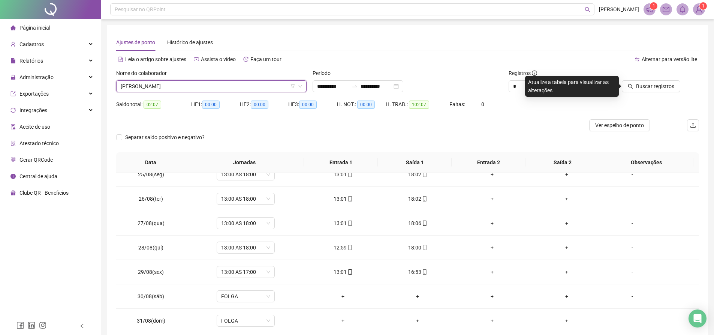
click at [228, 84] on span "[PERSON_NAME]" at bounding box center [211, 86] width 181 height 11
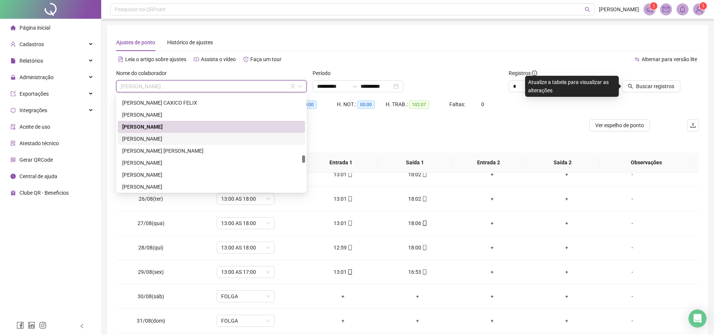
click at [171, 137] on div "[PERSON_NAME]" at bounding box center [211, 138] width 178 height 8
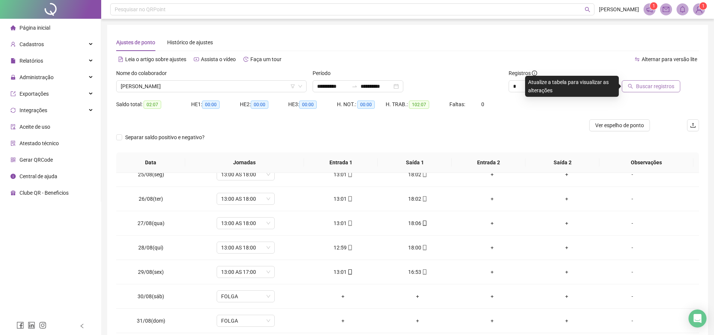
click at [657, 89] on span "Buscar registros" at bounding box center [655, 86] width 38 height 8
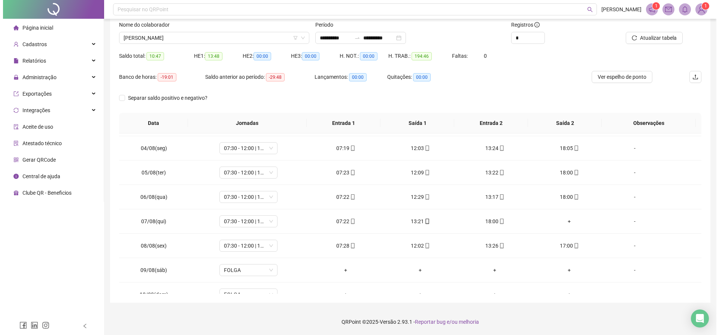
scroll to position [0, 0]
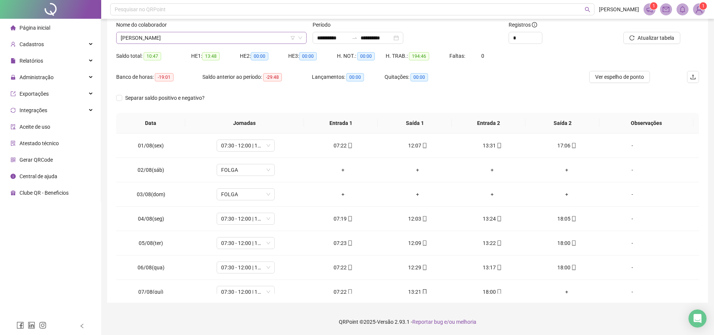
click at [252, 36] on span "[PERSON_NAME]" at bounding box center [211, 37] width 181 height 11
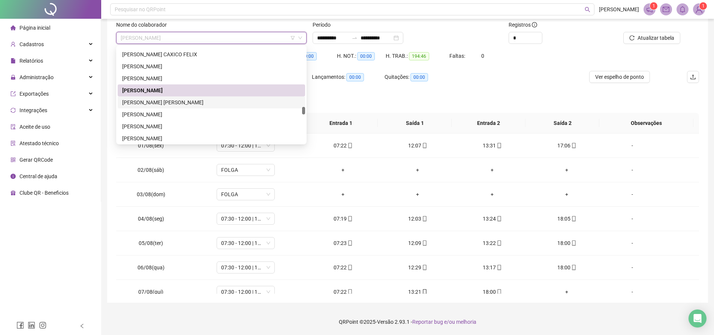
click at [159, 99] on div "[PERSON_NAME] [PERSON_NAME]" at bounding box center [211, 102] width 178 height 8
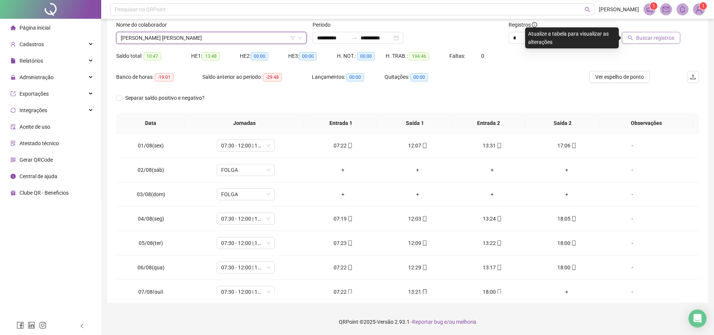
click at [647, 41] on span "Buscar registros" at bounding box center [655, 38] width 38 height 8
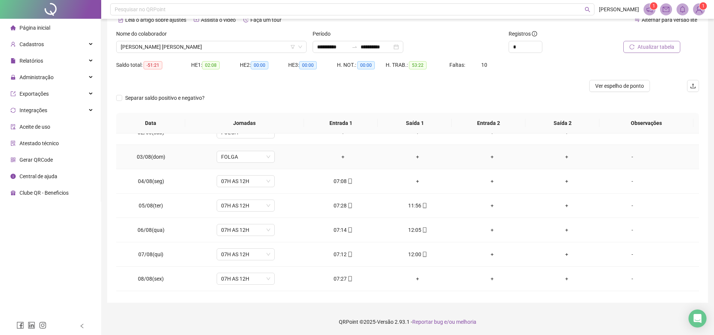
scroll to position [75, 0]
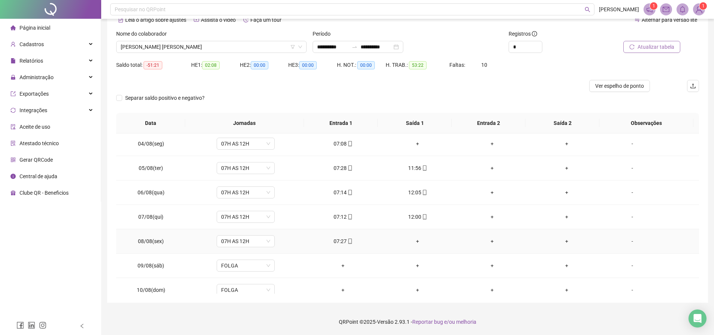
click at [414, 236] on td "+" at bounding box center [417, 241] width 75 height 24
click at [413, 239] on div "+" at bounding box center [417, 241] width 63 height 8
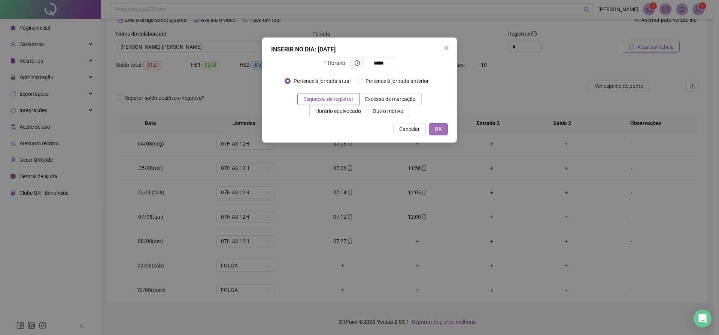
type input "*****"
click at [439, 133] on button "OK" at bounding box center [438, 129] width 19 height 12
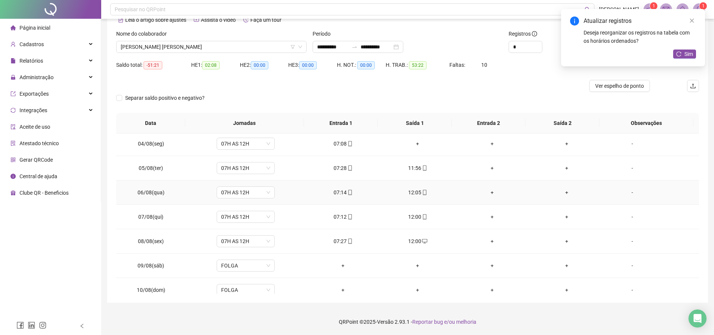
scroll to position [0, 0]
click at [416, 220] on div "+" at bounding box center [417, 218] width 63 height 8
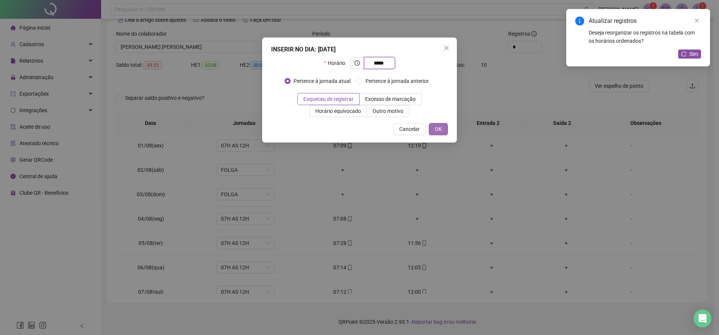
type input "*****"
click at [436, 125] on span "OK" at bounding box center [438, 129] width 7 height 8
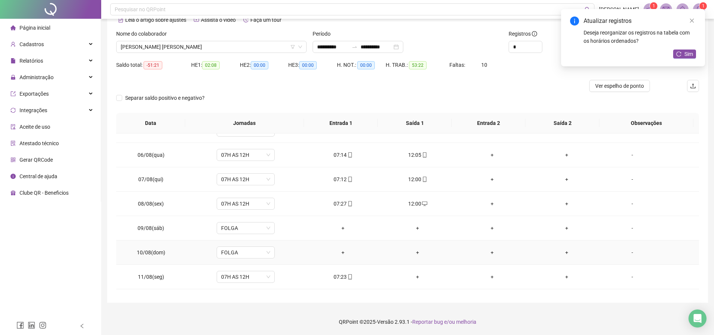
scroll to position [187, 0]
click at [416, 202] on div "+" at bounding box center [417, 201] width 63 height 8
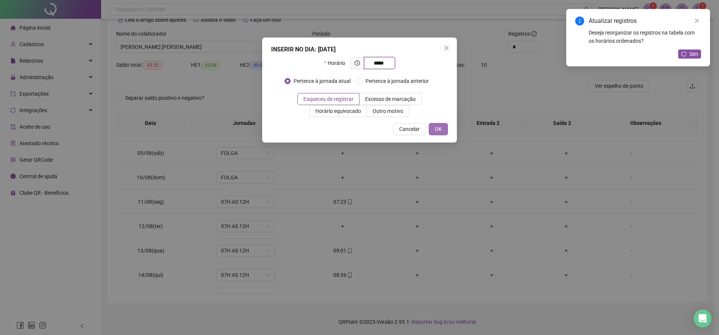
type input "*****"
click at [444, 130] on button "OK" at bounding box center [438, 129] width 19 height 12
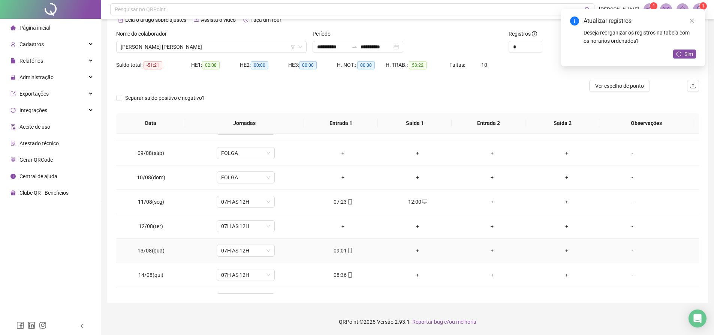
click at [411, 249] on div "+" at bounding box center [417, 250] width 63 height 8
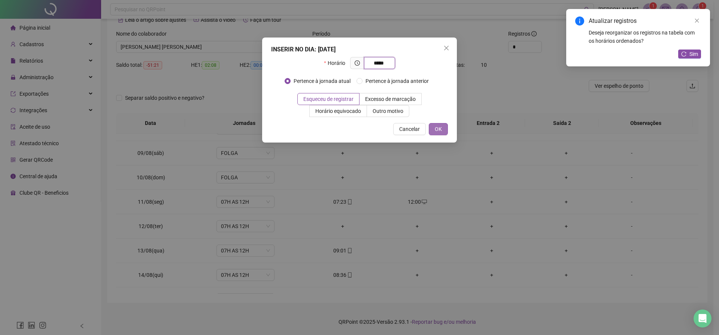
type input "*****"
click at [438, 129] on span "OK" at bounding box center [438, 129] width 7 height 8
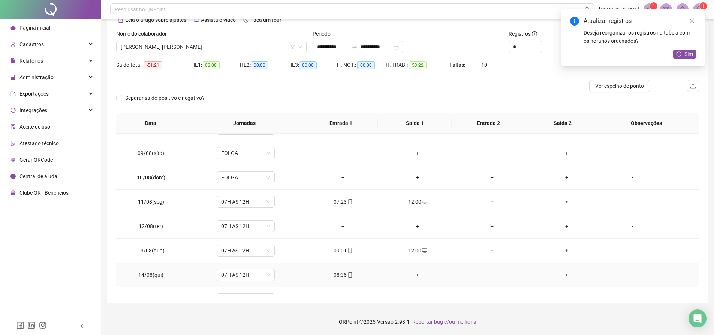
click at [415, 273] on div "+" at bounding box center [417, 274] width 63 height 8
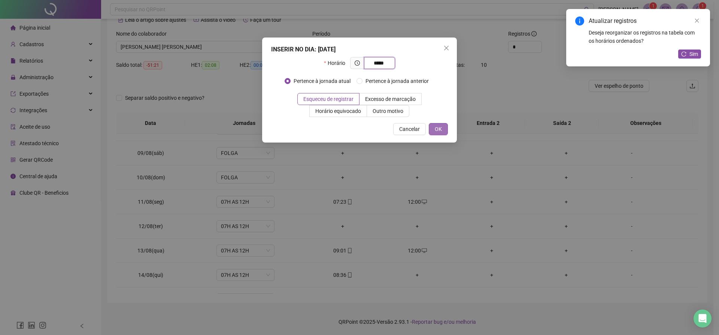
type input "*****"
click at [435, 133] on button "OK" at bounding box center [438, 129] width 19 height 12
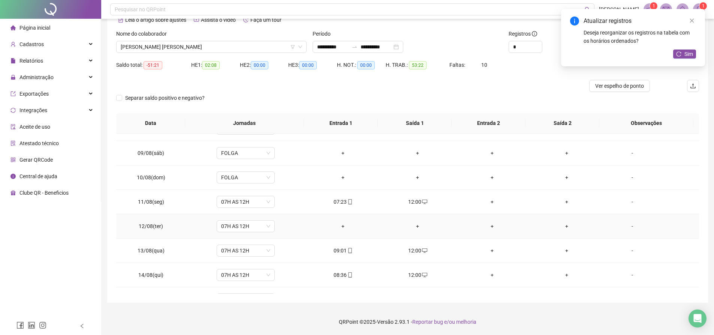
click at [338, 225] on div "+" at bounding box center [343, 226] width 63 height 8
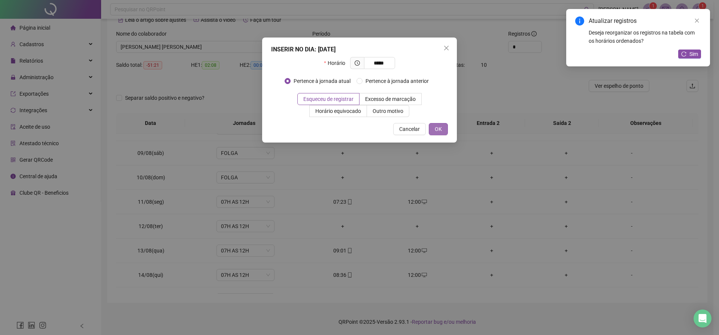
type input "*****"
click at [441, 129] on span "OK" at bounding box center [438, 129] width 7 height 8
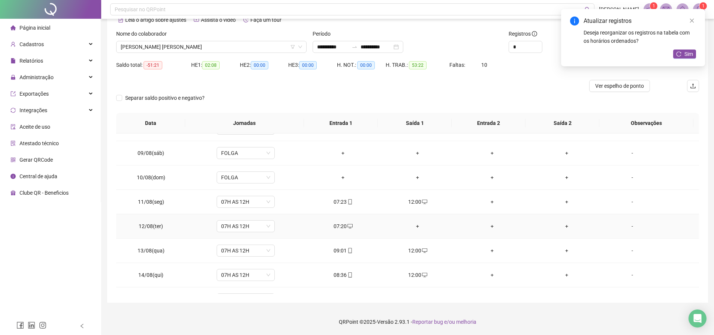
click at [415, 226] on div "+" at bounding box center [417, 226] width 63 height 8
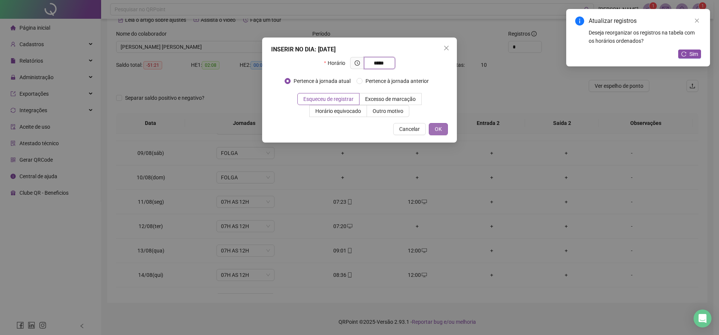
type input "*****"
click at [440, 128] on span "OK" at bounding box center [438, 129] width 7 height 8
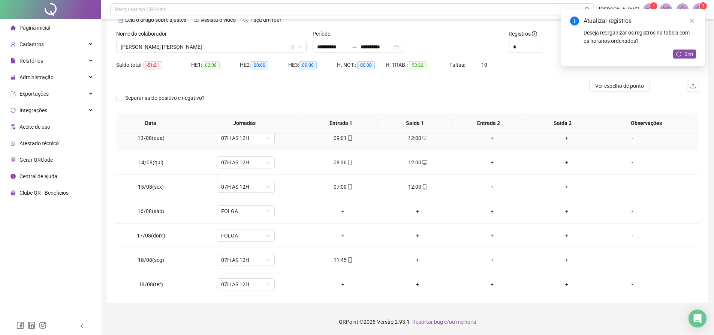
scroll to position [337, 0]
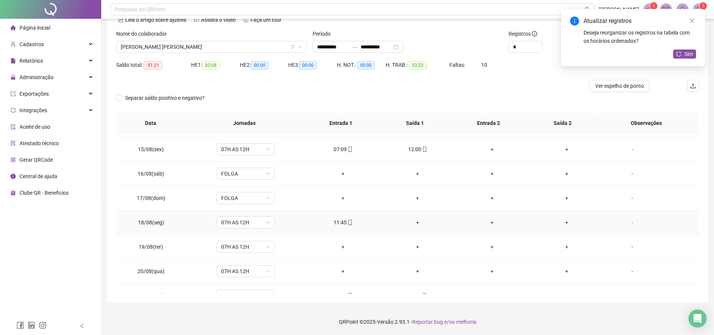
click at [410, 226] on div "+" at bounding box center [417, 222] width 63 height 8
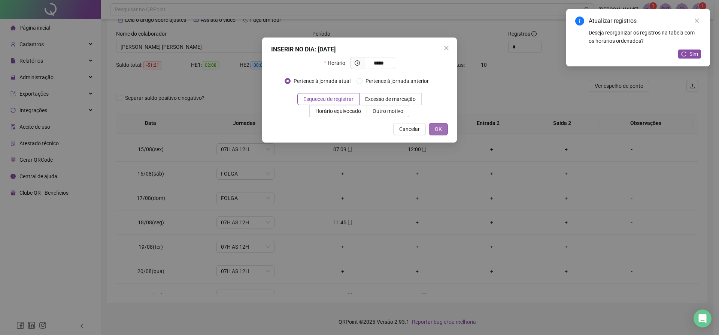
type input "*****"
click at [442, 131] on button "OK" at bounding box center [438, 129] width 19 height 12
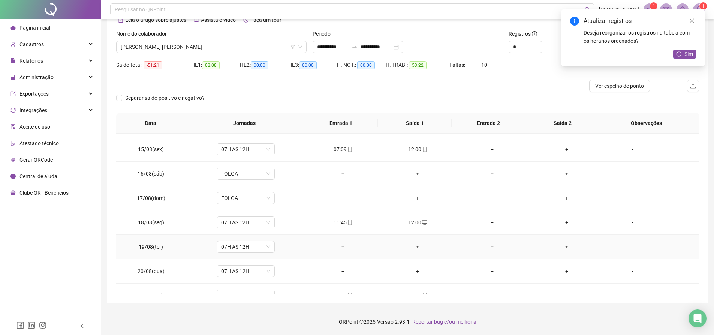
click at [338, 246] on div "+" at bounding box center [343, 246] width 63 height 8
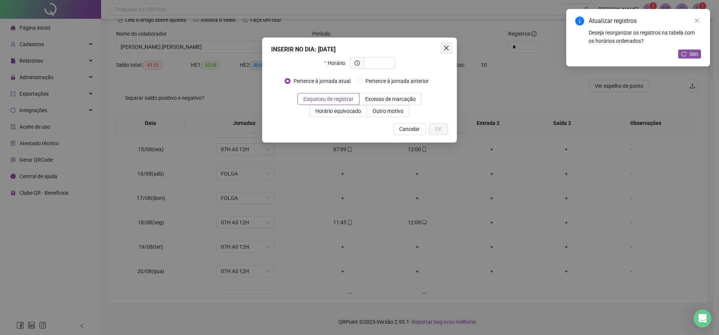
click at [450, 46] on span "Close" at bounding box center [447, 48] width 12 height 6
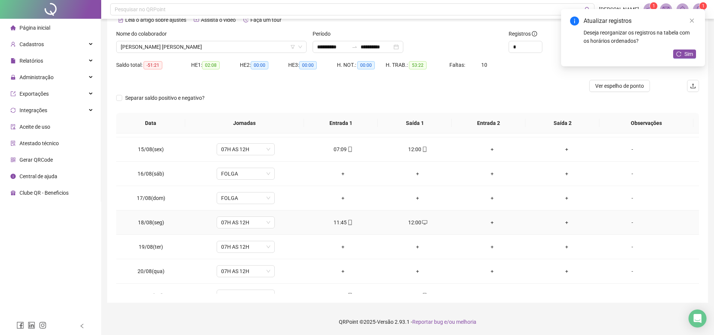
click at [412, 220] on div "12:00" at bounding box center [417, 222] width 63 height 8
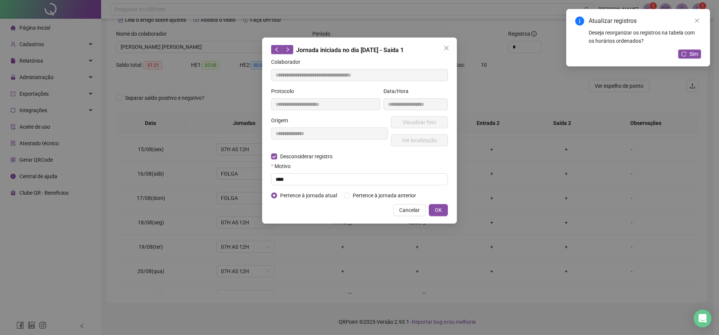
type input "**********"
click at [284, 180] on input "text" at bounding box center [359, 179] width 177 height 12
type input "*"
type input "****"
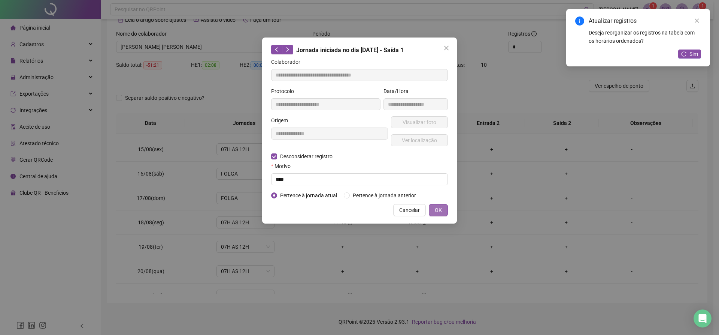
click at [435, 211] on span "OK" at bounding box center [438, 210] width 7 height 8
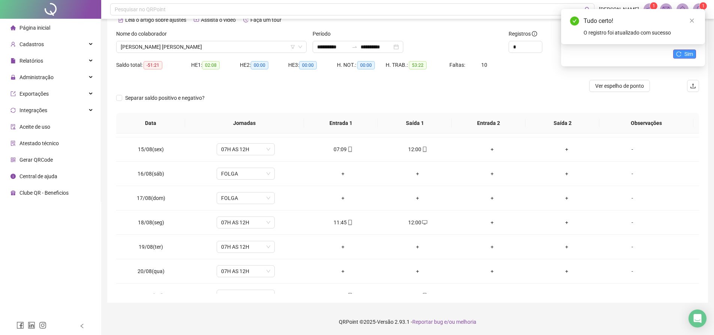
click at [684, 54] on button "Sim" at bounding box center [684, 53] width 23 height 9
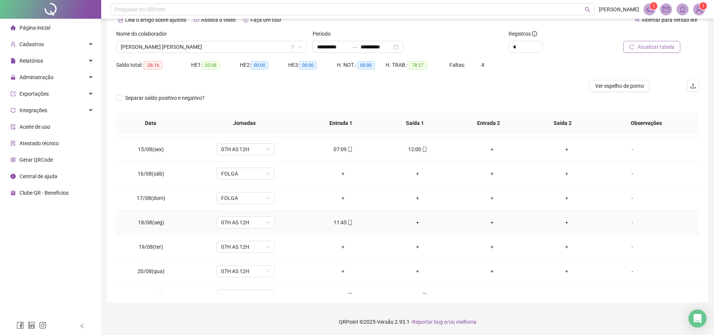
click at [417, 224] on div "+" at bounding box center [417, 222] width 63 height 8
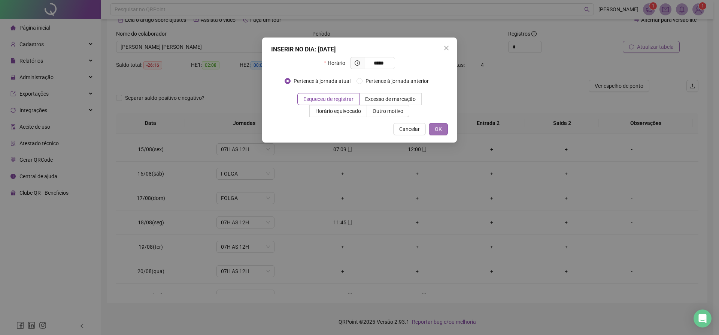
type input "*****"
click at [437, 127] on span "OK" at bounding box center [438, 129] width 7 height 8
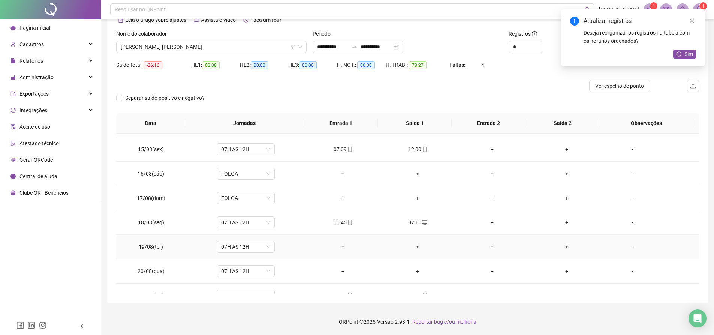
click at [336, 246] on div "+" at bounding box center [343, 246] width 63 height 8
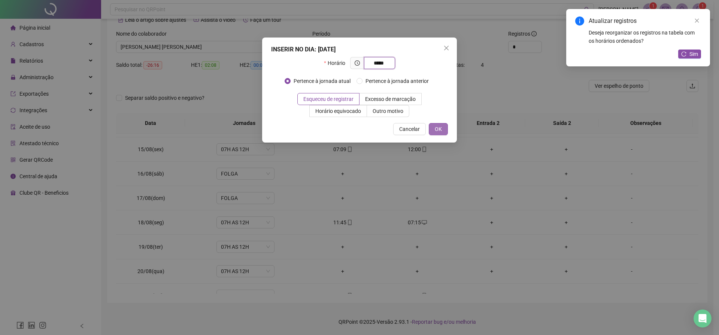
type input "*****"
click at [432, 130] on button "OK" at bounding box center [438, 129] width 19 height 12
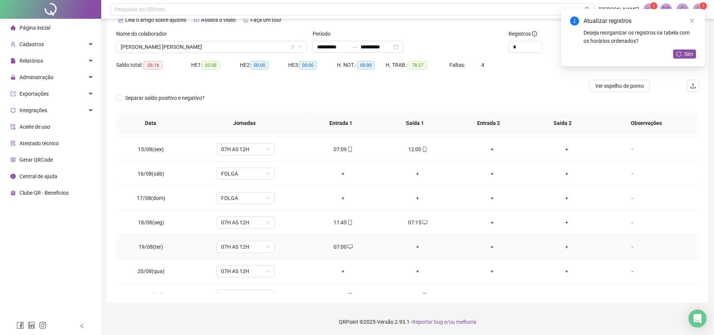
click at [415, 244] on div "+" at bounding box center [417, 246] width 63 height 8
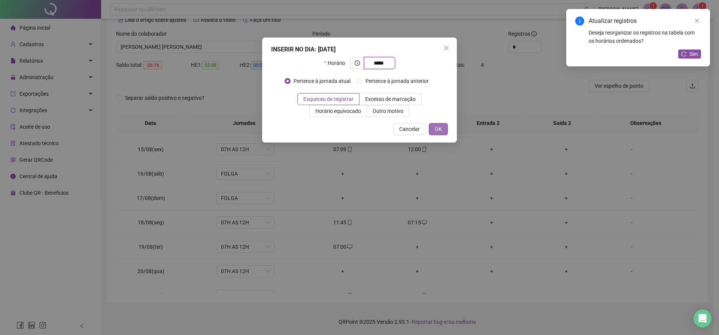
type input "*****"
click at [439, 125] on span "OK" at bounding box center [438, 129] width 7 height 8
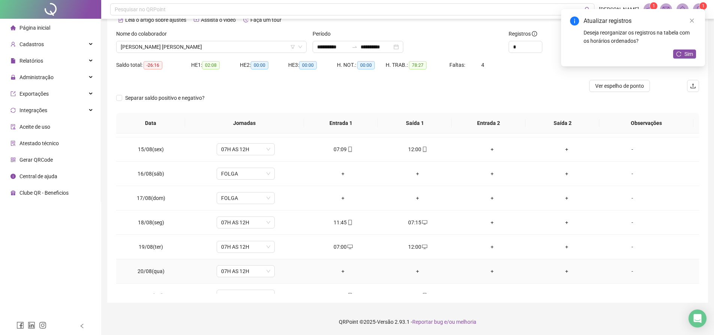
click at [340, 271] on div "+" at bounding box center [343, 271] width 63 height 8
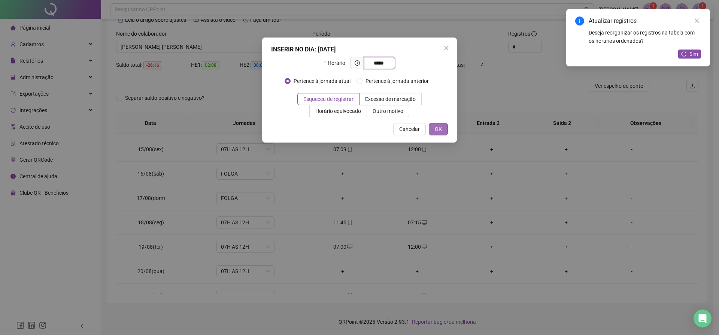
type input "*****"
click at [436, 124] on button "OK" at bounding box center [438, 129] width 19 height 12
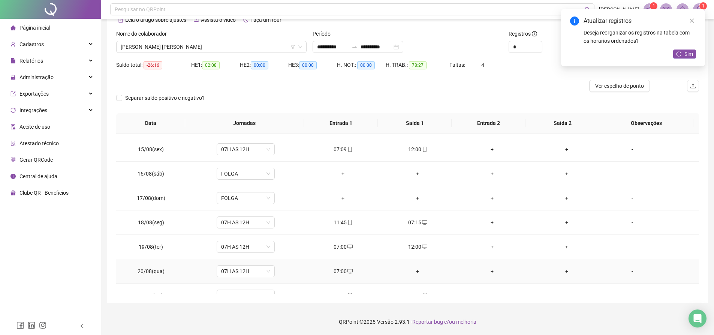
click at [417, 267] on div "+" at bounding box center [417, 271] width 63 height 8
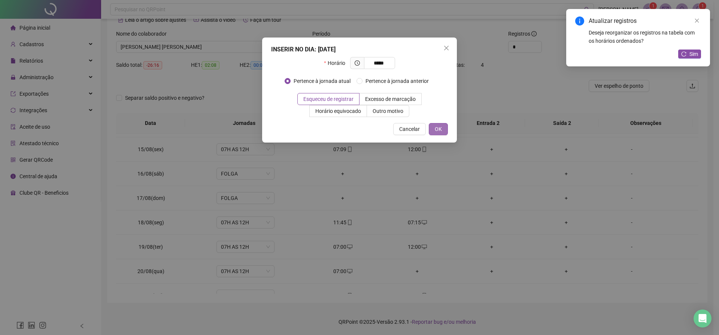
type input "*****"
click at [438, 129] on span "OK" at bounding box center [438, 129] width 7 height 8
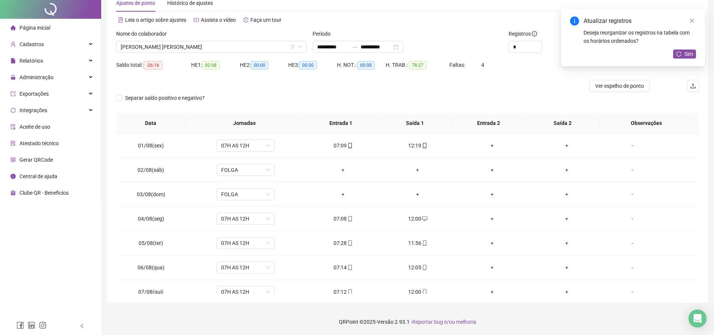
scroll to position [0, 0]
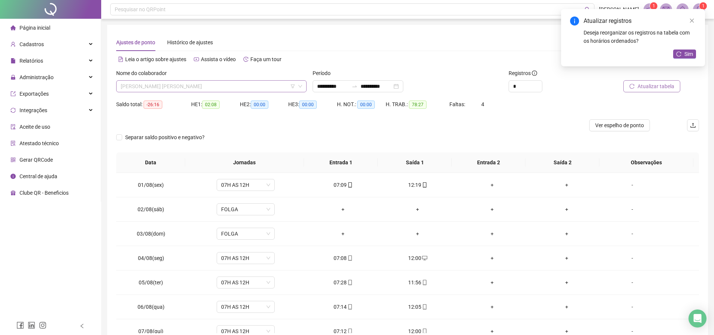
click at [193, 83] on span "[PERSON_NAME] [PERSON_NAME]" at bounding box center [211, 86] width 181 height 11
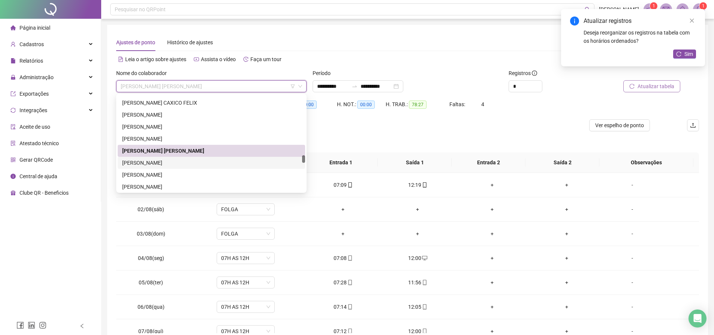
click at [157, 160] on div "[PERSON_NAME]" at bounding box center [211, 162] width 178 height 8
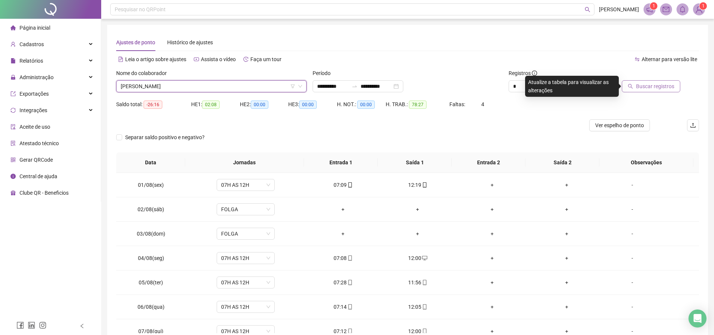
click at [653, 84] on span "Buscar registros" at bounding box center [655, 86] width 38 height 8
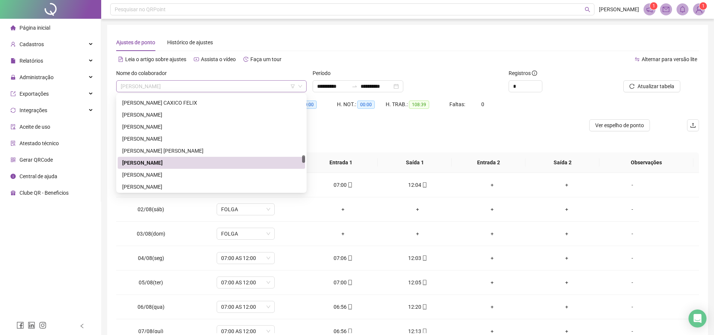
click at [255, 84] on span "[PERSON_NAME]" at bounding box center [211, 86] width 181 height 11
click at [181, 174] on div "[PERSON_NAME]" at bounding box center [211, 174] width 178 height 8
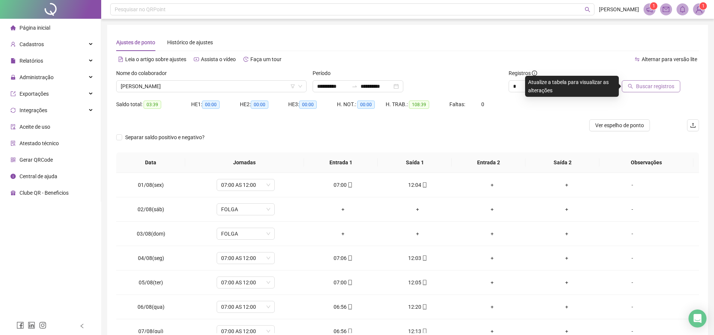
click at [640, 80] on button "Buscar registros" at bounding box center [650, 86] width 58 height 12
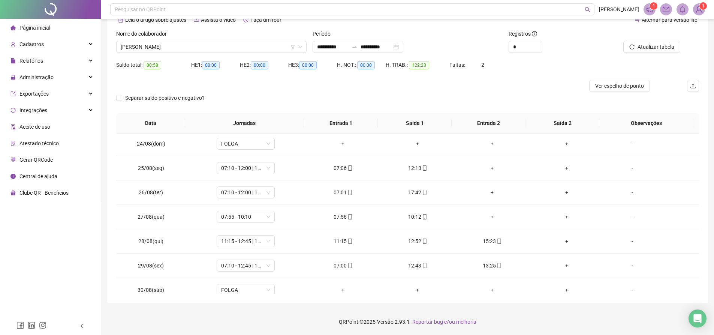
scroll to position [595, 0]
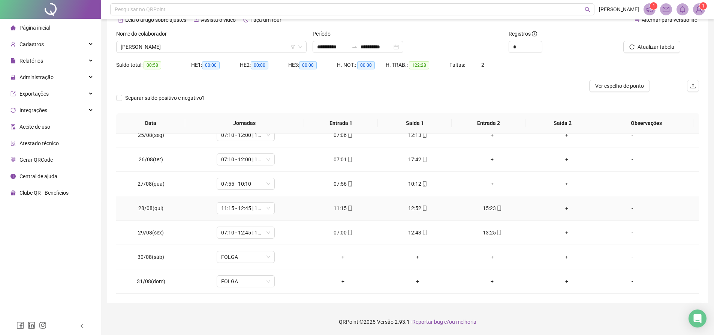
click at [564, 210] on div "+" at bounding box center [566, 208] width 63 height 8
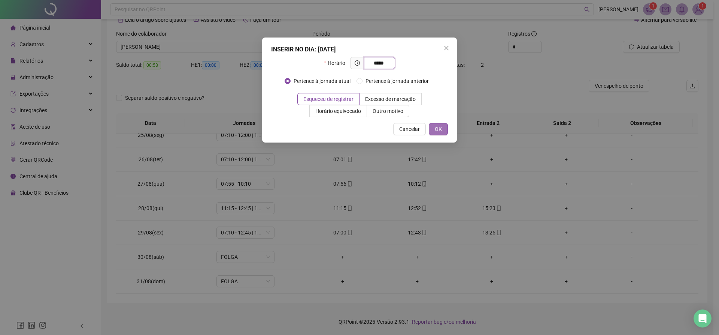
type input "*****"
click at [445, 127] on button "OK" at bounding box center [438, 129] width 19 height 12
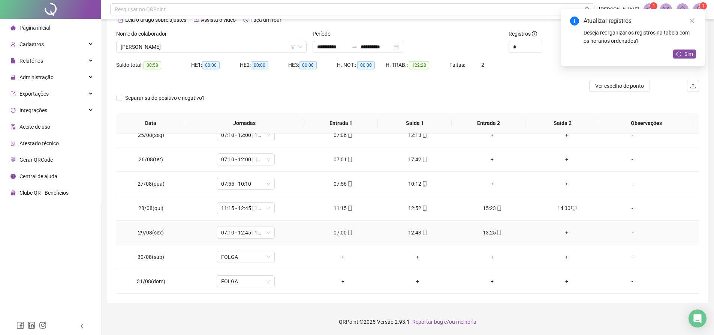
click at [562, 233] on div "+" at bounding box center [566, 232] width 63 height 8
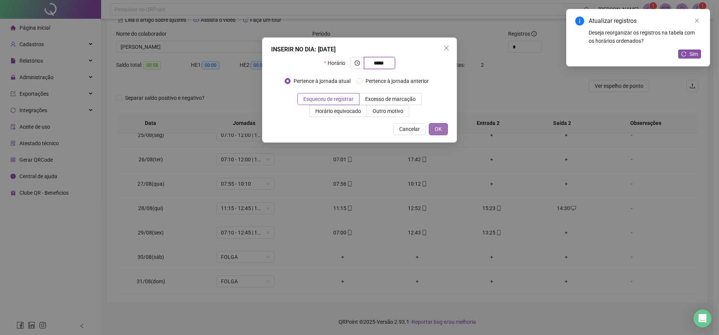
type input "*****"
click at [442, 127] on button "OK" at bounding box center [438, 129] width 19 height 12
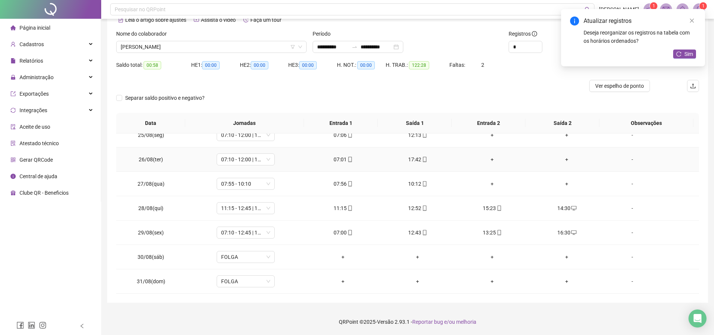
click at [489, 159] on div "+" at bounding box center [492, 159] width 63 height 8
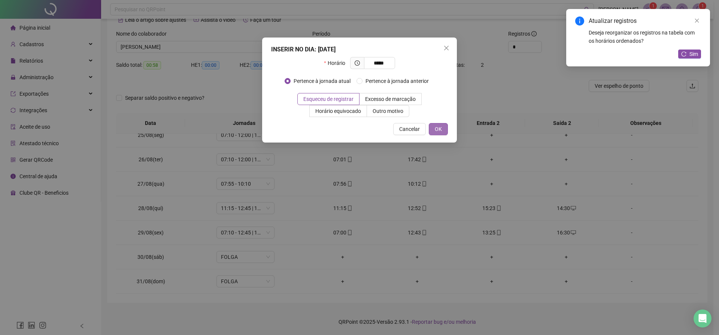
type input "*****"
click at [444, 128] on button "OK" at bounding box center [438, 129] width 19 height 12
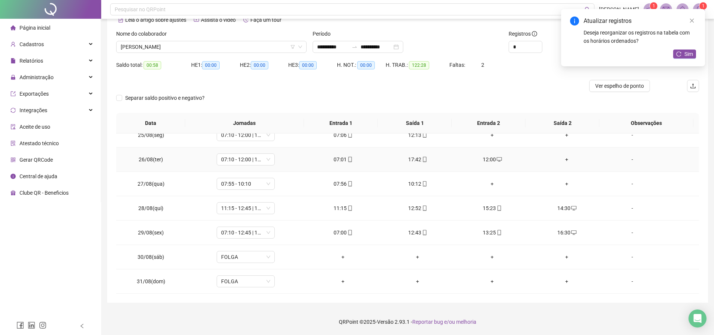
click at [565, 158] on div "+" at bounding box center [566, 159] width 63 height 8
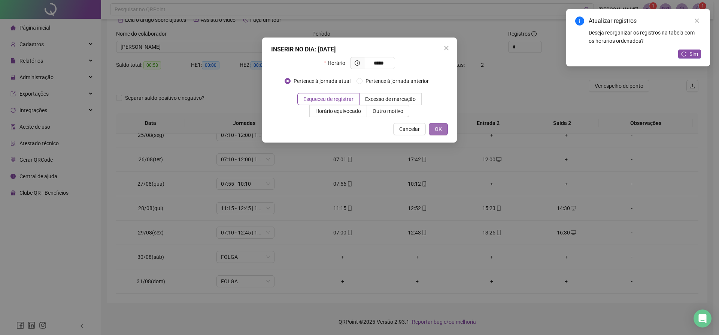
type input "*****"
click at [440, 132] on span "OK" at bounding box center [438, 129] width 7 height 8
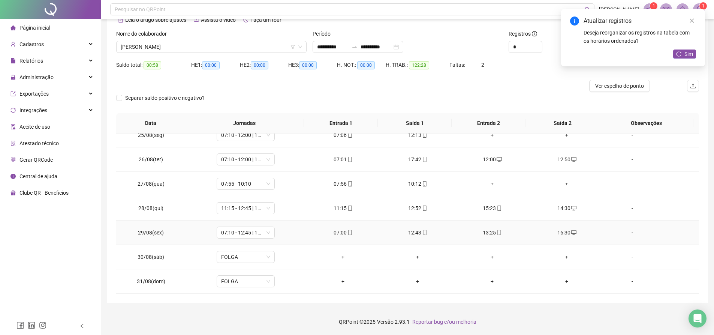
scroll to position [520, 0]
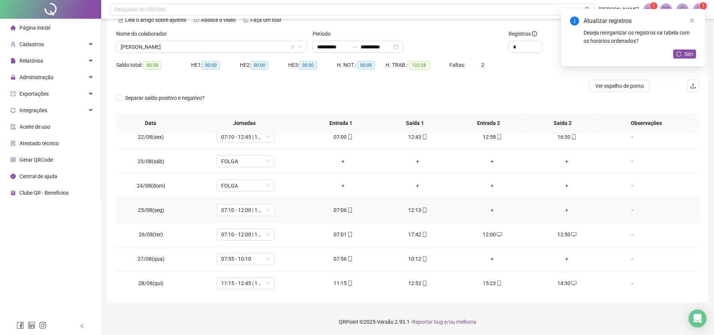
click at [489, 208] on div "+" at bounding box center [492, 210] width 63 height 8
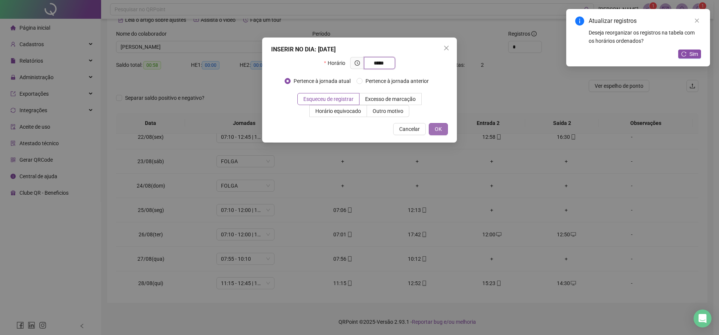
type input "*****"
click at [436, 125] on span "OK" at bounding box center [438, 129] width 7 height 8
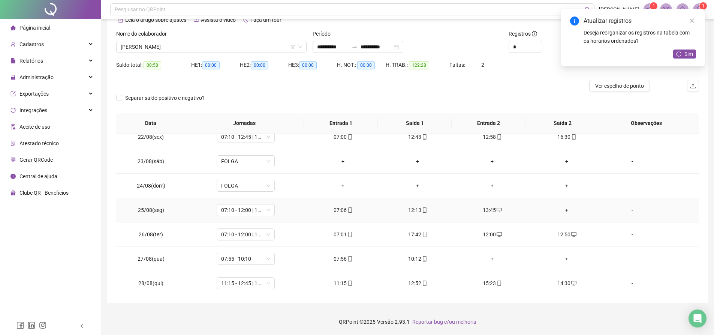
click at [561, 208] on div "+" at bounding box center [566, 210] width 63 height 8
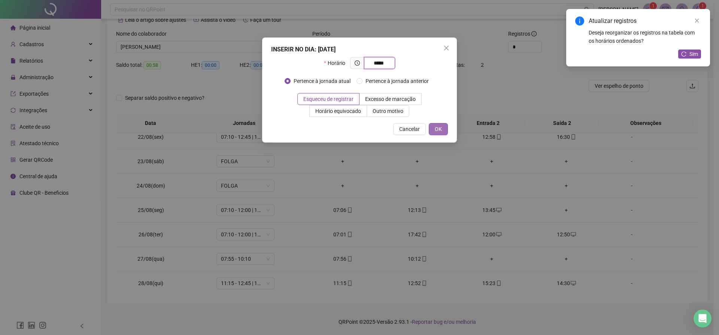
type input "*****"
click at [434, 127] on button "OK" at bounding box center [438, 129] width 19 height 12
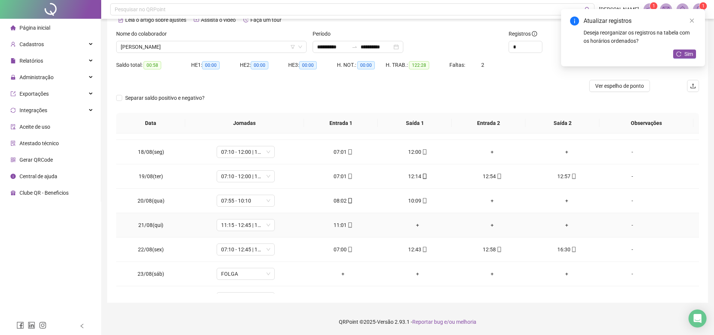
scroll to position [370, 0]
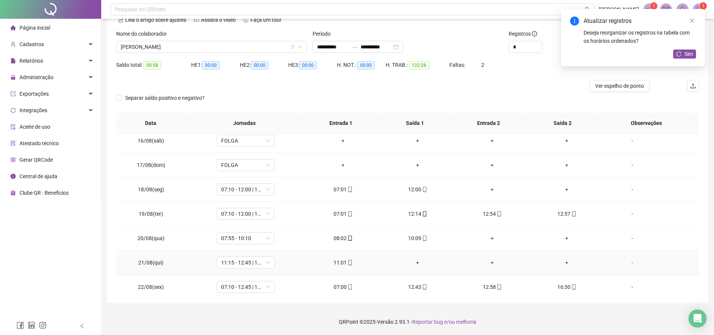
click at [416, 263] on div "+" at bounding box center [417, 262] width 63 height 8
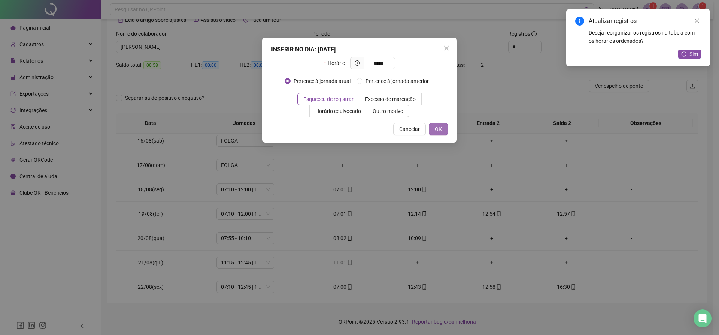
type input "*****"
click at [441, 133] on span "OK" at bounding box center [438, 129] width 7 height 8
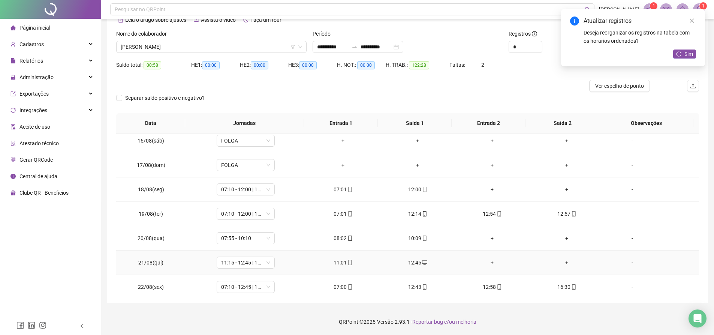
click at [490, 259] on div "+" at bounding box center [492, 262] width 63 height 8
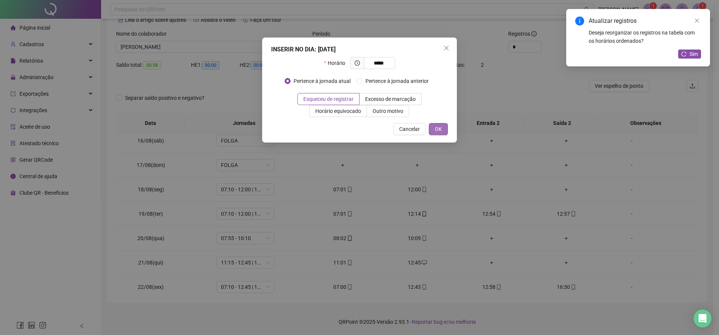
type input "*****"
click at [439, 128] on span "OK" at bounding box center [438, 129] width 7 height 8
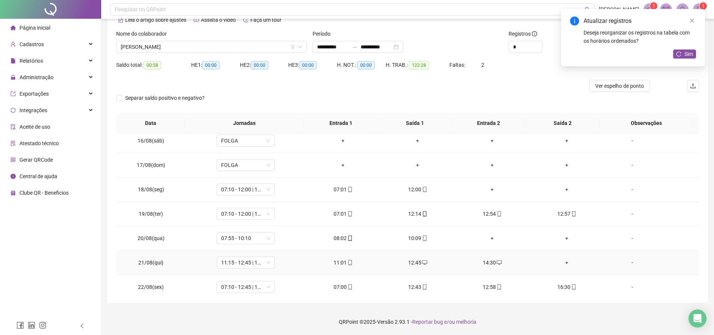
click at [559, 263] on div "+" at bounding box center [566, 262] width 63 height 8
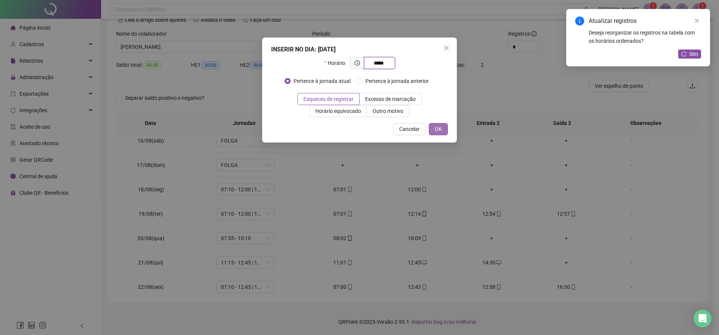
type input "*****"
click at [443, 132] on button "OK" at bounding box center [438, 129] width 19 height 12
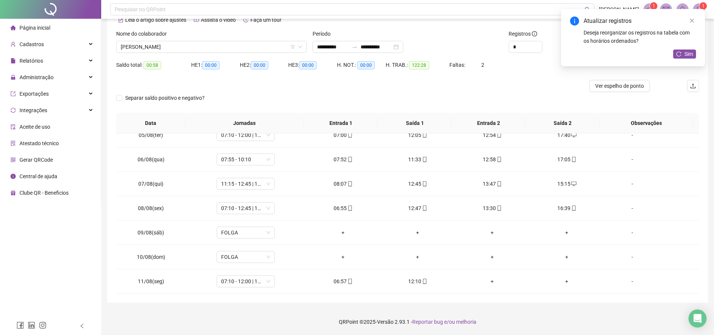
scroll to position [183, 0]
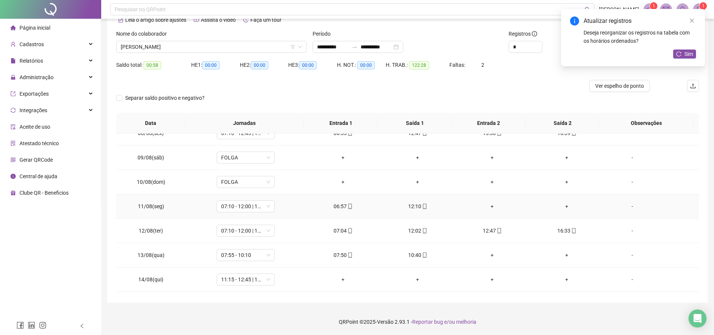
click at [481, 205] on div "+" at bounding box center [492, 206] width 63 height 8
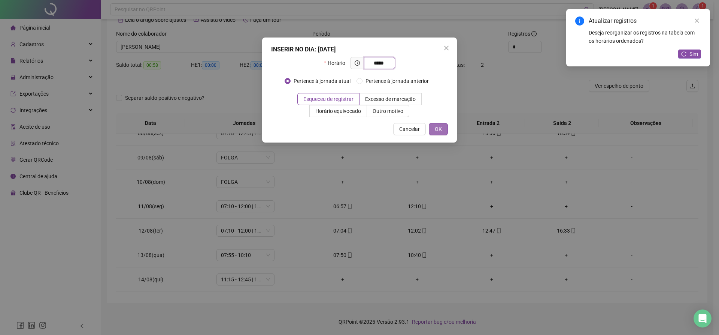
type input "*****"
click at [433, 123] on button "OK" at bounding box center [438, 129] width 19 height 12
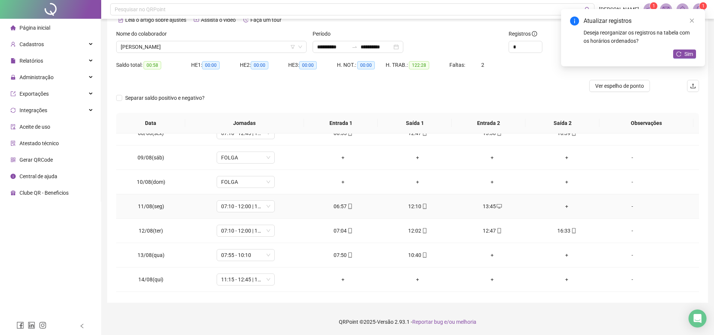
click at [565, 206] on div "+" at bounding box center [566, 206] width 63 height 8
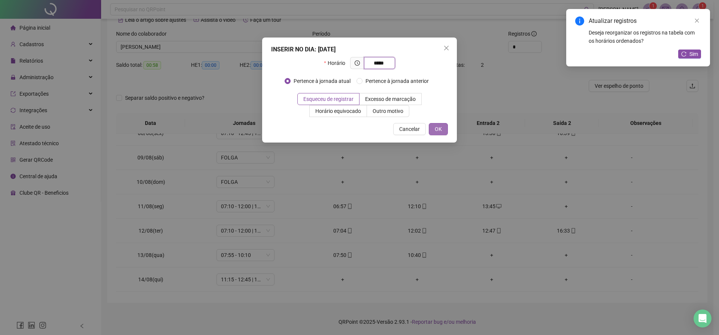
type input "*****"
click at [444, 128] on button "OK" at bounding box center [438, 129] width 19 height 12
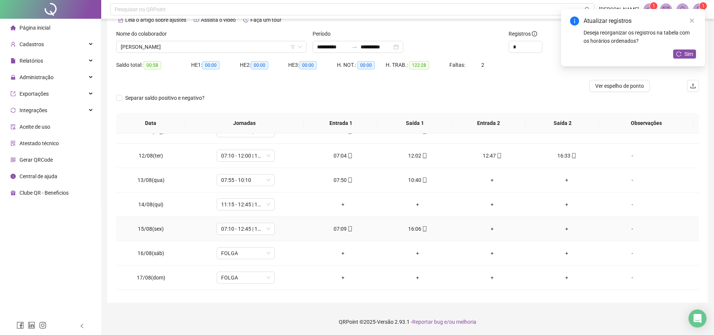
scroll to position [295, 0]
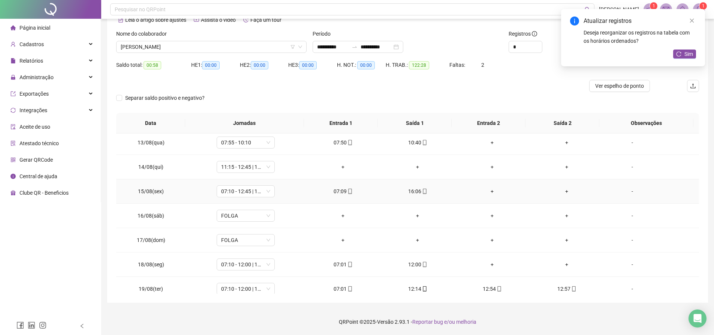
click at [485, 193] on div "+" at bounding box center [492, 191] width 63 height 8
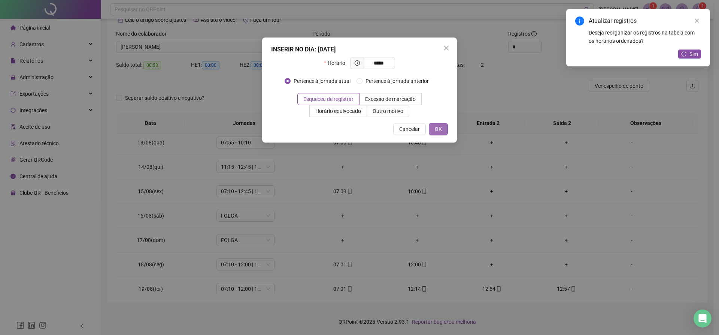
type input "*****"
click at [439, 128] on span "OK" at bounding box center [438, 129] width 7 height 8
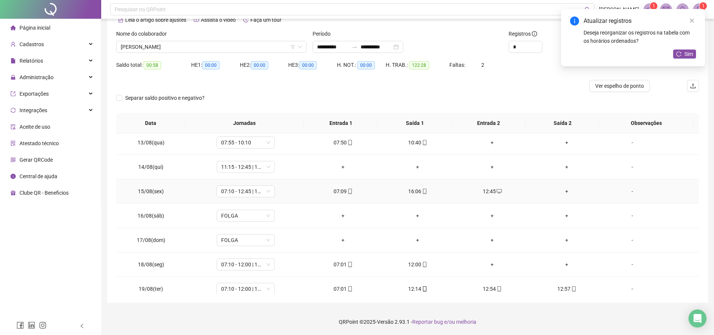
click at [559, 191] on div "+" at bounding box center [566, 191] width 63 height 8
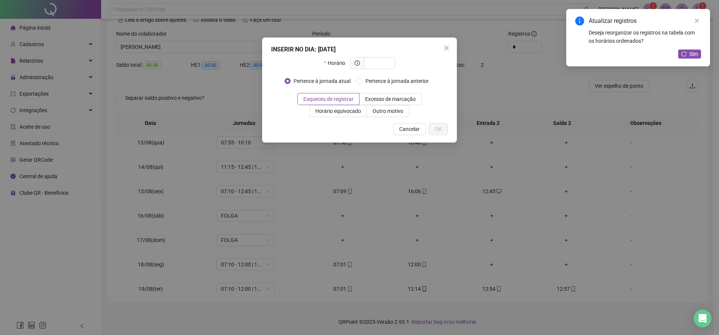
click at [261, 188] on div "INSERIR NO DIA : 15/08/2025 Horário Pertence à jornada atual Pertence à jornada…" at bounding box center [359, 167] width 719 height 335
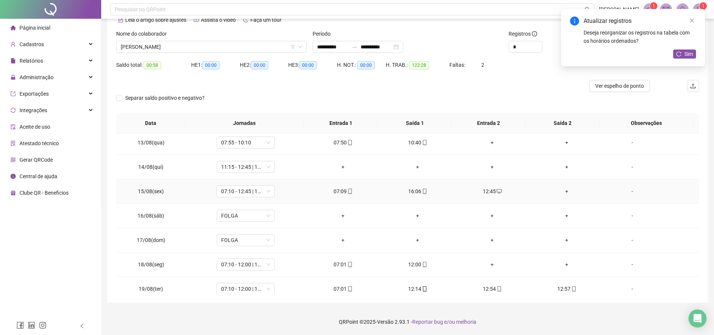
click at [563, 191] on div "+" at bounding box center [566, 191] width 63 height 8
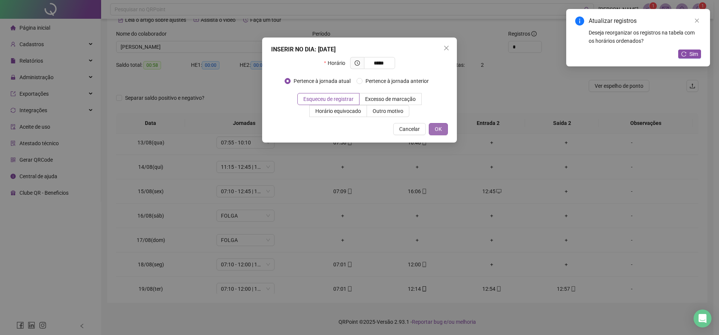
type input "*****"
click at [442, 127] on button "OK" at bounding box center [438, 129] width 19 height 12
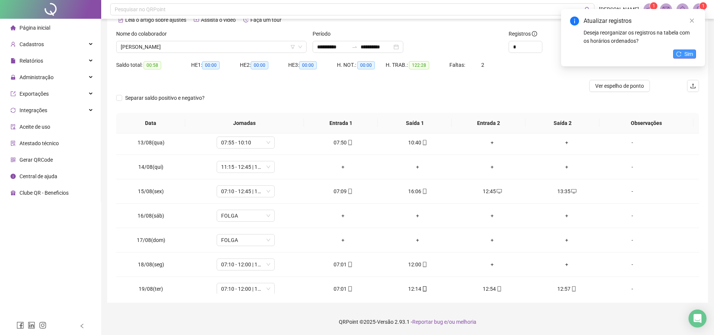
click at [674, 54] on button "Sim" at bounding box center [684, 53] width 23 height 9
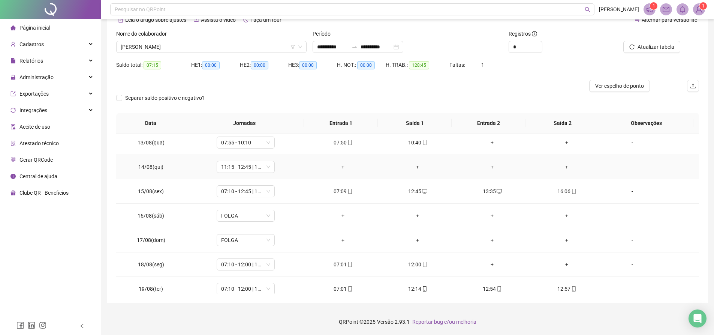
click at [339, 166] on div "+" at bounding box center [343, 167] width 63 height 8
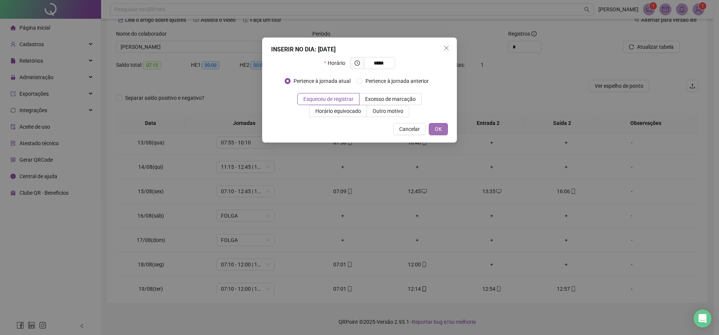
type input "*****"
click at [446, 128] on button "OK" at bounding box center [438, 129] width 19 height 12
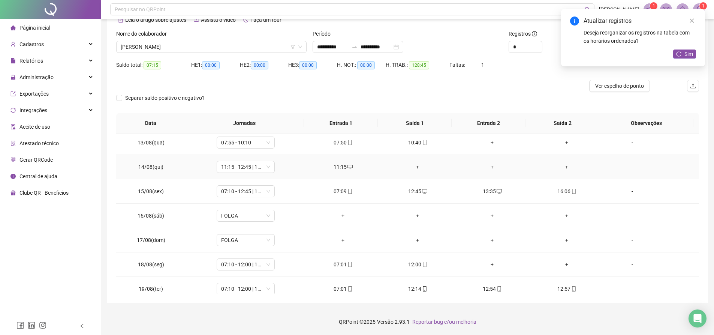
click at [417, 167] on div "+" at bounding box center [417, 167] width 63 height 8
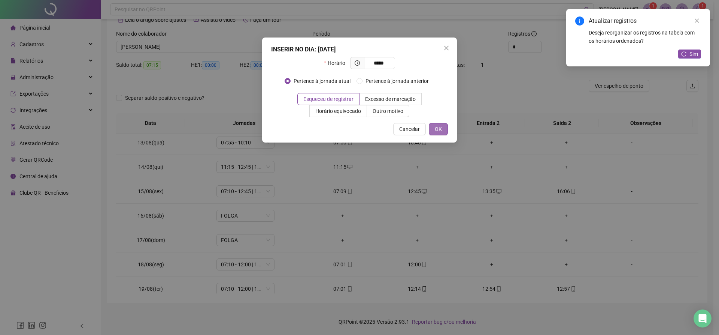
type input "*****"
click at [445, 127] on button "OK" at bounding box center [438, 129] width 19 height 12
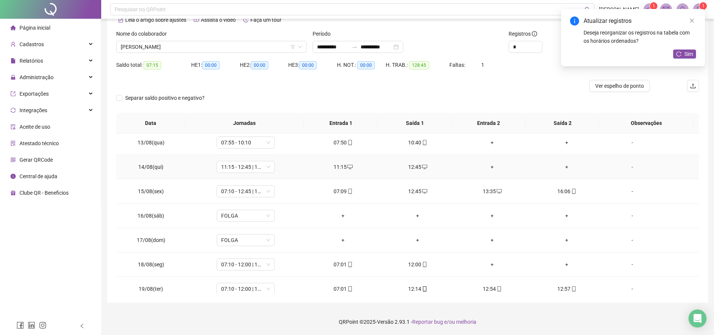
click at [490, 168] on div "+" at bounding box center [492, 167] width 63 height 8
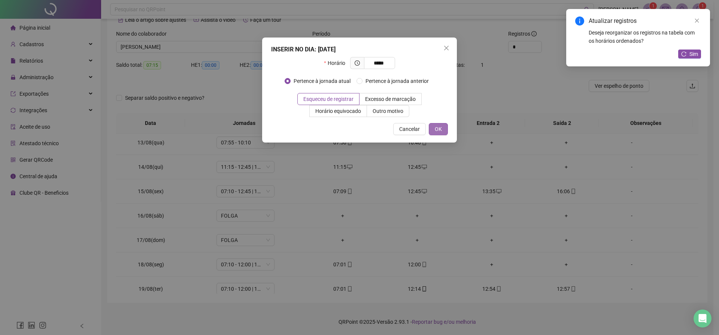
type input "*****"
click at [441, 129] on span "OK" at bounding box center [438, 129] width 7 height 8
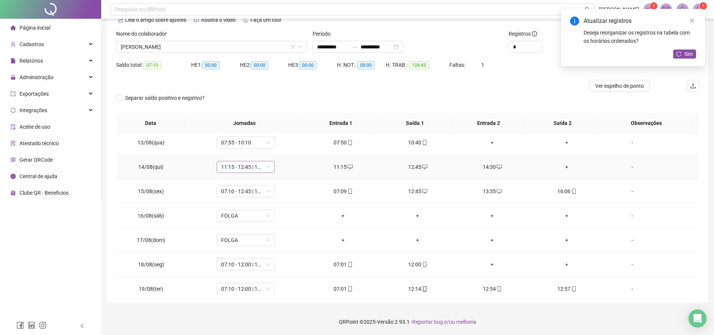
click at [264, 166] on span "11:15 - 12:45 | 14:30 - 15:15" at bounding box center [245, 166] width 49 height 11
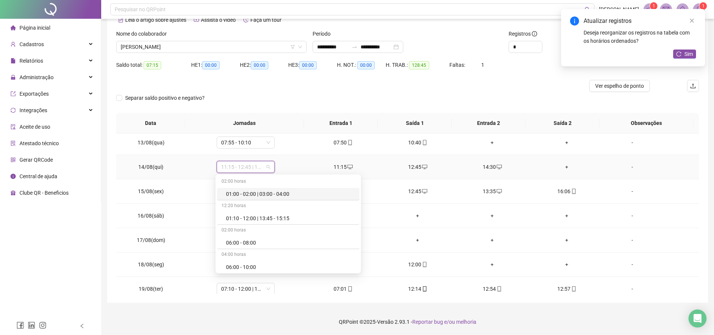
click at [306, 155] on td "11:15" at bounding box center [343, 167] width 75 height 24
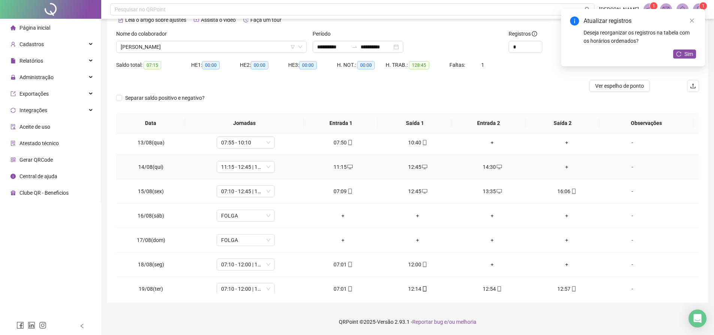
click at [560, 171] on td "+" at bounding box center [566, 167] width 75 height 24
click at [562, 165] on div "+" at bounding box center [566, 167] width 63 height 8
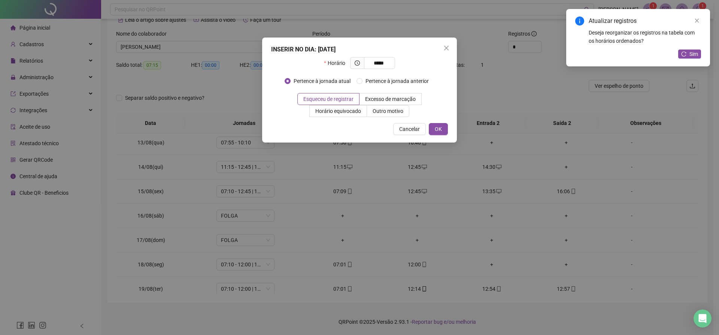
type input "*****"
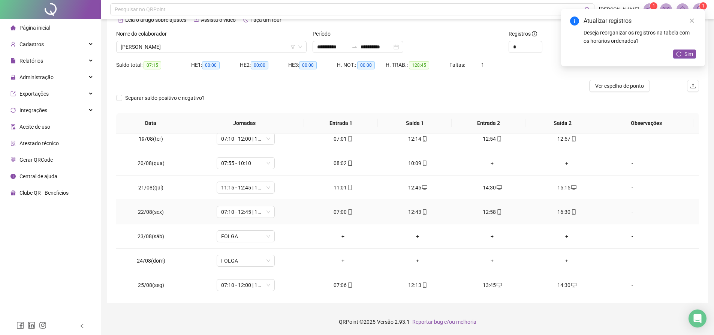
scroll to position [595, 0]
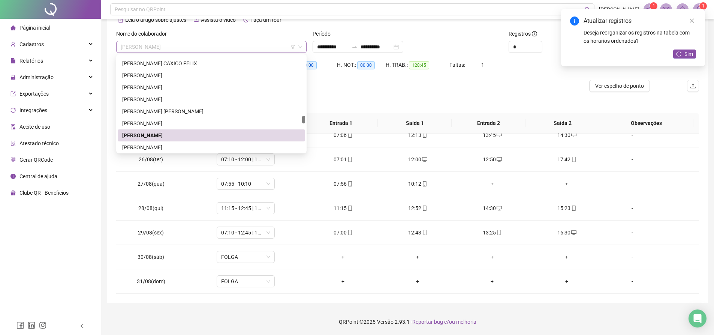
click at [257, 44] on span "[PERSON_NAME]" at bounding box center [211, 46] width 181 height 11
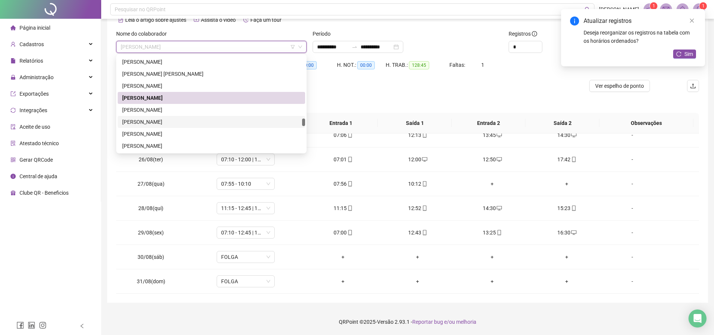
click at [170, 120] on div "[PERSON_NAME]" at bounding box center [211, 122] width 178 height 8
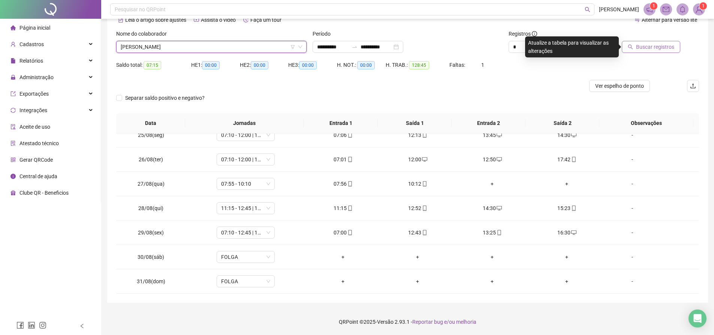
click at [644, 43] on span "Buscar registros" at bounding box center [655, 47] width 38 height 8
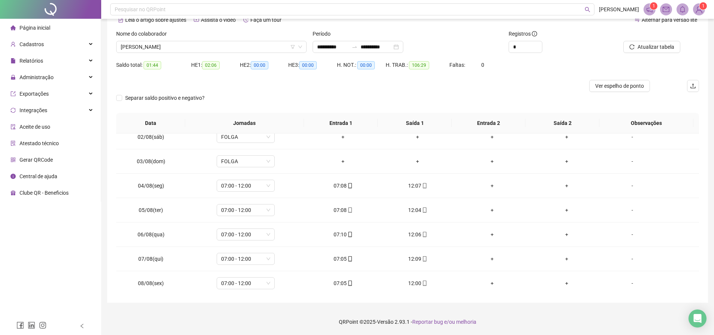
scroll to position [0, 0]
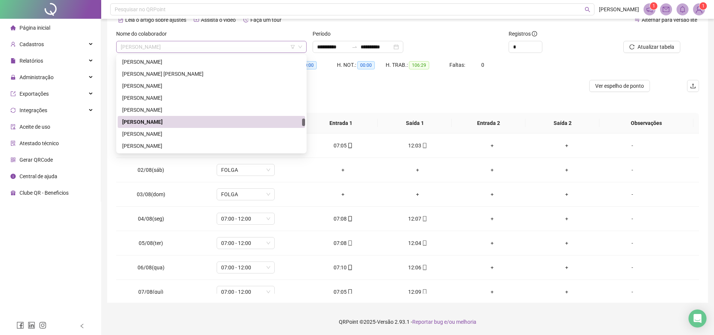
click at [250, 51] on span "[PERSON_NAME]" at bounding box center [211, 46] width 181 height 11
click at [196, 131] on div "[PERSON_NAME]" at bounding box center [211, 134] width 178 height 8
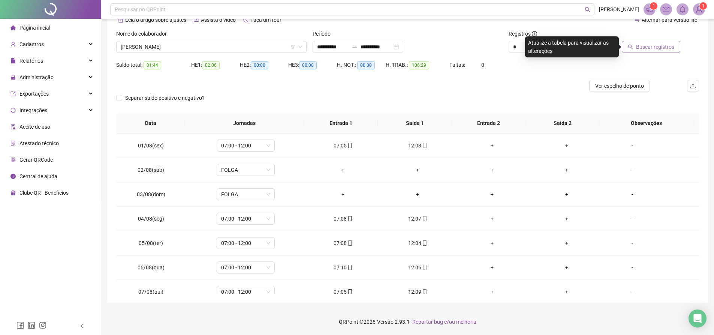
click at [656, 46] on span "Buscar registros" at bounding box center [655, 47] width 38 height 8
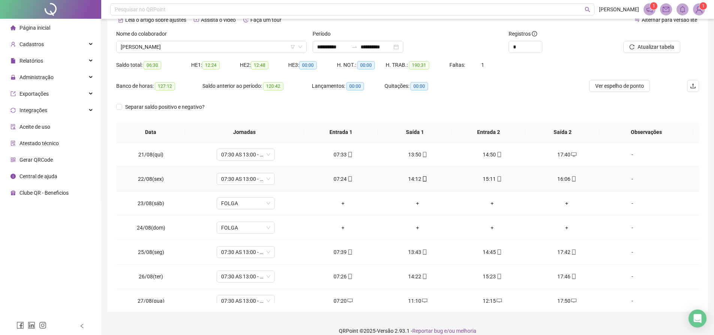
scroll to position [595, 0]
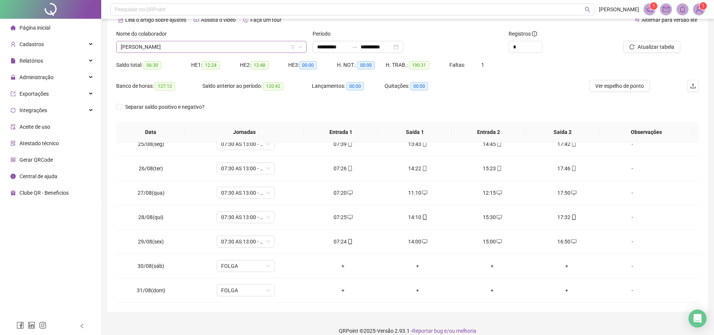
click at [221, 46] on span "[PERSON_NAME]" at bounding box center [211, 46] width 181 height 11
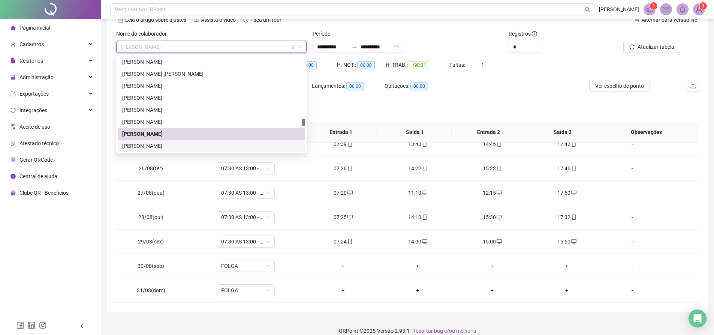
click at [168, 144] on div "[PERSON_NAME]" at bounding box center [211, 146] width 178 height 8
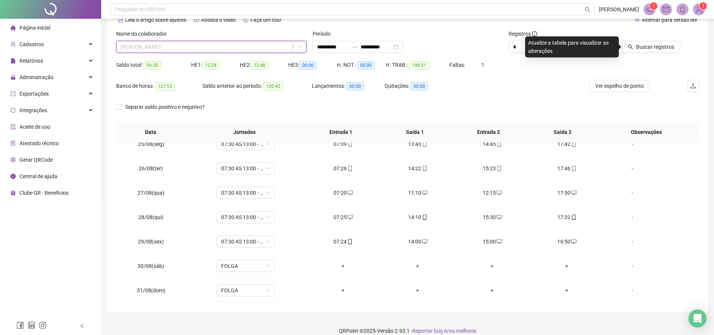
click at [239, 46] on span "[PERSON_NAME]" at bounding box center [211, 46] width 181 height 11
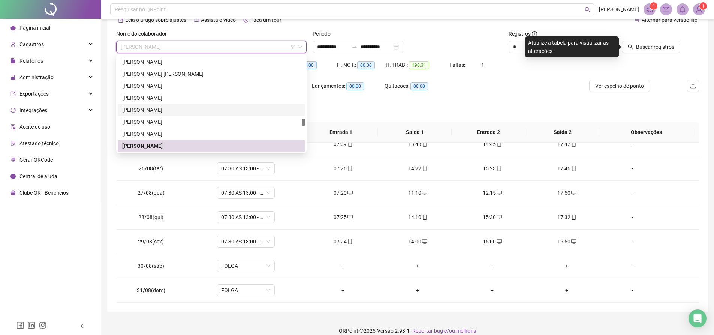
scroll to position [829, 0]
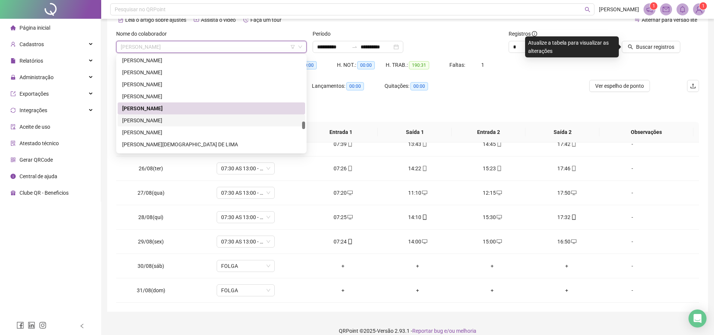
click at [173, 117] on div "[PERSON_NAME]" at bounding box center [211, 120] width 178 height 8
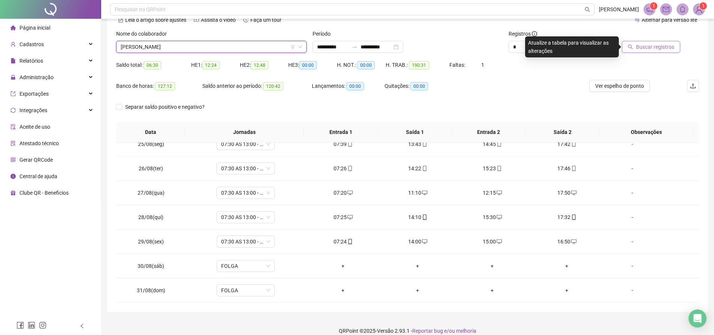
click at [629, 51] on button "Buscar registros" at bounding box center [650, 47] width 58 height 12
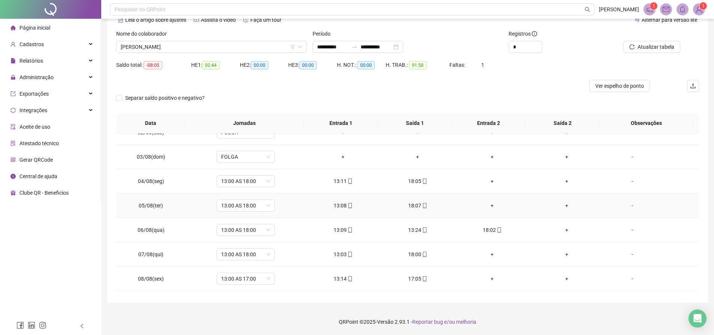
scroll to position [75, 0]
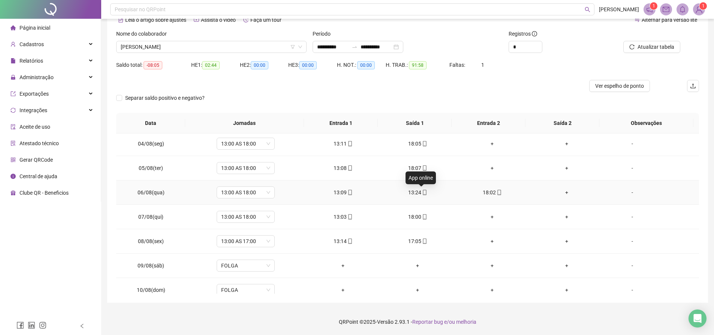
click at [423, 193] on icon "mobile" at bounding box center [424, 192] width 3 height 5
type input "**********"
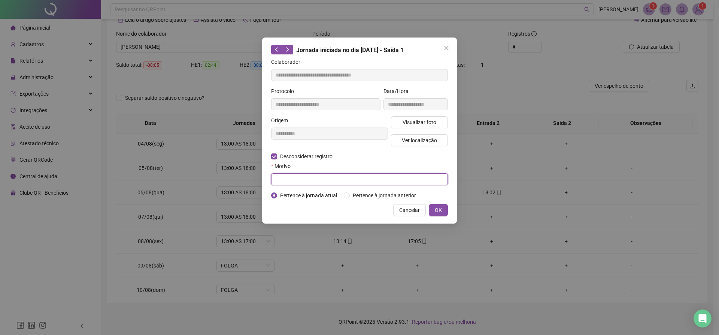
click at [286, 175] on input "text" at bounding box center [359, 179] width 177 height 12
click at [290, 180] on input "**********" at bounding box center [359, 179] width 177 height 12
type input "*********"
click at [439, 208] on span "OK" at bounding box center [438, 210] width 7 height 8
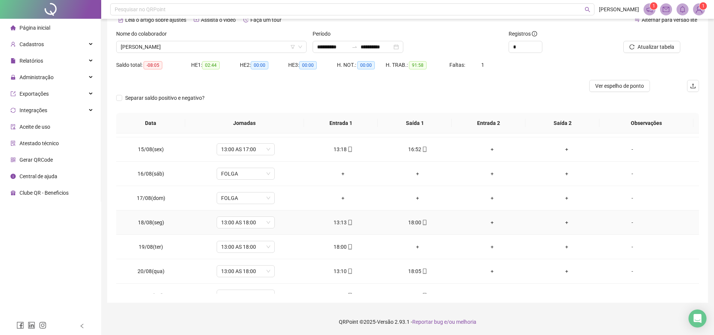
scroll to position [375, 0]
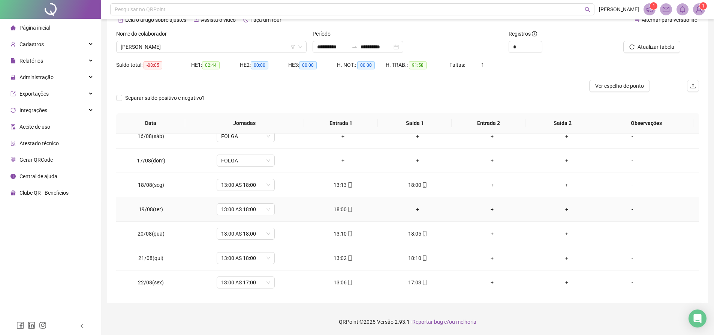
click at [413, 209] on div "+" at bounding box center [417, 209] width 63 height 8
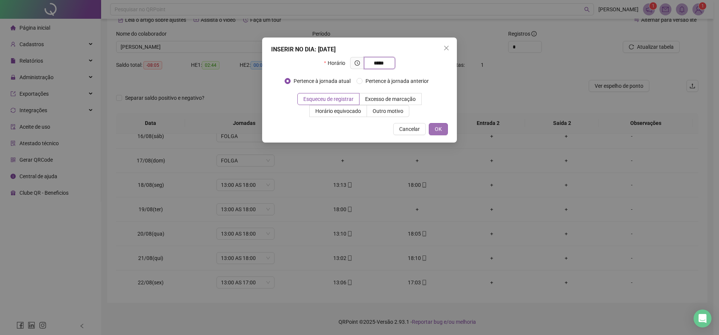
type input "*****"
click at [435, 128] on span "OK" at bounding box center [438, 129] width 7 height 8
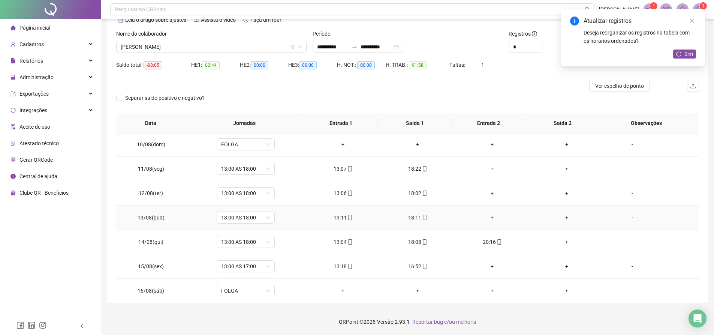
scroll to position [70, 0]
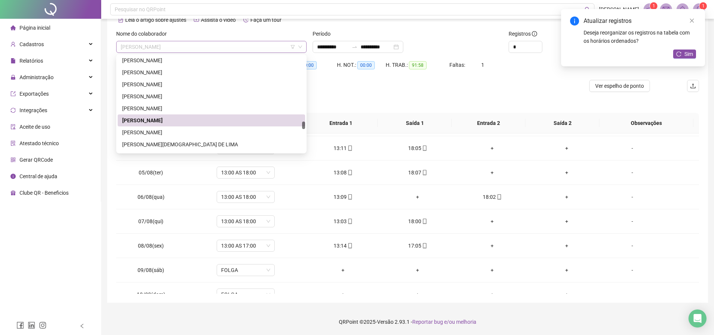
click at [202, 49] on span "[PERSON_NAME]" at bounding box center [211, 46] width 181 height 11
click at [199, 133] on div "[PERSON_NAME]" at bounding box center [211, 132] width 178 height 8
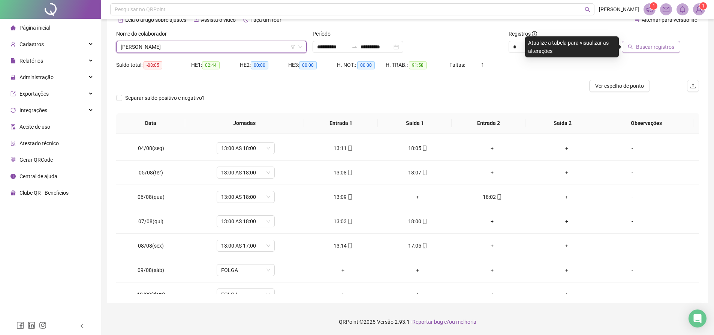
click at [666, 46] on span "Buscar registros" at bounding box center [655, 47] width 38 height 8
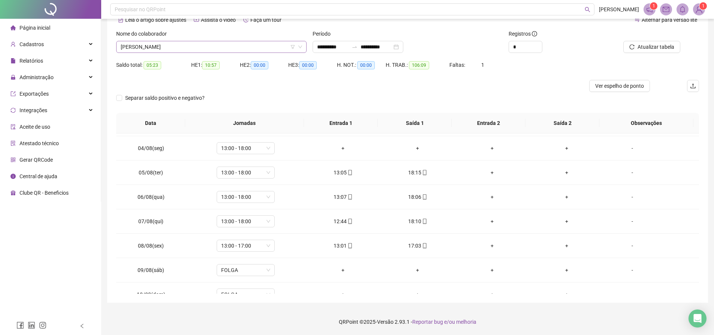
click at [249, 46] on span "[PERSON_NAME]" at bounding box center [211, 46] width 181 height 11
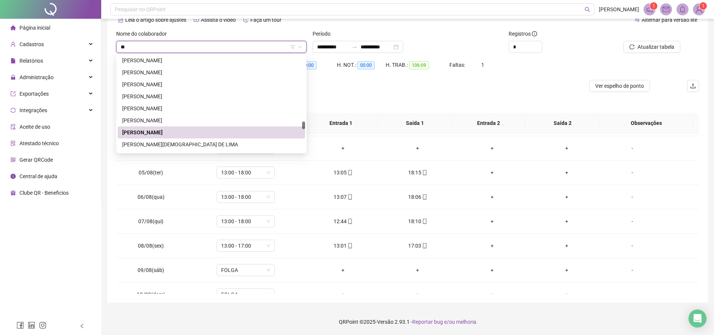
scroll to position [192, 0]
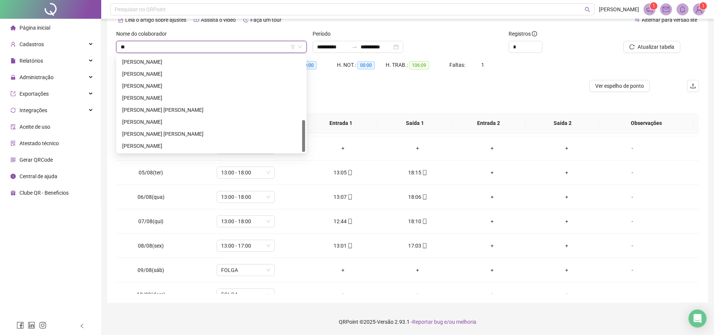
type input "***"
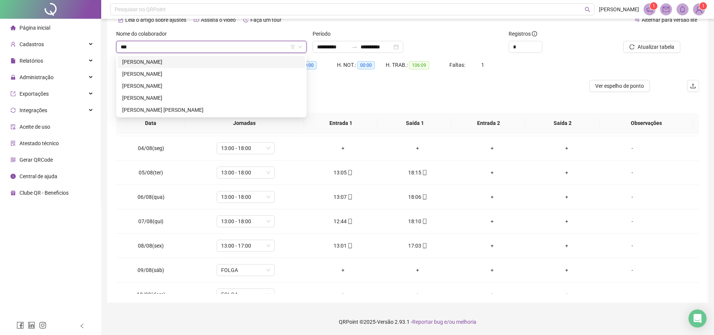
scroll to position [0, 0]
click at [239, 61] on div "[PERSON_NAME]" at bounding box center [211, 62] width 178 height 8
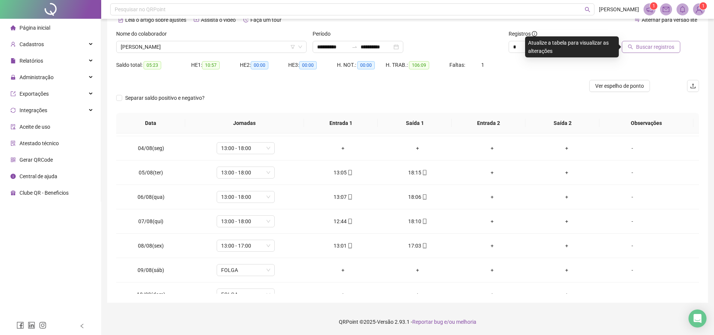
click at [647, 45] on span "Buscar registros" at bounding box center [655, 47] width 38 height 8
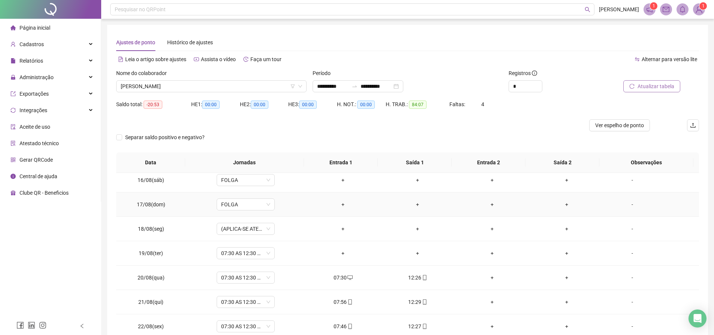
scroll to position [408, 0]
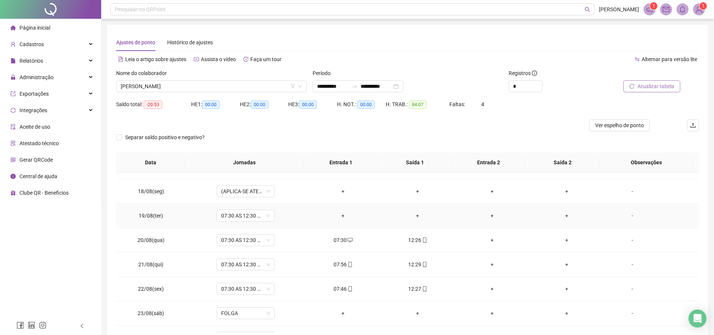
click at [341, 217] on div "+" at bounding box center [343, 215] width 63 height 8
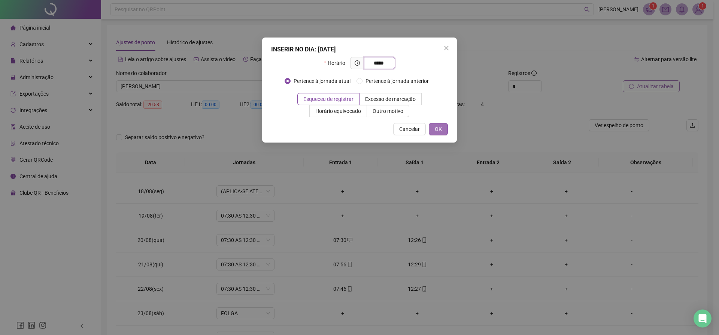
type input "*****"
click at [435, 128] on span "OK" at bounding box center [438, 129] width 7 height 8
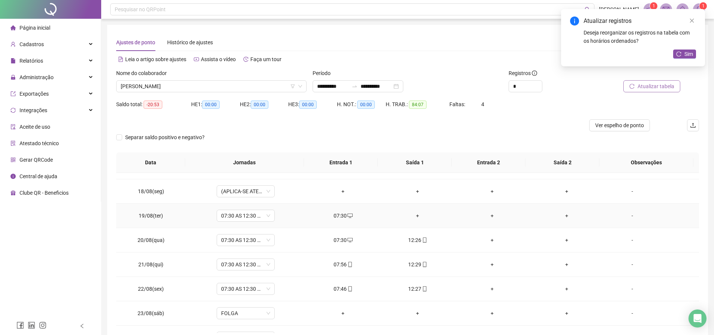
click at [342, 215] on div "07:30" at bounding box center [343, 215] width 63 height 8
type input "**********"
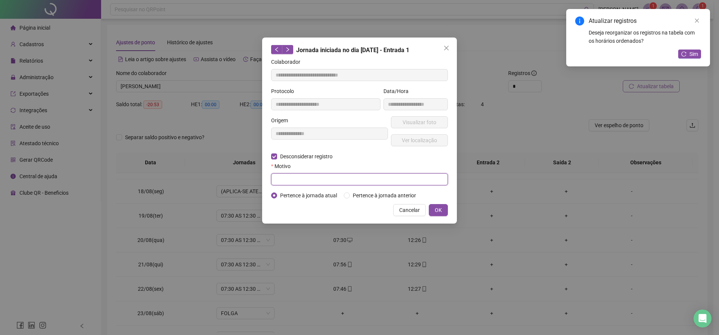
click at [291, 177] on input "text" at bounding box center [359, 179] width 177 height 12
type input "****"
click at [444, 209] on button "OK" at bounding box center [438, 210] width 19 height 12
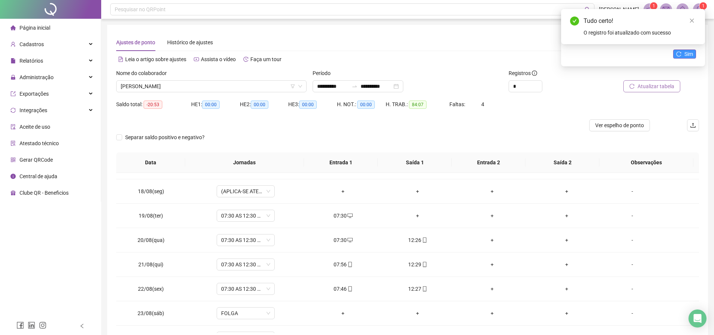
click at [680, 52] on icon "reload" at bounding box center [678, 53] width 5 height 5
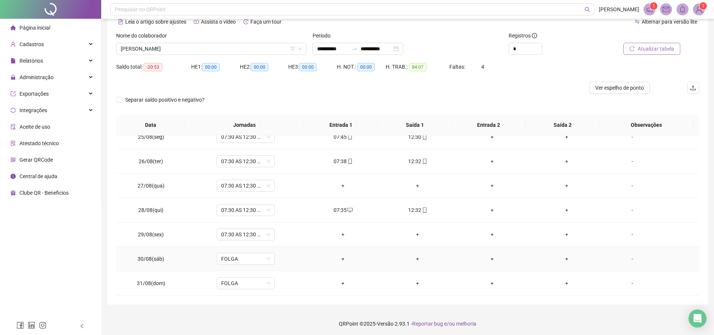
scroll to position [39, 0]
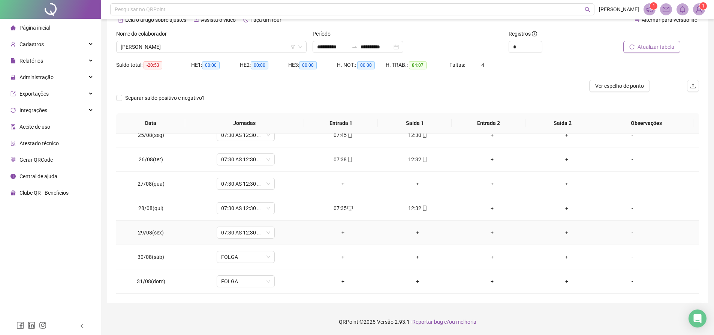
click at [341, 231] on div "+" at bounding box center [343, 232] width 63 height 8
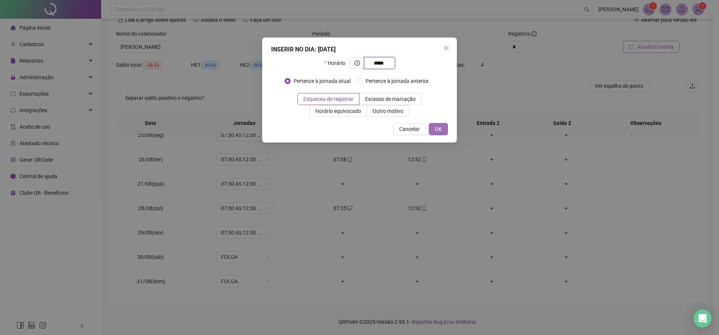
type input "*****"
click at [436, 128] on span "OK" at bounding box center [438, 129] width 7 height 8
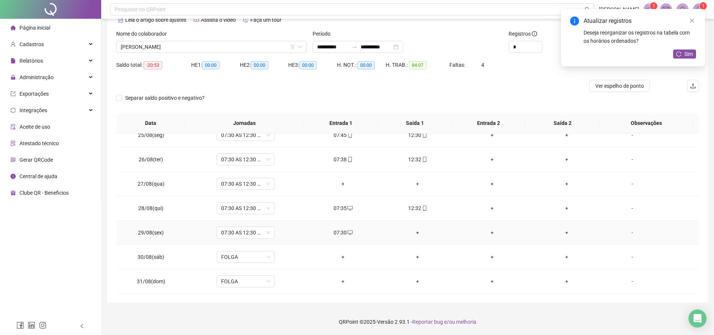
click at [412, 230] on div "+" at bounding box center [417, 232] width 63 height 8
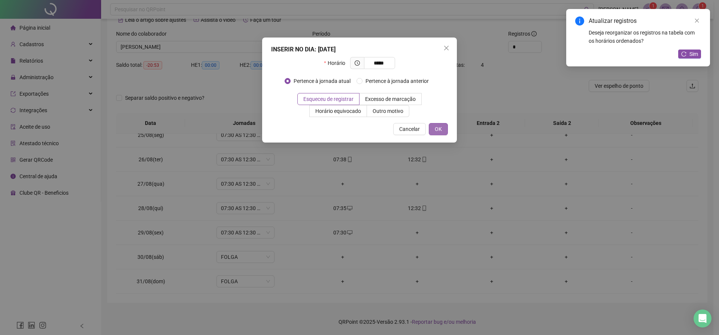
type input "*****"
click at [435, 132] on span "OK" at bounding box center [438, 129] width 7 height 8
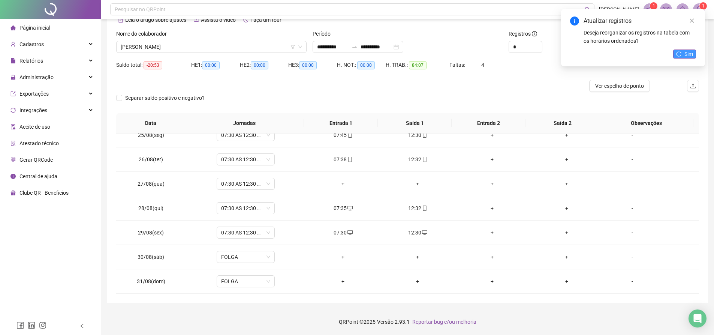
click at [685, 54] on span "Sim" at bounding box center [688, 54] width 9 height 8
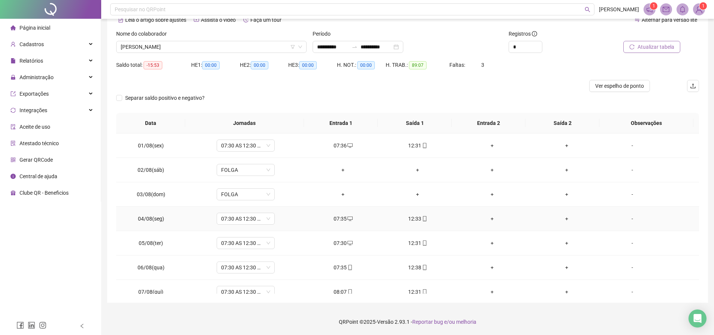
scroll to position [0, 0]
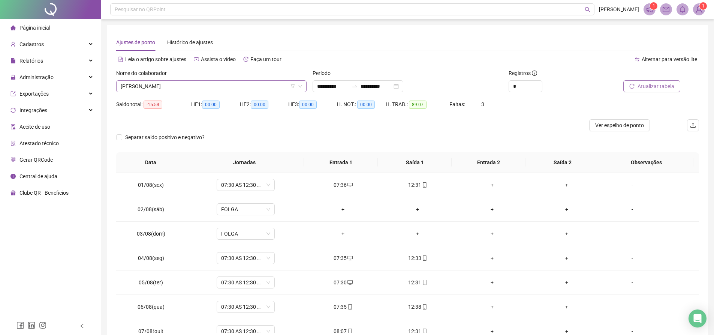
click at [232, 86] on span "[PERSON_NAME]" at bounding box center [211, 86] width 181 height 11
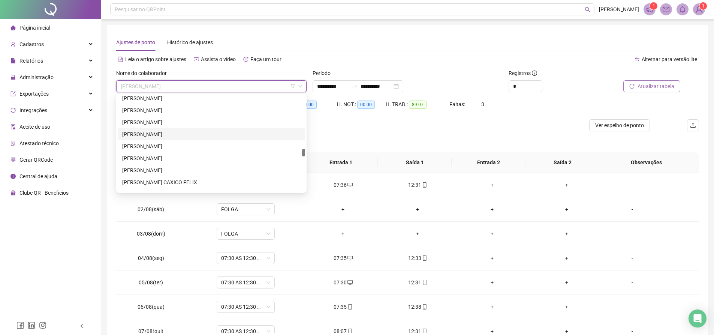
scroll to position [787, 0]
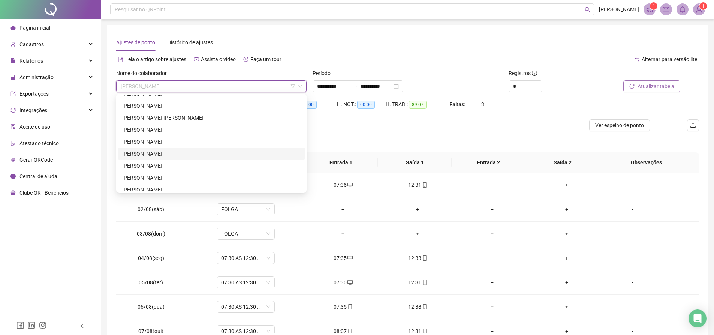
click at [168, 150] on div "[PERSON_NAME]" at bounding box center [211, 153] width 178 height 8
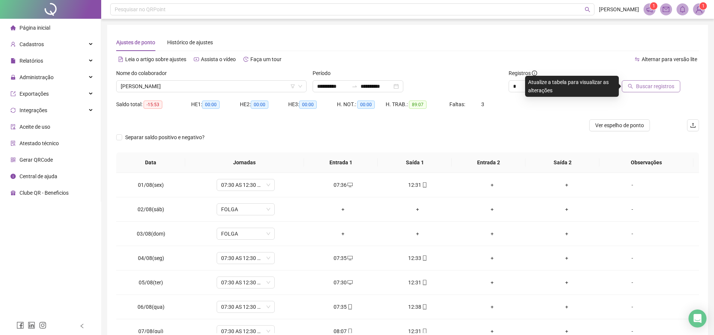
click at [636, 88] on button "Buscar registros" at bounding box center [650, 86] width 58 height 12
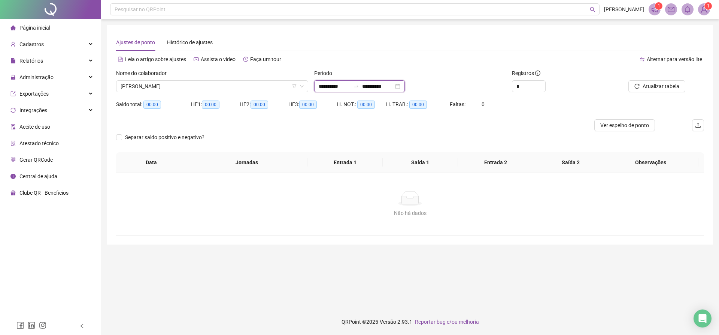
click at [347, 84] on input "**********" at bounding box center [334, 86] width 31 height 8
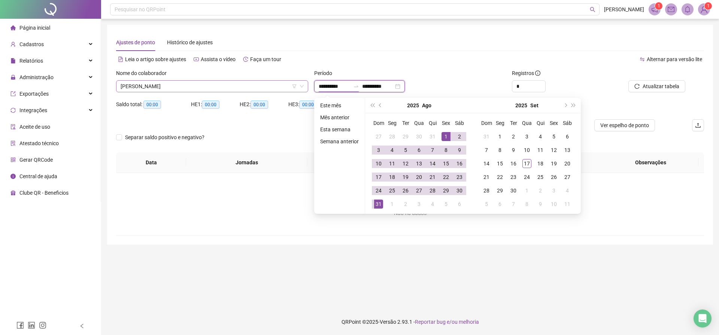
click at [271, 85] on span "[PERSON_NAME]" at bounding box center [212, 86] width 183 height 11
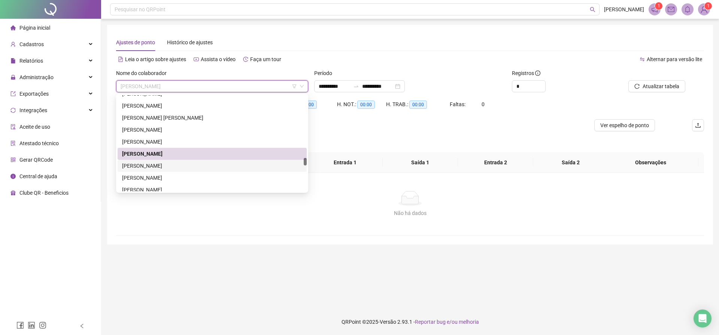
click at [175, 161] on div "[PERSON_NAME]" at bounding box center [212, 166] width 189 height 12
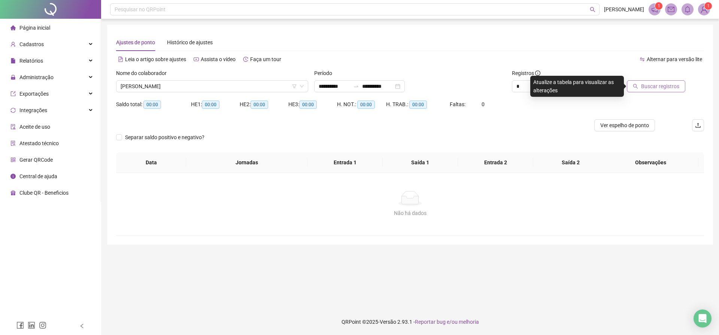
click at [645, 83] on span "Buscar registros" at bounding box center [660, 86] width 38 height 8
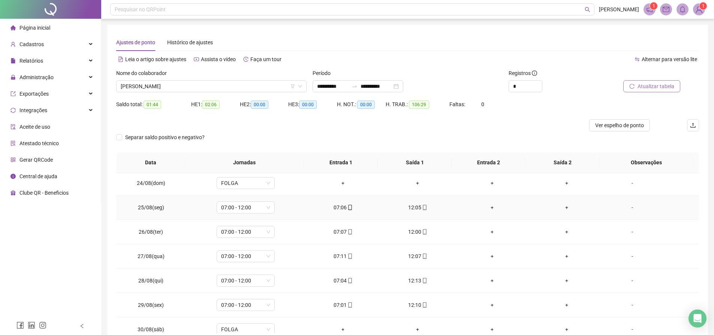
scroll to position [595, 0]
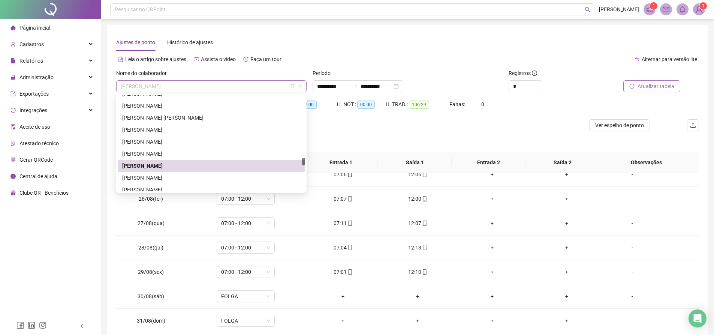
click at [237, 86] on span "[PERSON_NAME]" at bounding box center [211, 86] width 181 height 11
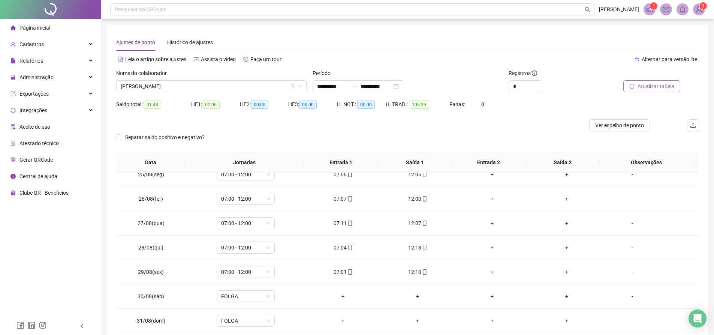
click at [366, 118] on div "H. NOT.: 00:00" at bounding box center [361, 108] width 49 height 21
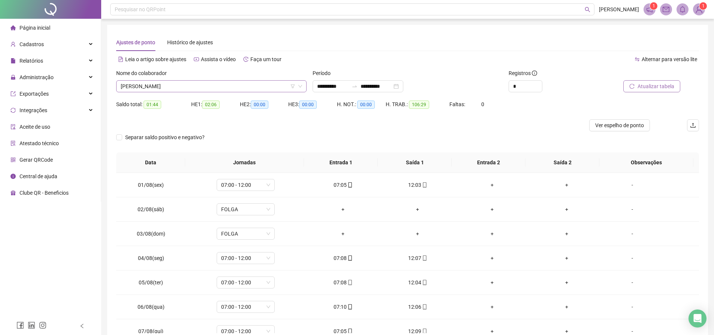
click at [244, 83] on span "[PERSON_NAME]" at bounding box center [211, 86] width 181 height 11
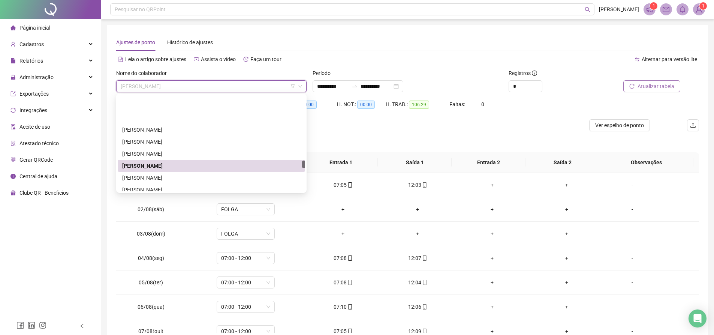
scroll to position [862, 0]
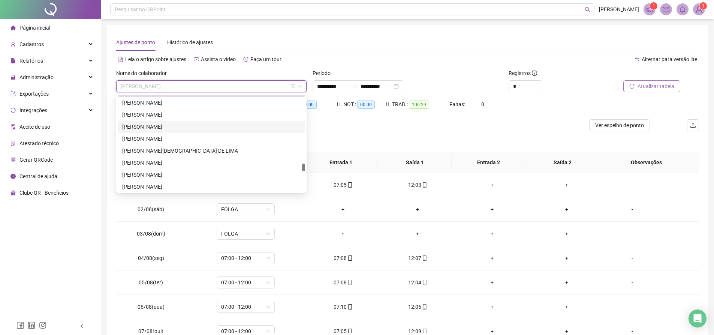
click at [134, 127] on div "[PERSON_NAME]" at bounding box center [211, 127] width 178 height 8
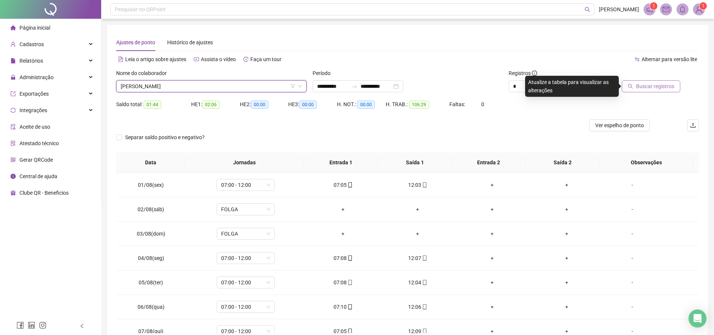
click at [652, 85] on span "Buscar registros" at bounding box center [655, 86] width 38 height 8
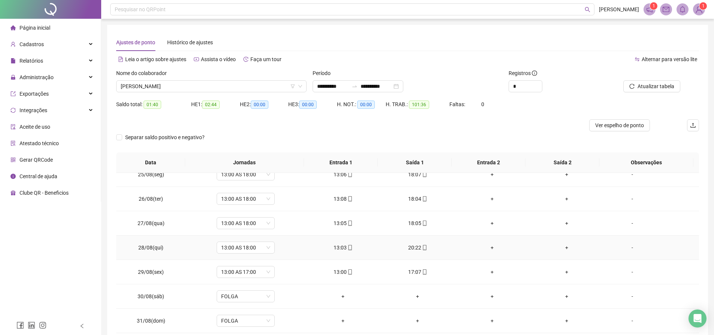
scroll to position [39, 0]
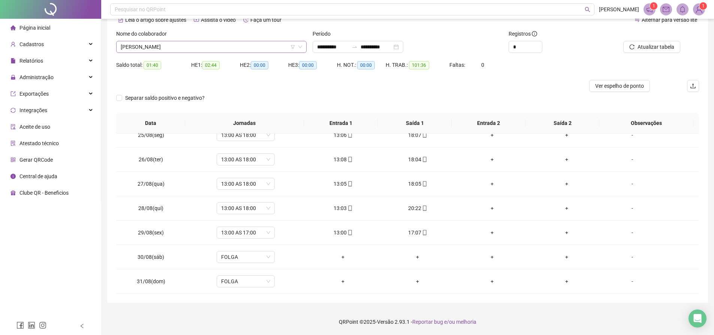
click at [209, 45] on span "[PERSON_NAME]" at bounding box center [211, 46] width 181 height 11
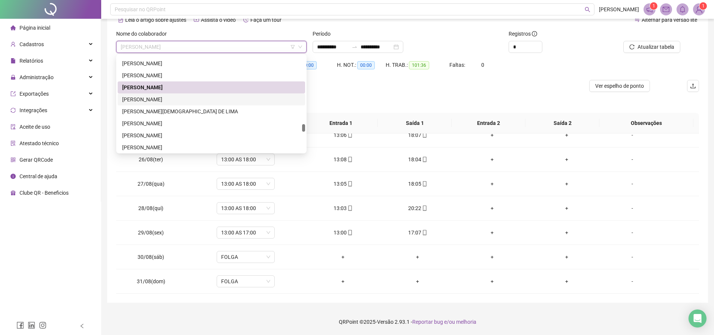
click at [160, 95] on div "[PERSON_NAME]" at bounding box center [211, 99] width 187 height 12
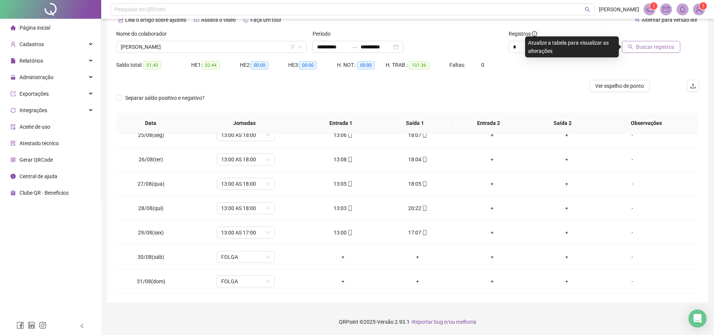
click at [641, 45] on span "Buscar registros" at bounding box center [655, 47] width 38 height 8
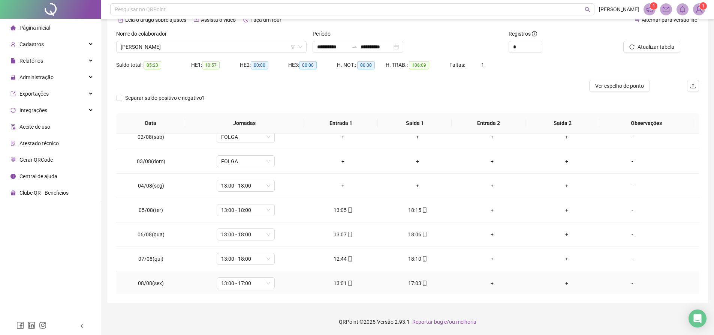
scroll to position [0, 0]
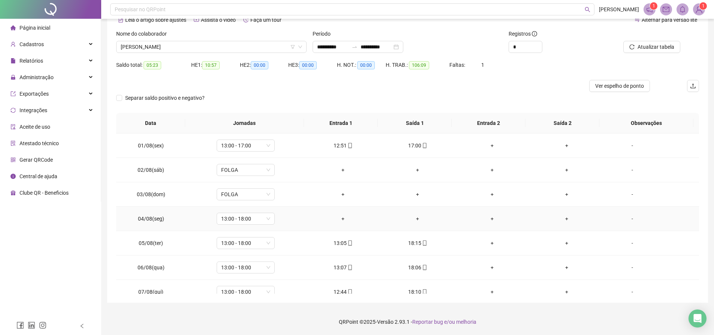
click at [335, 217] on div "+" at bounding box center [343, 218] width 63 height 8
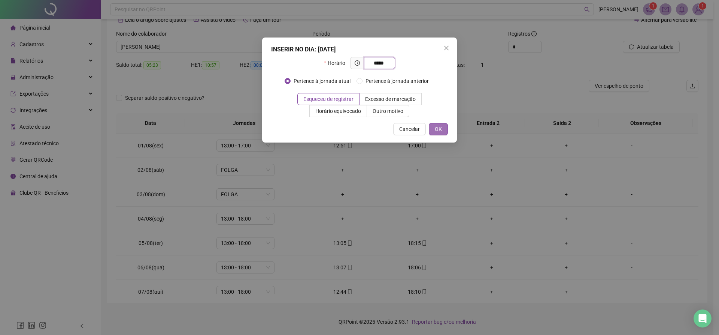
type input "*****"
click at [442, 128] on span "OK" at bounding box center [438, 129] width 7 height 8
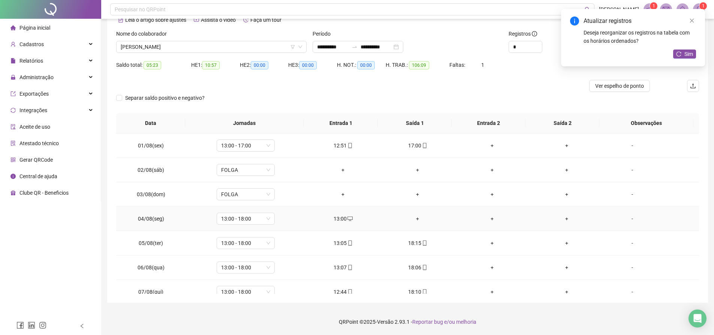
click at [415, 217] on div "+" at bounding box center [417, 218] width 63 height 8
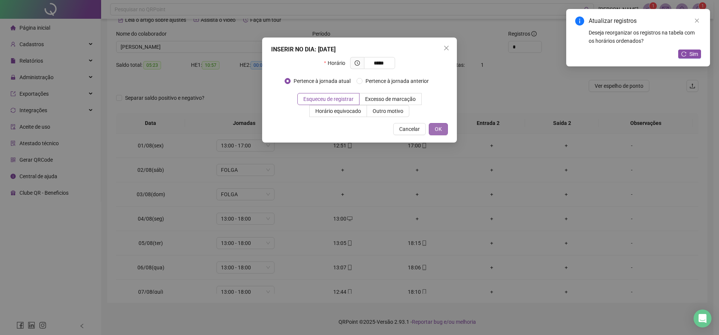
type input "*****"
click at [442, 130] on button "OK" at bounding box center [438, 129] width 19 height 12
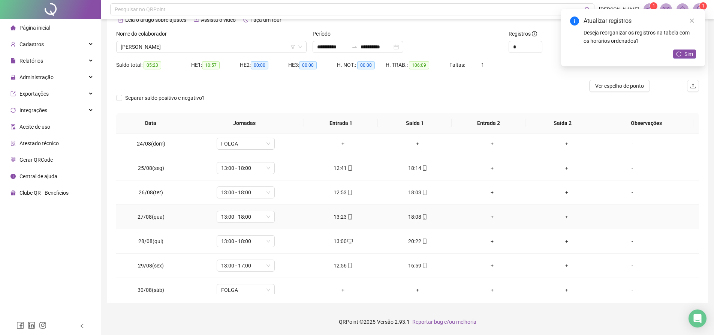
scroll to position [595, 0]
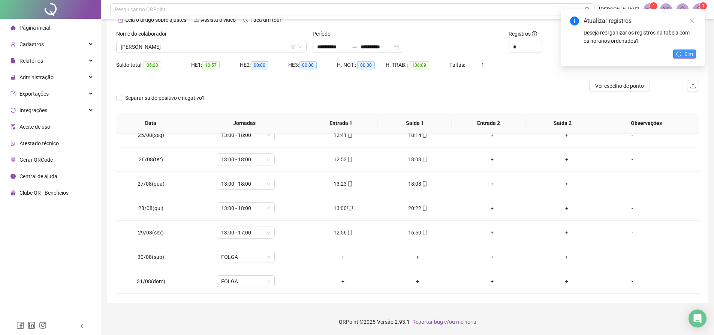
click at [686, 53] on span "Sim" at bounding box center [688, 54] width 9 height 8
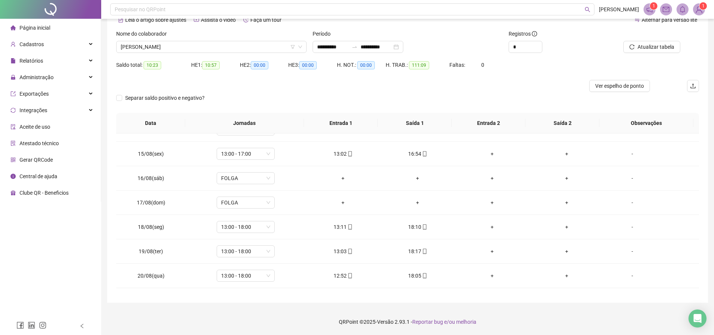
scroll to position [295, 0]
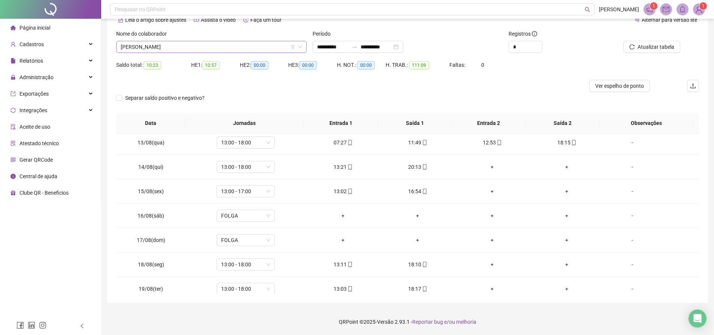
click at [213, 51] on span "[PERSON_NAME]" at bounding box center [211, 46] width 181 height 11
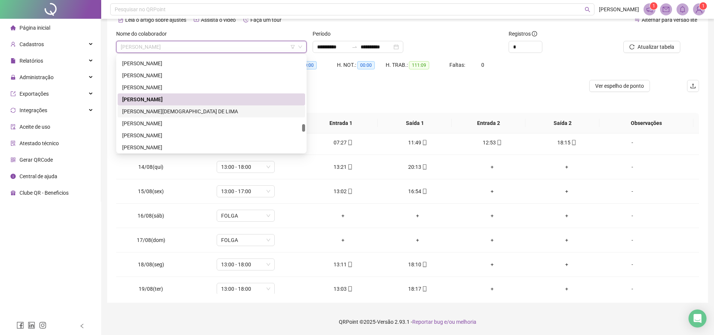
click at [163, 111] on div "[PERSON_NAME][DEMOGRAPHIC_DATA] DE LIMA" at bounding box center [211, 111] width 178 height 8
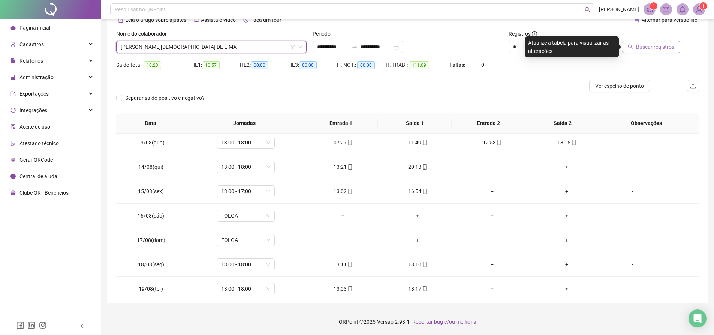
click at [630, 43] on button "Buscar registros" at bounding box center [650, 47] width 58 height 12
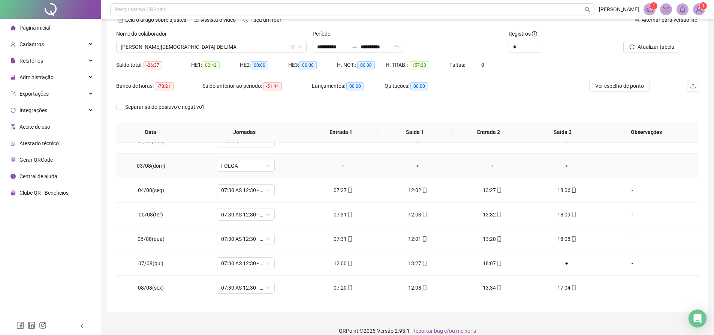
scroll to position [75, 0]
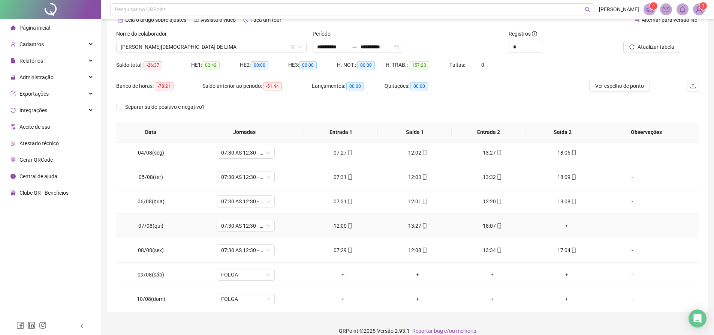
click at [565, 223] on div "+" at bounding box center [566, 225] width 63 height 8
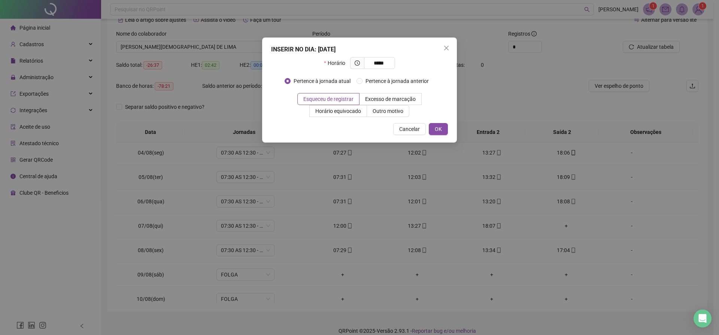
type input "*****"
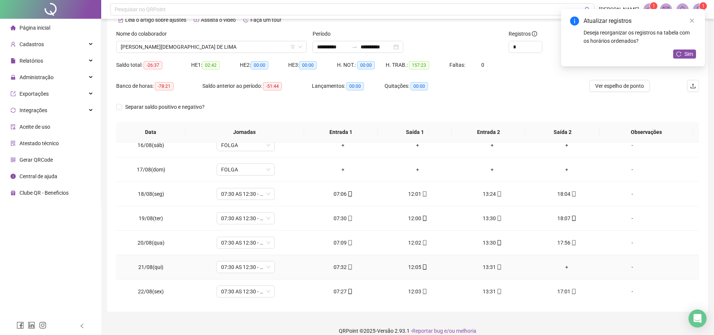
scroll to position [412, 0]
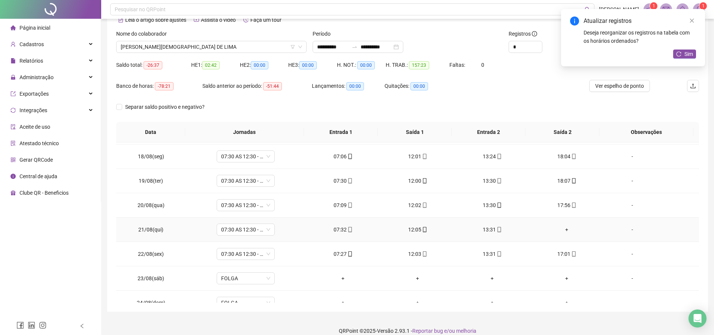
click at [563, 230] on div "+" at bounding box center [566, 229] width 63 height 8
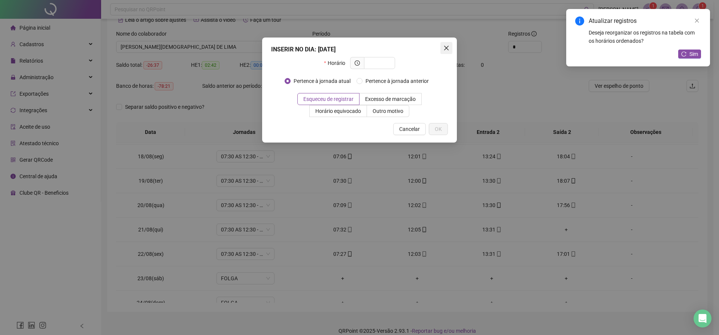
click at [443, 48] on span "Close" at bounding box center [447, 48] width 12 height 6
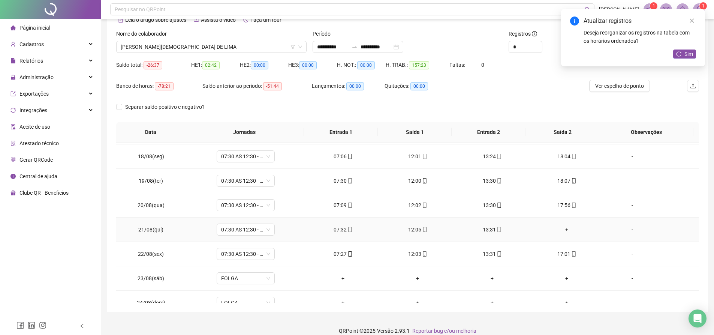
click at [560, 231] on div "+" at bounding box center [566, 229] width 63 height 8
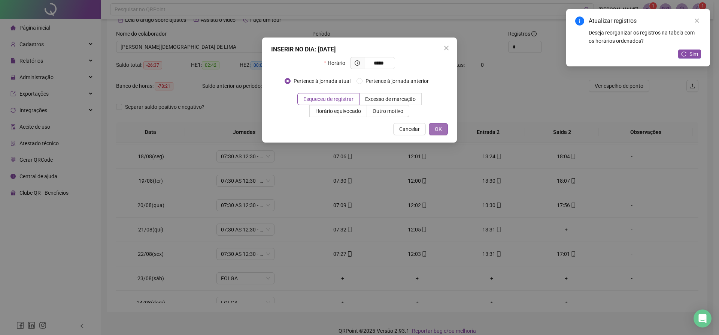
type input "*****"
click at [439, 129] on span "OK" at bounding box center [438, 129] width 7 height 8
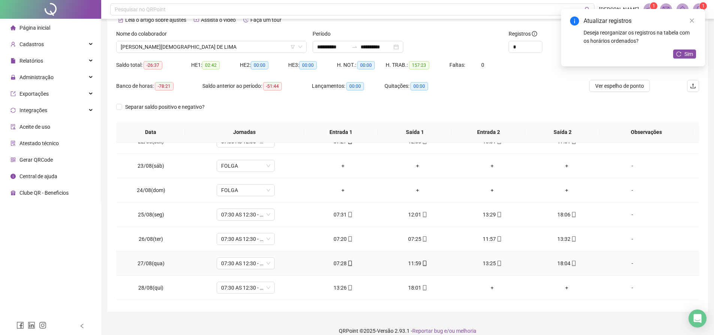
scroll to position [562, 0]
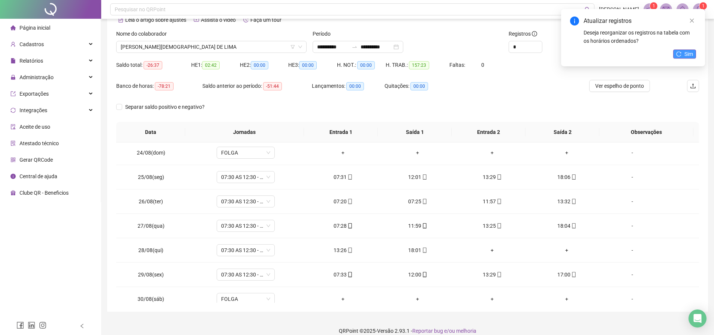
click at [684, 54] on span "Sim" at bounding box center [688, 54] width 9 height 8
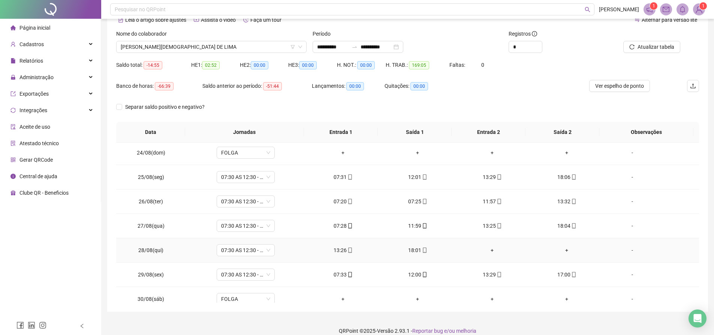
click at [490, 248] on div "+" at bounding box center [492, 250] width 63 height 8
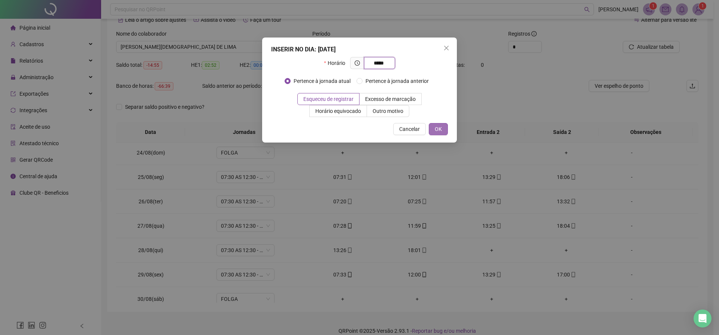
type input "*****"
click at [442, 128] on span "OK" at bounding box center [438, 129] width 7 height 8
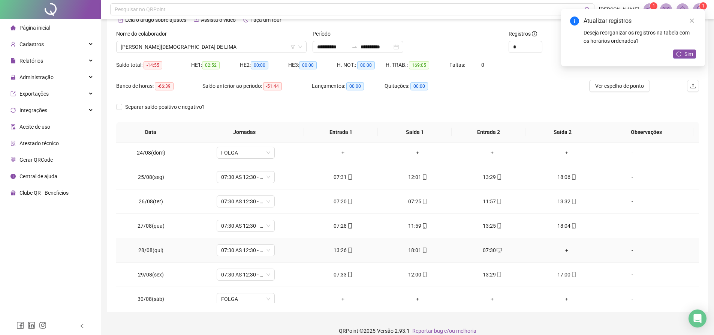
click at [561, 248] on div "+" at bounding box center [566, 250] width 63 height 8
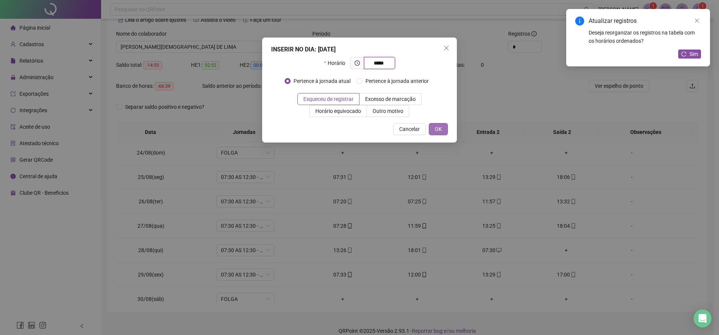
type input "*****"
click at [437, 129] on span "OK" at bounding box center [438, 129] width 7 height 8
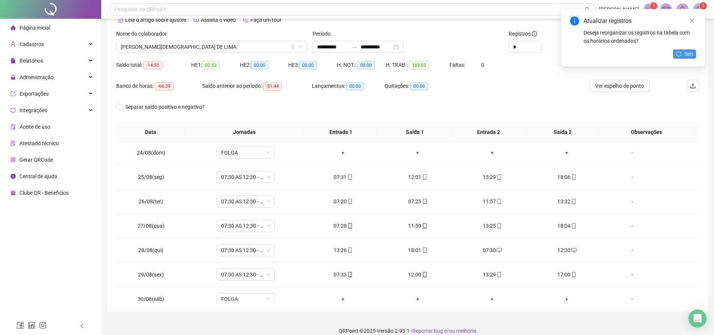
click at [688, 57] on span "Sim" at bounding box center [688, 54] width 9 height 8
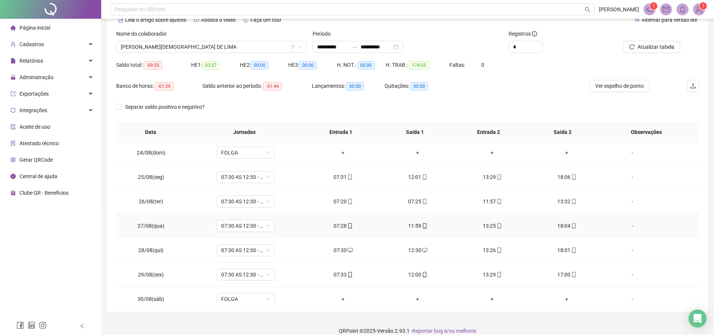
scroll to position [595, 0]
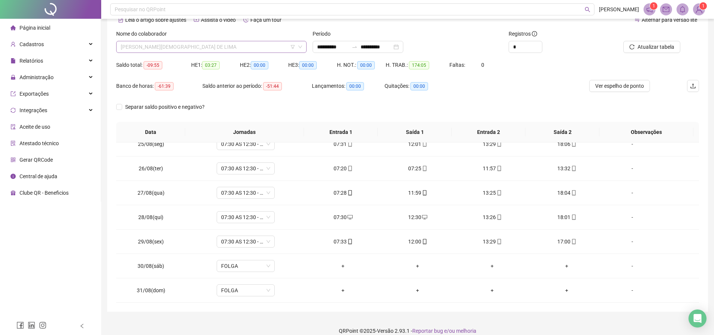
click at [216, 49] on span "[PERSON_NAME][DEMOGRAPHIC_DATA] DE LIMA" at bounding box center [211, 46] width 181 height 11
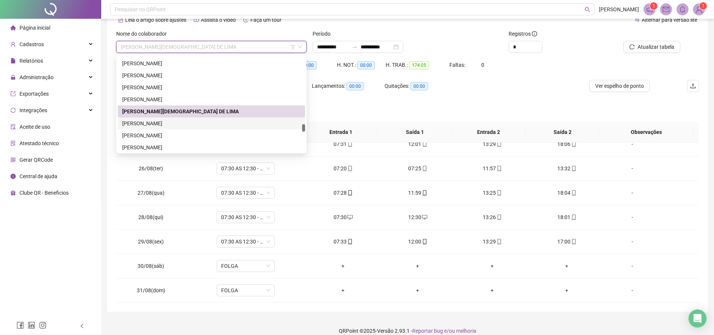
click at [173, 121] on div "[PERSON_NAME]" at bounding box center [211, 123] width 178 height 8
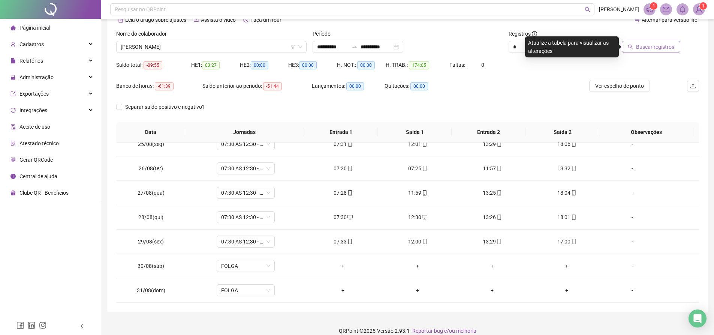
click at [666, 49] on span "Buscar registros" at bounding box center [655, 47] width 38 height 8
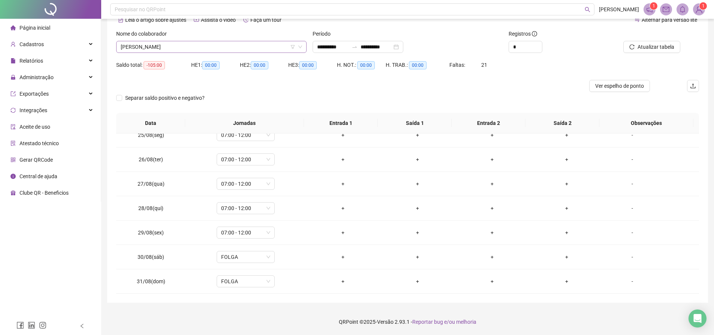
click at [208, 46] on span "[PERSON_NAME]" at bounding box center [211, 46] width 181 height 11
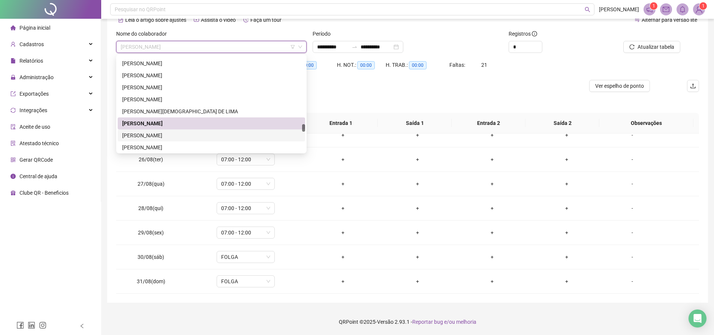
click at [156, 134] on div "Patricia Cardoso dos Santos" at bounding box center [211, 135] width 178 height 8
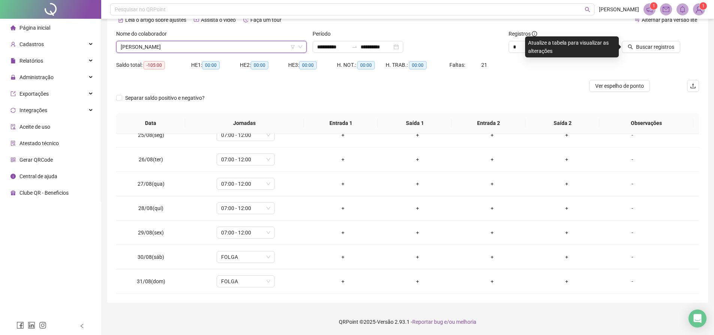
click at [215, 41] on div "Patricia Cardoso dos Santos" at bounding box center [211, 47] width 190 height 12
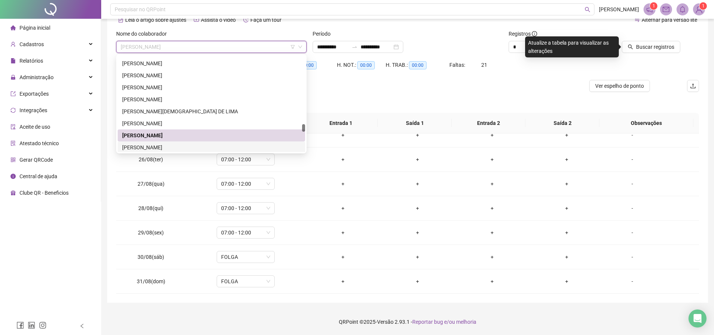
click at [167, 145] on div "PATRICIA SOARES DE OLIVEIRA" at bounding box center [211, 147] width 178 height 8
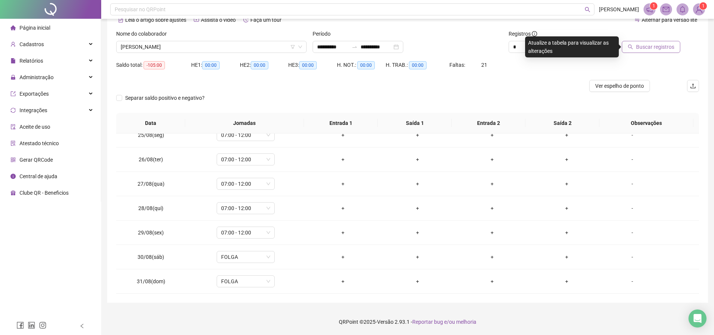
click at [639, 44] on span "Buscar registros" at bounding box center [655, 47] width 38 height 8
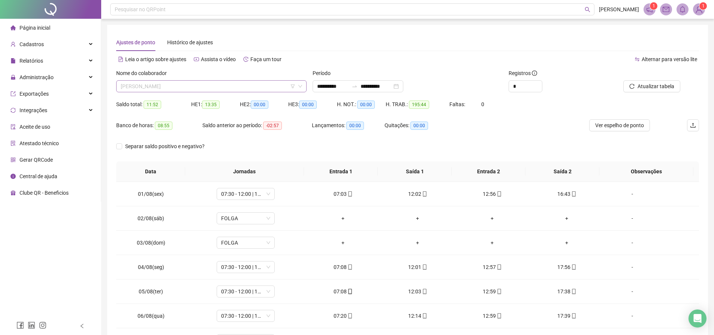
scroll to position [863, 0]
click at [214, 88] on span "PATRICIA SOARES DE OLIVEIRA" at bounding box center [211, 86] width 181 height 11
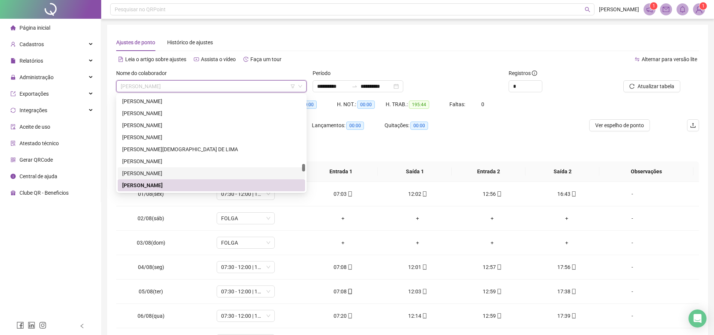
scroll to position [901, 0]
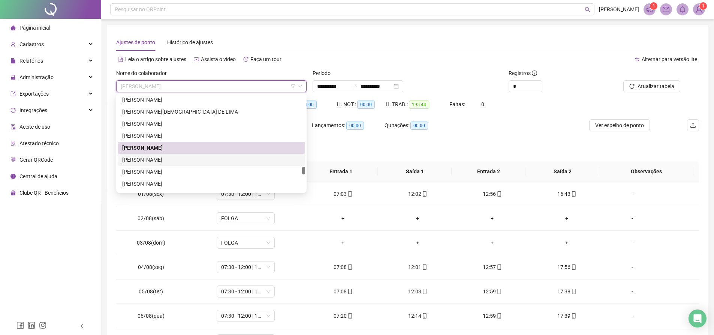
click at [170, 158] on div "Pedro Henrique dos Santos Silva" at bounding box center [211, 159] width 178 height 8
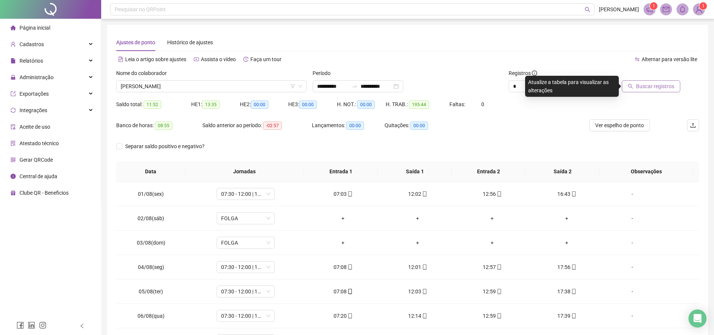
click at [657, 81] on button "Buscar registros" at bounding box center [650, 86] width 58 height 12
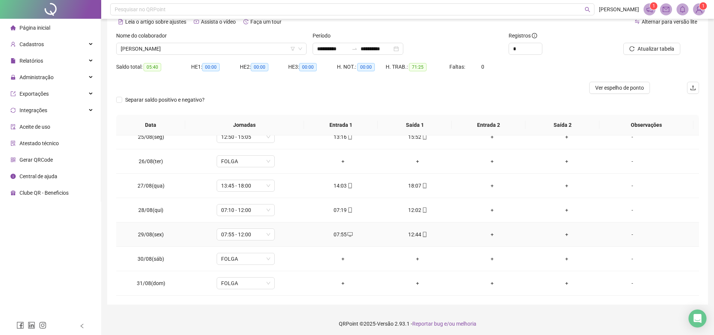
scroll to position [39, 0]
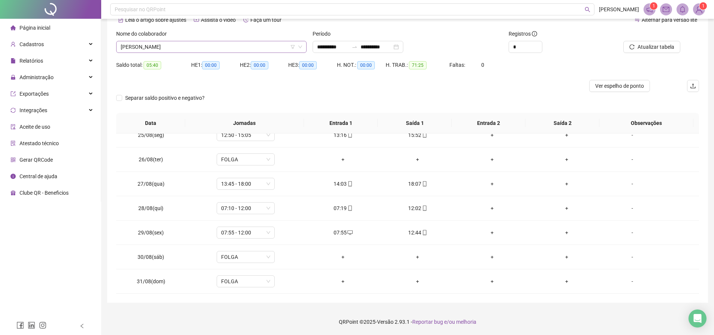
click at [226, 50] on span "Pedro Henrique dos Santos Silva" at bounding box center [211, 46] width 181 height 11
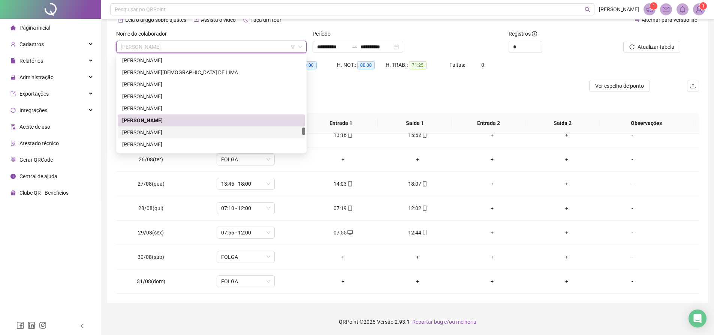
click at [171, 131] on div "Priscila Silva Ribeiro" at bounding box center [211, 132] width 178 height 8
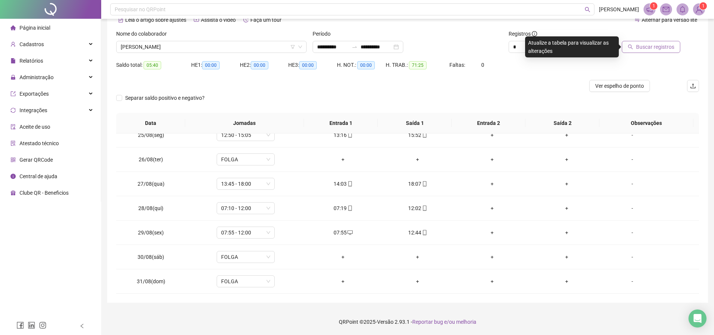
click at [627, 45] on button "Buscar registros" at bounding box center [650, 47] width 58 height 12
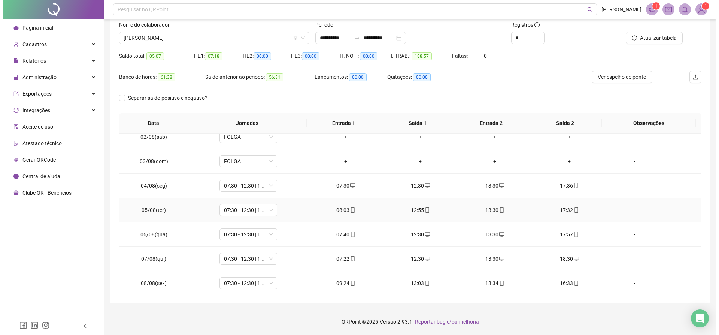
scroll to position [0, 0]
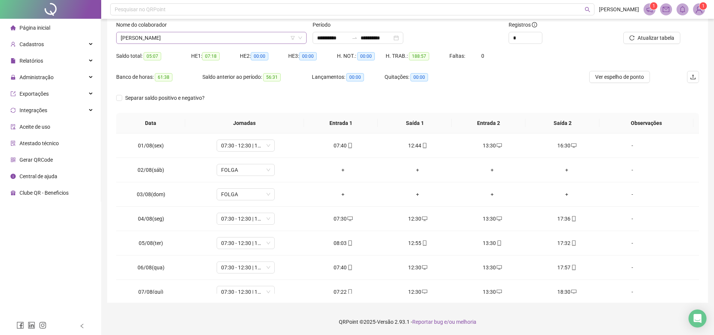
click at [232, 38] on span "Priscila Silva Ribeiro" at bounding box center [211, 37] width 181 height 11
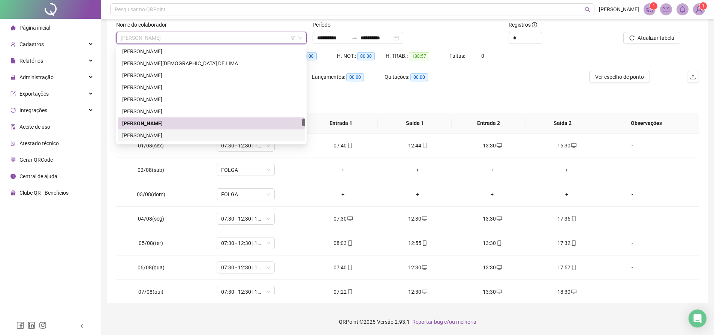
click at [164, 135] on div "RAIANE LOBO PEREIRA" at bounding box center [211, 135] width 178 height 8
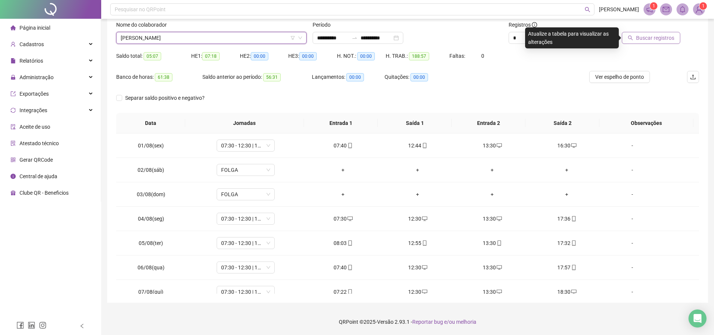
click at [660, 40] on span "Buscar registros" at bounding box center [655, 38] width 38 height 8
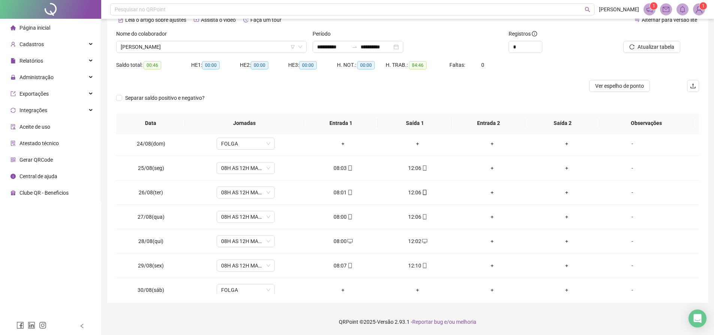
scroll to position [595, 0]
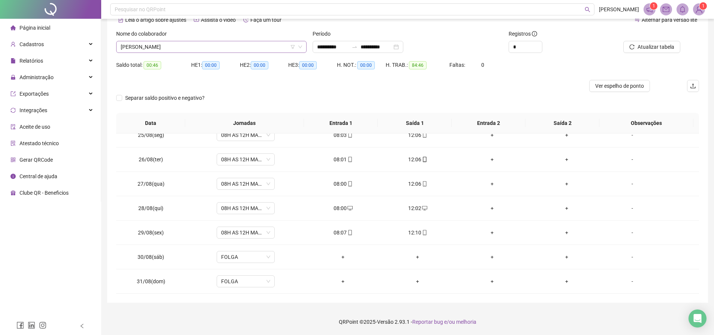
click at [182, 49] on span "RAIANE LOBO PEREIRA" at bounding box center [211, 46] width 181 height 11
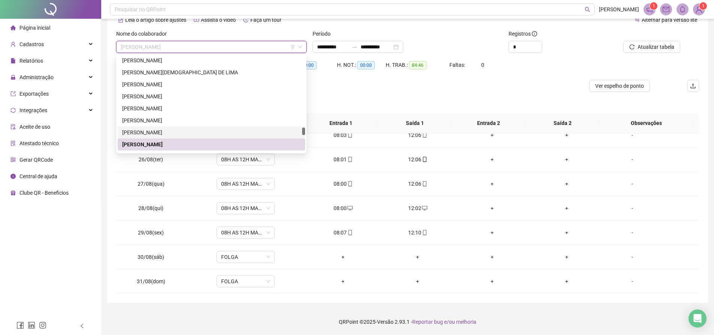
scroll to position [976, 0]
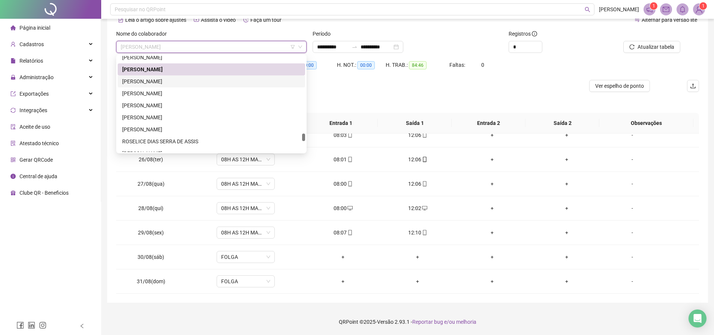
click at [133, 83] on div "[PERSON_NAME]" at bounding box center [211, 81] width 178 height 8
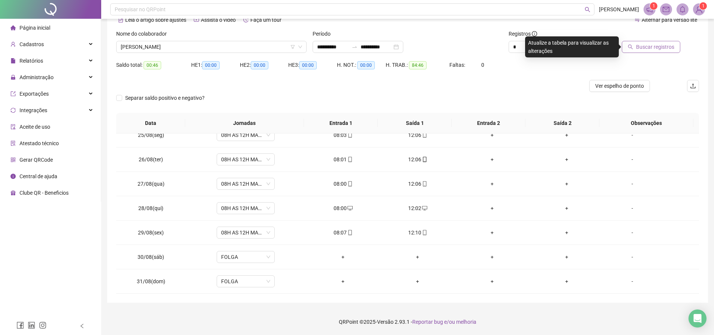
click at [647, 44] on span "Buscar registros" at bounding box center [655, 47] width 38 height 8
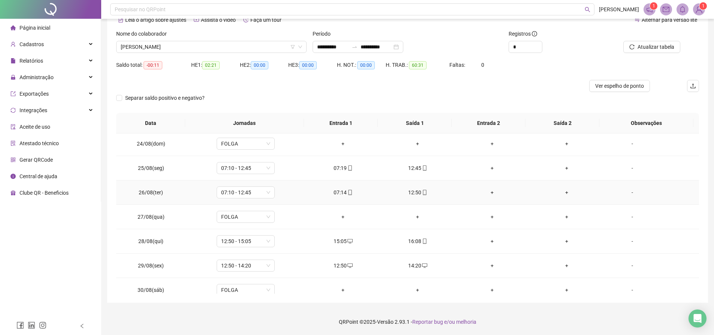
scroll to position [595, 0]
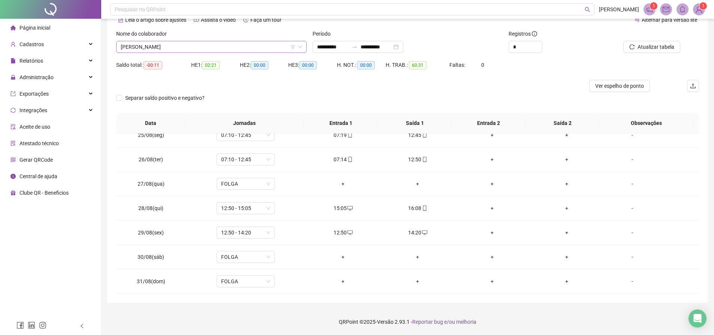
click at [215, 46] on span "[PERSON_NAME]" at bounding box center [211, 46] width 181 height 11
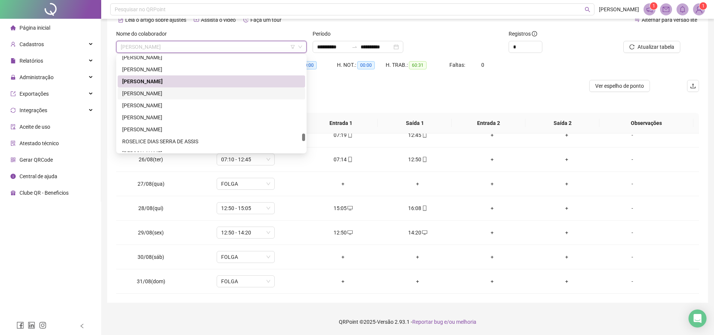
click at [146, 93] on div "[PERSON_NAME]" at bounding box center [211, 93] width 178 height 8
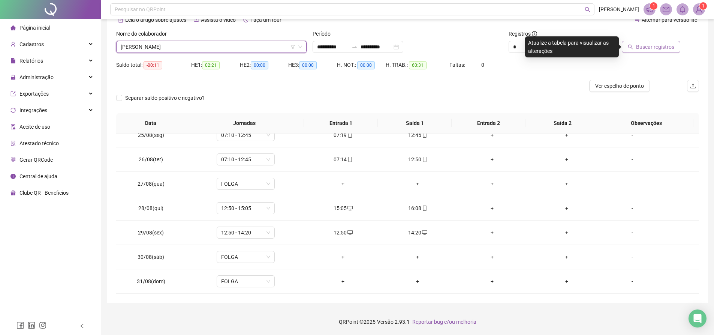
click at [649, 50] on span "Buscar registros" at bounding box center [655, 47] width 38 height 8
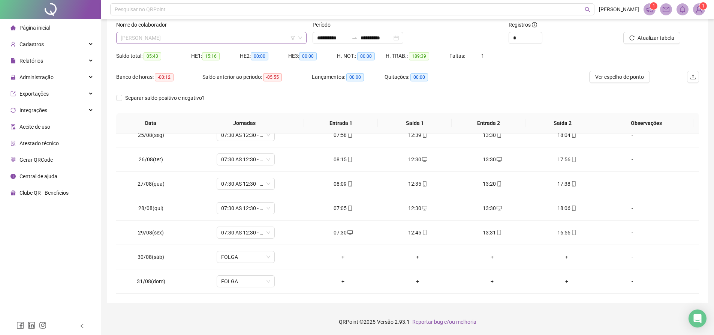
click at [222, 40] on span "[PERSON_NAME]" at bounding box center [211, 37] width 181 height 11
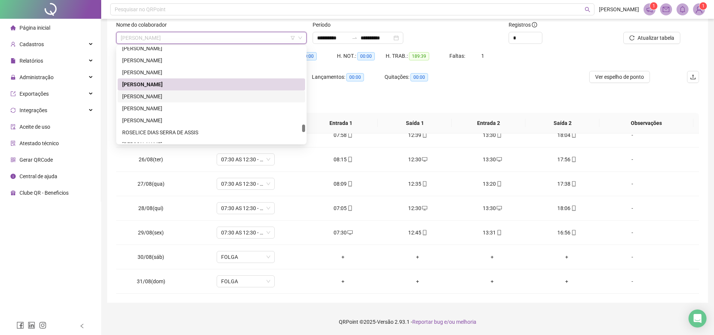
click at [166, 96] on div "[PERSON_NAME]" at bounding box center [211, 96] width 178 height 8
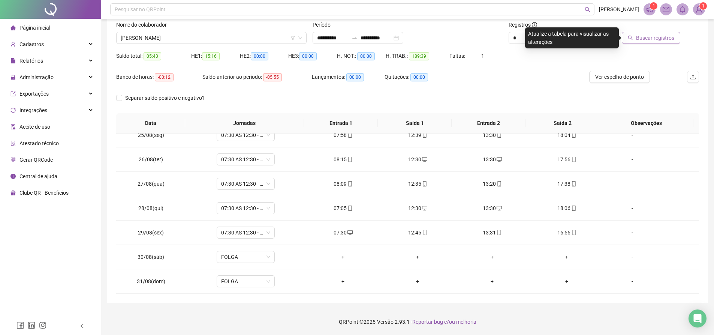
click at [650, 43] on button "Buscar registros" at bounding box center [650, 38] width 58 height 12
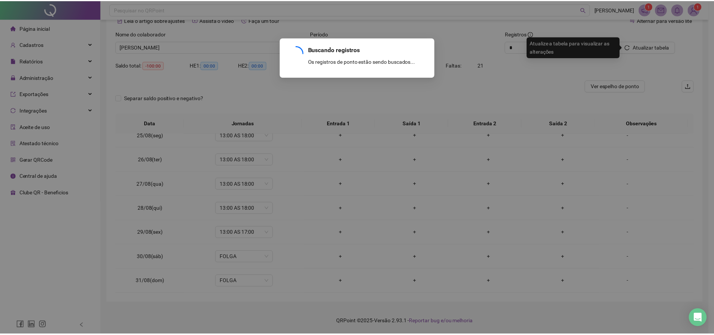
scroll to position [39, 0]
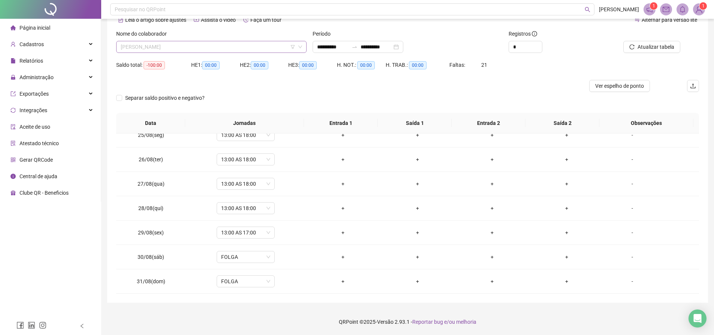
click at [209, 49] on span "[PERSON_NAME]" at bounding box center [211, 46] width 181 height 11
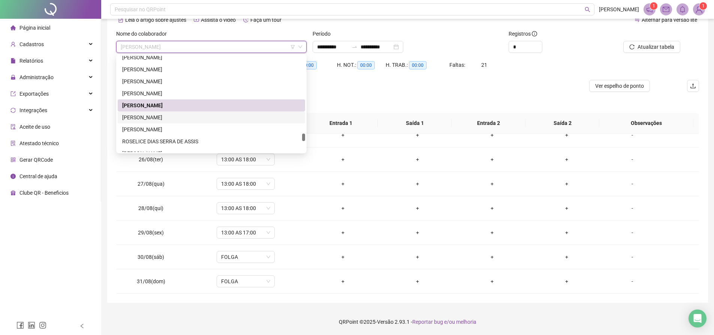
click at [170, 117] on div "[PERSON_NAME]" at bounding box center [211, 117] width 178 height 8
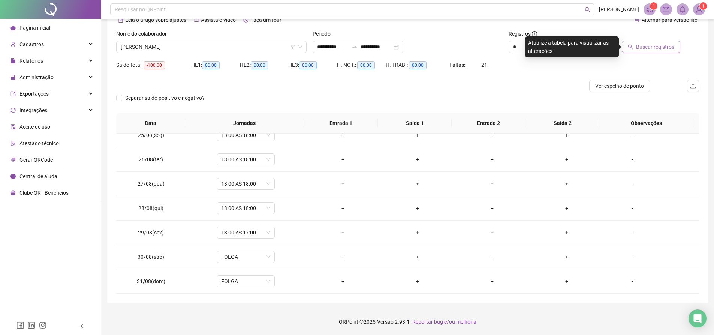
click at [648, 52] on button "Buscar registros" at bounding box center [650, 47] width 58 height 12
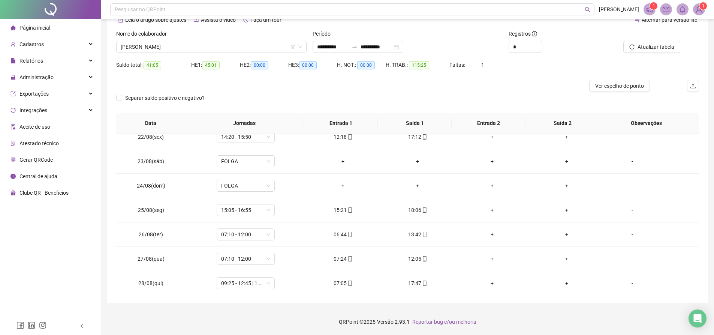
scroll to position [483, 0]
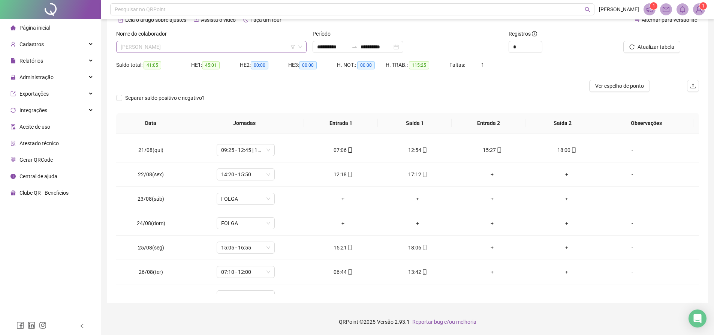
click at [213, 50] on span "[PERSON_NAME]" at bounding box center [211, 46] width 181 height 11
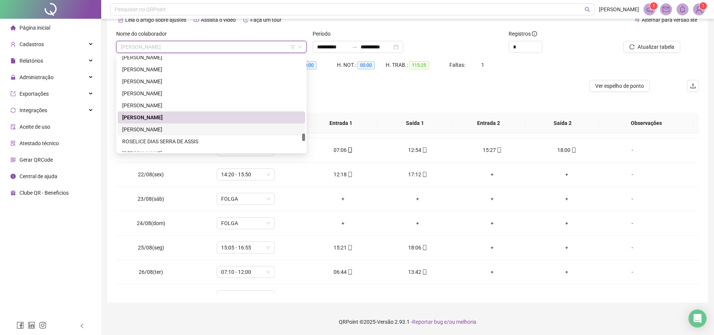
click at [203, 134] on div "[PERSON_NAME]" at bounding box center [211, 129] width 187 height 12
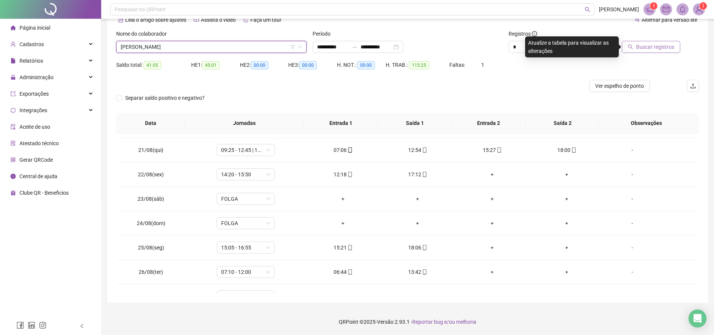
click at [654, 45] on span "Buscar registros" at bounding box center [655, 47] width 38 height 8
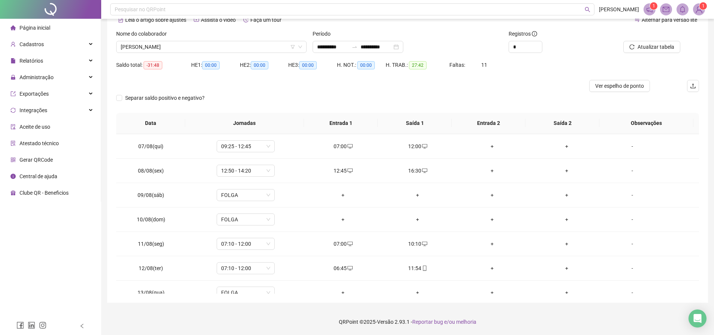
scroll to position [0, 0]
click at [234, 40] on div "Nome do colaborador" at bounding box center [211, 35] width 190 height 11
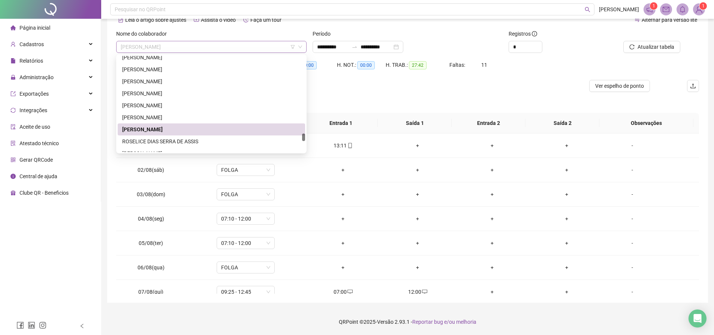
click at [231, 49] on span "[PERSON_NAME]" at bounding box center [211, 46] width 181 height 11
click at [168, 140] on div "ROSELICE DIAS SERRA DE ASSIS" at bounding box center [211, 141] width 178 height 8
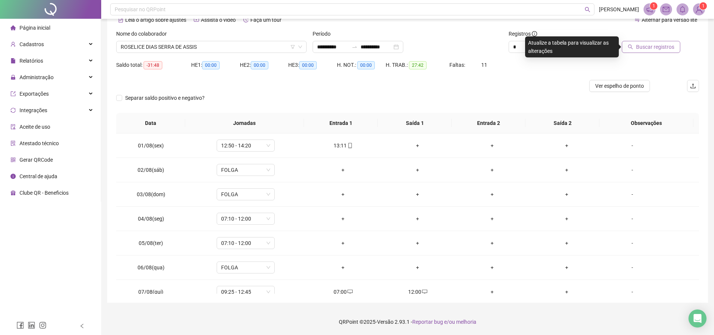
click at [643, 50] on span "Buscar registros" at bounding box center [655, 47] width 38 height 8
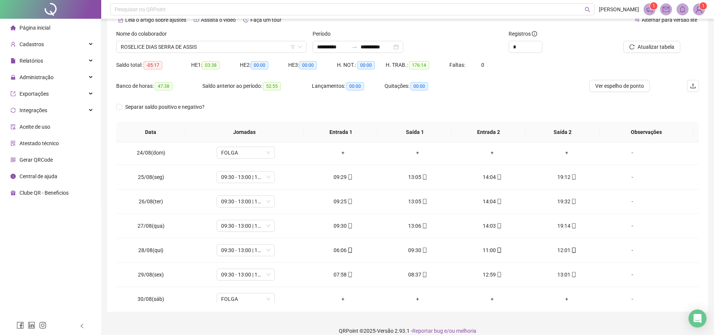
scroll to position [595, 0]
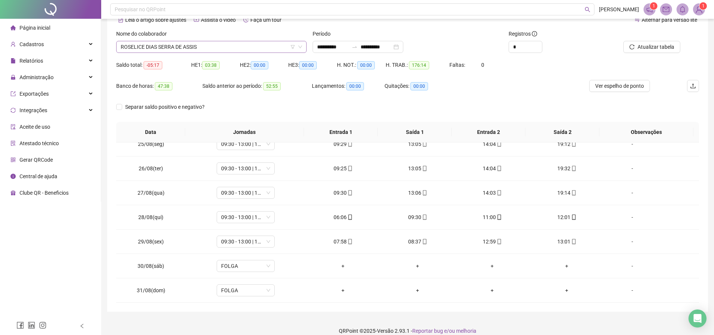
click at [208, 49] on span "ROSELICE DIAS SERRA DE ASSIS" at bounding box center [211, 46] width 181 height 11
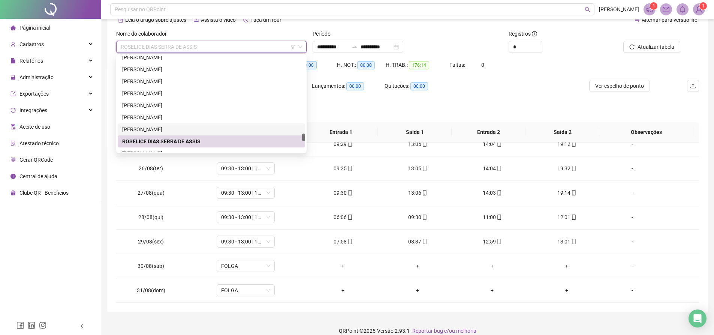
scroll to position [1013, 0]
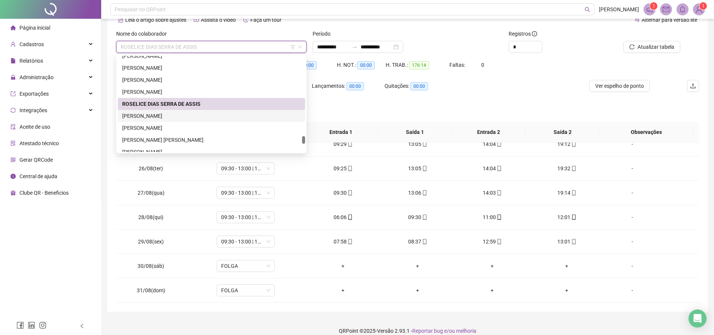
click at [160, 119] on div "[PERSON_NAME]" at bounding box center [211, 116] width 178 height 8
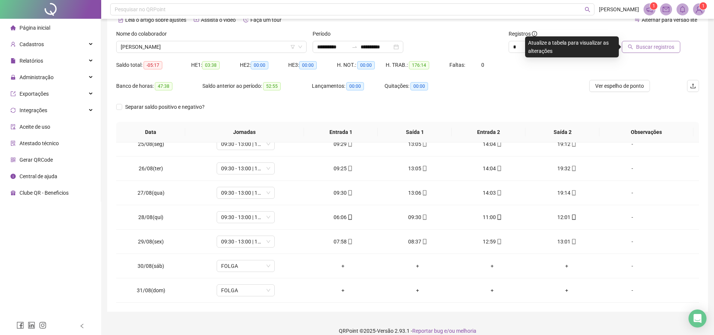
click at [632, 45] on icon "search" at bounding box center [629, 46] width 5 height 5
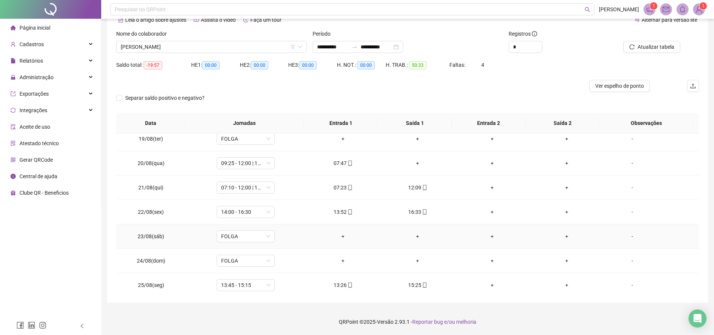
scroll to position [408, 0]
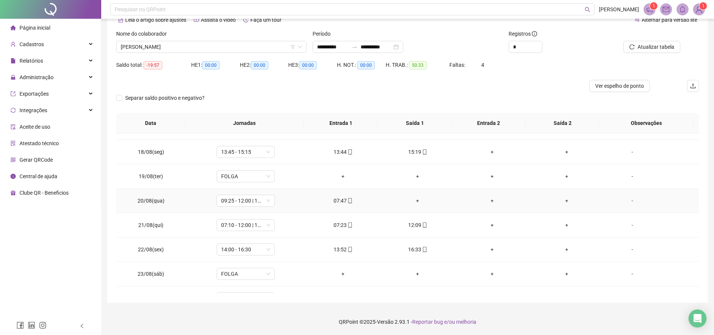
click at [414, 203] on div "+" at bounding box center [417, 200] width 63 height 8
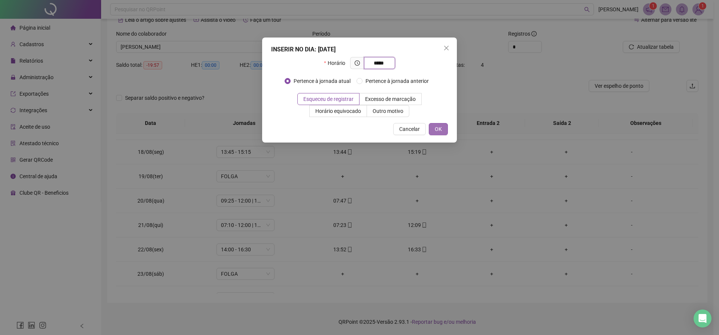
type input "*****"
click at [438, 131] on span "OK" at bounding box center [438, 129] width 7 height 8
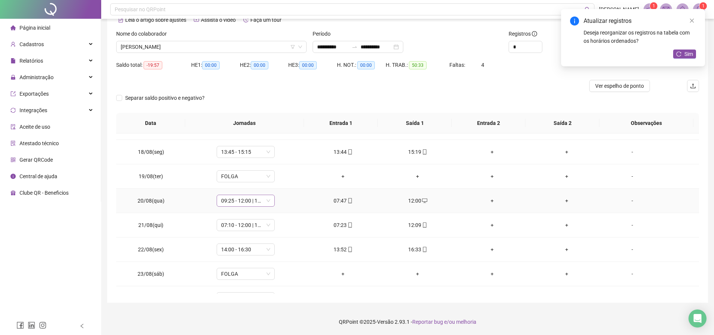
scroll to position [333, 0]
click at [415, 152] on div "+" at bounding box center [417, 153] width 63 height 8
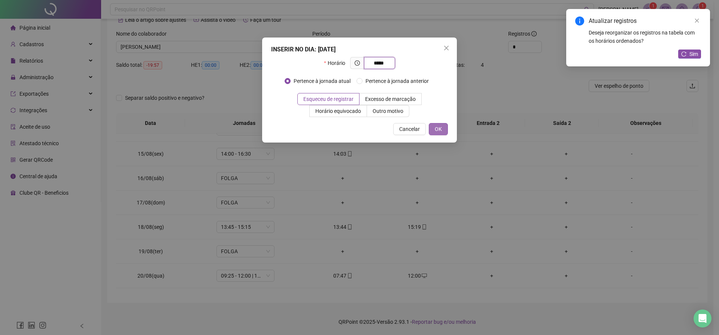
type input "*****"
click at [435, 131] on span "OK" at bounding box center [438, 129] width 7 height 8
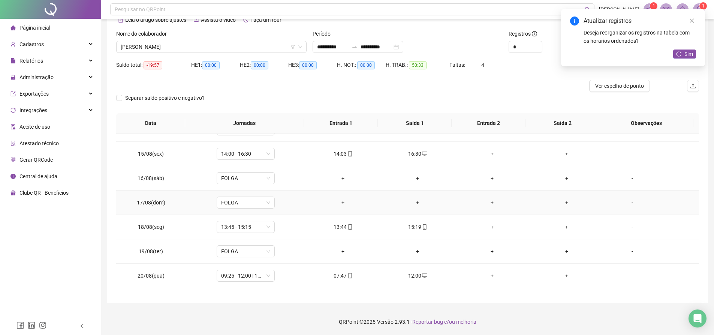
scroll to position [258, 0]
click at [415, 203] on div "+" at bounding box center [417, 204] width 63 height 8
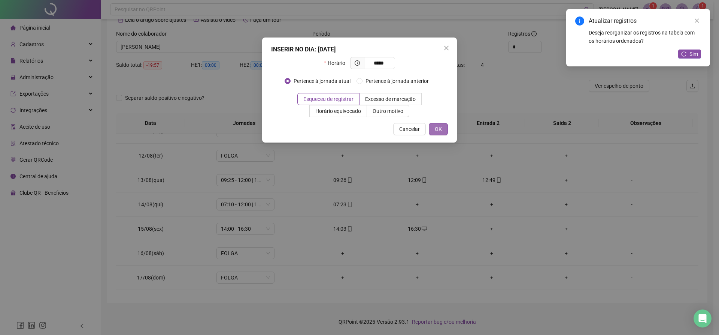
type input "*****"
click at [437, 130] on span "OK" at bounding box center [438, 129] width 7 height 8
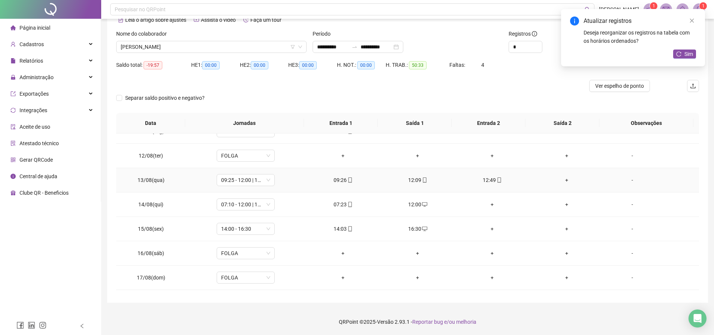
click at [560, 180] on div "+" at bounding box center [566, 180] width 63 height 8
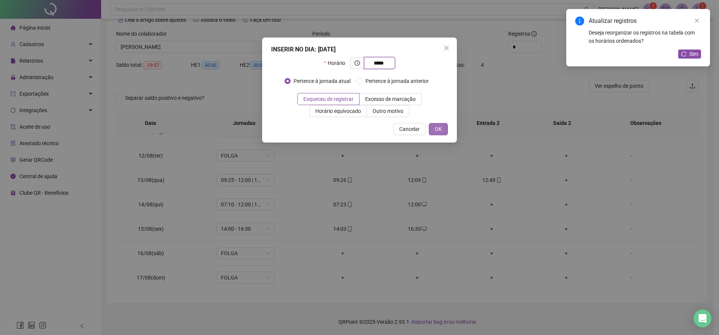
type input "*****"
click at [446, 130] on button "OK" at bounding box center [438, 129] width 19 height 12
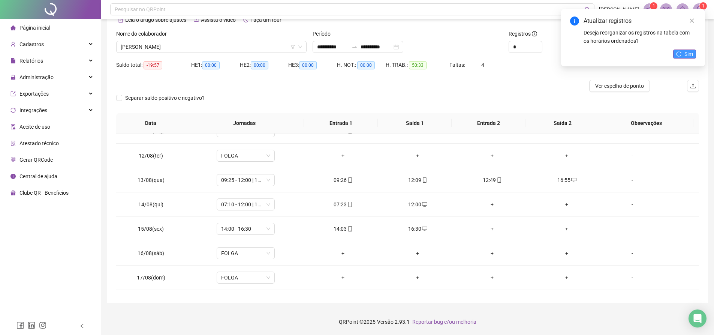
click at [675, 56] on button "Sim" at bounding box center [684, 53] width 23 height 9
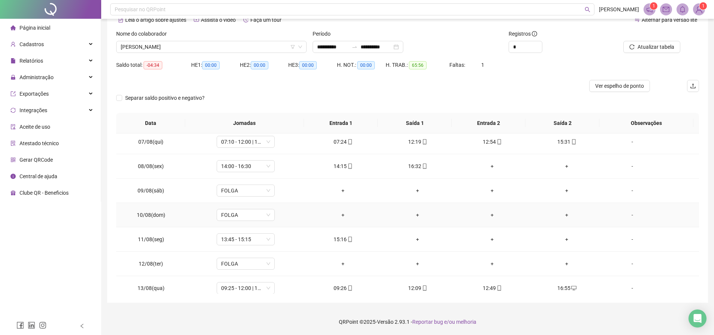
scroll to position [187, 0]
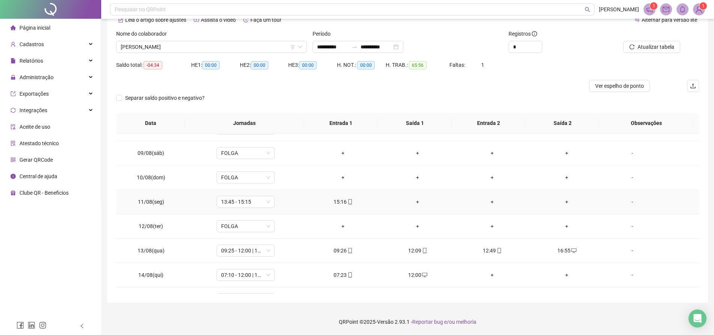
click at [415, 202] on div "+" at bounding box center [417, 201] width 63 height 8
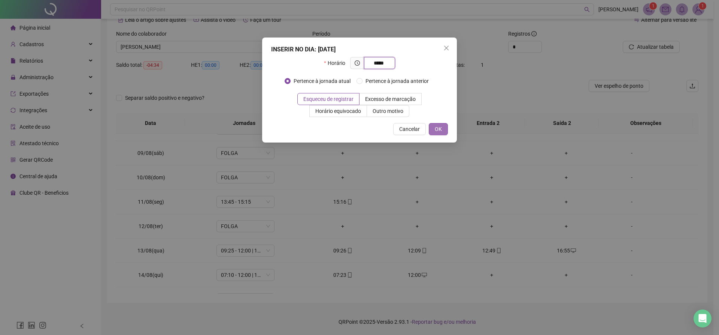
type input "*****"
click at [442, 130] on button "OK" at bounding box center [438, 129] width 19 height 12
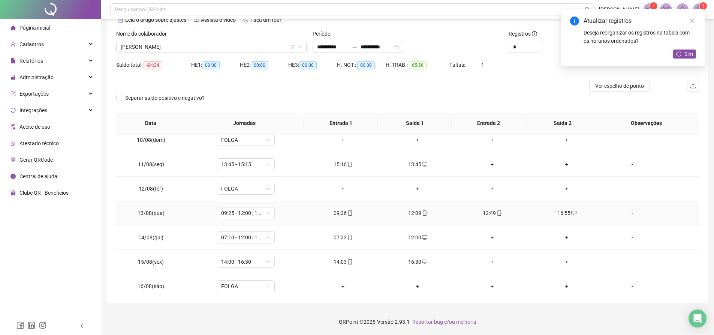
scroll to position [262, 0]
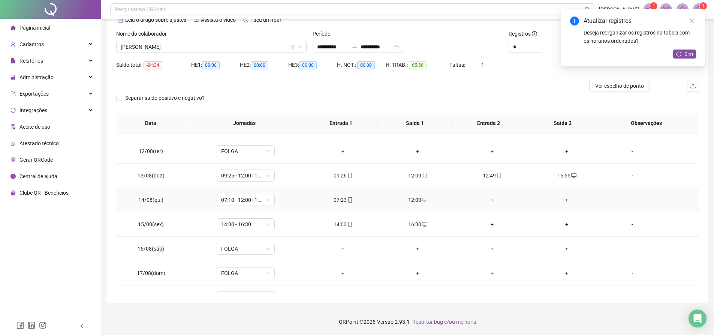
click at [487, 203] on div "+" at bounding box center [492, 200] width 63 height 8
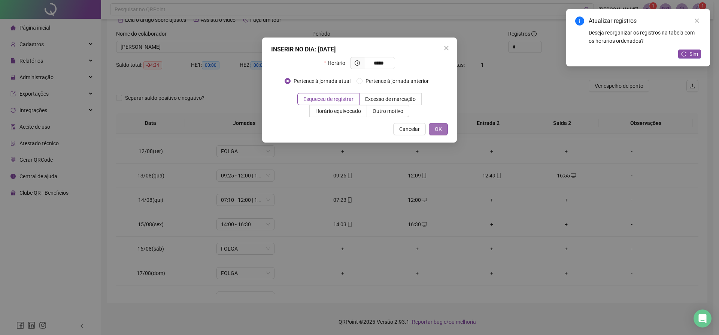
type input "*****"
click at [444, 128] on button "OK" at bounding box center [438, 129] width 19 height 12
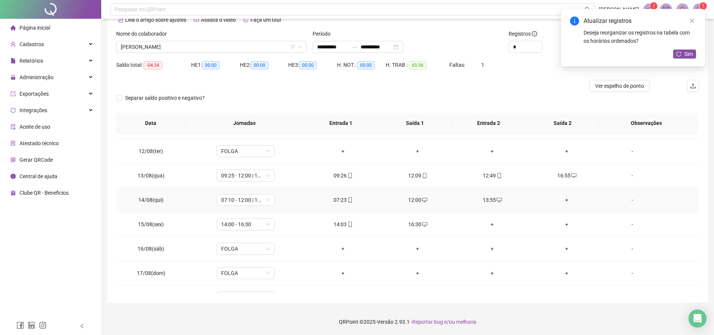
click at [565, 201] on div "+" at bounding box center [566, 200] width 63 height 8
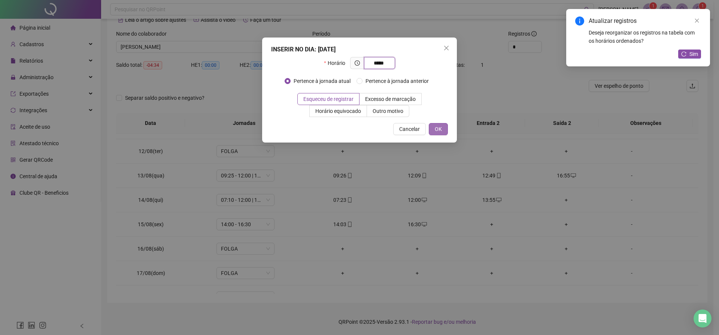
type input "*****"
click at [441, 127] on span "OK" at bounding box center [438, 129] width 7 height 8
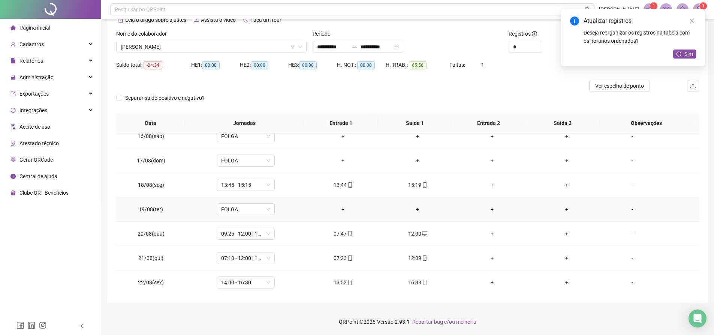
scroll to position [412, 0]
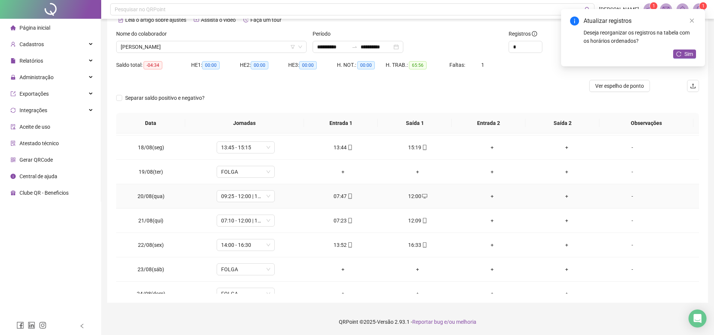
click at [487, 194] on div "+" at bounding box center [492, 196] width 63 height 8
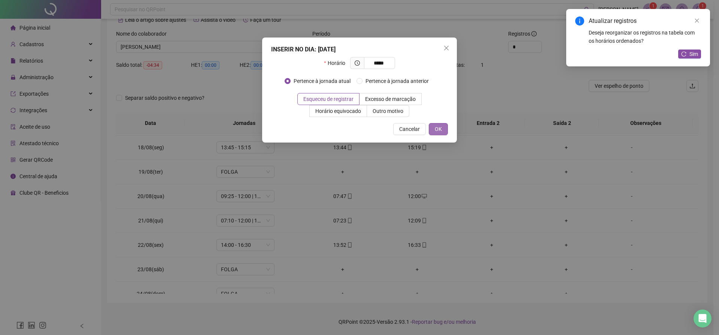
type input "*****"
click at [438, 127] on span "OK" at bounding box center [438, 129] width 7 height 8
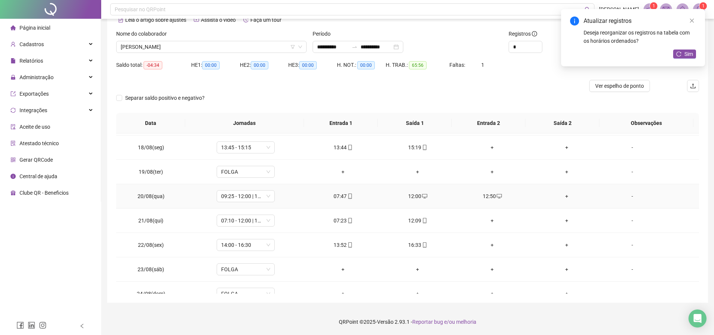
click at [559, 196] on div "+" at bounding box center [566, 196] width 63 height 8
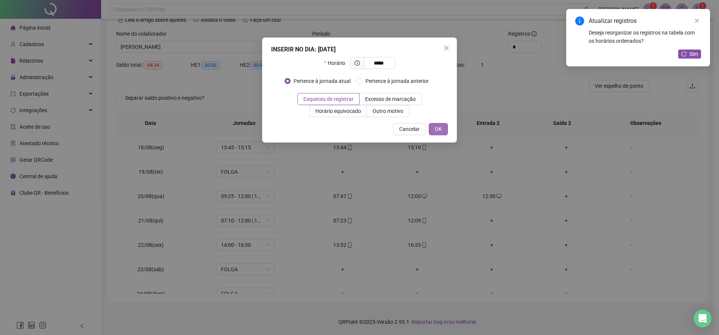
type input "*****"
click at [435, 130] on button "OK" at bounding box center [438, 129] width 19 height 12
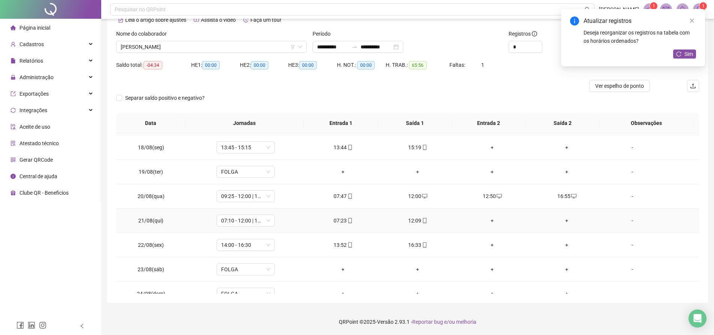
click at [484, 219] on div "+" at bounding box center [492, 220] width 63 height 8
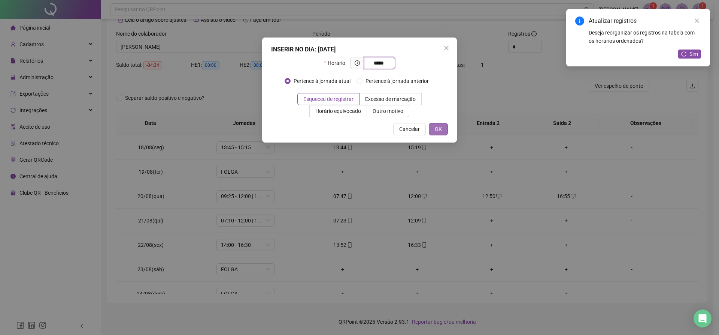
type input "*****"
click at [442, 126] on span "OK" at bounding box center [438, 129] width 7 height 8
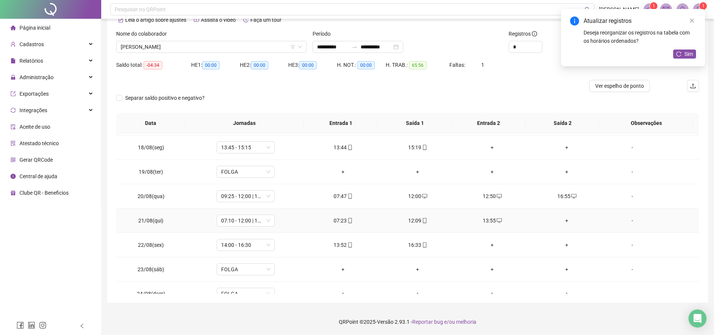
click at [565, 220] on div "+" at bounding box center [566, 220] width 63 height 8
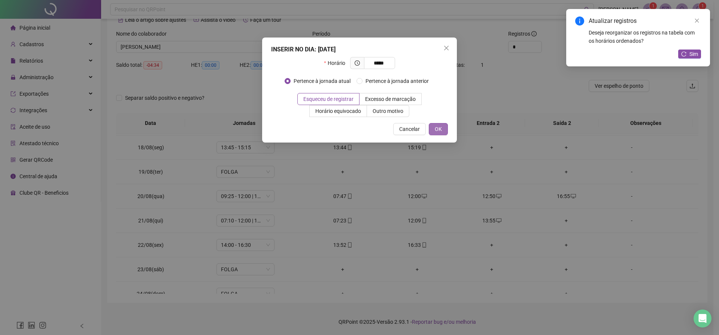
type input "*****"
click at [441, 126] on span "OK" at bounding box center [438, 129] width 7 height 8
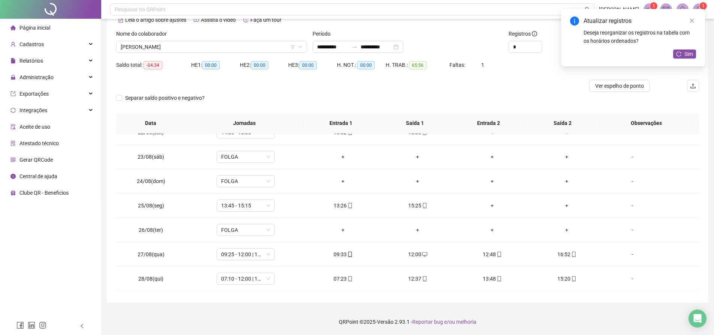
scroll to position [562, 0]
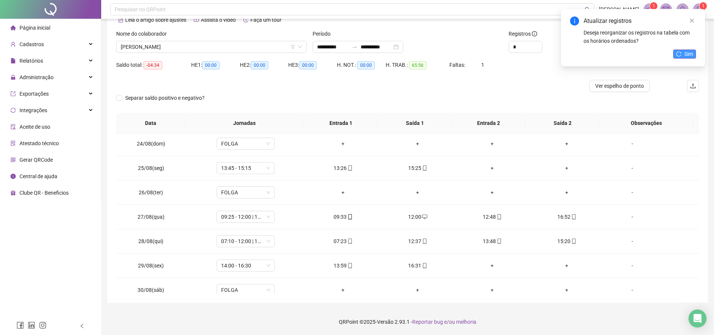
click at [678, 52] on icon "reload" at bounding box center [678, 53] width 5 height 5
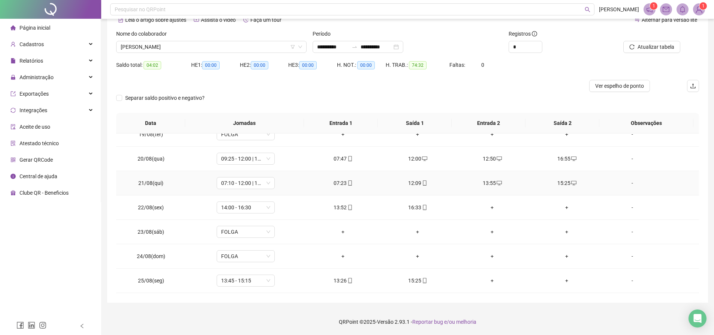
scroll to position [412, 0]
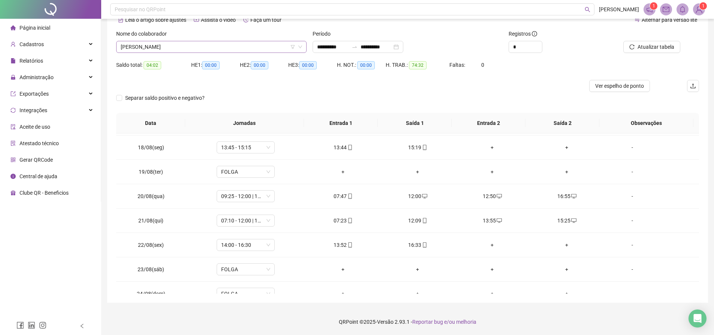
click at [267, 47] on span "[PERSON_NAME]" at bounding box center [211, 46] width 181 height 11
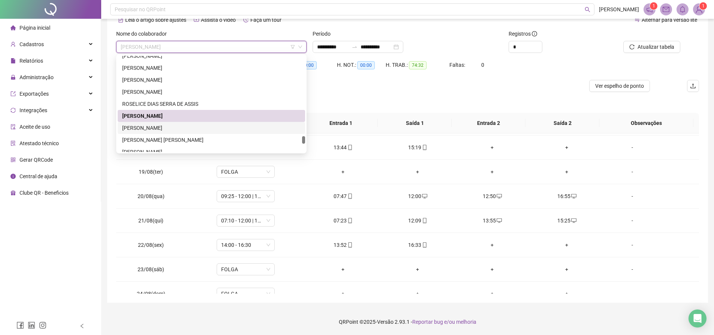
click at [165, 126] on div "[PERSON_NAME]" at bounding box center [211, 128] width 178 height 8
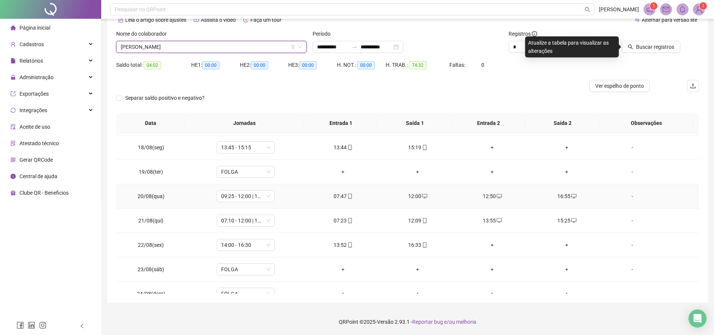
scroll to position [450, 0]
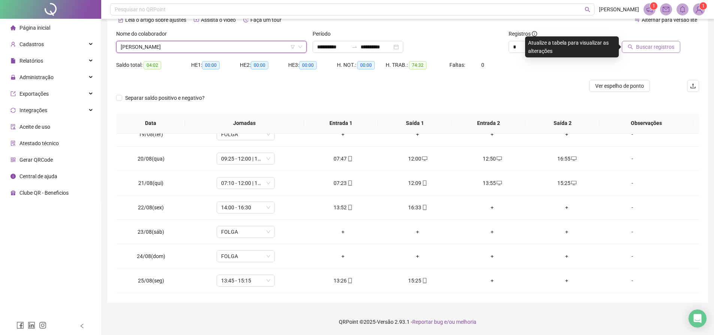
click at [632, 45] on icon "search" at bounding box center [630, 47] width 5 height 5
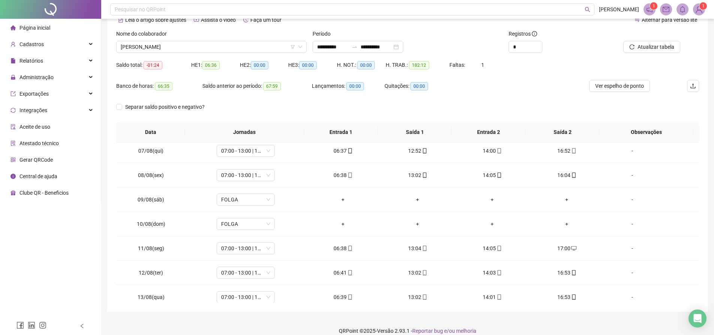
scroll to position [112, 0]
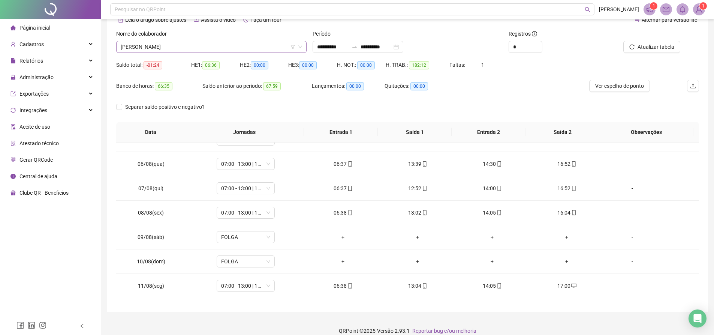
click at [261, 49] on span "[PERSON_NAME]" at bounding box center [211, 46] width 181 height 11
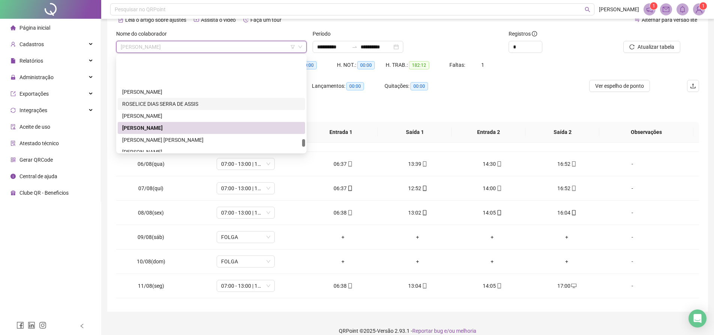
scroll to position [1050, 0]
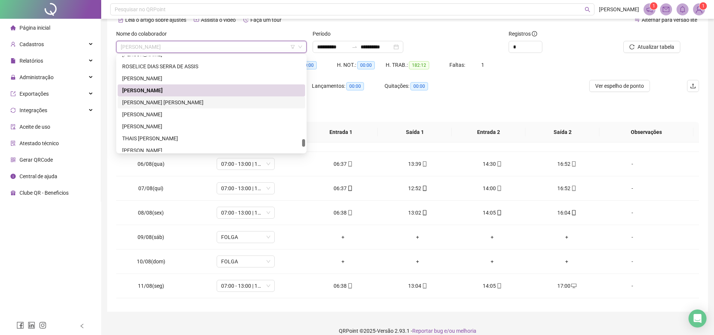
click at [187, 97] on div "[PERSON_NAME] [PERSON_NAME]" at bounding box center [211, 102] width 187 height 12
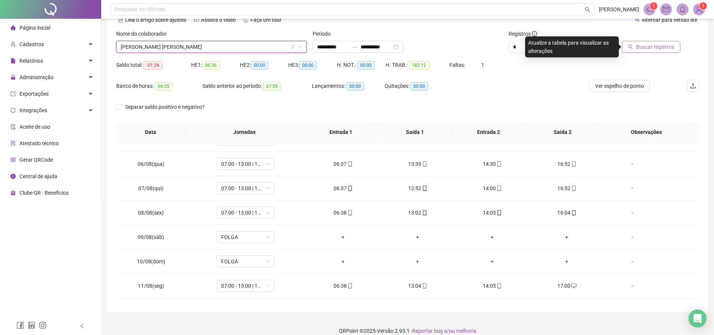
click at [659, 46] on span "Buscar registros" at bounding box center [655, 47] width 38 height 8
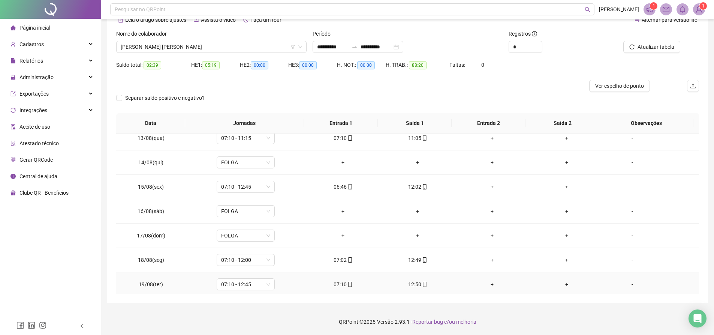
scroll to position [262, 0]
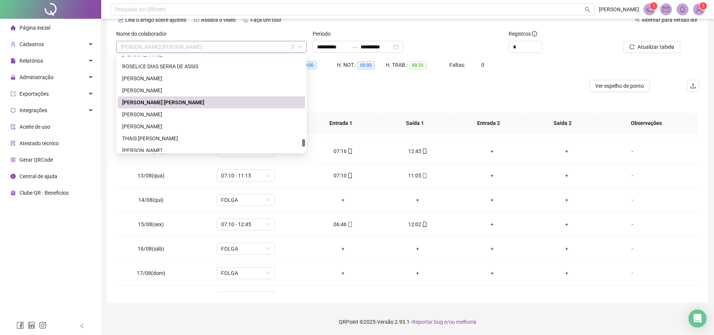
click at [239, 47] on span "[PERSON_NAME] [PERSON_NAME]" at bounding box center [211, 46] width 181 height 11
click at [182, 112] on div "[PERSON_NAME]" at bounding box center [211, 114] width 178 height 8
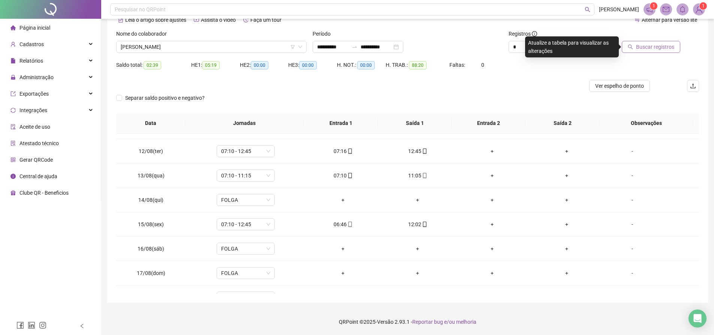
click at [640, 49] on span "Buscar registros" at bounding box center [655, 47] width 38 height 8
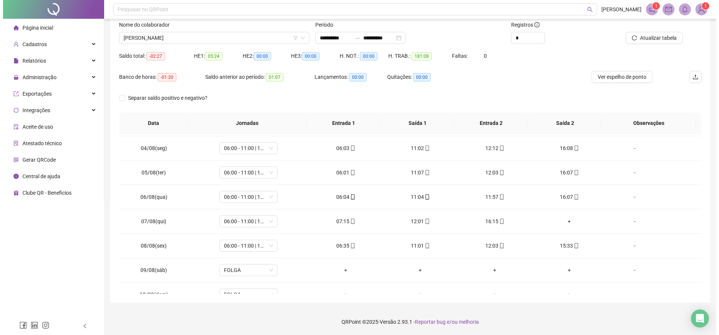
scroll to position [0, 0]
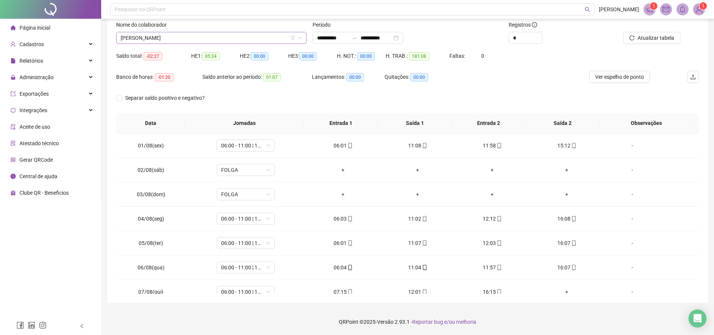
click at [268, 34] on span "[PERSON_NAME]" at bounding box center [211, 37] width 181 height 11
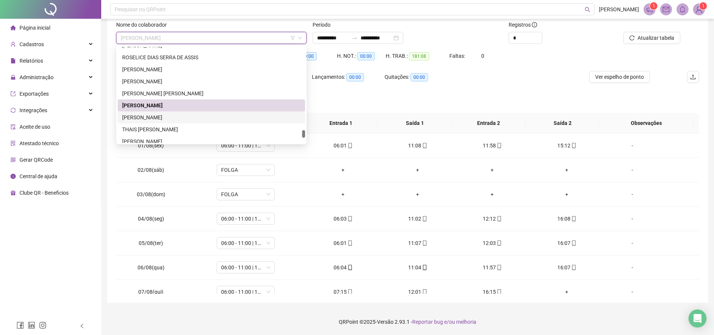
click at [163, 121] on div "[PERSON_NAME]" at bounding box center [211, 117] width 178 height 8
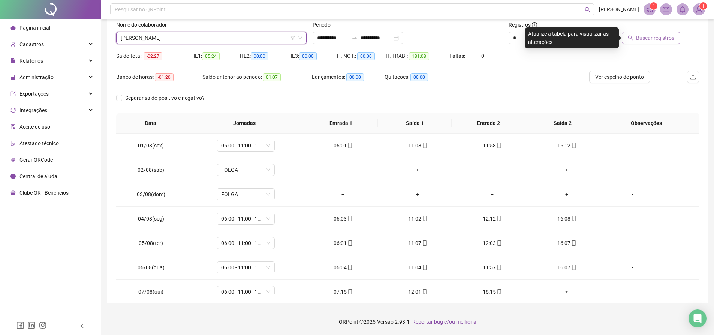
click at [656, 39] on span "Buscar registros" at bounding box center [655, 38] width 38 height 8
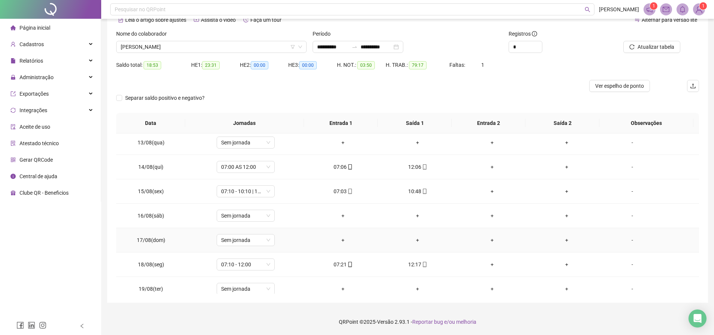
scroll to position [258, 0]
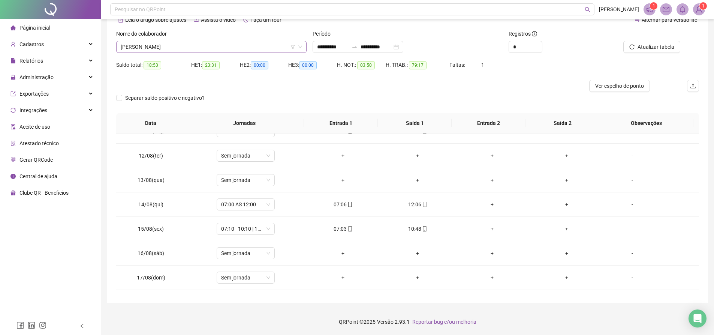
click at [225, 48] on span "[PERSON_NAME]" at bounding box center [211, 46] width 181 height 11
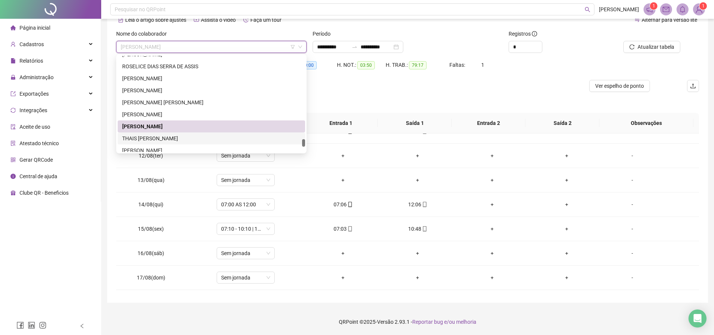
click at [165, 135] on div "THAIS PINHO DE OLIVEIRA" at bounding box center [211, 138] width 178 height 8
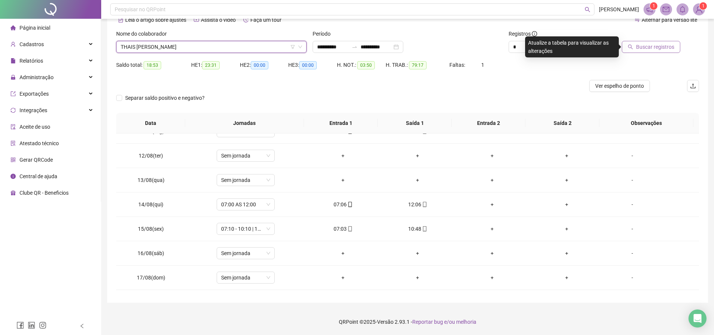
click at [671, 46] on span "Buscar registros" at bounding box center [655, 47] width 38 height 8
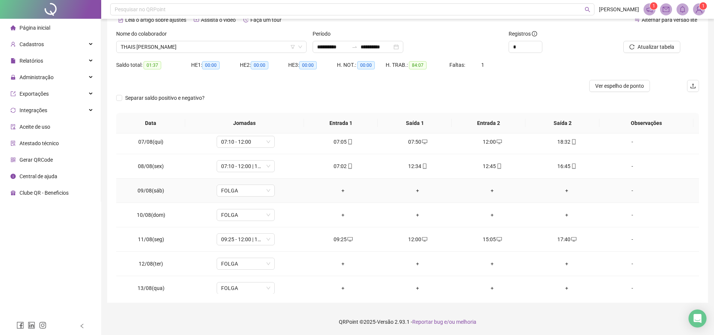
scroll to position [225, 0]
click at [339, 260] on div "+" at bounding box center [343, 261] width 63 height 8
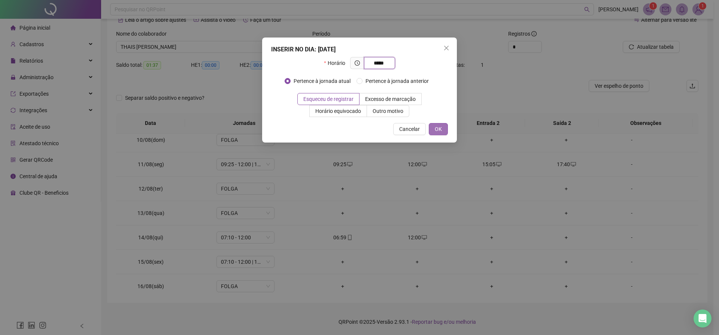
type input "*****"
click at [433, 126] on button "OK" at bounding box center [438, 129] width 19 height 12
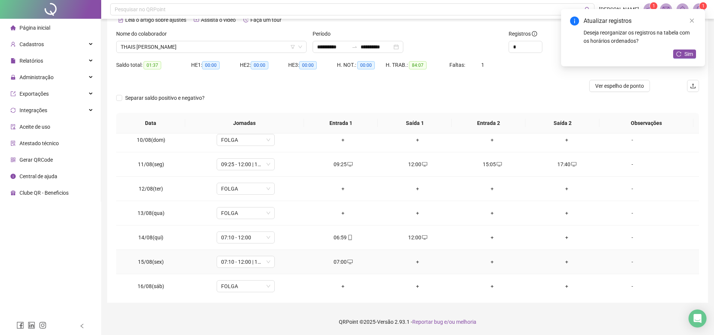
click at [417, 261] on div "+" at bounding box center [417, 261] width 63 height 8
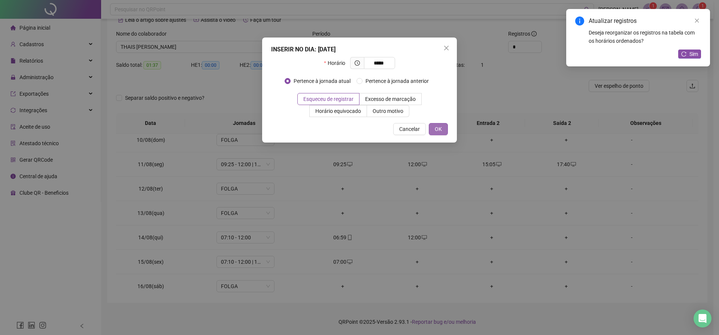
type input "*****"
click at [433, 131] on button "OK" at bounding box center [438, 129] width 19 height 12
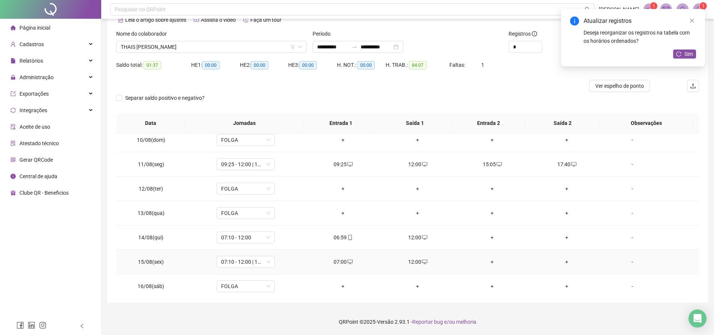
click at [485, 262] on div "+" at bounding box center [492, 261] width 63 height 8
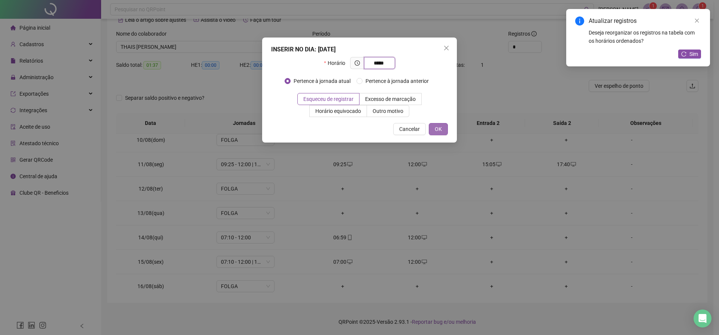
type input "*****"
click at [441, 130] on span "OK" at bounding box center [438, 129] width 7 height 8
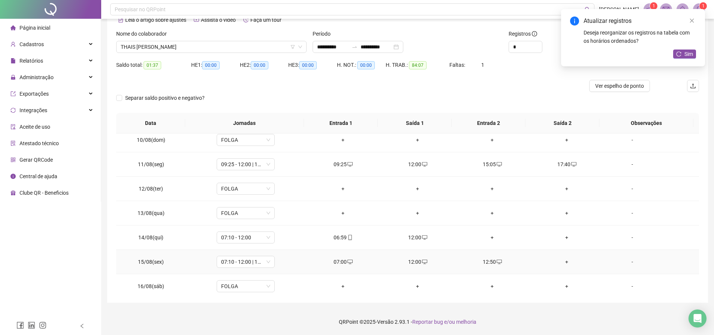
click at [563, 263] on div "+" at bounding box center [566, 261] width 63 height 8
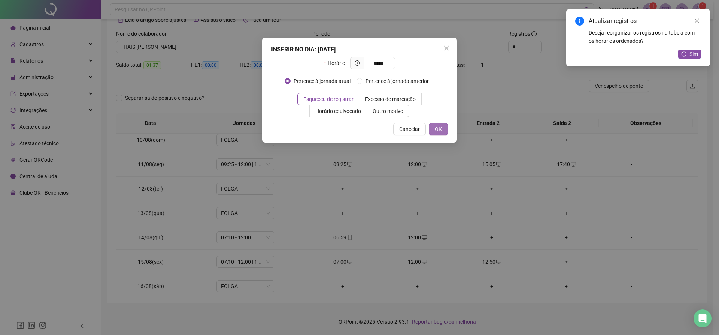
type input "*****"
click at [437, 130] on span "OK" at bounding box center [438, 129] width 7 height 8
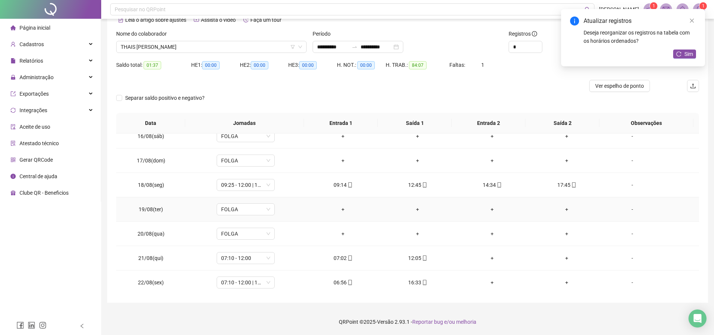
scroll to position [412, 0]
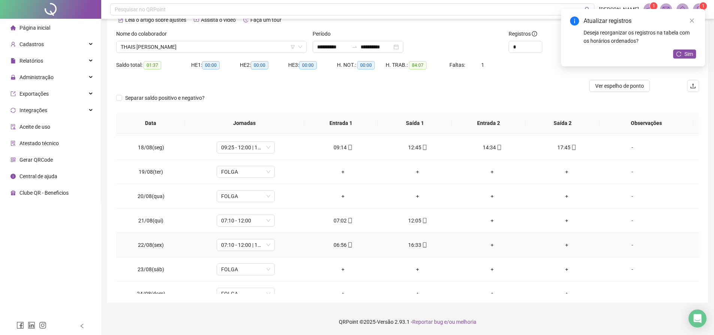
click at [484, 245] on div "+" at bounding box center [492, 245] width 63 height 8
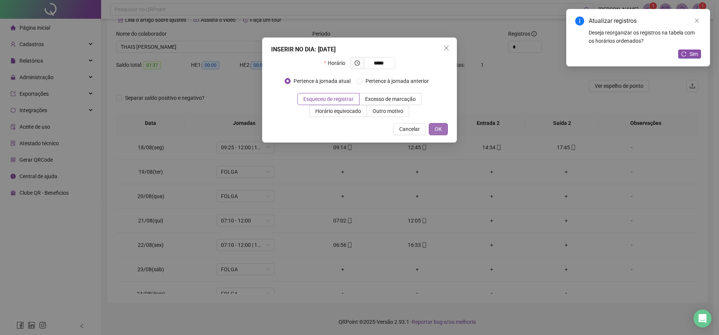
type input "*****"
click at [438, 131] on span "OK" at bounding box center [438, 129] width 7 height 8
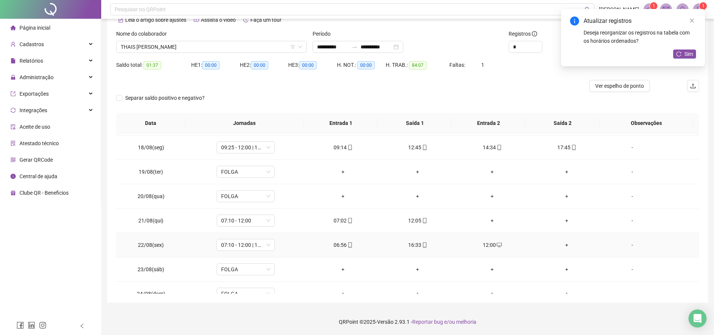
click at [561, 244] on div "+" at bounding box center [566, 245] width 63 height 8
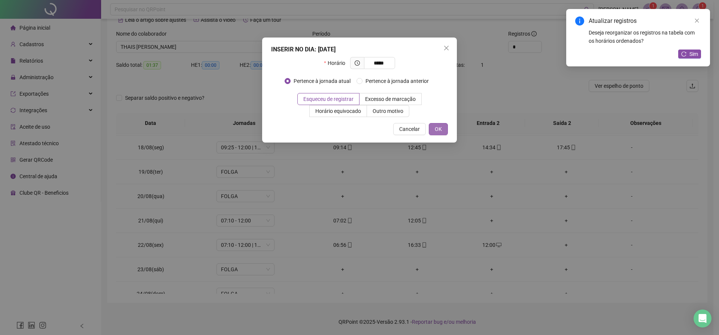
type input "*****"
click at [443, 130] on button "OK" at bounding box center [438, 129] width 19 height 12
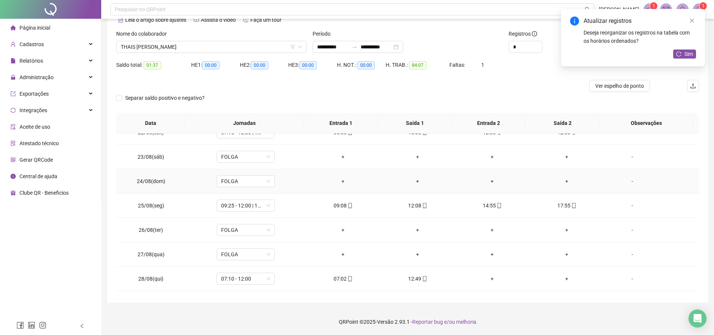
scroll to position [595, 0]
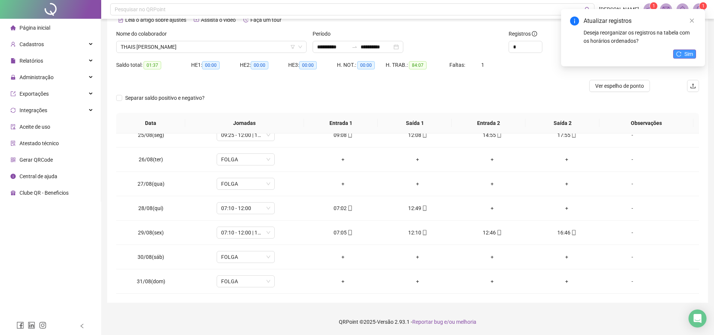
click at [674, 55] on button "Sim" at bounding box center [684, 53] width 23 height 9
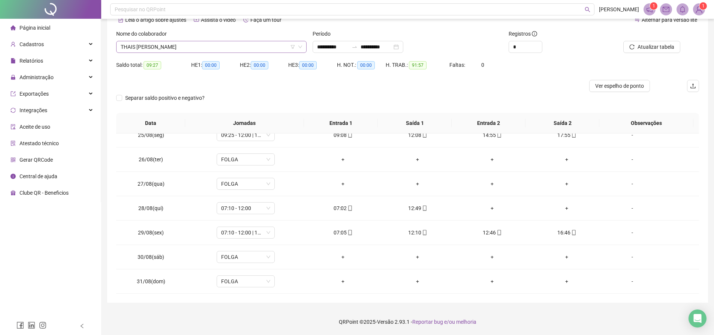
click at [225, 48] on span "THAIS PINHO DE OLIVEIRA" at bounding box center [211, 46] width 181 height 11
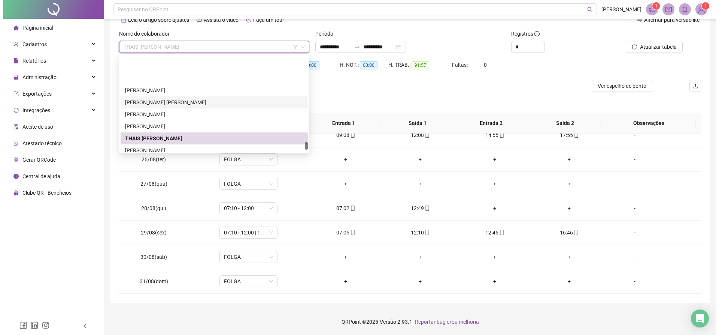
scroll to position [1088, 0]
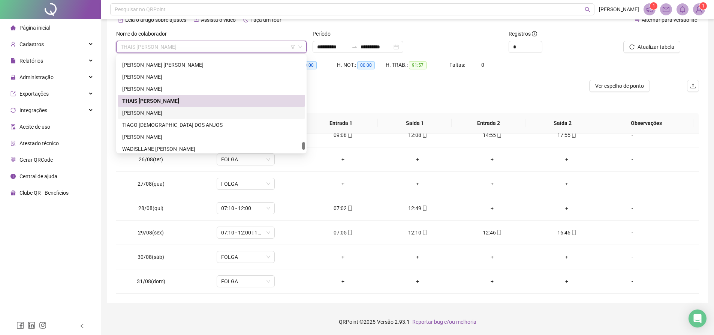
click at [171, 112] on div "THIAGO LIMA CORDEIRO" at bounding box center [211, 113] width 178 height 8
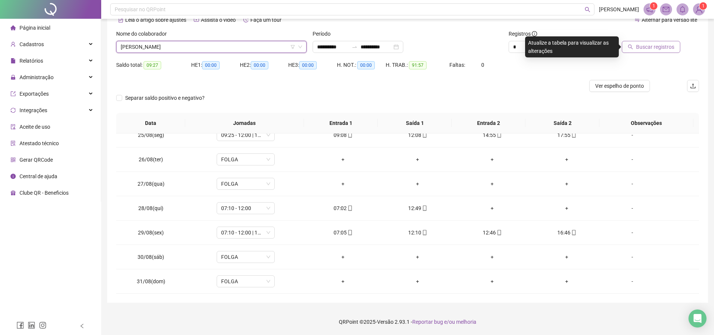
click at [662, 43] on span "Buscar registros" at bounding box center [655, 47] width 38 height 8
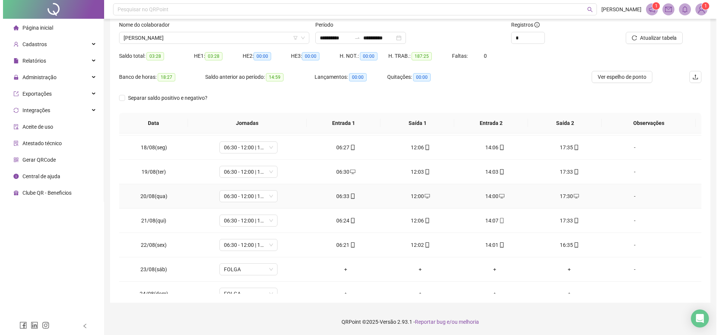
scroll to position [595, 0]
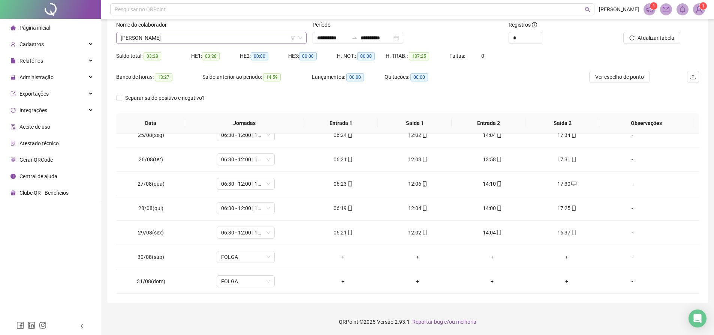
click at [197, 33] on span "THIAGO LIMA CORDEIRO" at bounding box center [211, 37] width 181 height 11
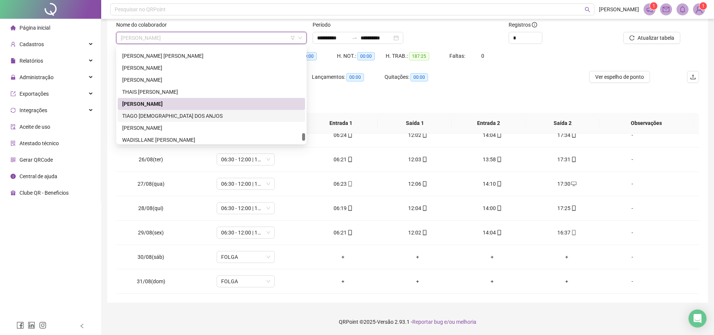
click at [156, 112] on div "TIAGO JESUS DOS ANJOS" at bounding box center [211, 116] width 178 height 8
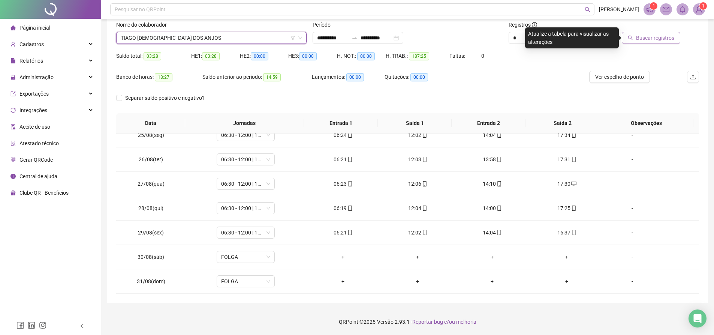
click at [644, 37] on span "Buscar registros" at bounding box center [655, 38] width 38 height 8
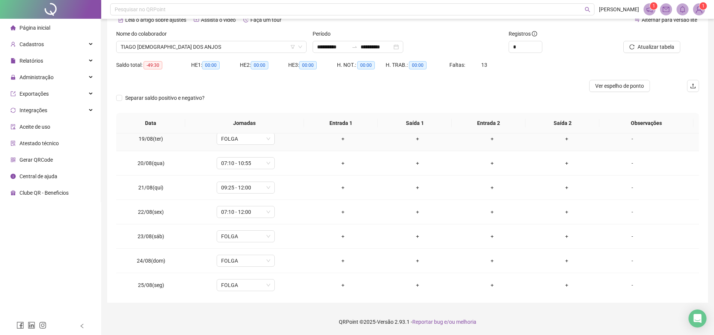
scroll to position [258, 0]
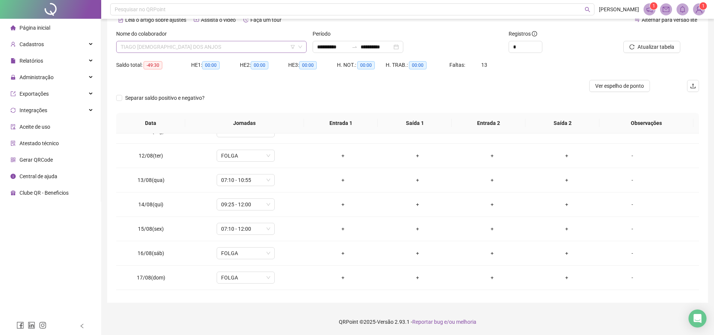
click at [248, 45] on span "TIAGO JESUS DOS ANJOS" at bounding box center [211, 46] width 181 height 11
click at [347, 40] on div "Período" at bounding box center [407, 35] width 190 height 11
click at [346, 47] on input "**********" at bounding box center [332, 47] width 31 height 8
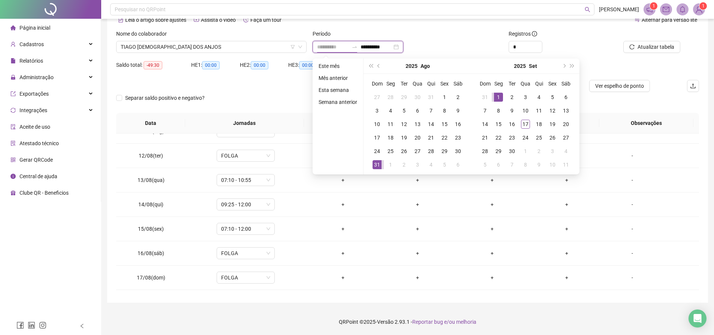
type input "**********"
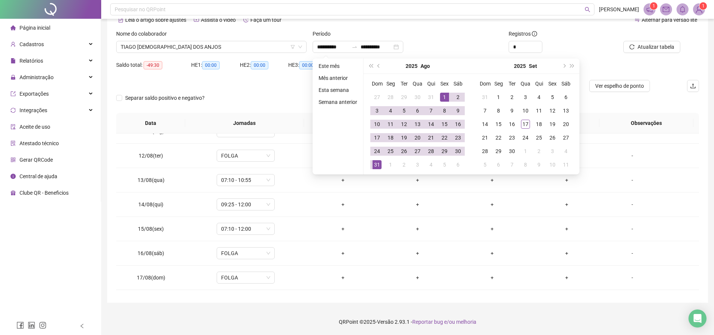
click at [468, 40] on div "Período" at bounding box center [407, 35] width 190 height 11
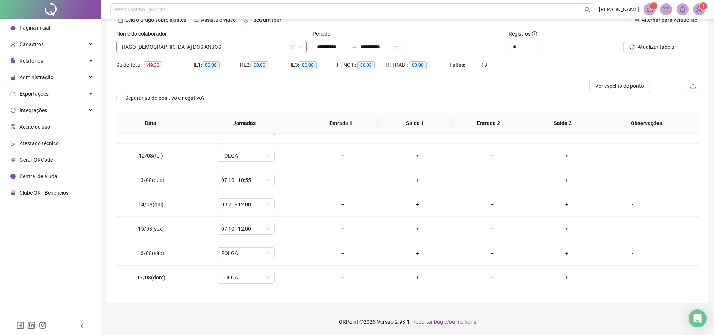
click at [260, 42] on span "TIAGO JESUS DOS ANJOS" at bounding box center [211, 46] width 181 height 11
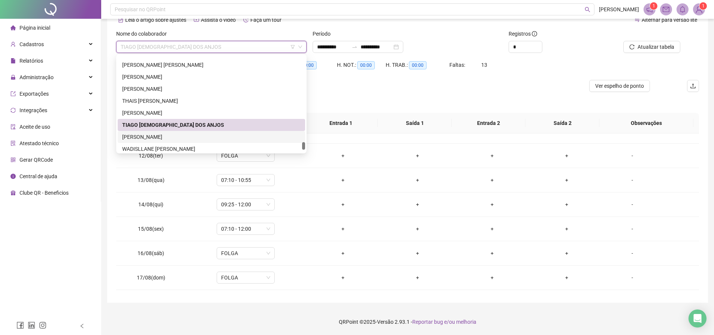
click at [166, 136] on div "Valda Souza Ferreira de Melo" at bounding box center [211, 137] width 178 height 8
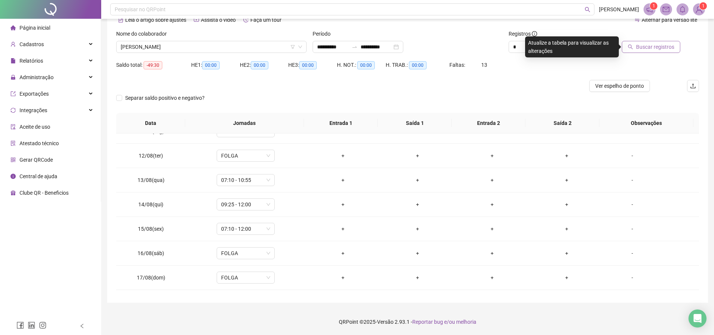
click at [632, 46] on icon "search" at bounding box center [629, 46] width 5 height 5
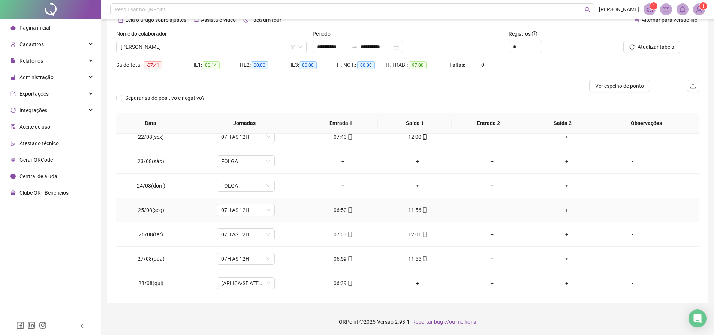
scroll to position [595, 0]
click at [415, 208] on div "+" at bounding box center [417, 208] width 63 height 8
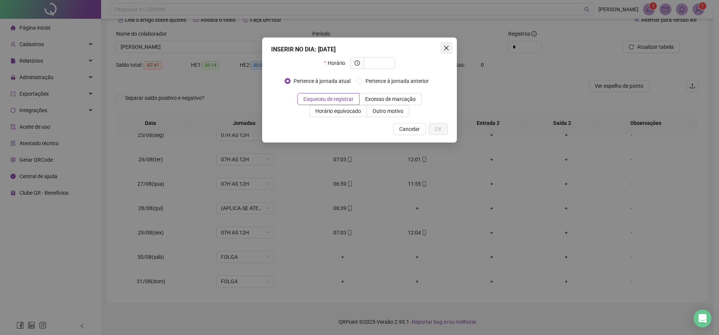
click at [445, 48] on icon "close" at bounding box center [447, 48] width 6 height 6
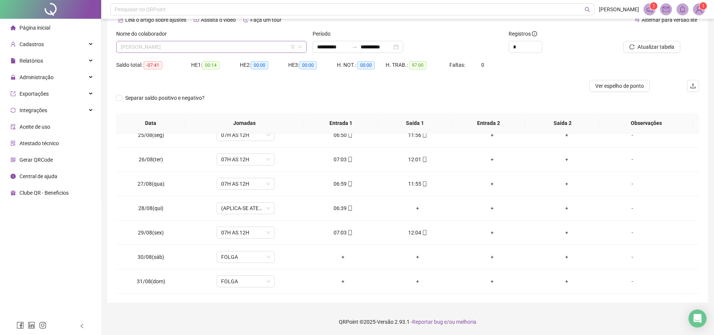
click at [217, 49] on span "Valda Souza Ferreira de Melo" at bounding box center [211, 46] width 181 height 11
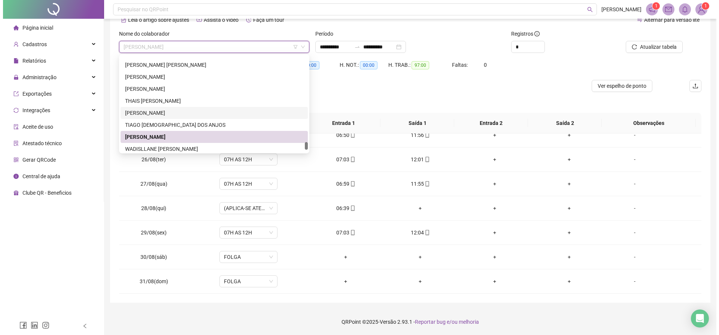
scroll to position [1115, 0]
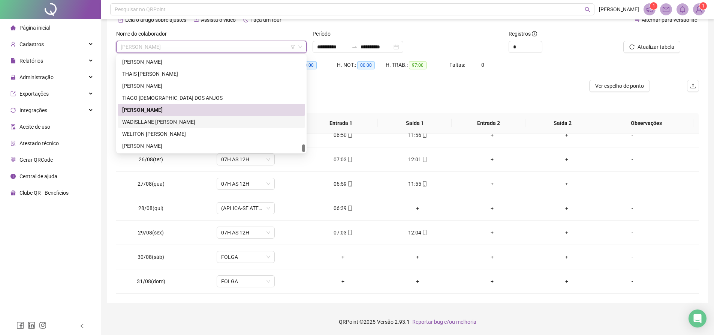
click at [160, 118] on div "WADISLLANE BORGES SANTOS" at bounding box center [211, 122] width 178 height 8
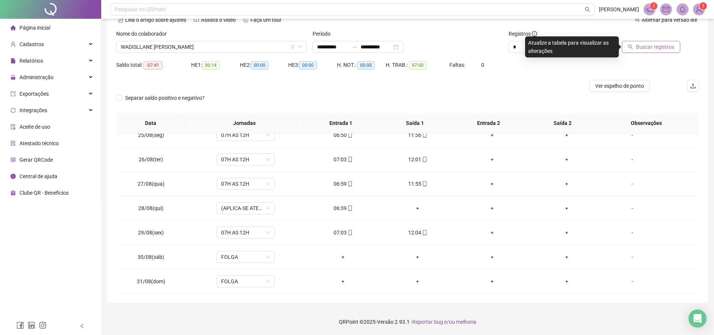
click at [647, 48] on span "Buscar registros" at bounding box center [655, 47] width 38 height 8
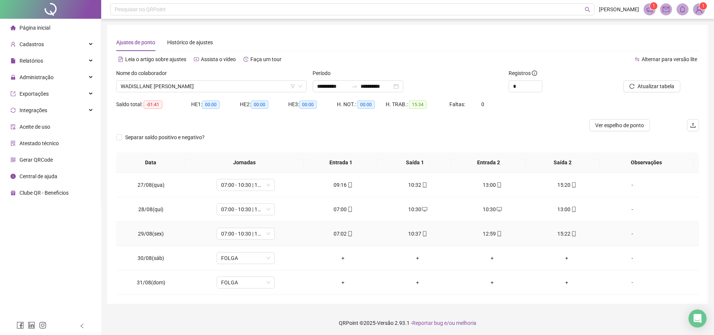
scroll to position [1, 0]
click at [662, 83] on span "Atualizar tabela" at bounding box center [655, 85] width 37 height 8
click at [229, 86] on span "WADISLLANE BORGES SANTOS" at bounding box center [211, 84] width 181 height 11
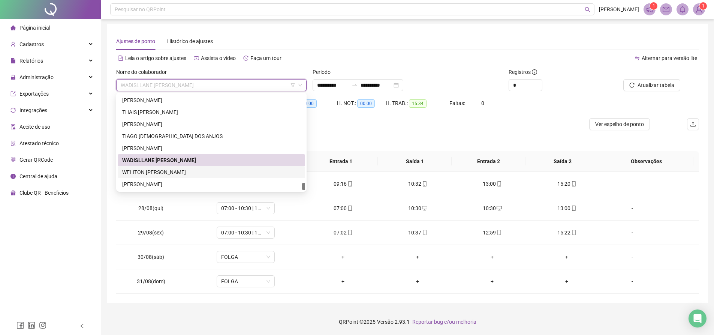
click at [147, 172] on div "WELITON JESUS FERREIRA" at bounding box center [211, 172] width 178 height 8
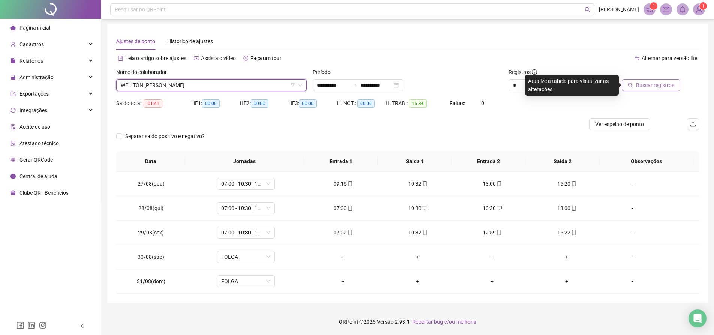
click at [663, 82] on span "Buscar registros" at bounding box center [655, 85] width 38 height 8
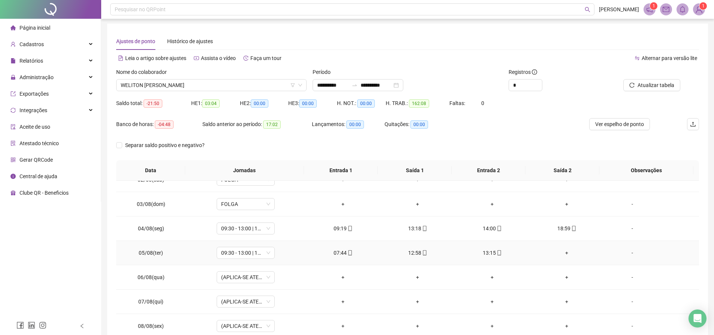
scroll to position [75, 0]
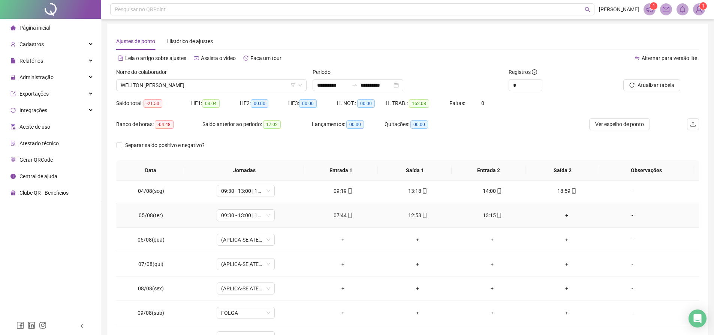
click at [562, 217] on div "+" at bounding box center [566, 215] width 63 height 8
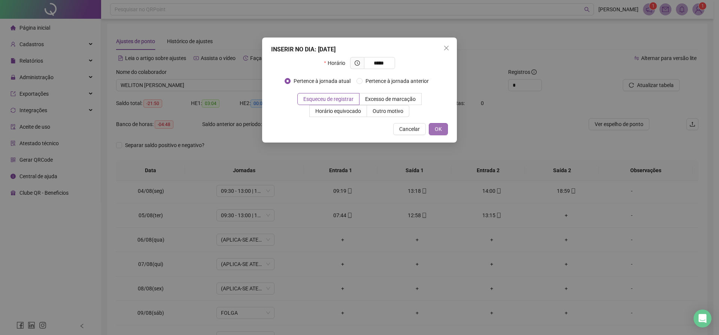
type input "*****"
click at [438, 131] on span "OK" at bounding box center [438, 129] width 7 height 8
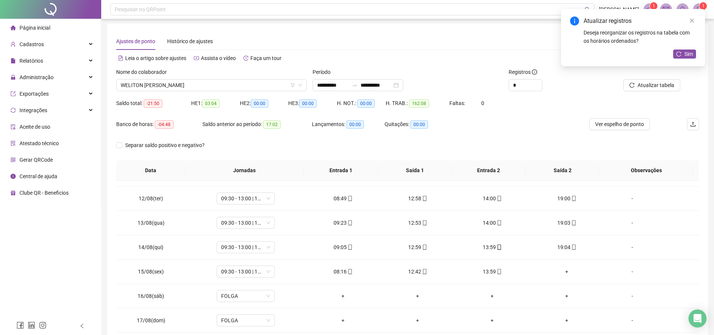
scroll to position [300, 0]
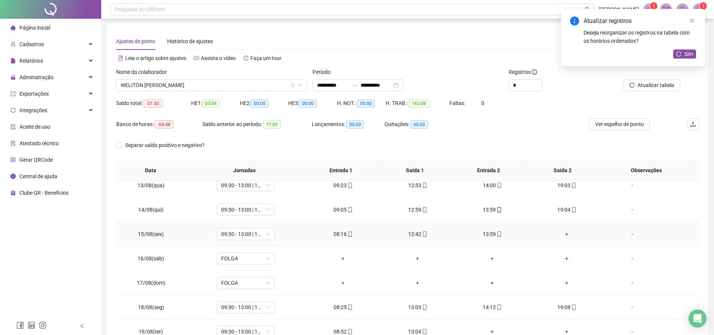
click at [559, 237] on div "+" at bounding box center [566, 234] width 63 height 8
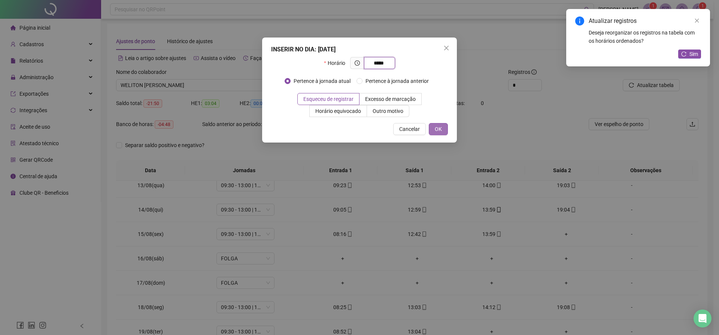
type input "*****"
click at [443, 131] on button "OK" at bounding box center [438, 129] width 19 height 12
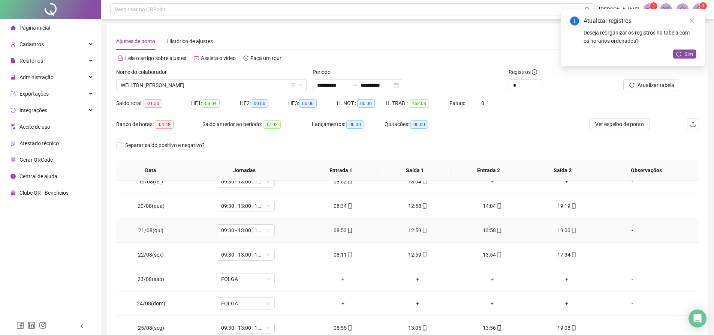
scroll to position [412, 0]
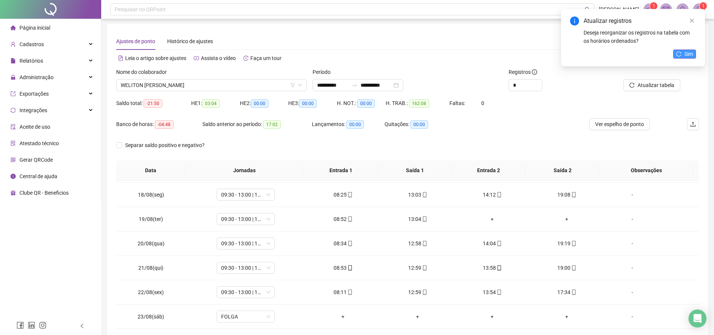
click at [677, 53] on icon "reload" at bounding box center [678, 53] width 5 height 5
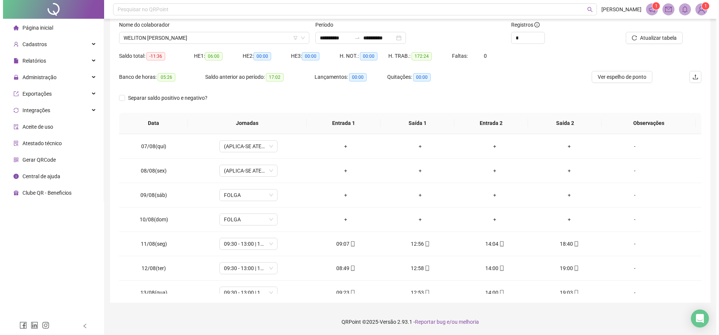
scroll to position [33, 0]
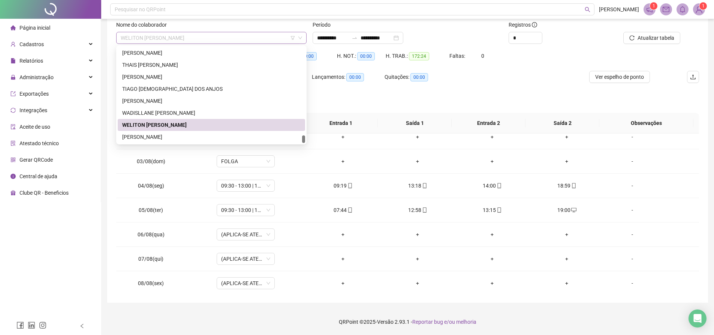
click at [225, 38] on span "WELITON JESUS FERREIRA" at bounding box center [211, 37] width 181 height 11
click at [157, 136] on div "Zanildes Lima de Oliveira" at bounding box center [211, 137] width 178 height 8
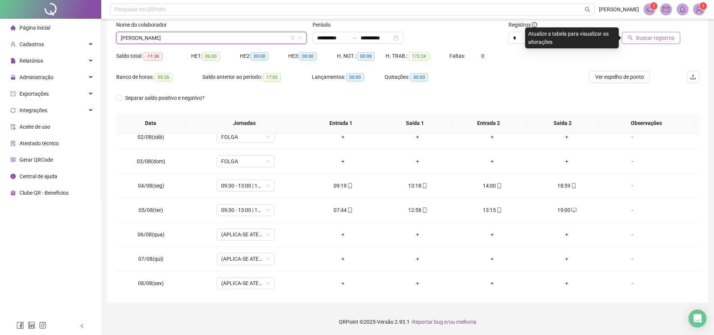
click at [651, 39] on span "Buscar registros" at bounding box center [655, 38] width 38 height 8
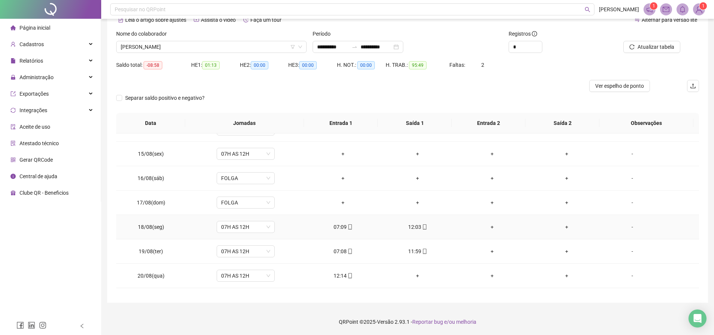
scroll to position [408, 0]
click at [409, 200] on div "+" at bounding box center [417, 200] width 63 height 8
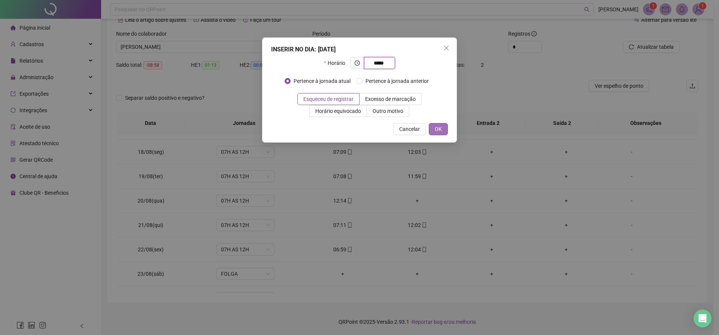
type input "*****"
click at [441, 130] on span "OK" at bounding box center [438, 129] width 7 height 8
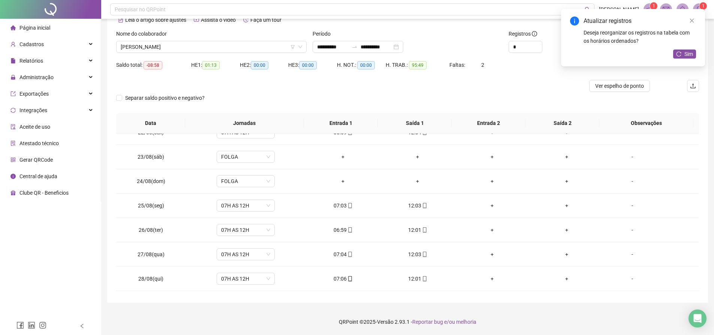
scroll to position [595, 0]
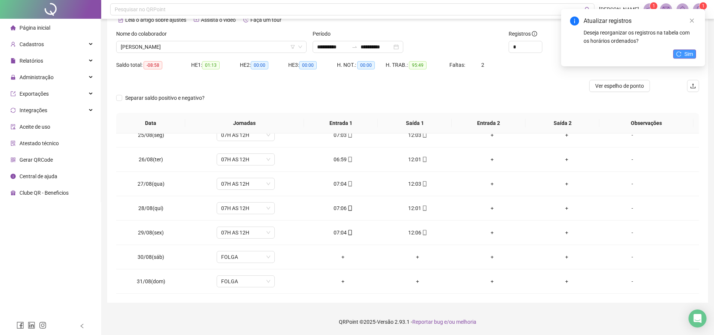
click at [687, 52] on span "Sim" at bounding box center [688, 54] width 9 height 8
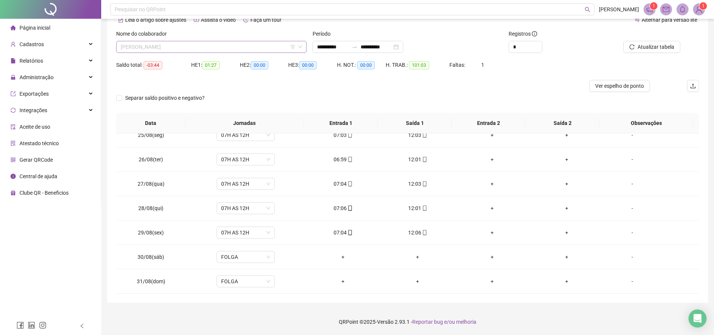
click at [267, 47] on span "Zanildes Lima de Oliveira" at bounding box center [211, 46] width 181 height 11
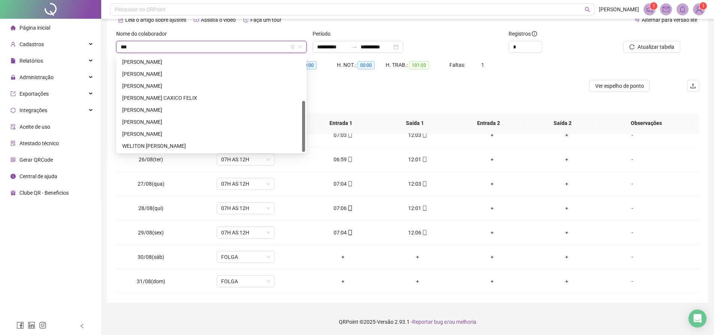
scroll to position [60, 0]
type input "*"
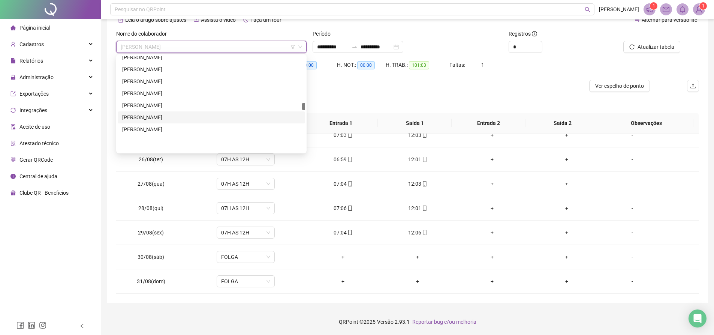
scroll to position [590, 0]
click at [158, 117] on div "[PERSON_NAME]" at bounding box center [211, 119] width 178 height 8
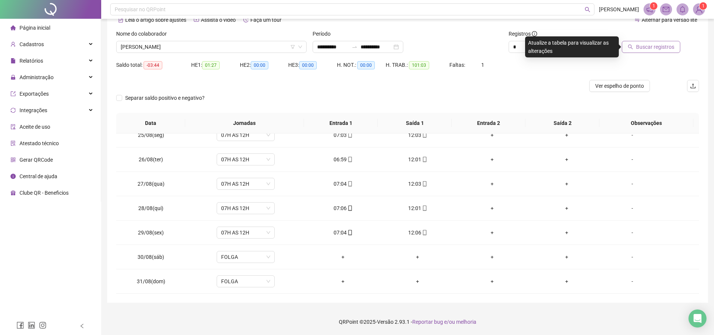
click at [665, 44] on span "Buscar registros" at bounding box center [655, 47] width 38 height 8
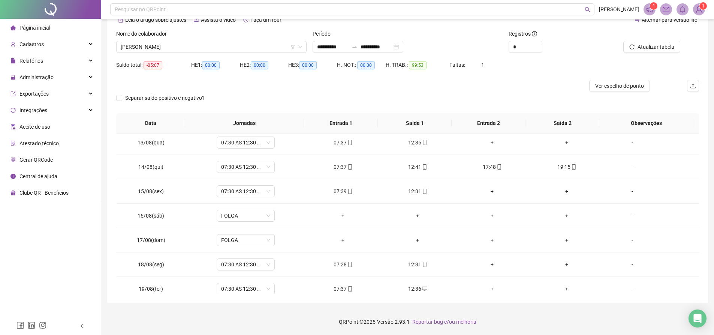
scroll to position [0, 0]
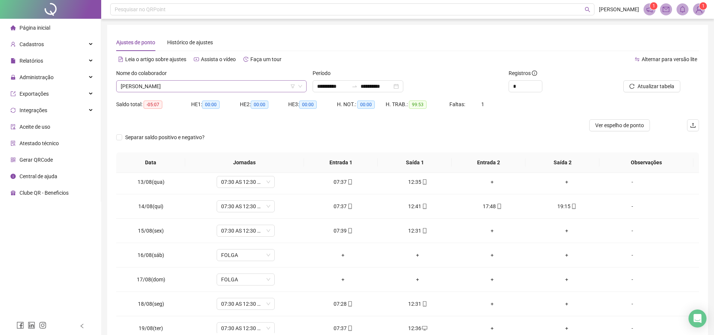
click at [233, 85] on span "[PERSON_NAME]" at bounding box center [211, 86] width 181 height 11
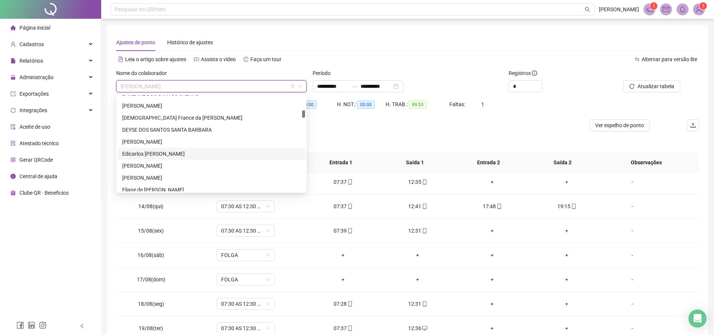
scroll to position [225, 0]
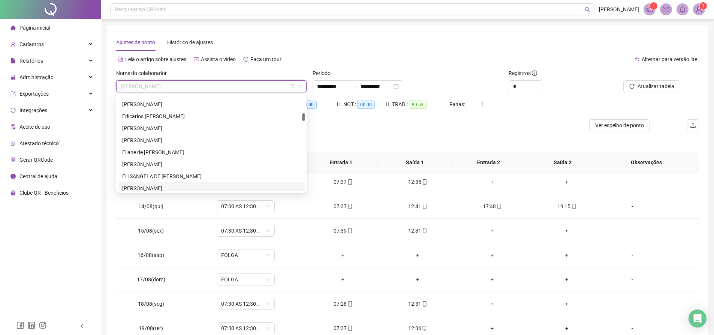
click at [144, 185] on div "[PERSON_NAME]" at bounding box center [211, 188] width 178 height 8
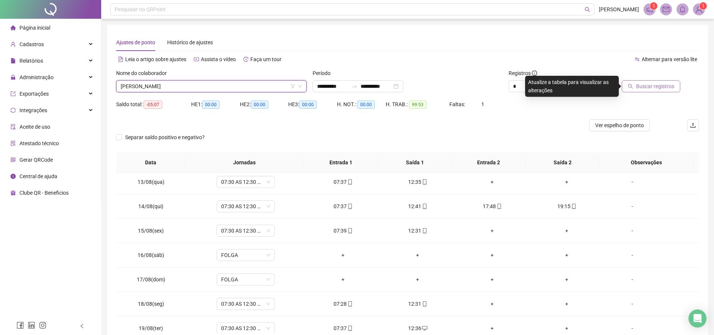
click at [657, 88] on span "Buscar registros" at bounding box center [655, 86] width 38 height 8
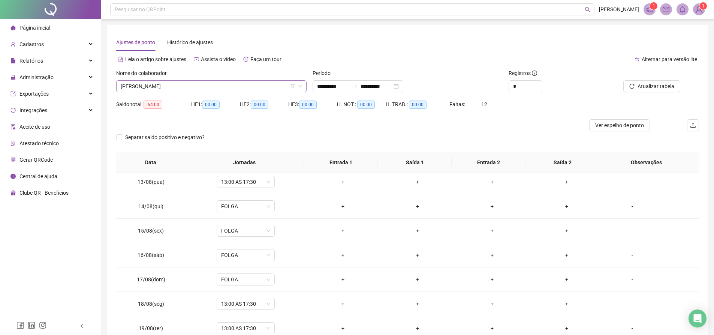
scroll to position [228, 0]
click at [209, 82] on span "[PERSON_NAME]" at bounding box center [211, 86] width 181 height 11
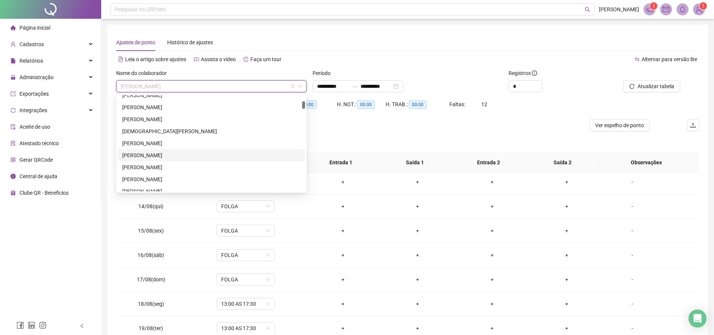
scroll to position [0, 0]
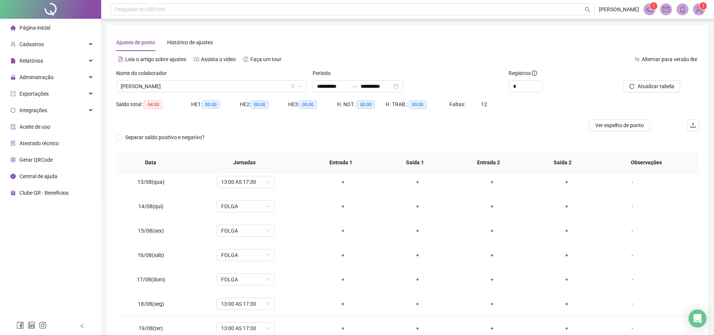
click at [214, 31] on div "**********" at bounding box center [407, 183] width 601 height 317
click at [38, 62] on span "Relatórios" at bounding box center [31, 61] width 24 height 6
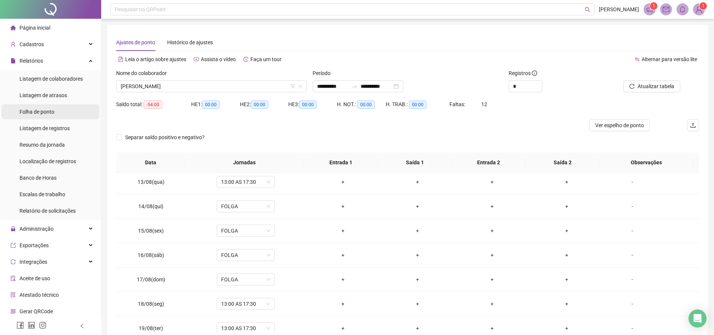
click at [45, 112] on span "Folha de ponto" at bounding box center [36, 112] width 35 height 6
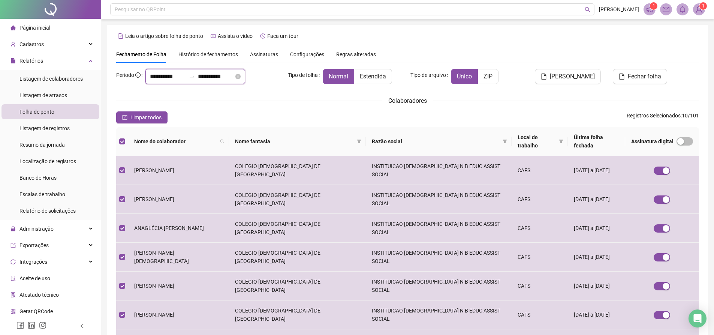
click at [180, 76] on input "**********" at bounding box center [168, 76] width 36 height 9
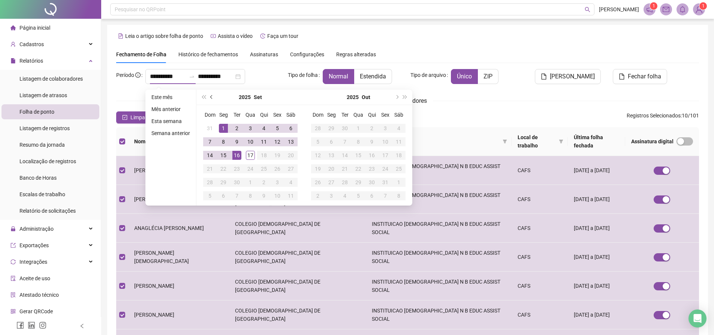
click at [208, 98] on button "prev-year" at bounding box center [212, 97] width 8 height 15
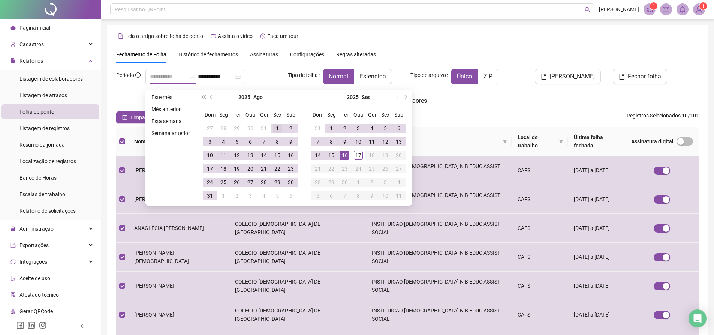
type input "**********"
click at [273, 130] on div "1" at bounding box center [277, 128] width 9 height 9
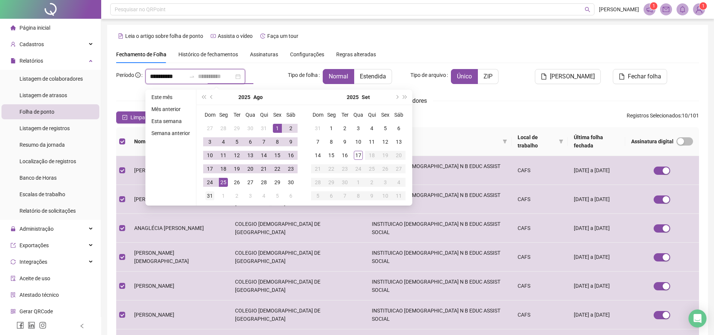
type input "**********"
click at [215, 196] on td "31" at bounding box center [209, 195] width 13 height 13
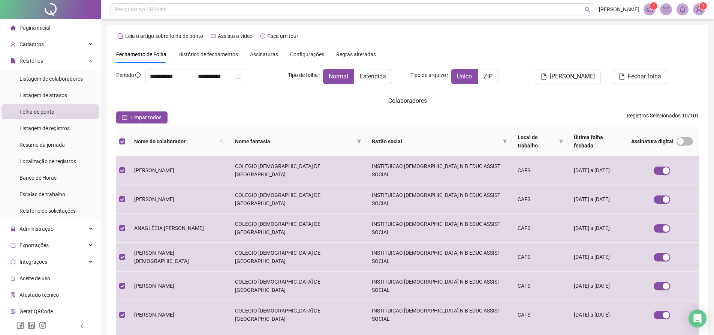
click at [378, 98] on div "Colaboradores" at bounding box center [407, 100] width 583 height 9
click at [191, 100] on div "Colaboradores" at bounding box center [407, 100] width 583 height 9
click at [374, 117] on div "Limpar todos Registros Selecionados : 10 / 101" at bounding box center [407, 117] width 583 height 12
click at [234, 112] on div "Limpar todos Registros Selecionados : 10 / 101" at bounding box center [407, 117] width 583 height 12
click at [123, 141] on label at bounding box center [122, 141] width 6 height 8
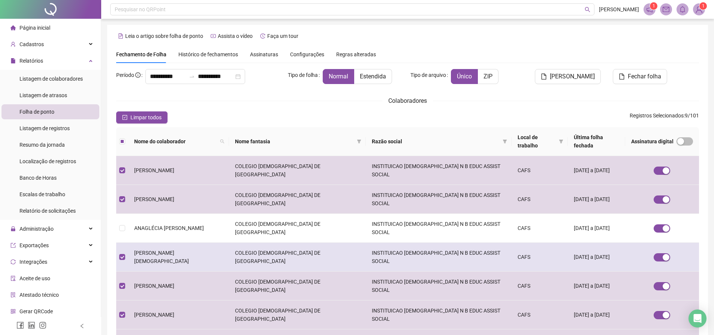
scroll to position [75, 0]
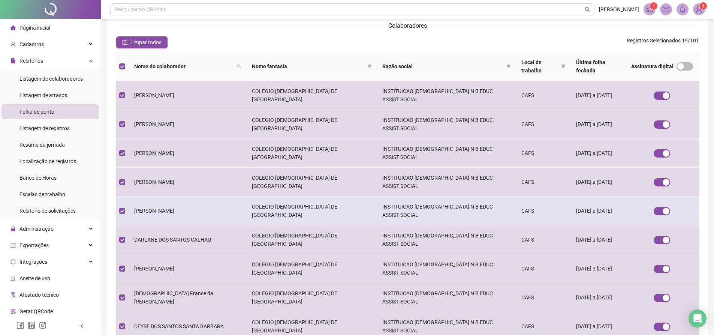
scroll to position [90, 0]
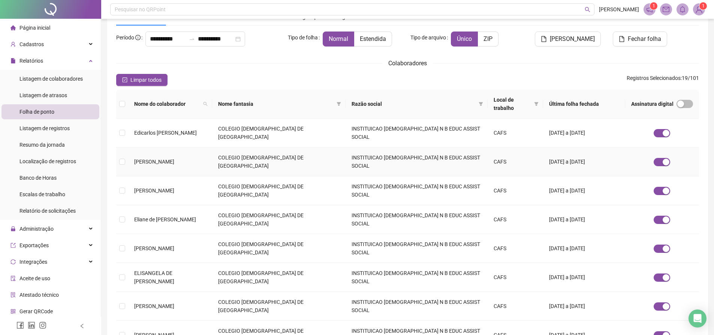
scroll to position [75, 0]
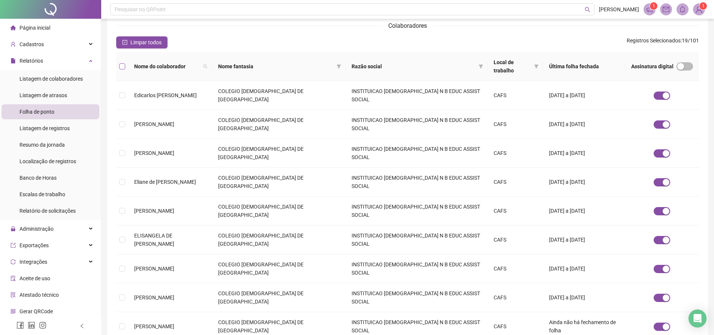
click at [121, 70] on label at bounding box center [122, 66] width 6 height 8
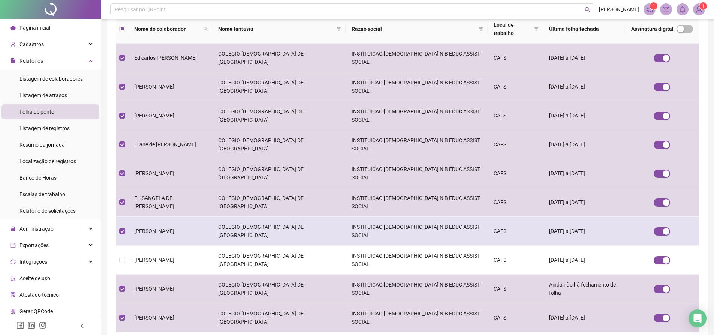
scroll to position [175, 0]
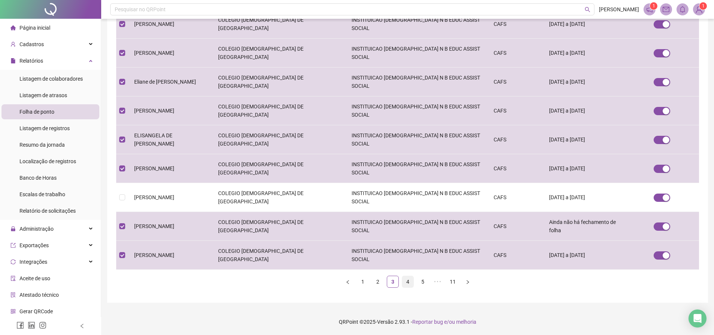
click at [408, 281] on link "4" at bounding box center [407, 281] width 11 height 11
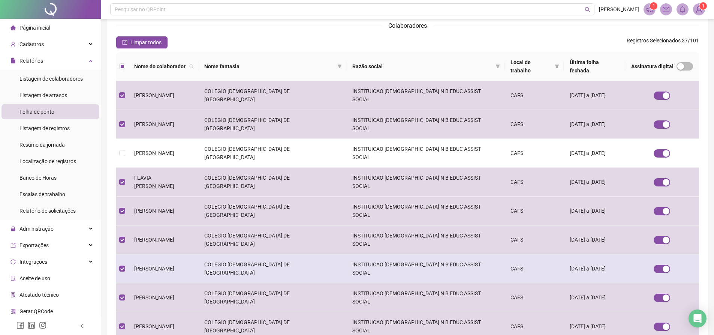
scroll to position [90, 0]
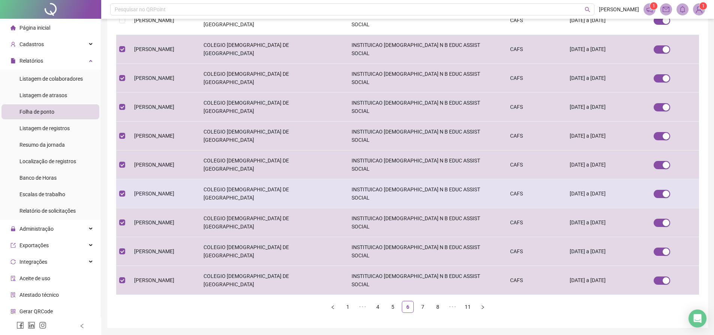
scroll to position [175, 0]
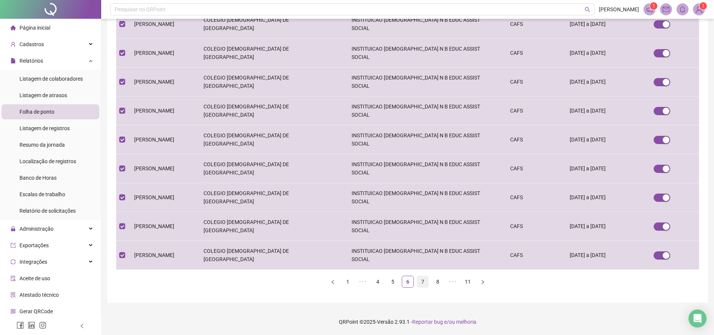
click at [425, 279] on link "7" at bounding box center [422, 281] width 11 height 11
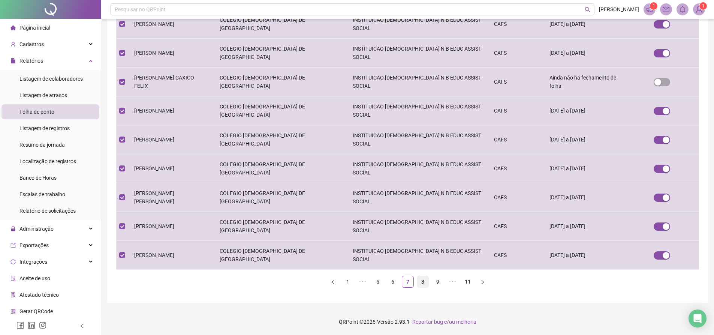
click at [424, 279] on link "8" at bounding box center [422, 281] width 11 height 11
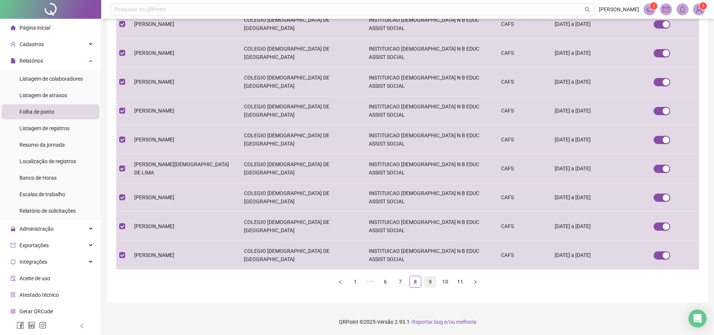
click at [431, 284] on link "9" at bounding box center [429, 281] width 11 height 11
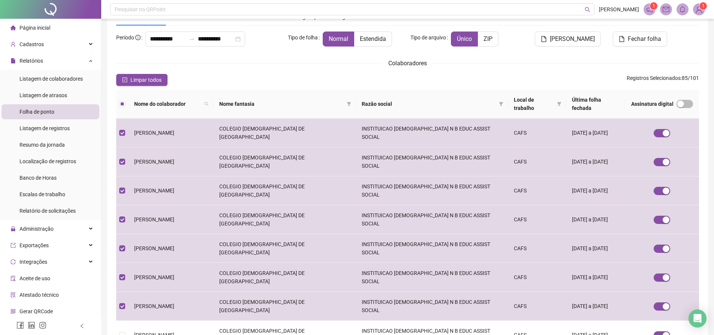
scroll to position [90, 0]
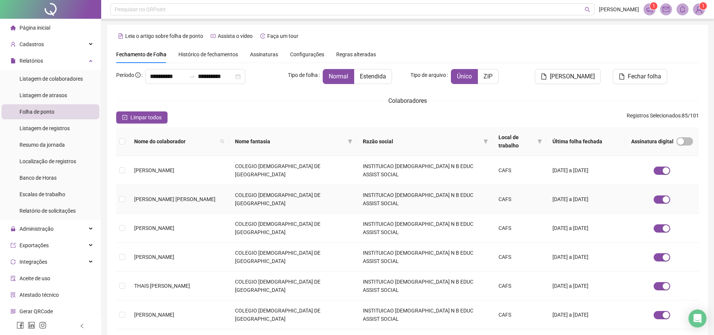
scroll to position [37, 0]
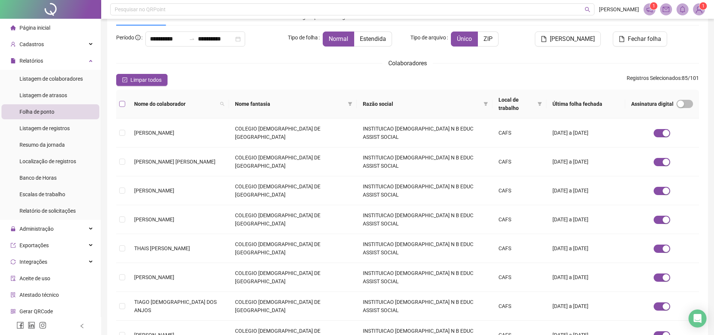
click at [124, 103] on label at bounding box center [122, 104] width 6 height 8
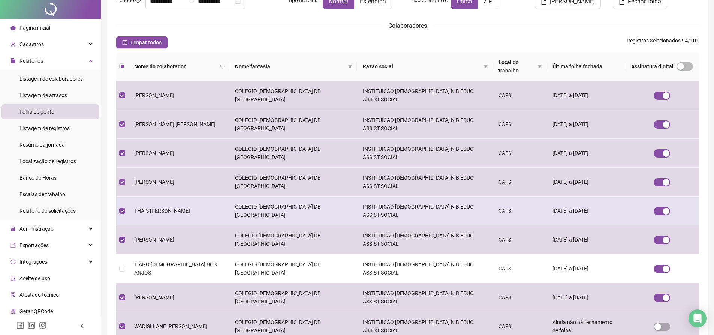
scroll to position [90, 0]
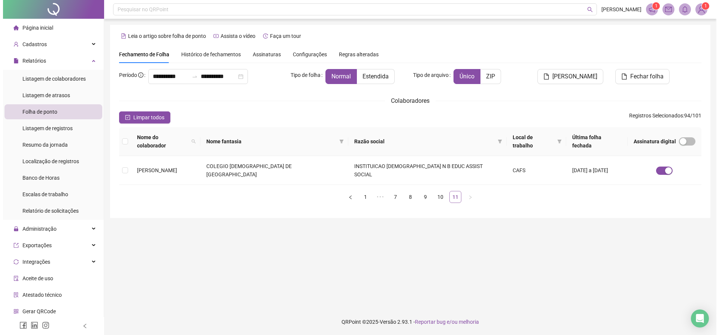
scroll to position [0, 0]
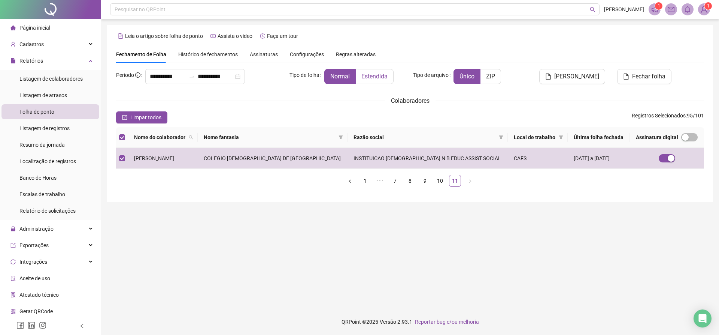
click at [375, 75] on span "Estendida" at bounding box center [375, 76] width 26 height 7
click at [657, 81] on span "Fechar folha" at bounding box center [648, 76] width 33 height 9
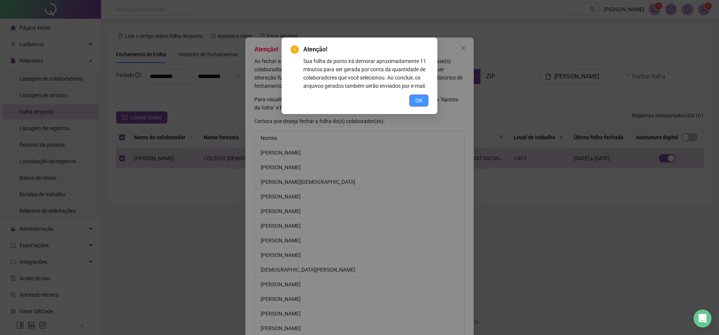
click at [421, 99] on span "OK" at bounding box center [418, 100] width 7 height 8
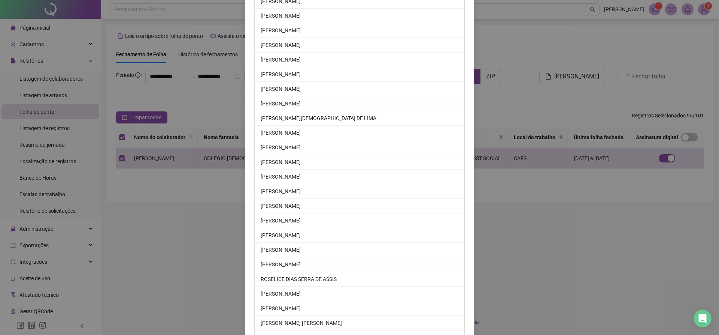
scroll to position [1232, 0]
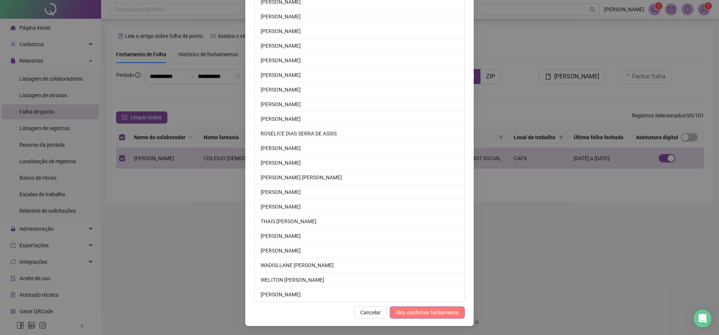
click at [434, 309] on span "Sim, confirmar fechamento" at bounding box center [427, 312] width 63 height 8
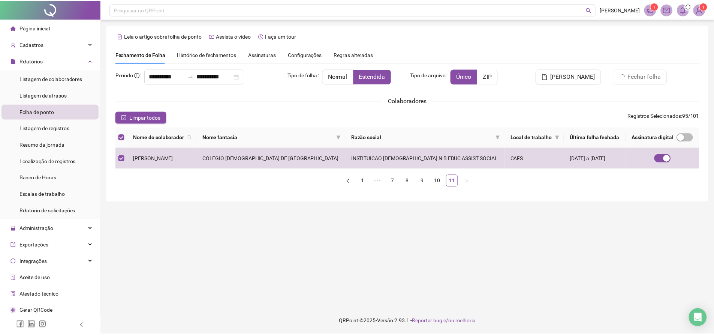
scroll to position [1195, 0]
click at [682, 136] on div "button" at bounding box center [685, 137] width 7 height 7
click at [164, 135] on span "Nome do colaborador" at bounding box center [160, 137] width 52 height 8
click at [439, 177] on link "10" at bounding box center [440, 180] width 11 height 11
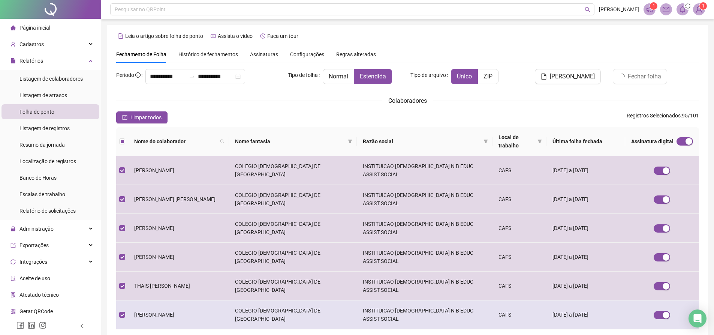
scroll to position [90, 0]
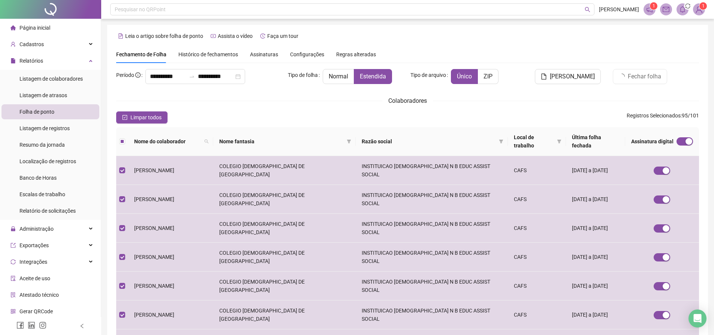
scroll to position [75, 0]
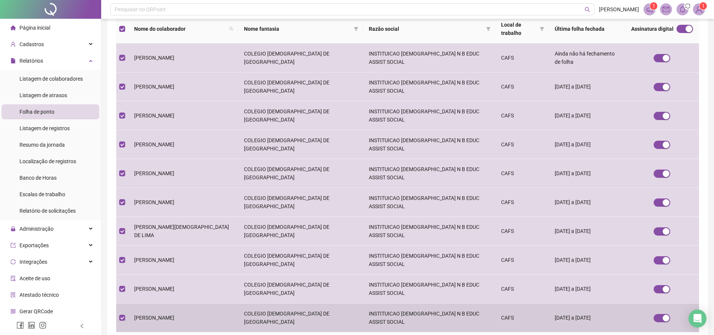
scroll to position [175, 0]
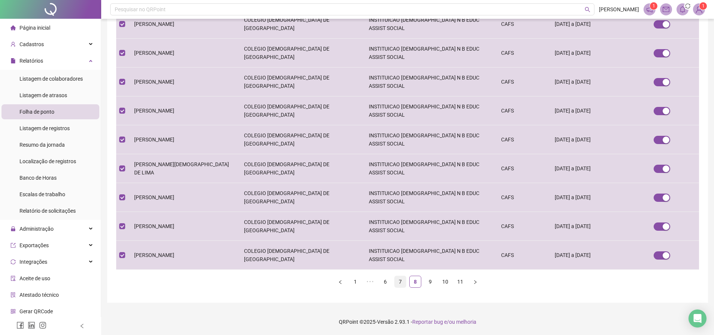
click at [402, 287] on link "7" at bounding box center [399, 281] width 11 height 11
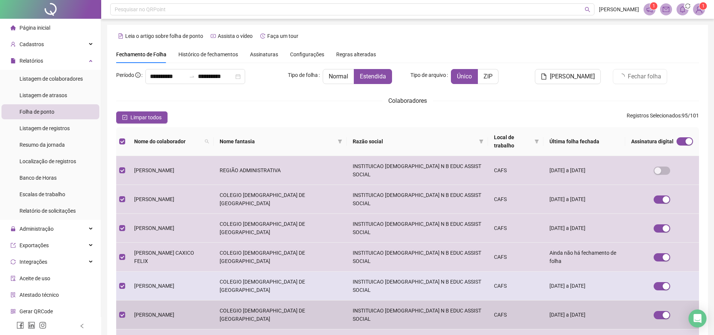
scroll to position [150, 0]
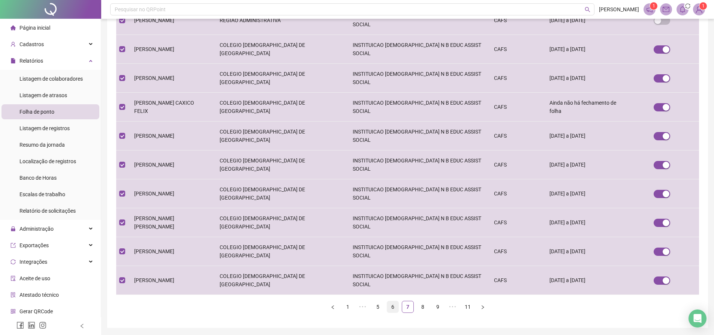
click at [393, 305] on link "6" at bounding box center [392, 306] width 11 height 11
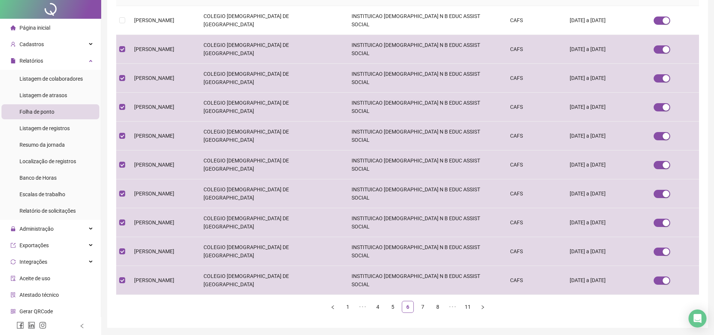
scroll to position [0, 0]
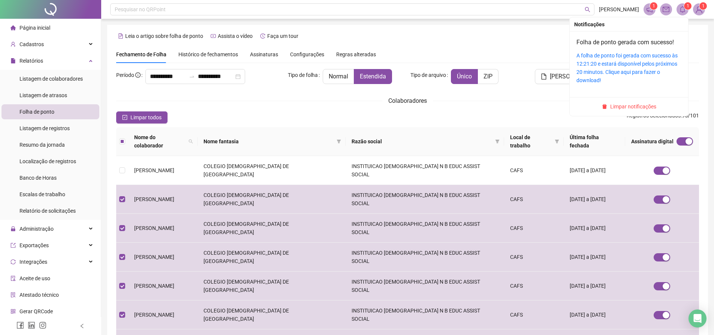
click at [683, 8] on icon "bell" at bounding box center [682, 9] width 7 height 7
click at [613, 60] on link "A folha de ponto foi gerada com sucesso às 12:21:20 e estará disponível pelos p…" at bounding box center [626, 67] width 101 height 31
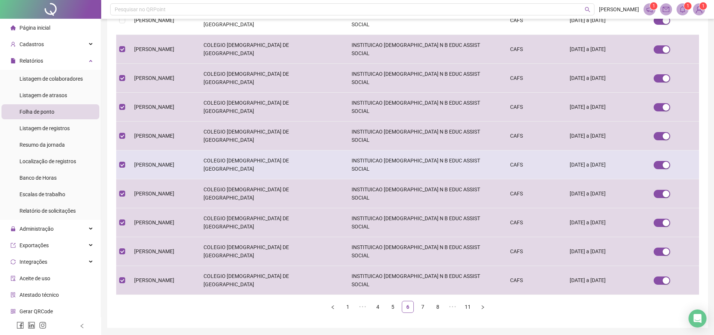
scroll to position [175, 0]
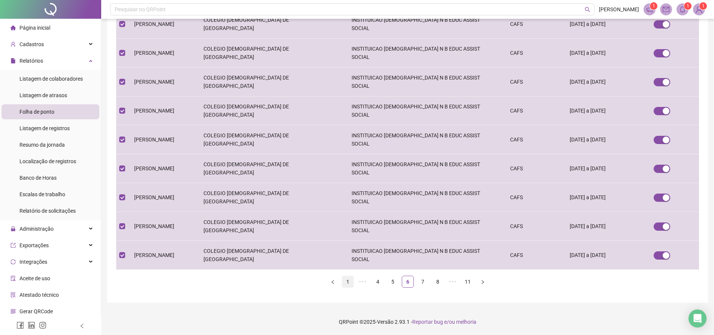
click at [351, 280] on link "1" at bounding box center [347, 281] width 11 height 11
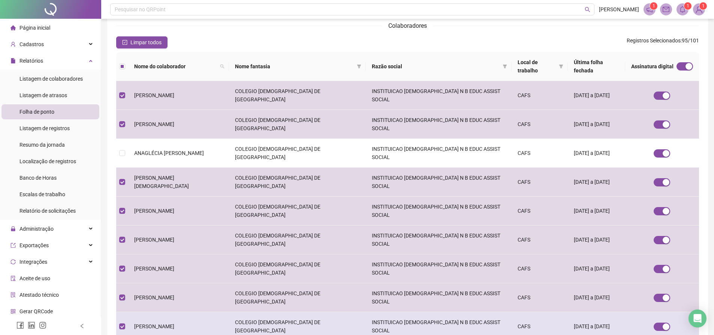
scroll to position [90, 0]
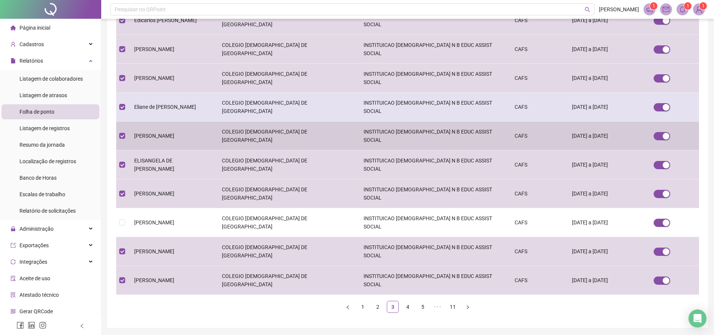
scroll to position [175, 0]
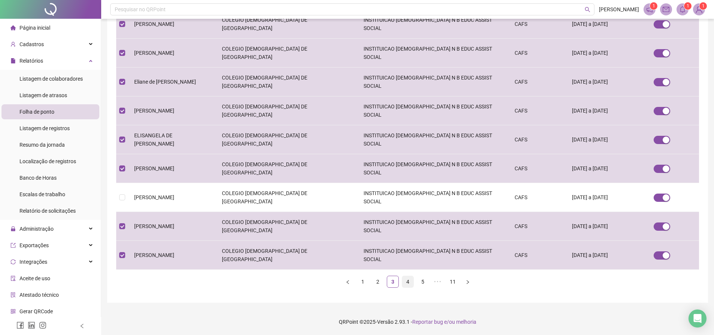
click at [409, 284] on link "4" at bounding box center [407, 281] width 11 height 11
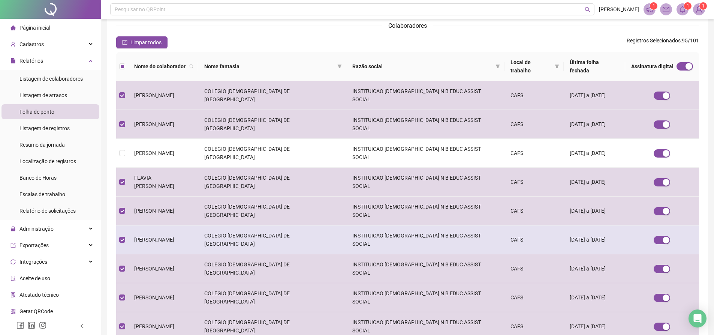
scroll to position [90, 0]
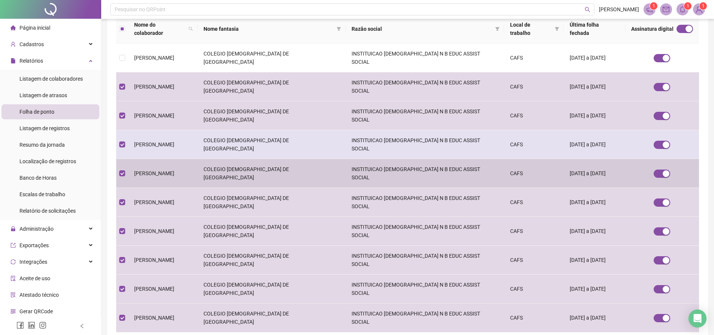
scroll to position [175, 0]
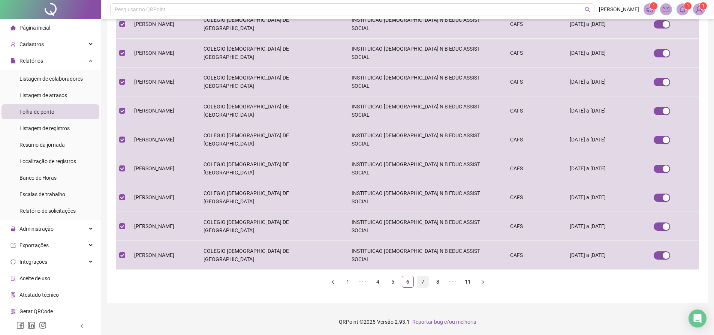
click at [425, 281] on link "7" at bounding box center [422, 281] width 11 height 11
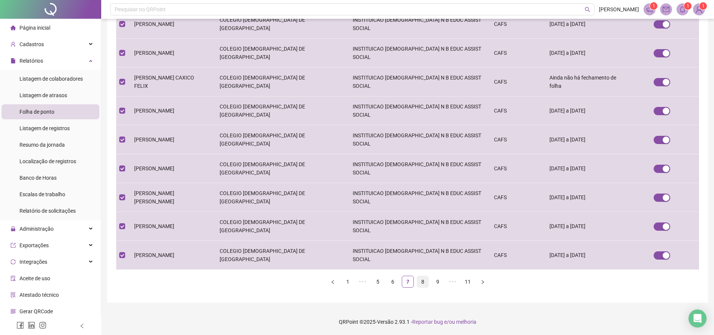
click at [426, 280] on link "8" at bounding box center [422, 281] width 11 height 11
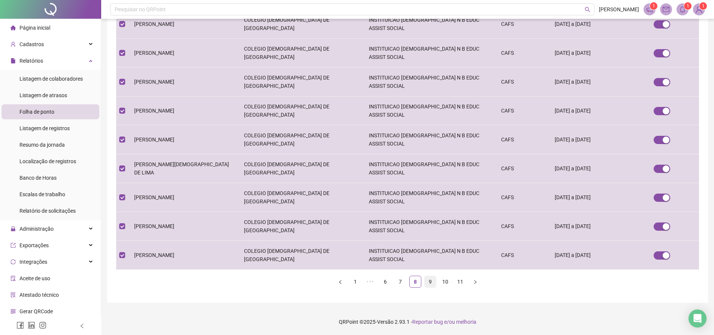
click at [433, 280] on link "9" at bounding box center [429, 281] width 11 height 11
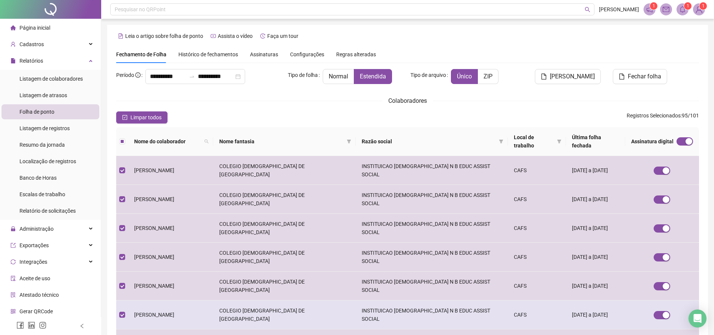
scroll to position [90, 0]
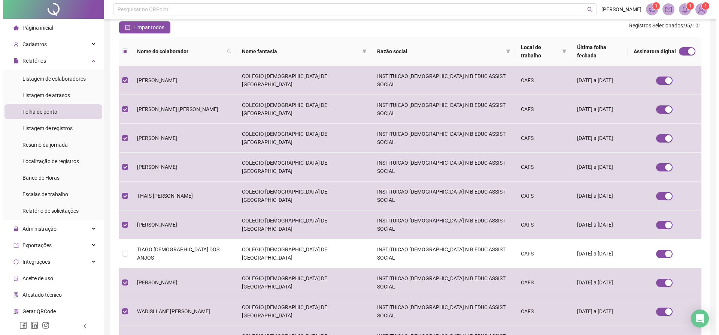
scroll to position [0, 0]
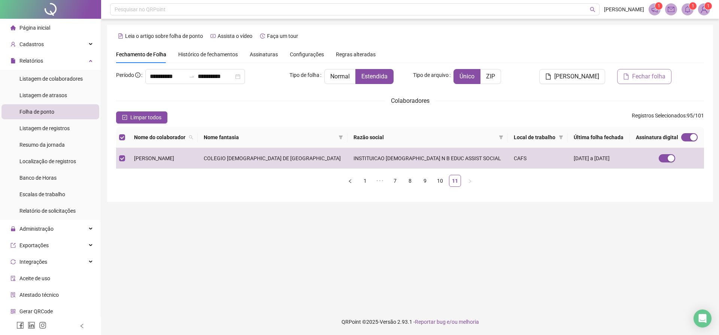
click at [629, 74] on icon "file" at bounding box center [626, 76] width 6 height 6
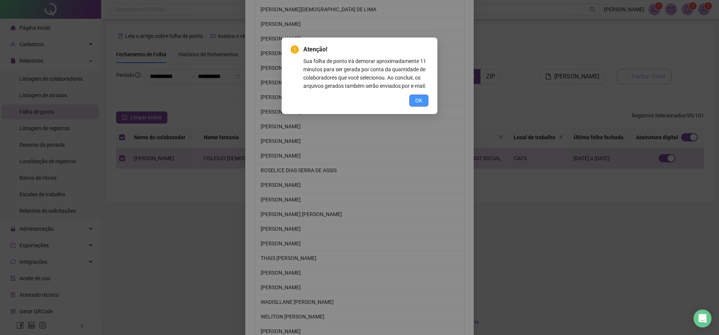
click at [423, 99] on button "OK" at bounding box center [418, 100] width 19 height 12
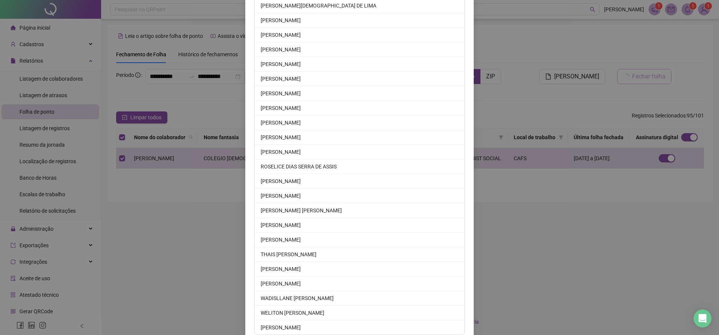
scroll to position [1232, 0]
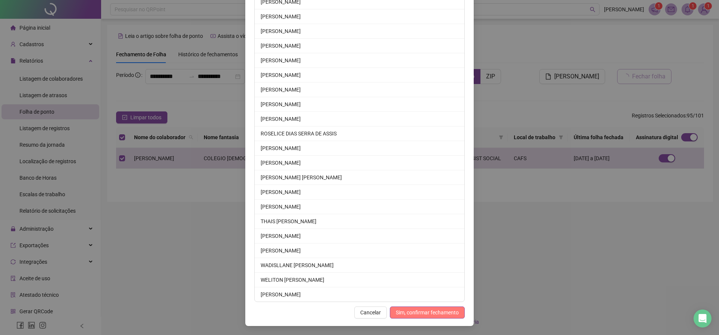
click at [428, 309] on span "Sim, confirmar fechamento" at bounding box center [427, 312] width 63 height 8
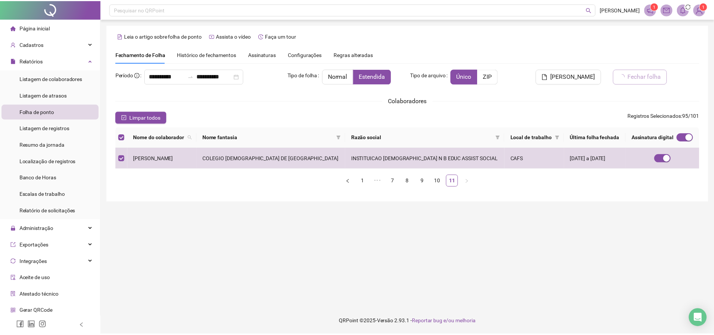
scroll to position [1195, 0]
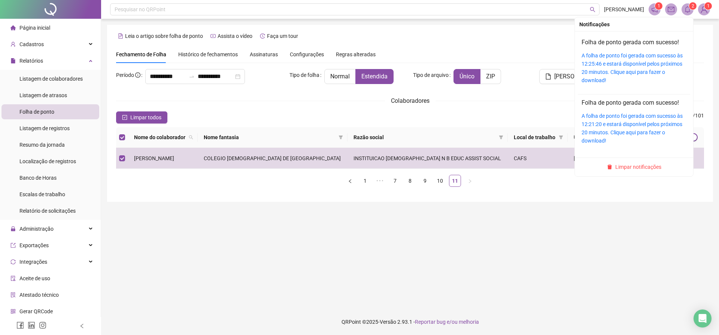
click at [692, 7] on span "2" at bounding box center [693, 5] width 3 height 5
click at [640, 67] on div "A folha de ponto foi gerada com sucesso às 12:25:46 e estará disponível pelos p…" at bounding box center [634, 67] width 105 height 33
click at [629, 60] on link "A folha de ponto foi gerada com sucesso às 12:25:46 e estará disponível pelos p…" at bounding box center [632, 67] width 101 height 31
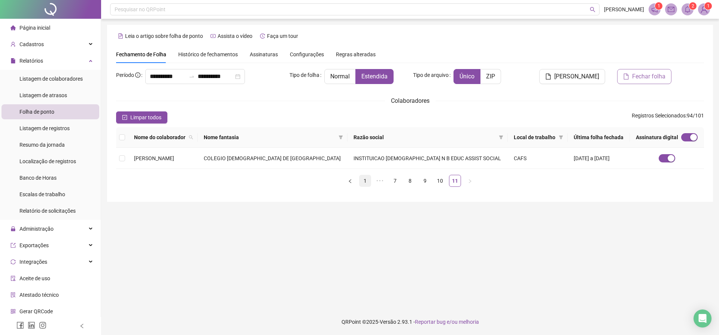
click at [369, 180] on link "1" at bounding box center [365, 180] width 11 height 11
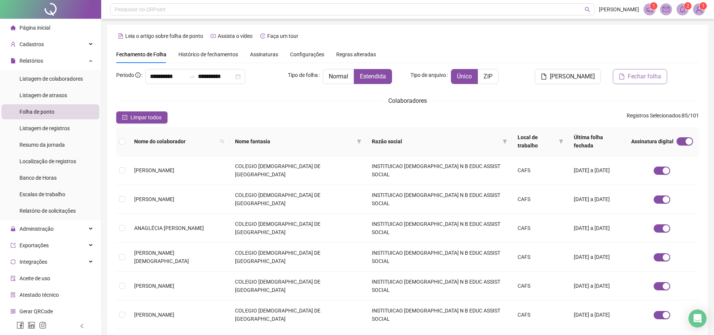
scroll to position [90, 0]
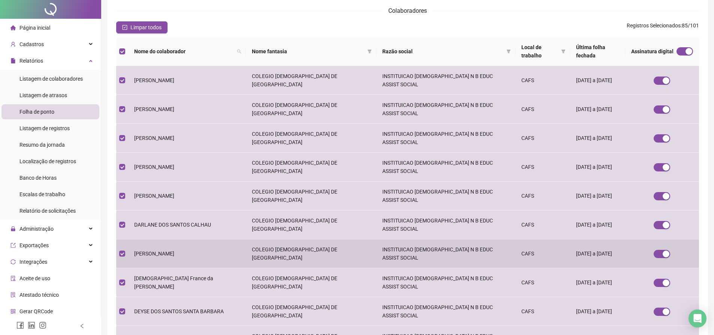
scroll to position [0, 0]
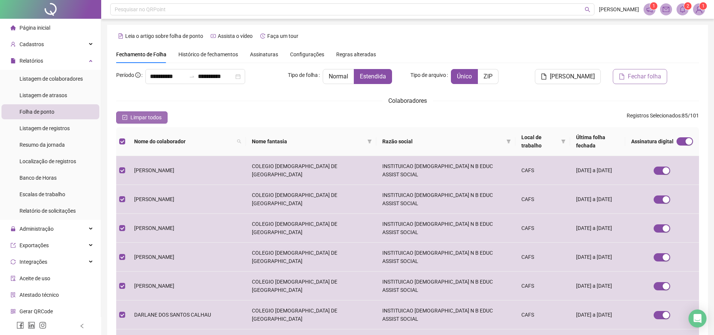
click at [134, 115] on span "Limpar todos" at bounding box center [145, 117] width 31 height 8
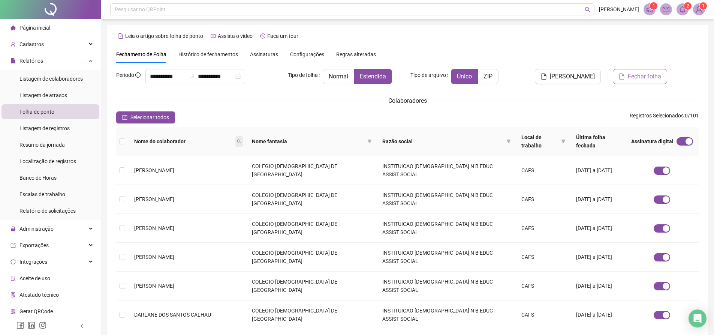
click at [237, 139] on icon "search" at bounding box center [239, 141] width 4 height 4
type input "******"
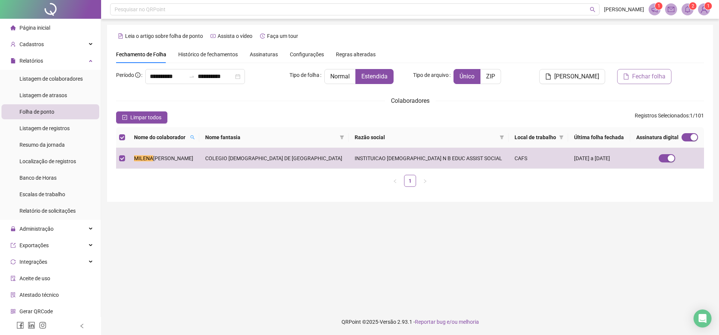
click at [628, 79] on icon "file" at bounding box center [626, 76] width 6 height 6
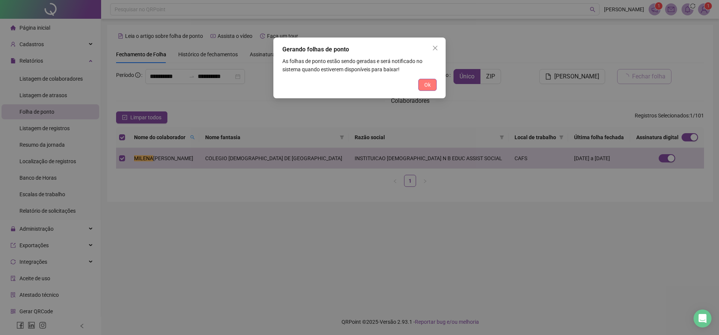
click at [433, 84] on button "Ok" at bounding box center [427, 85] width 18 height 12
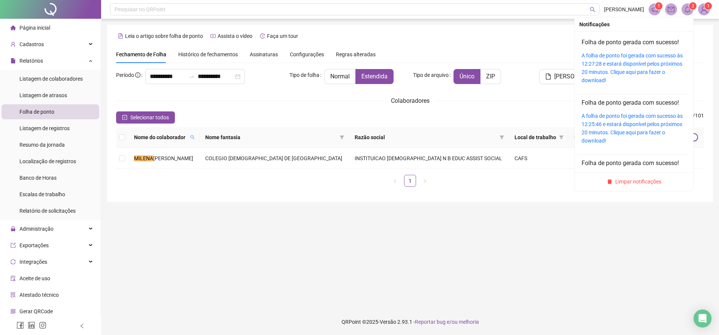
click at [693, 7] on span "3" at bounding box center [693, 5] width 3 height 5
click at [635, 56] on link "A folha de ponto foi gerada com sucesso às 12:27:28 e estará disponível pelos p…" at bounding box center [632, 67] width 101 height 31
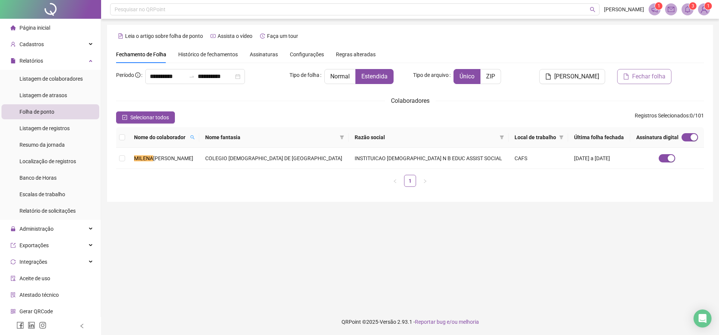
click at [305, 53] on span "Configurações" at bounding box center [307, 54] width 34 height 5
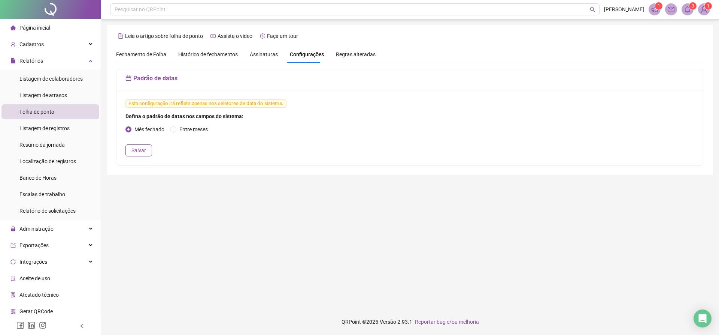
click at [257, 55] on span "Assinaturas" at bounding box center [264, 54] width 28 height 5
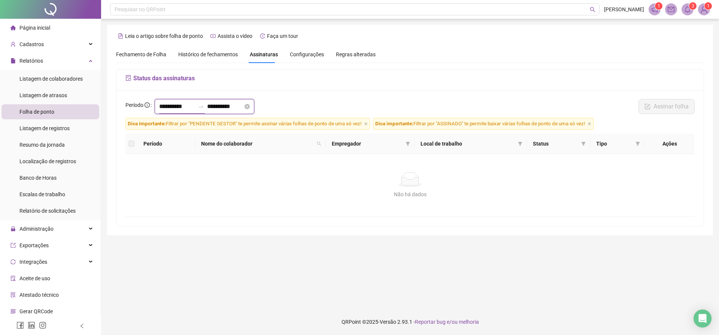
click at [190, 103] on input "**********" at bounding box center [177, 106] width 36 height 9
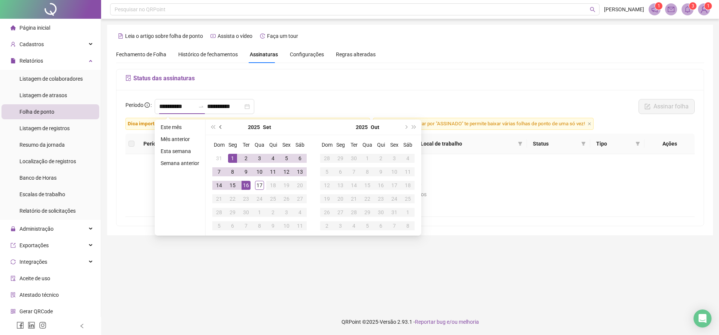
click at [221, 128] on span "prev-year" at bounding box center [222, 127] width 4 height 4
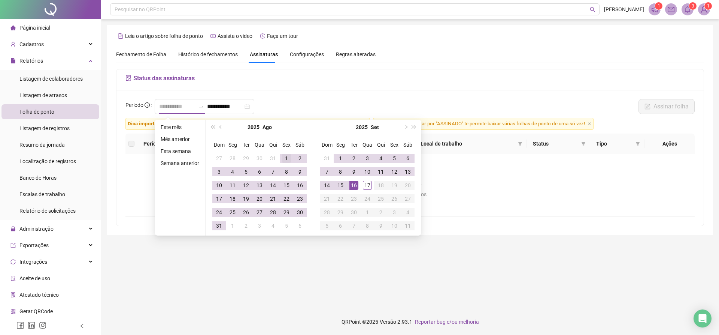
type input "**********"
click at [282, 157] on div "1" at bounding box center [286, 158] width 9 height 9
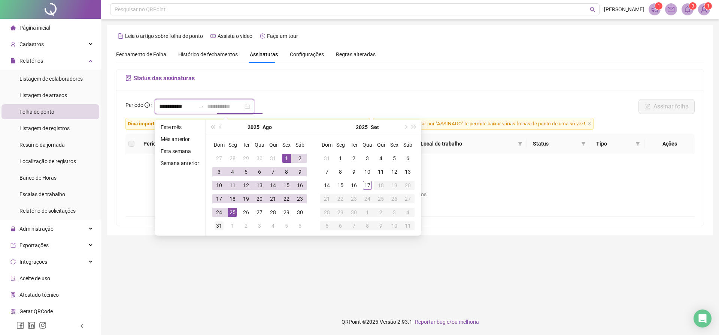
type input "**********"
click at [215, 224] on div "31" at bounding box center [219, 225] width 9 height 9
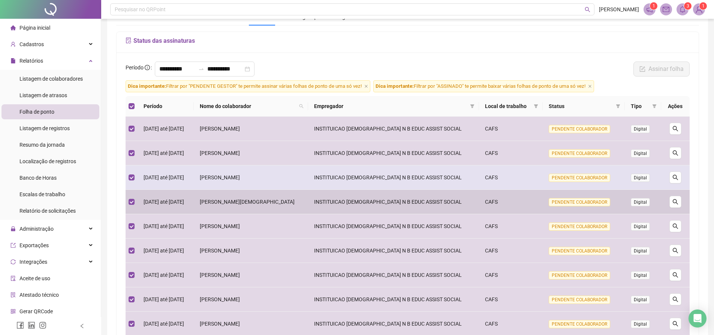
scroll to position [75, 0]
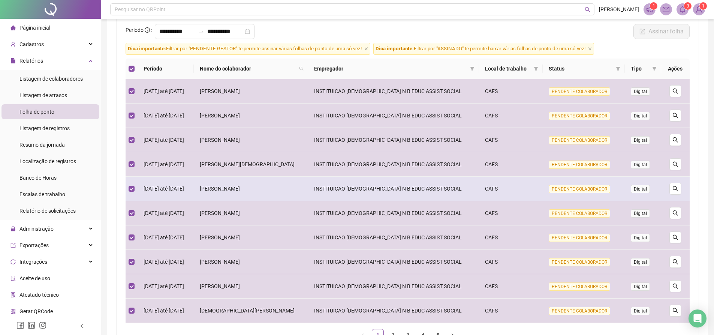
click at [579, 188] on span "PENDENTE COLABORADOR" at bounding box center [578, 189] width 61 height 8
click at [681, 190] on button "button" at bounding box center [675, 188] width 12 height 12
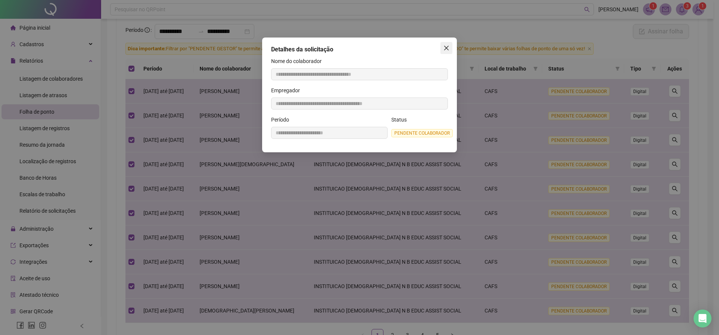
click at [446, 46] on icon "close" at bounding box center [447, 48] width 6 height 6
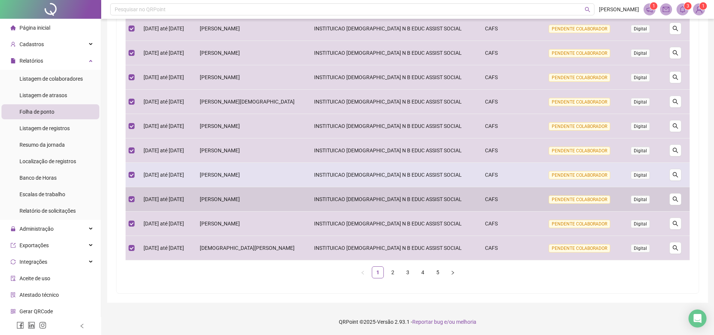
scroll to position [0, 0]
